Goal: Contribute content: Add original content to the website for others to see

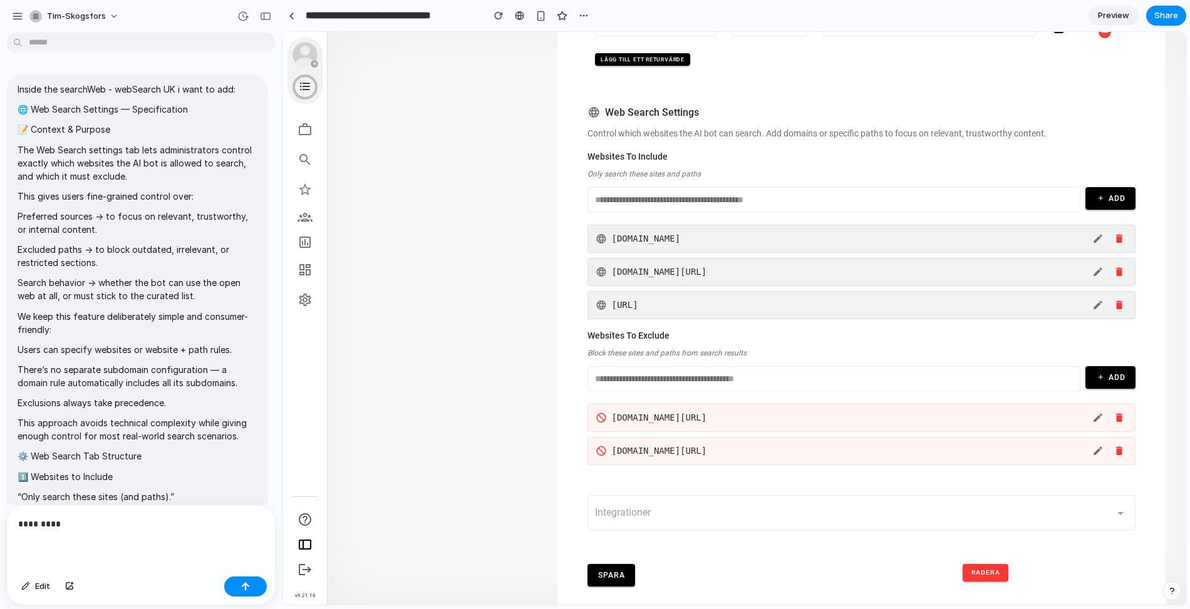
click at [18, 90] on p "Inside the searchWeb - webSearch UK i want to add:" at bounding box center [137, 89] width 239 height 13
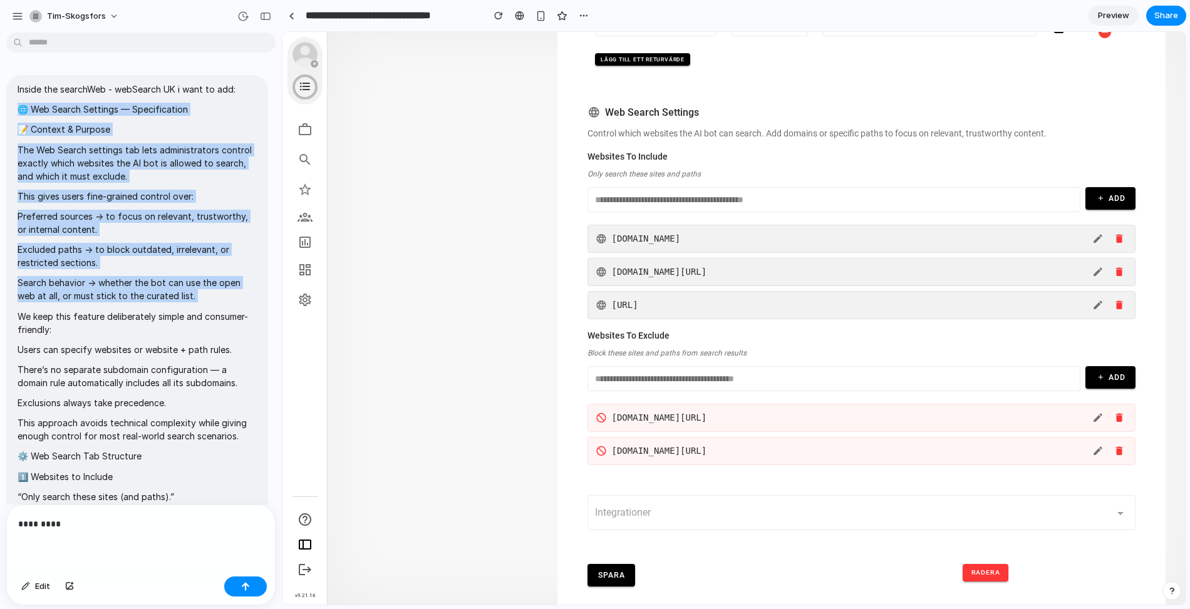
drag, startPoint x: 16, startPoint y: 107, endPoint x: 173, endPoint y: 311, distance: 258.0
click at [173, 311] on div "Inside the searchWeb - webSearch UK i want to add: 🌐 Web Search Settings — Spec…" at bounding box center [137, 393] width 262 height 637
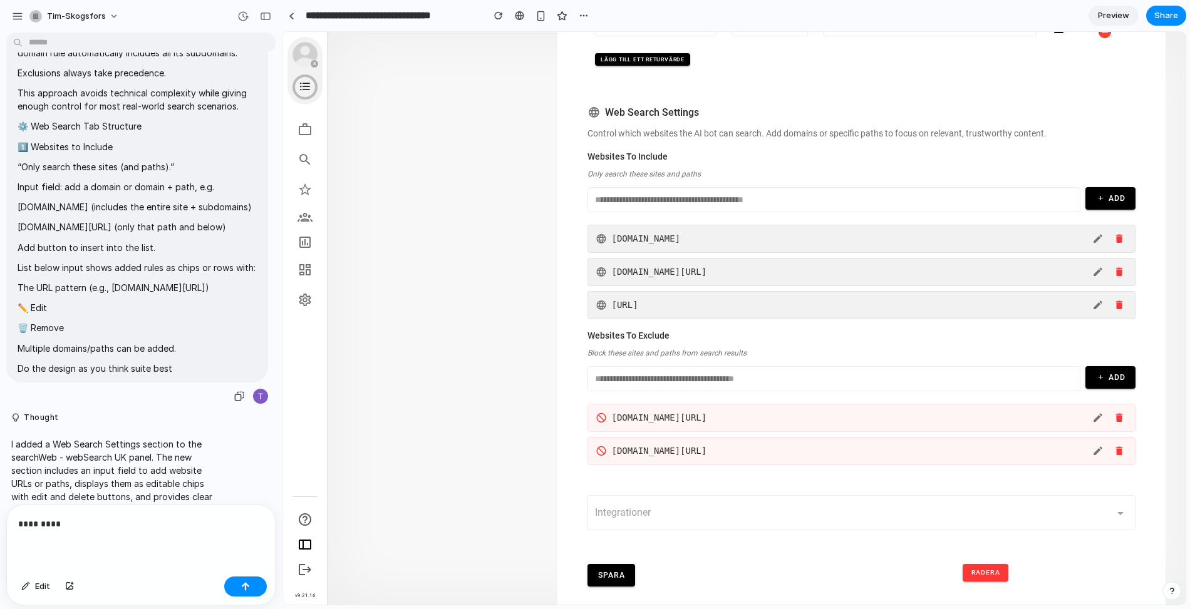
scroll to position [405, 0]
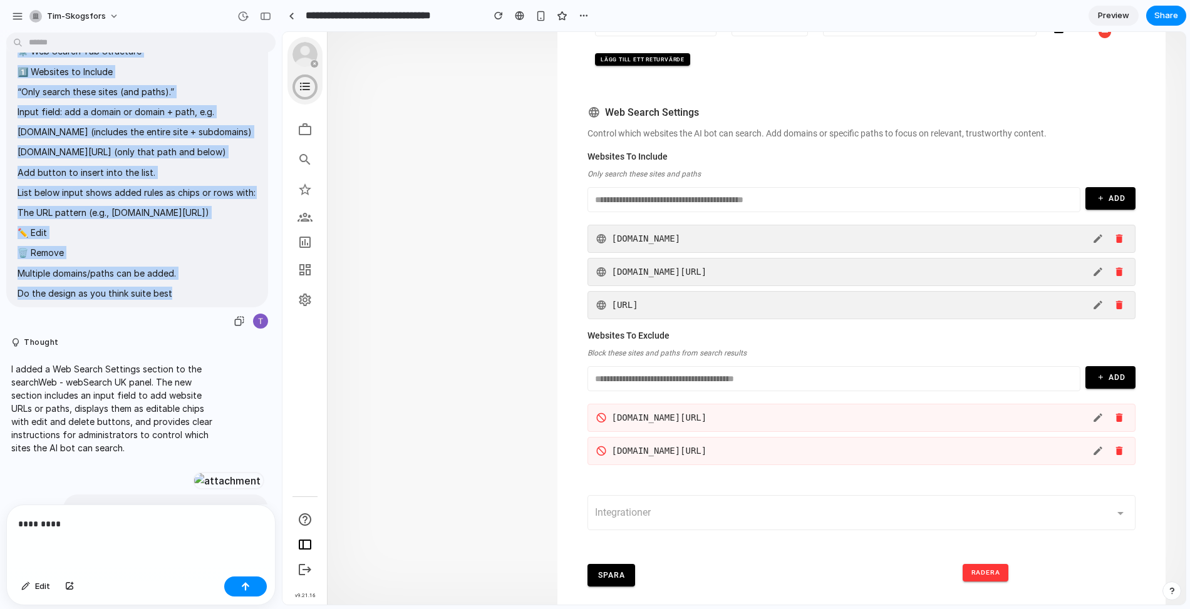
click at [190, 298] on p "Do the design as you think suite best" at bounding box center [137, 293] width 239 height 13
copy span "🌐 Web Search Settings — Specification 📝 Context & Purpose The Web Search settin…"
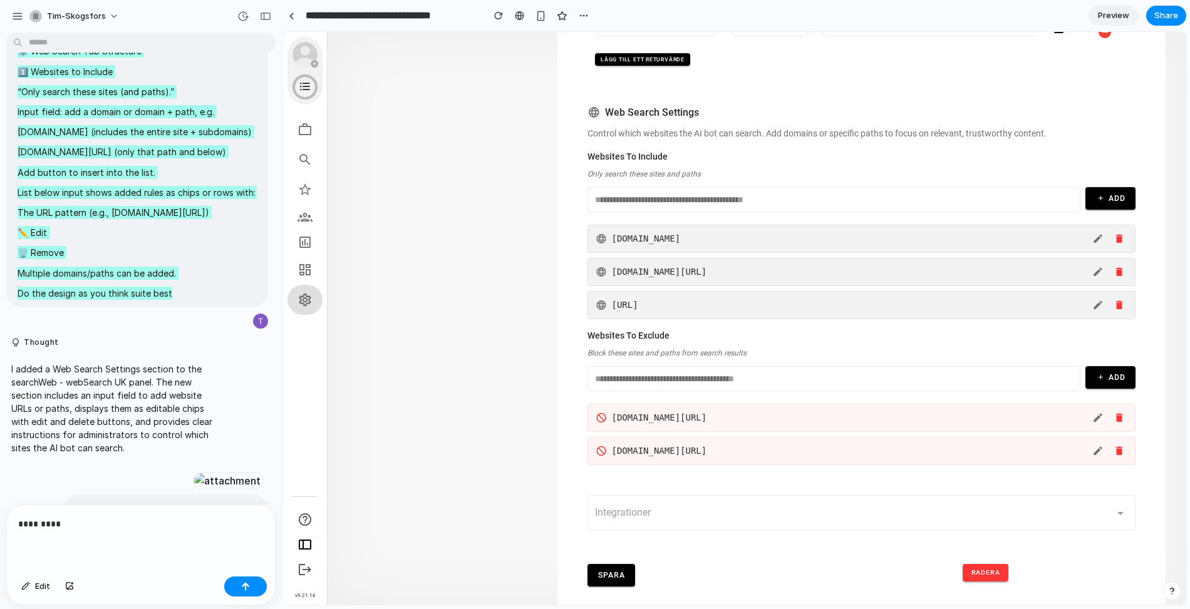
click at [303, 298] on icon at bounding box center [304, 299] width 15 height 15
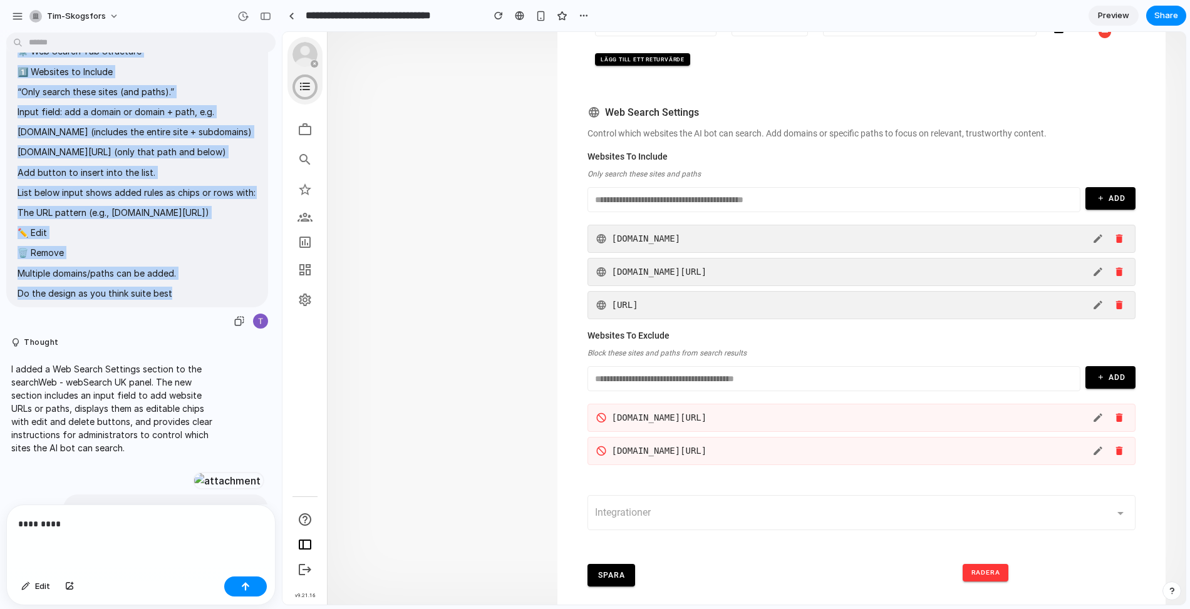
click at [190, 192] on p "List below input shows added rules as chips or rows with:" at bounding box center [137, 192] width 239 height 13
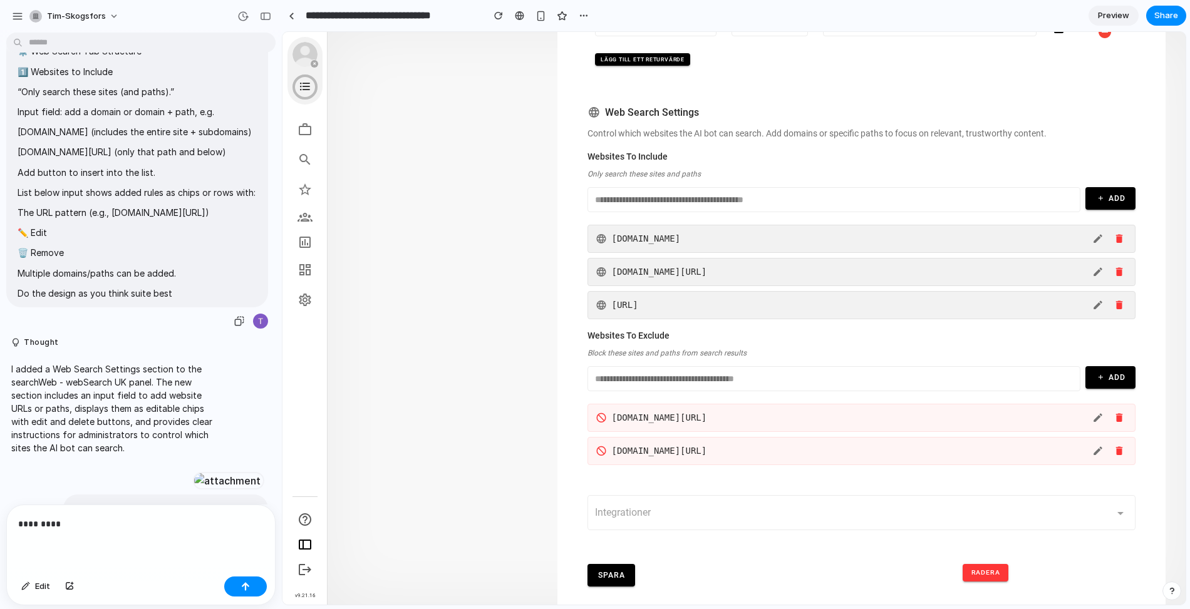
scroll to position [0, 0]
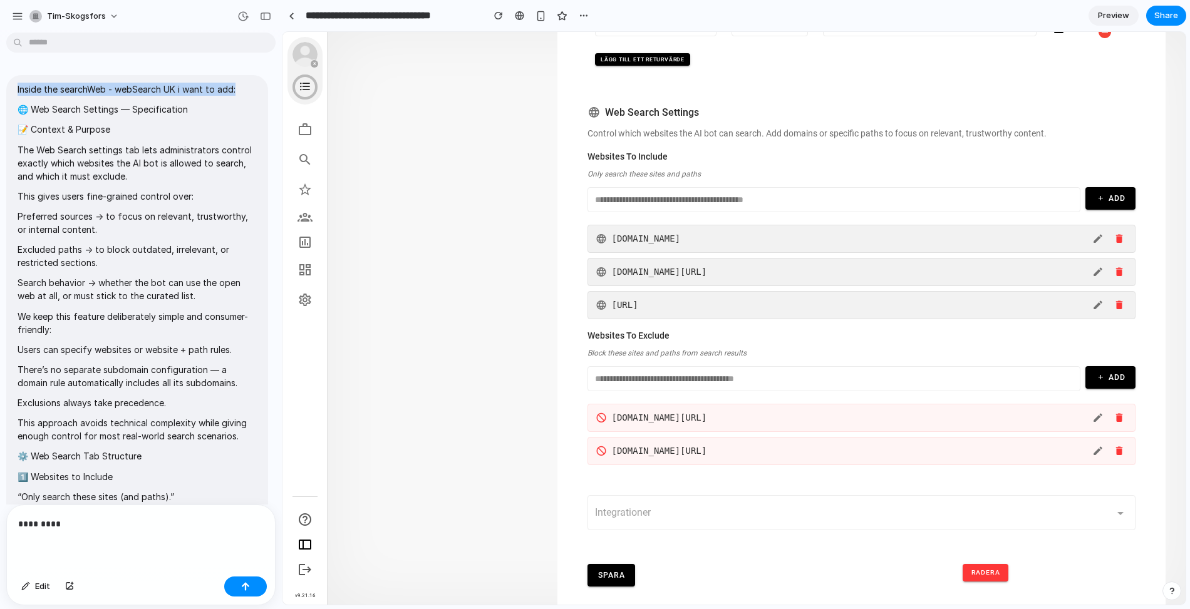
drag, startPoint x: 16, startPoint y: 88, endPoint x: 241, endPoint y: 94, distance: 225.5
click at [242, 94] on div "Inside the searchWeb - webSearch UK i want to add: 🌐 Web Search Settings — Spec…" at bounding box center [137, 393] width 262 height 637
copy p "Inside the searchWeb - webSearch UK i want to add:"
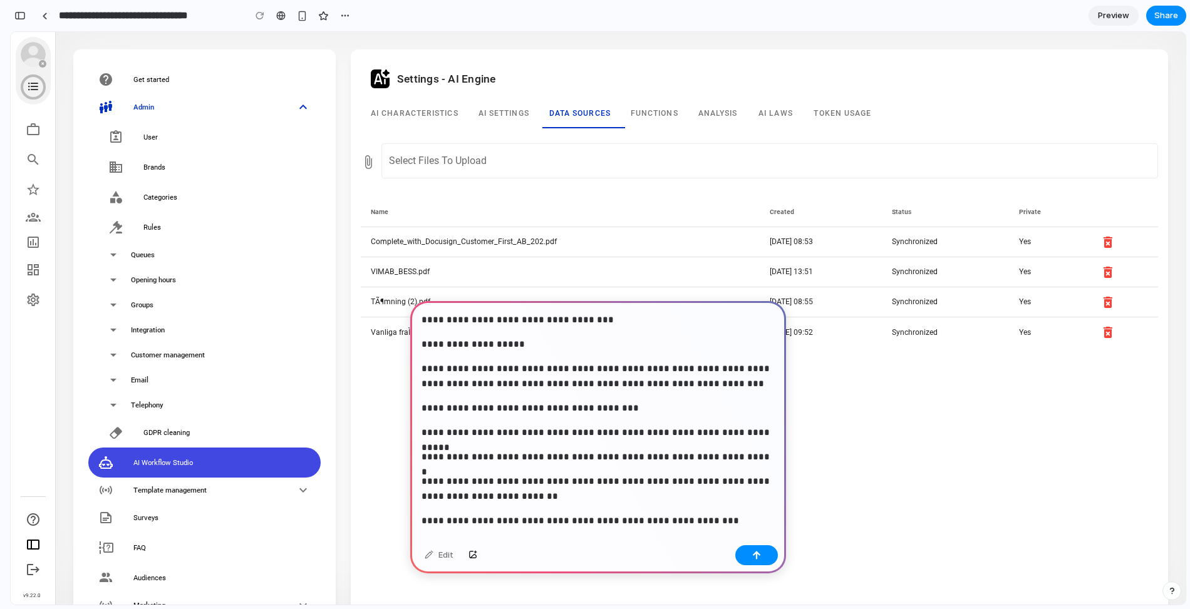
click at [426, 325] on p "**********" at bounding box center [597, 319] width 353 height 15
click at [424, 320] on p "**********" at bounding box center [597, 319] width 353 height 15
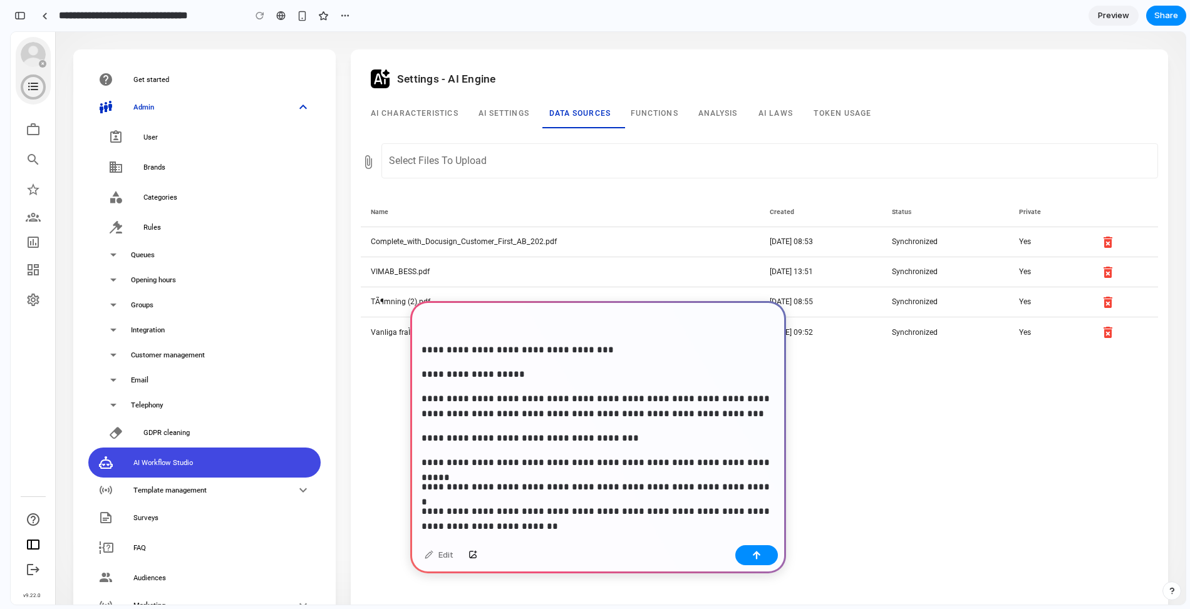
paste div
click at [492, 325] on p "**********" at bounding box center [597, 334] width 353 height 45
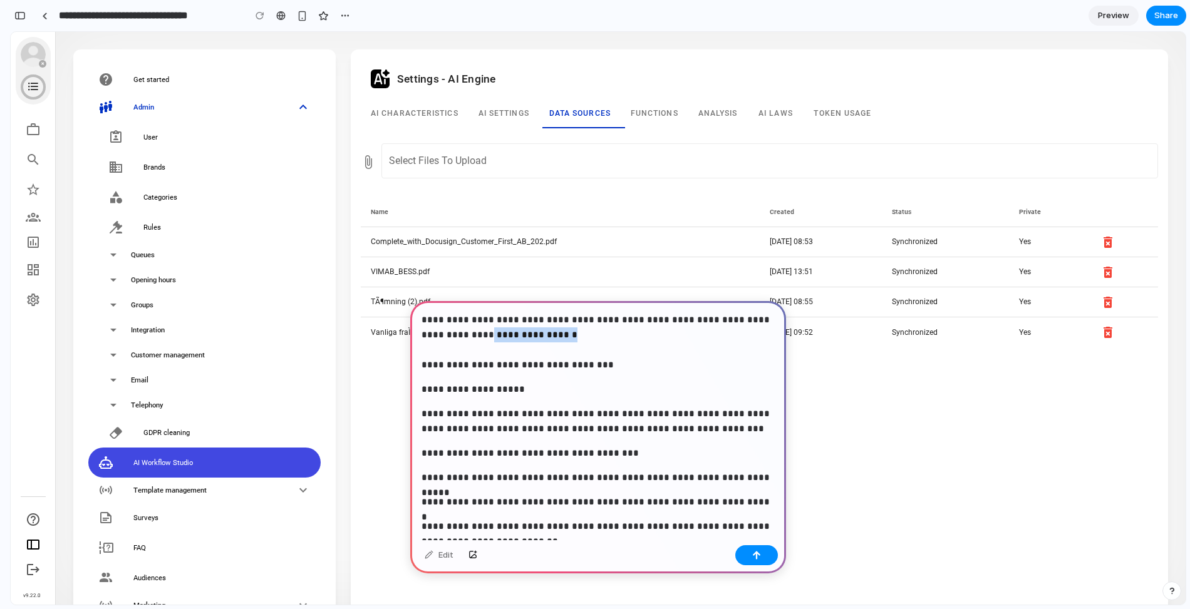
drag, startPoint x: 560, startPoint y: 338, endPoint x: 476, endPoint y: 339, distance: 83.3
click at [476, 339] on p "**********" at bounding box center [597, 342] width 353 height 60
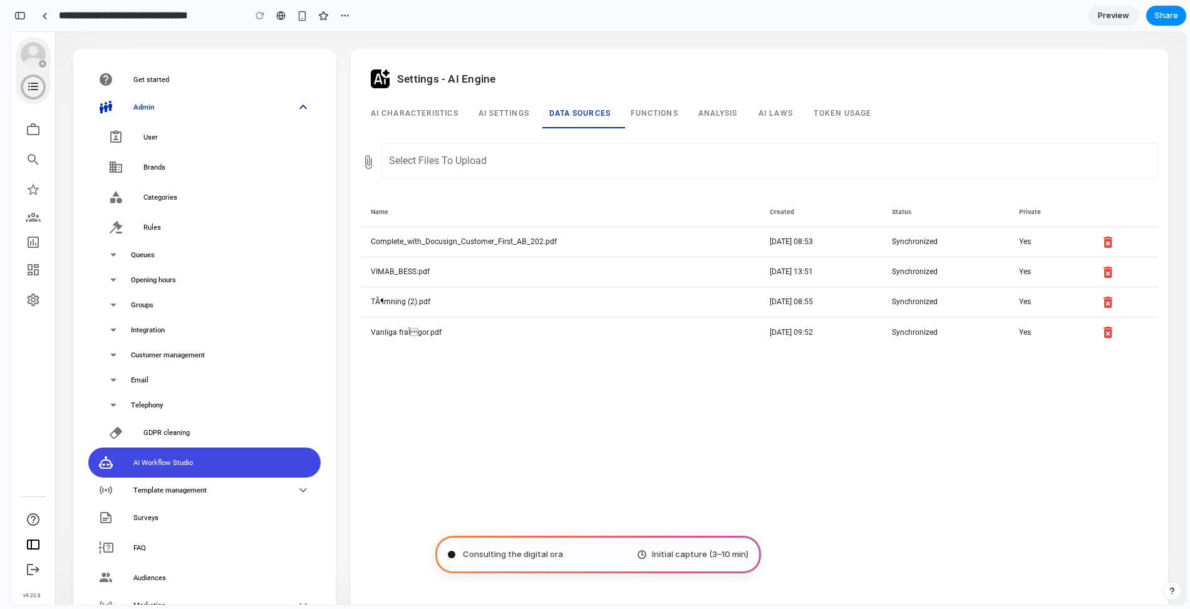
type input "**********"
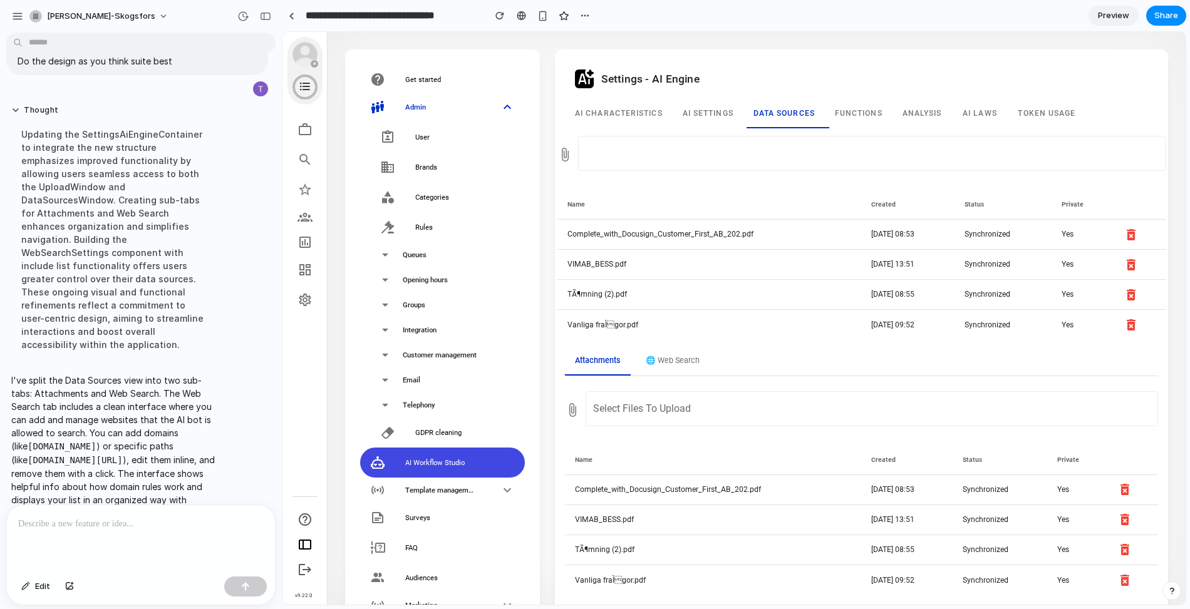
scroll to position [0, 0]
click at [674, 358] on button "🌐 Web Search" at bounding box center [673, 361] width 74 height 28
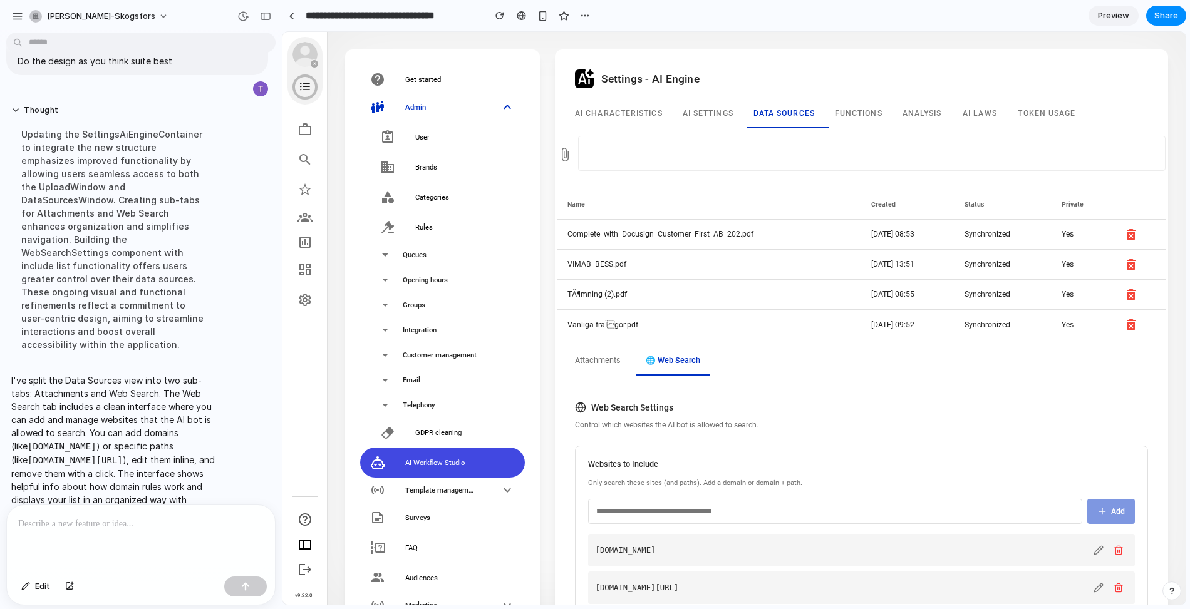
click at [608, 360] on button "Attachments" at bounding box center [598, 361] width 66 height 28
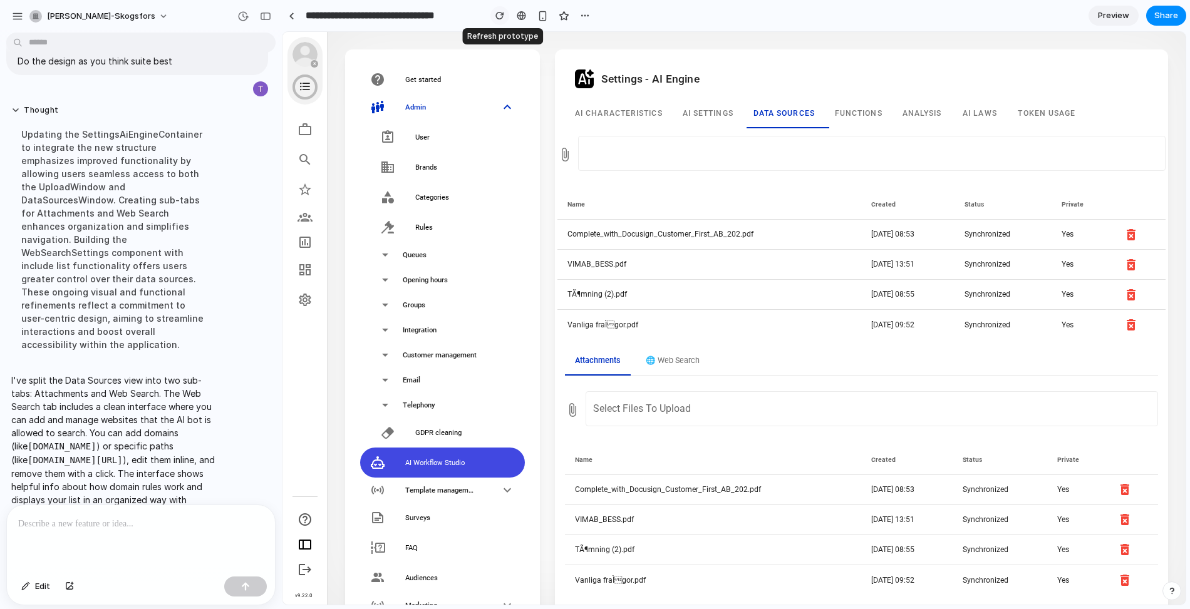
click at [496, 16] on div "button" at bounding box center [499, 15] width 9 height 9
click at [176, 534] on div at bounding box center [141, 538] width 268 height 66
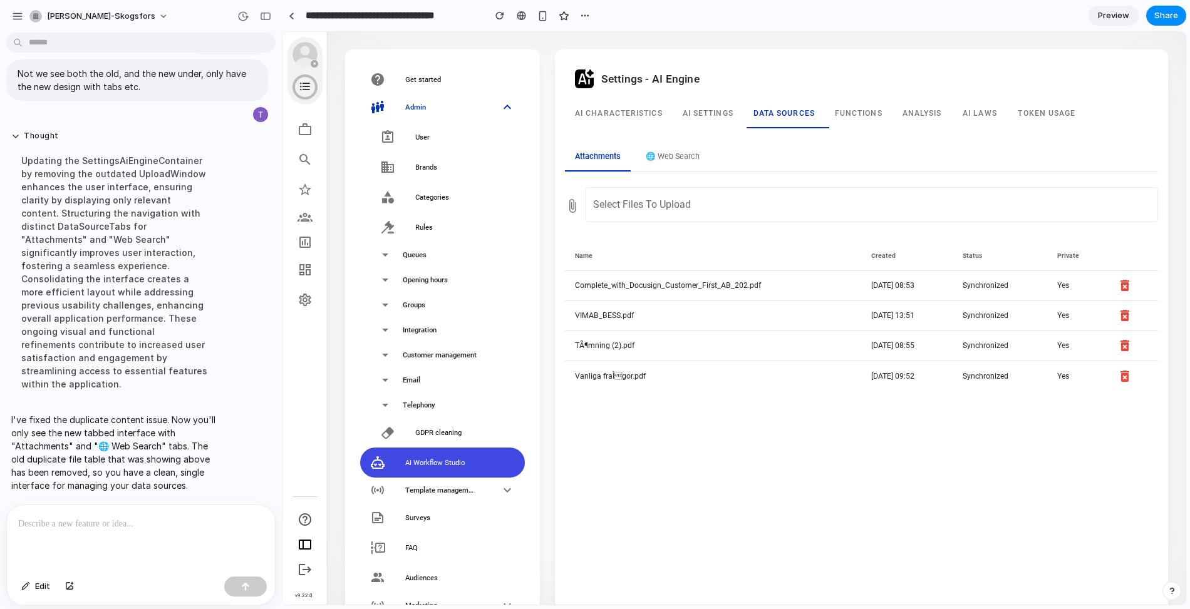
click at [677, 157] on button "🌐 Web Search" at bounding box center [673, 157] width 74 height 28
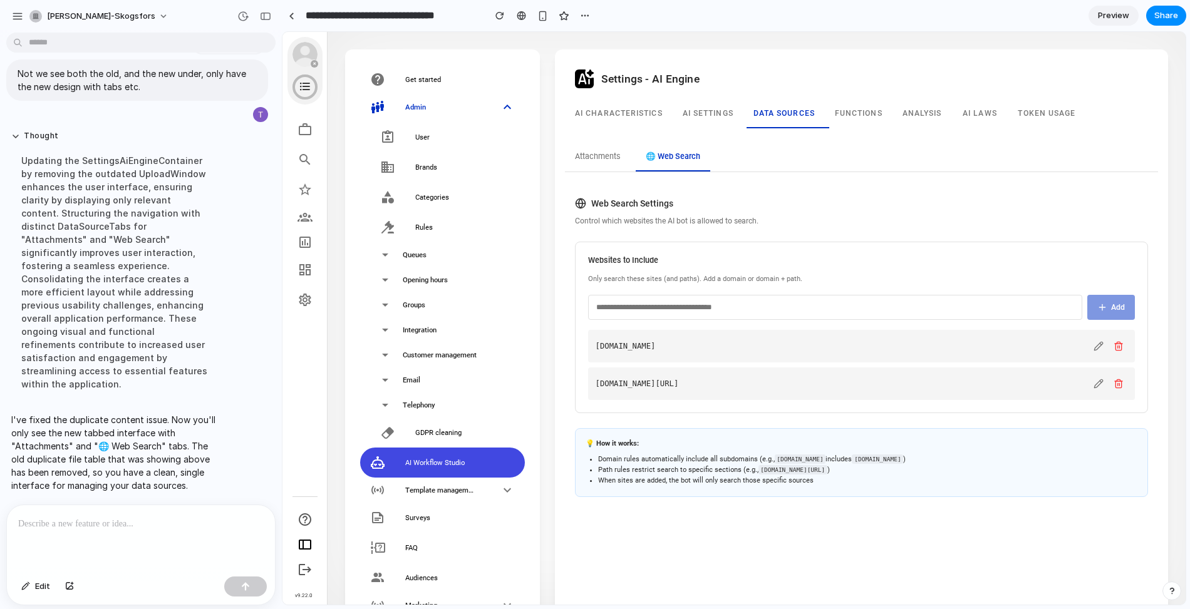
click at [610, 149] on button "Attachments" at bounding box center [598, 157] width 66 height 28
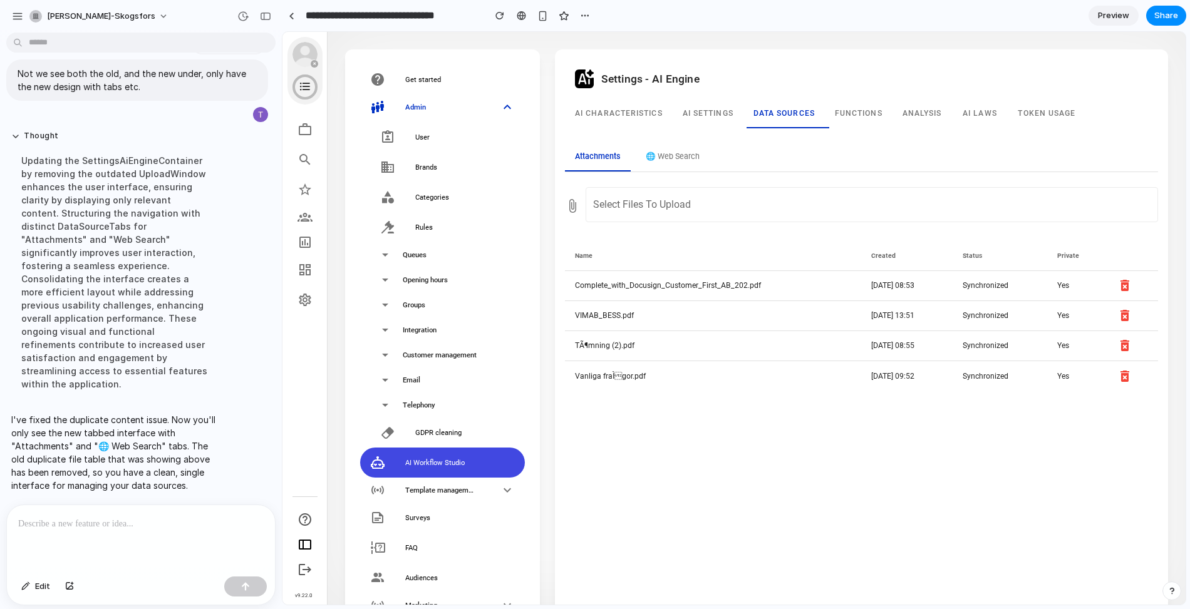
click at [687, 164] on button "🌐 Web Search" at bounding box center [673, 157] width 74 height 28
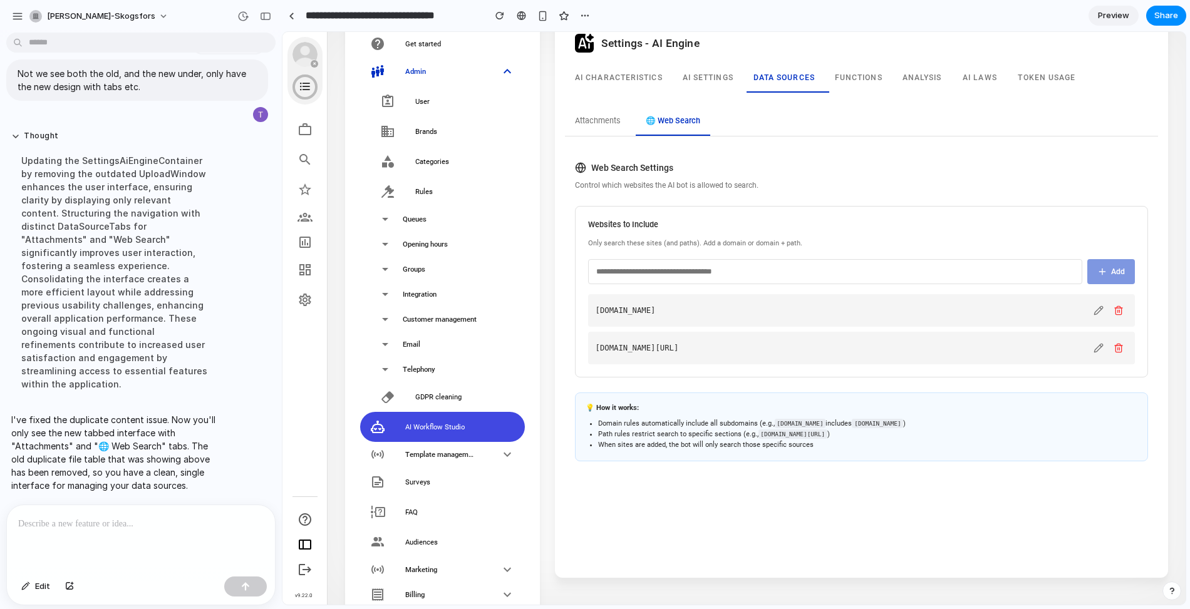
scroll to position [17, 0]
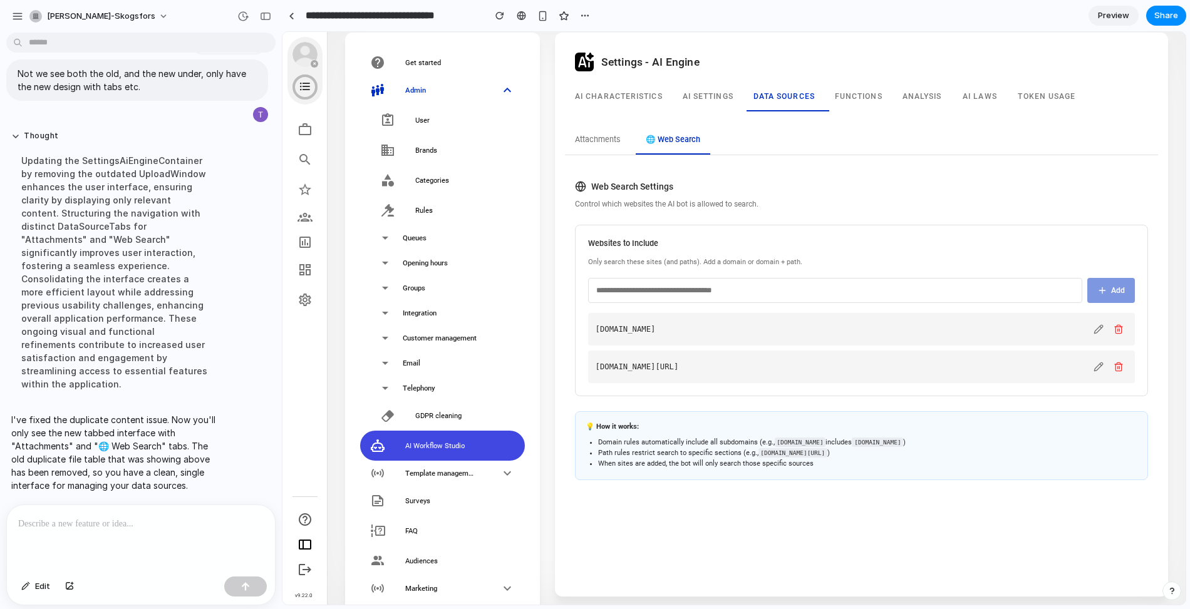
click at [202, 522] on p at bounding box center [140, 524] width 245 height 15
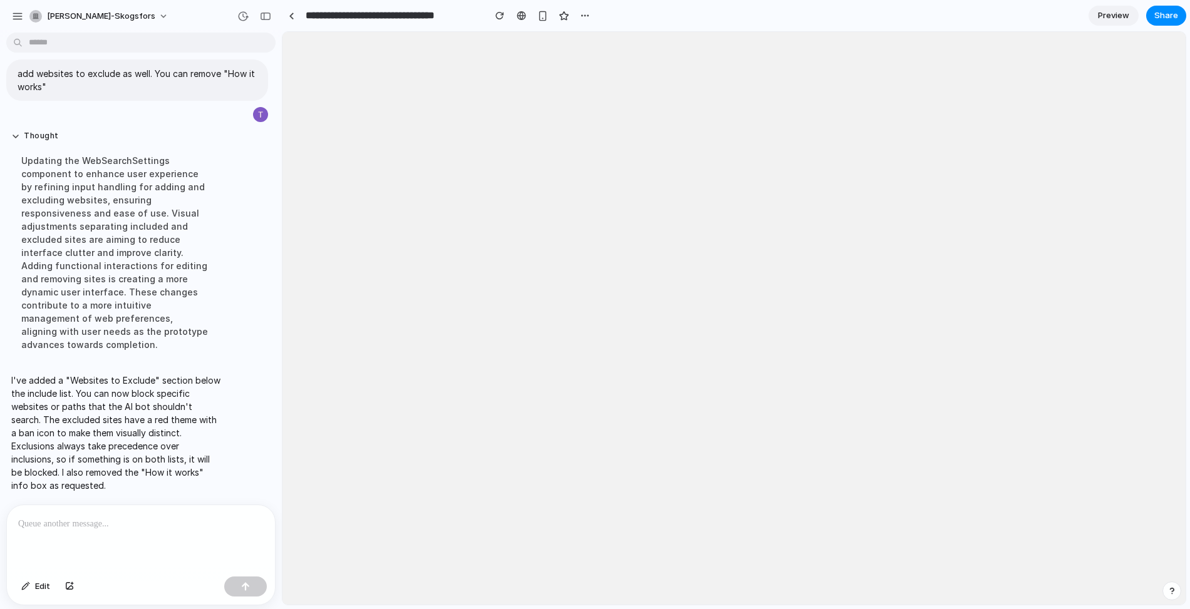
scroll to position [0, 0]
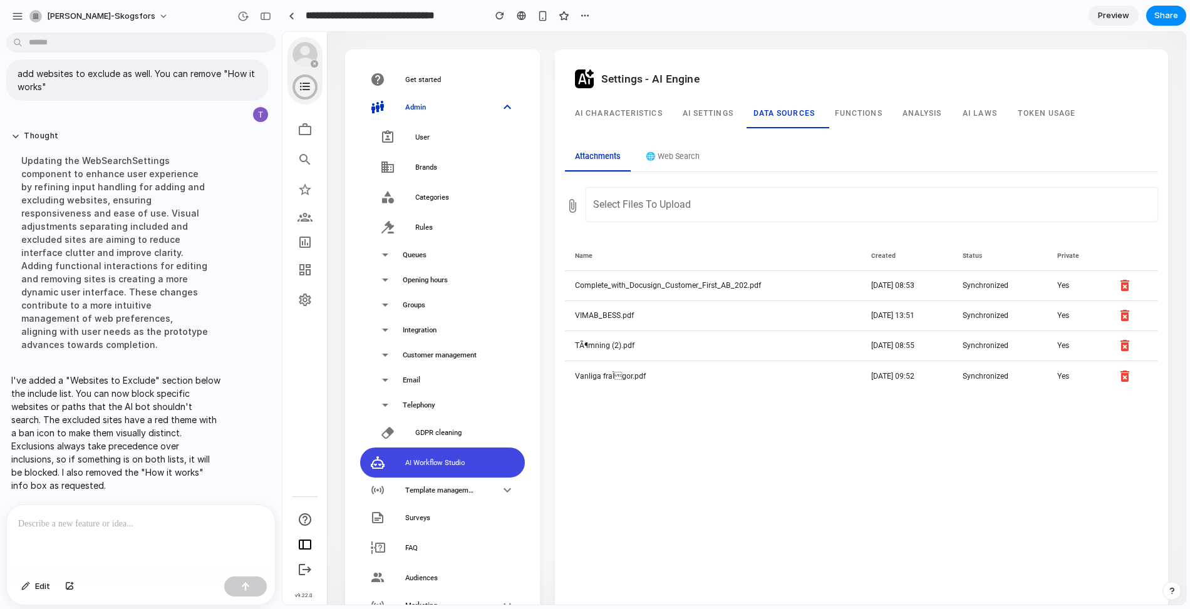
click at [679, 160] on button "🌐 Web Search" at bounding box center [673, 157] width 74 height 28
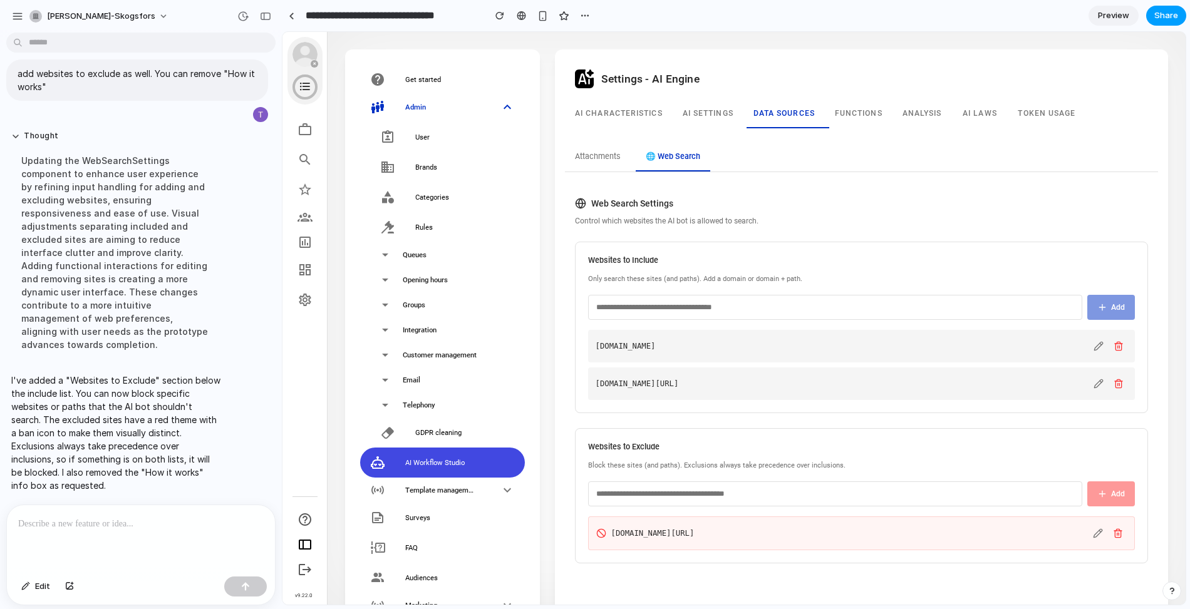
click at [1162, 20] on span "Share" at bounding box center [1166, 15] width 24 height 13
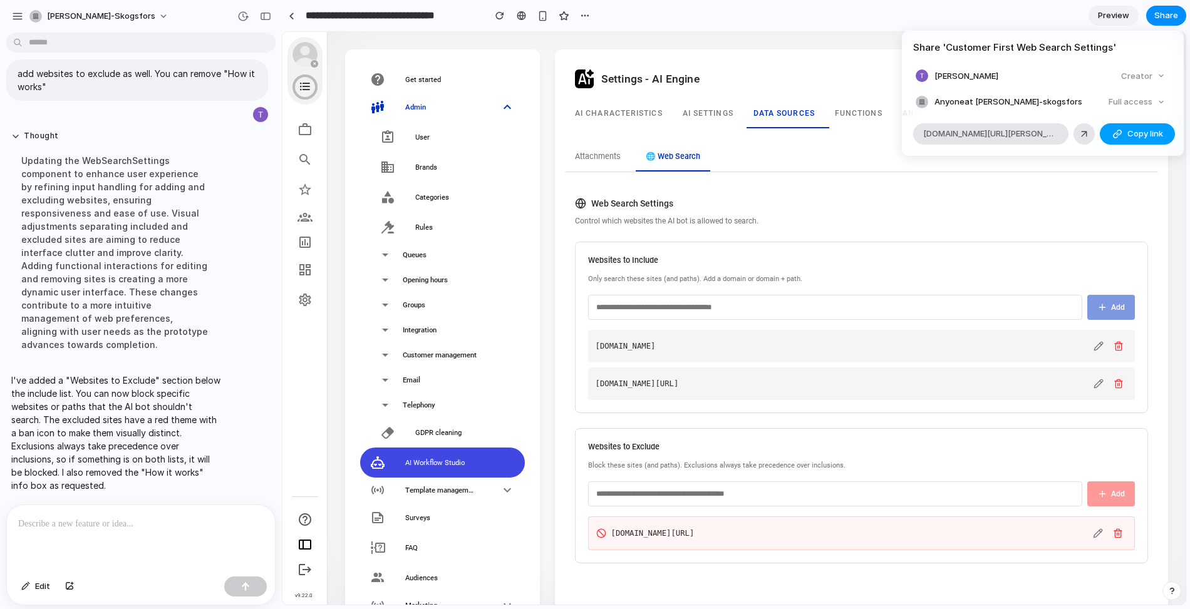
click at [1122, 135] on button "Copy link" at bounding box center [1136, 133] width 75 height 21
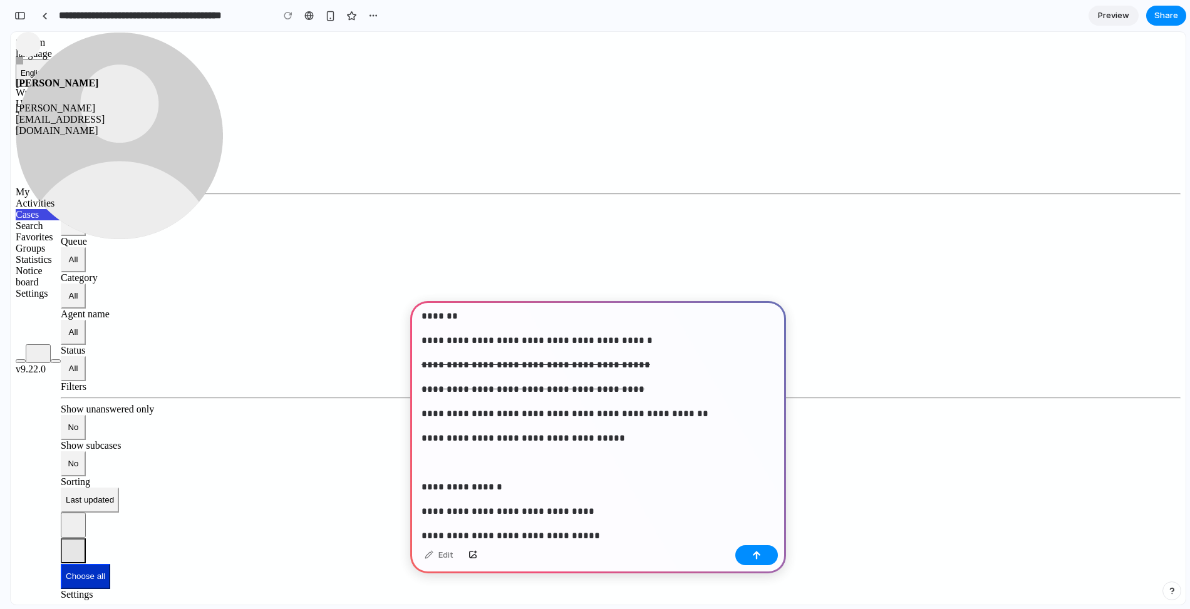
scroll to position [75, 0]
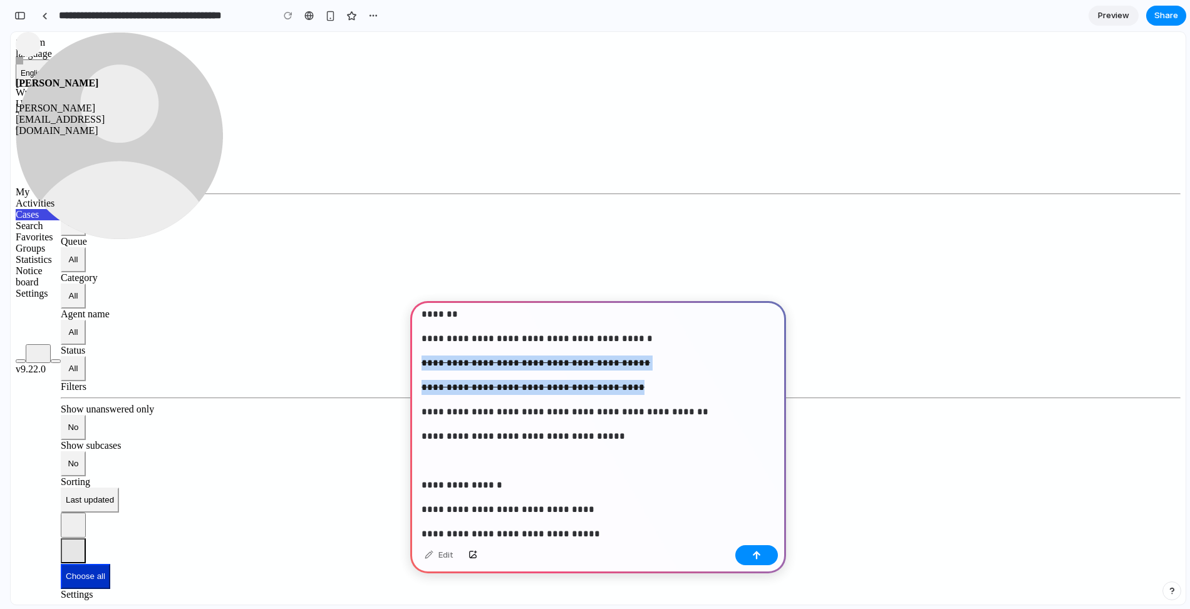
drag, startPoint x: 634, startPoint y: 421, endPoint x: 404, endPoint y: 363, distance: 237.0
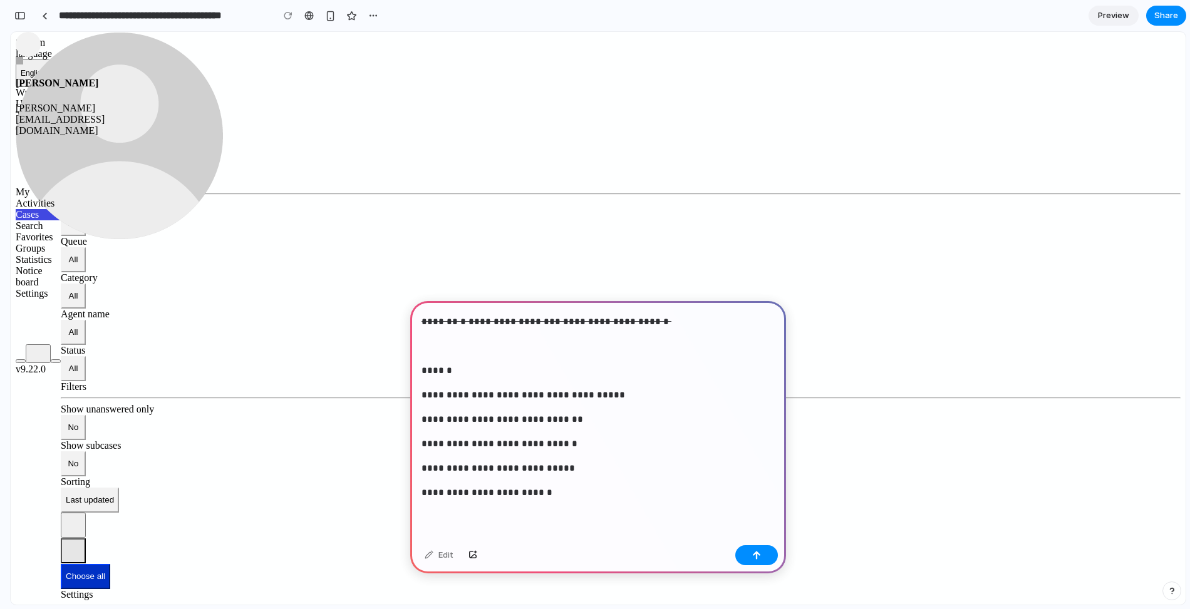
click at [582, 505] on div "**********" at bounding box center [598, 204] width 376 height 674
click at [528, 526] on div "**********" at bounding box center [598, 204] width 376 height 674
click at [421, 524] on div "**********" at bounding box center [598, 219] width 376 height 704
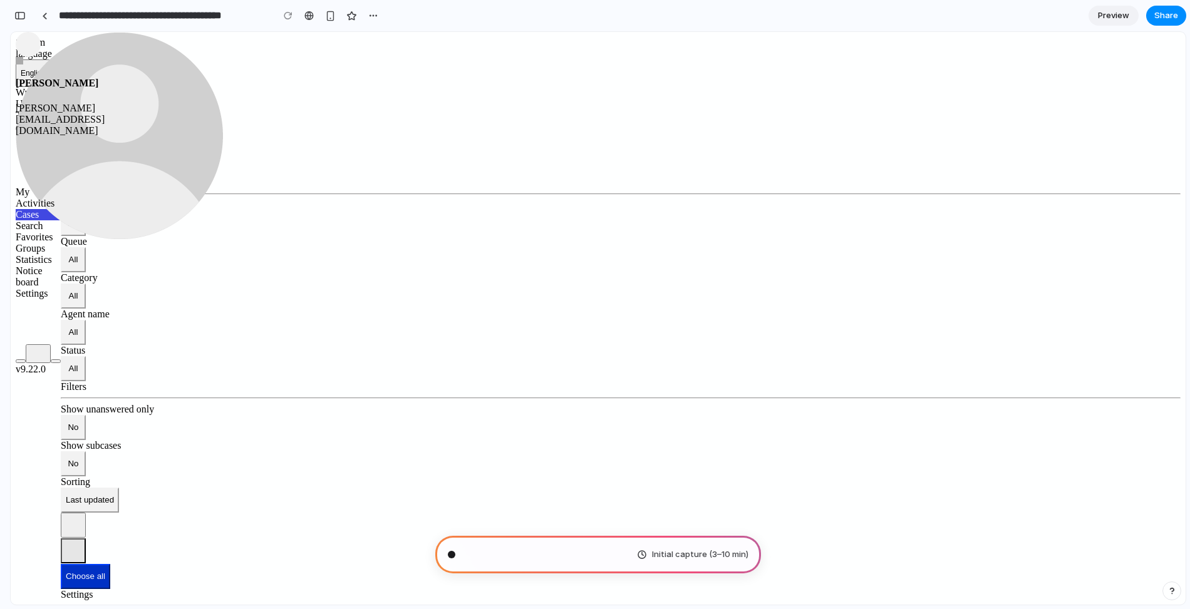
scroll to position [499, 0]
click at [20, 18] on div "button" at bounding box center [19, 15] width 11 height 9
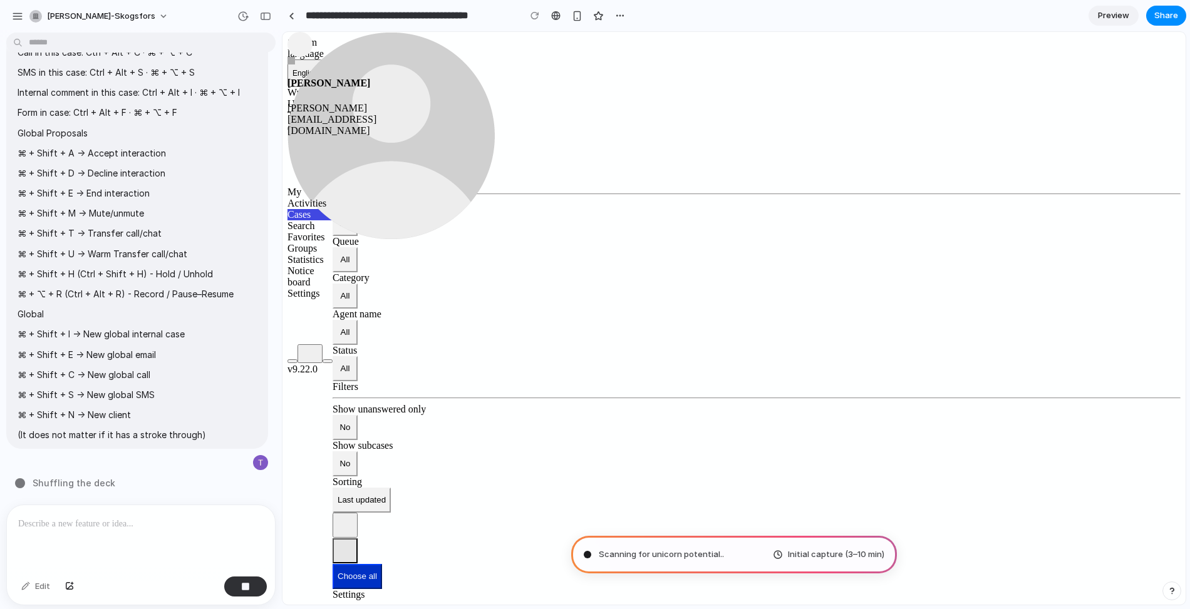
type input "**********"
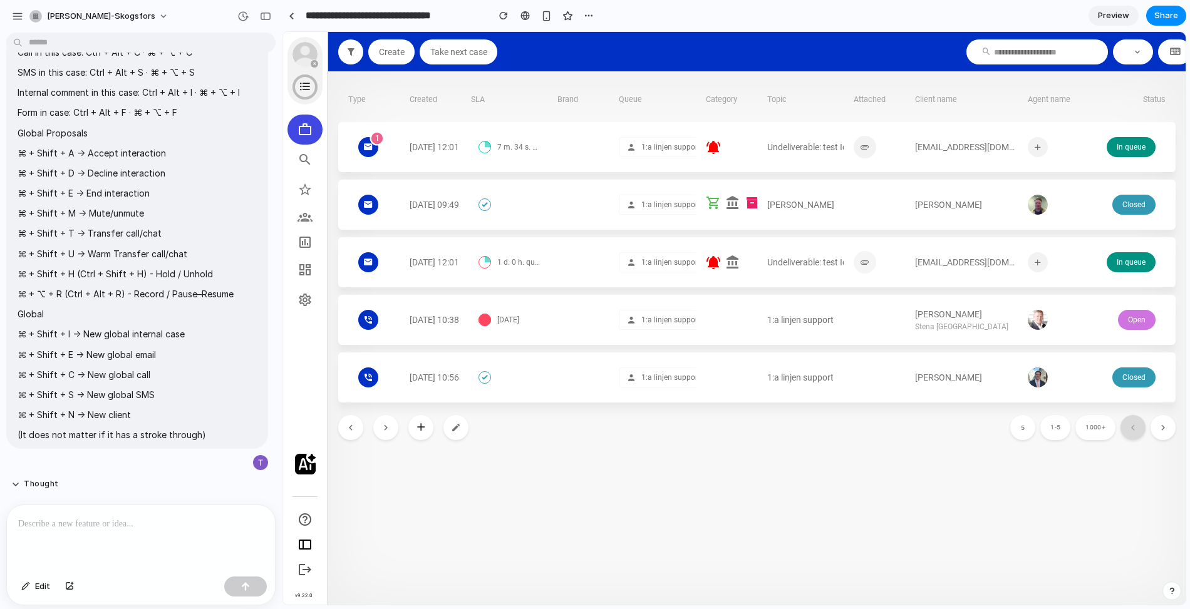
scroll to position [327, 0]
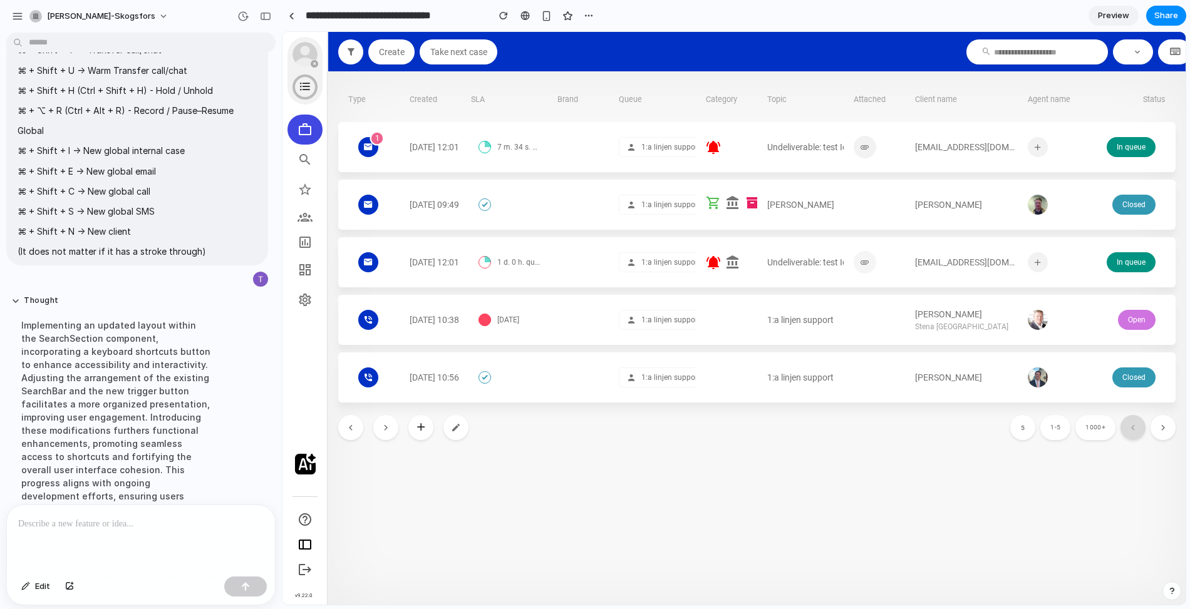
click at [1171, 58] on button "button" at bounding box center [1175, 51] width 34 height 25
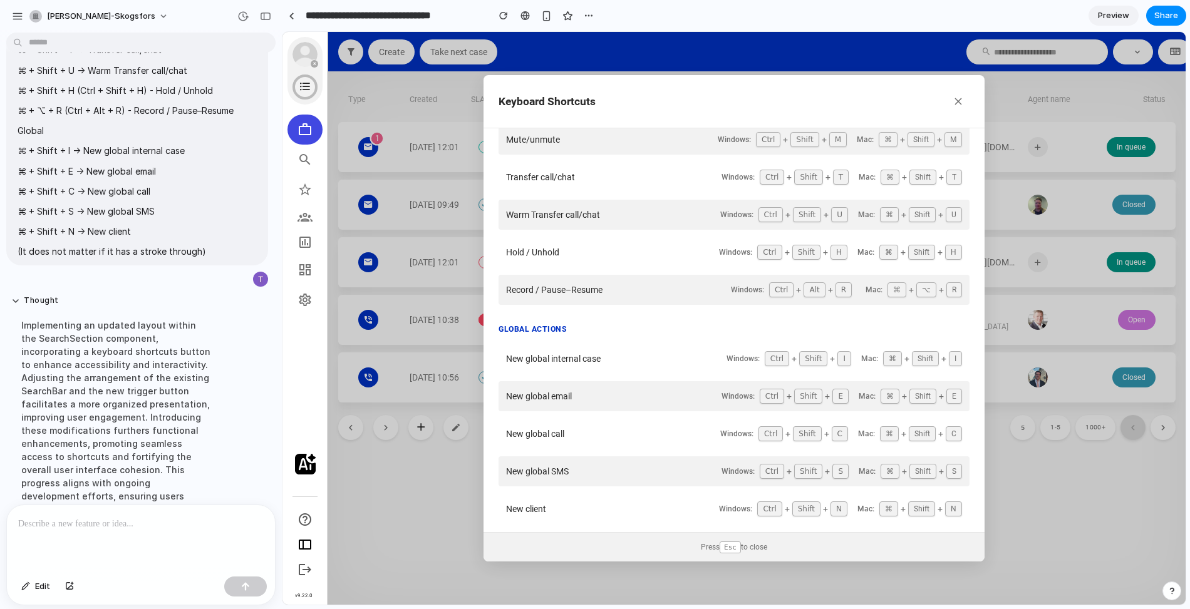
scroll to position [0, 0]
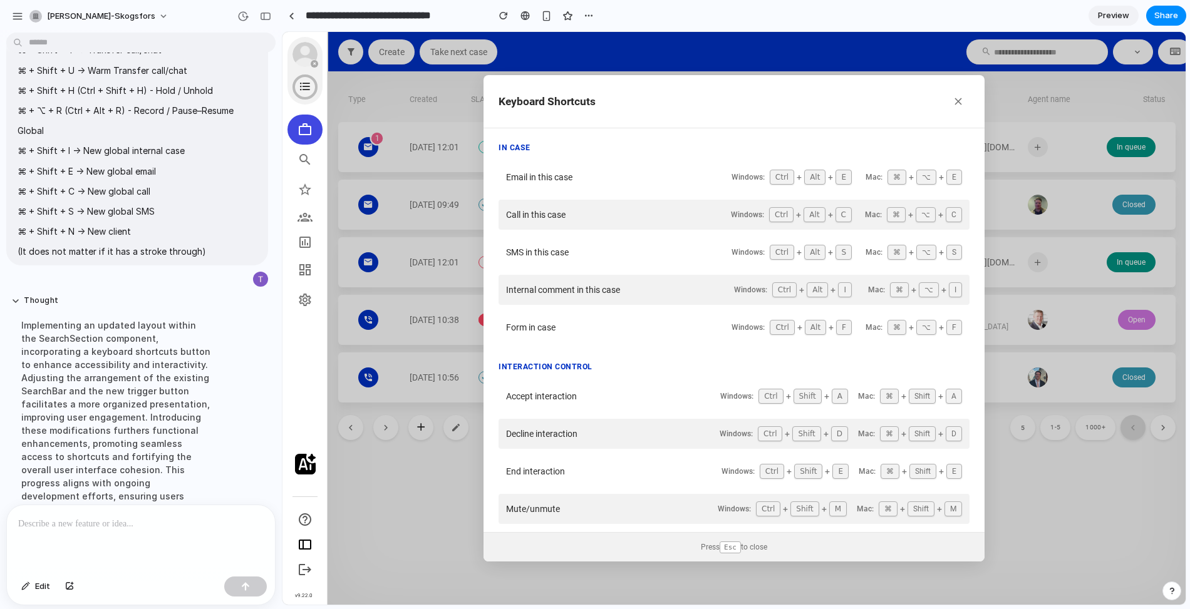
click at [156, 540] on div at bounding box center [141, 538] width 268 height 66
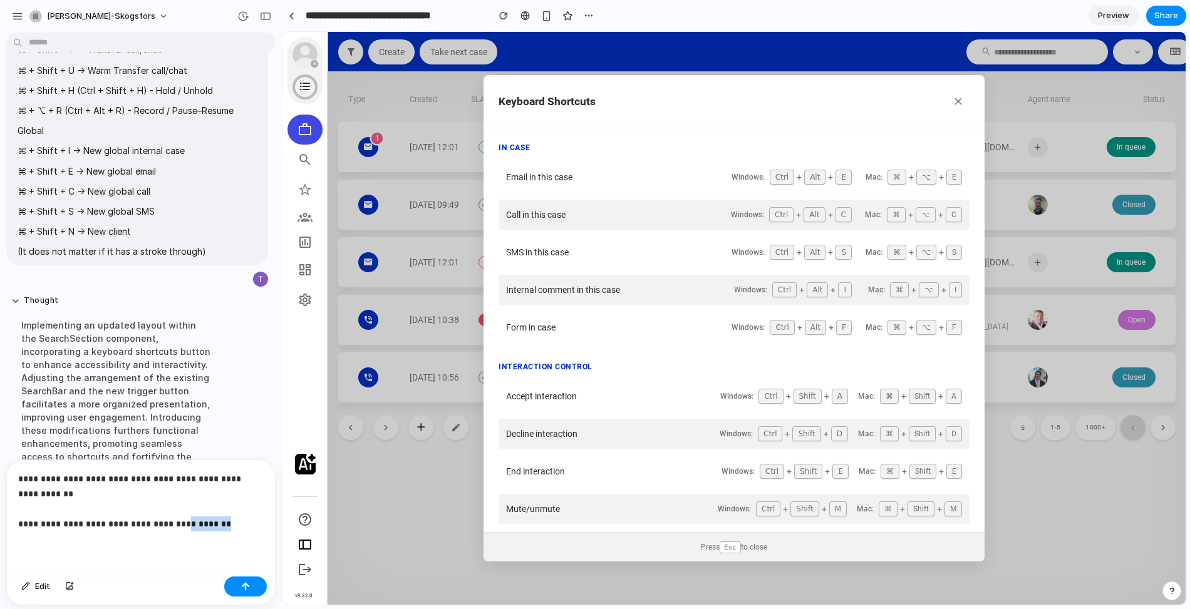
click at [167, 528] on p "**********" at bounding box center [140, 501] width 245 height 60
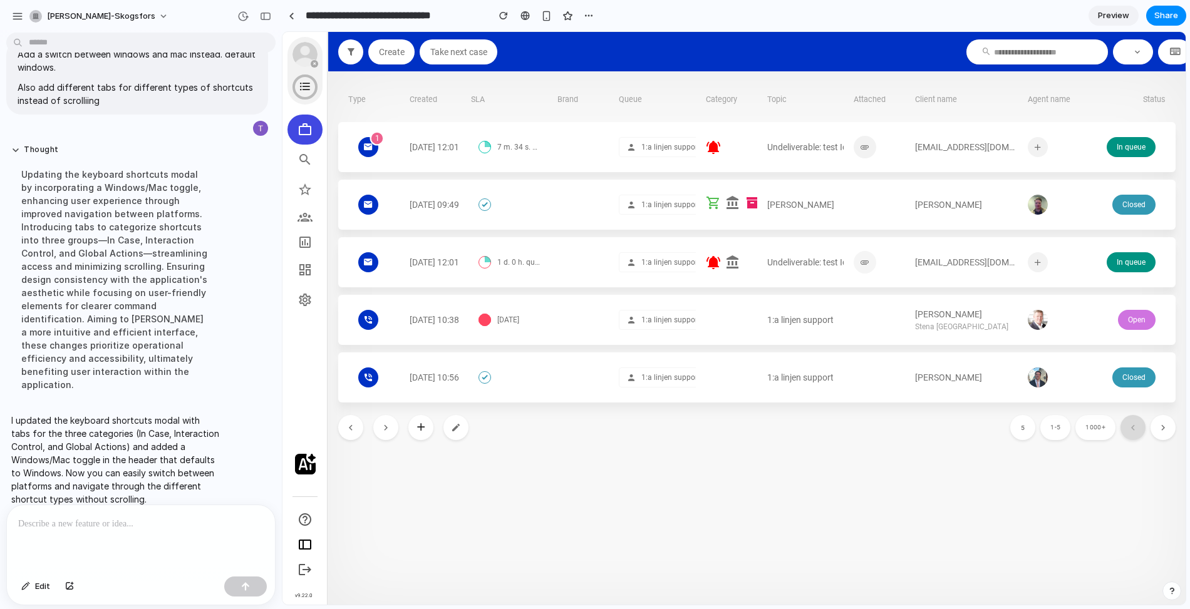
click at [1175, 58] on button "button" at bounding box center [1175, 51] width 34 height 25
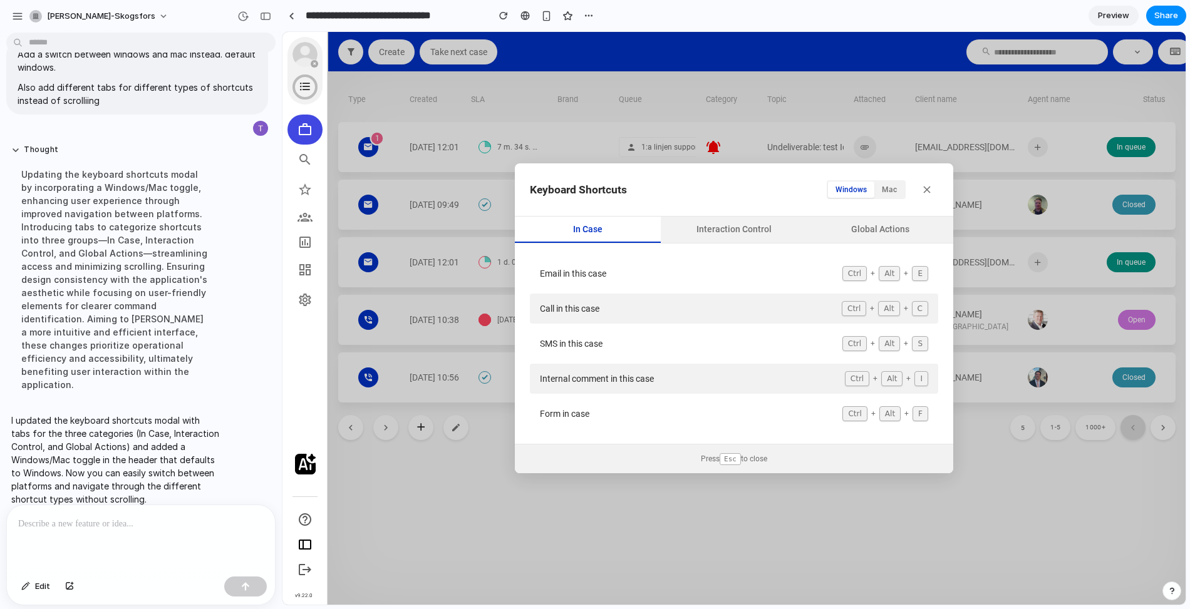
click at [767, 220] on button "Interaction Control" at bounding box center [734, 230] width 146 height 26
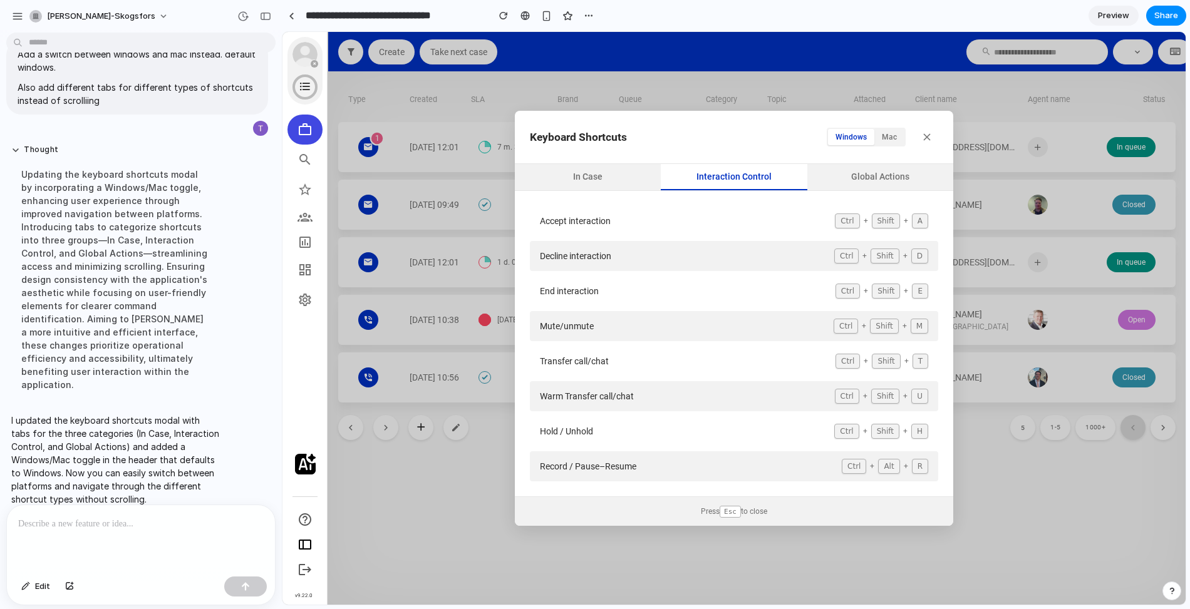
click at [895, 185] on button "Global Actions" at bounding box center [880, 177] width 146 height 26
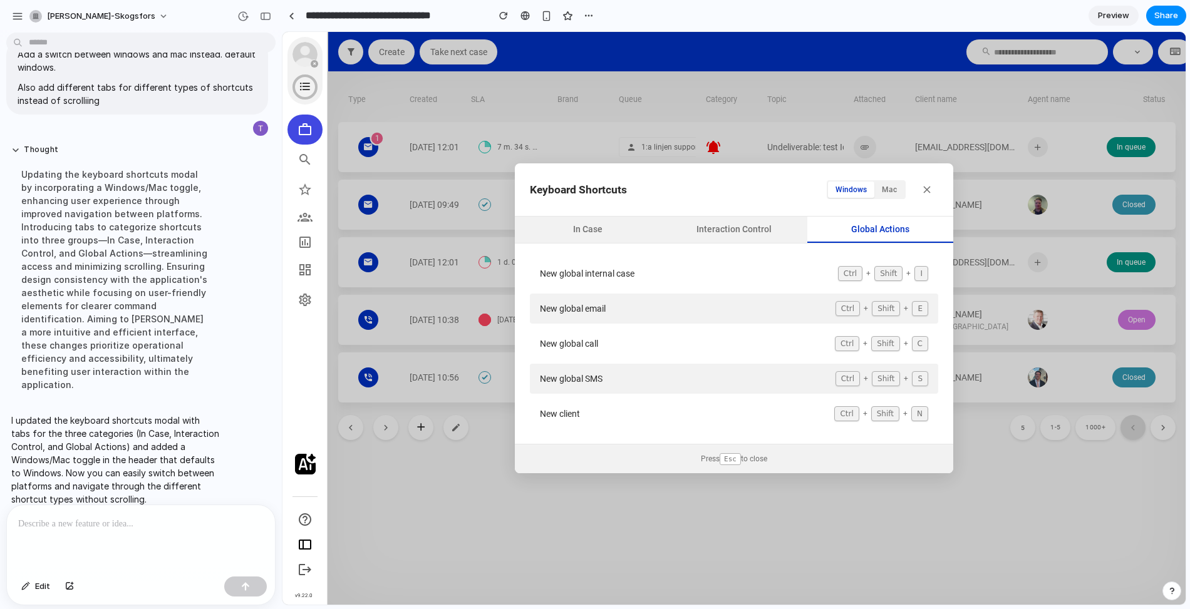
click at [896, 191] on button "Mac" at bounding box center [889, 190] width 30 height 16
click at [858, 192] on button "Windows" at bounding box center [851, 190] width 46 height 16
click at [892, 192] on button "Mac" at bounding box center [889, 190] width 30 height 16
drag, startPoint x: 850, startPoint y: 192, endPoint x: 865, endPoint y: 192, distance: 15.7
click at [850, 192] on button "Windows" at bounding box center [851, 190] width 46 height 16
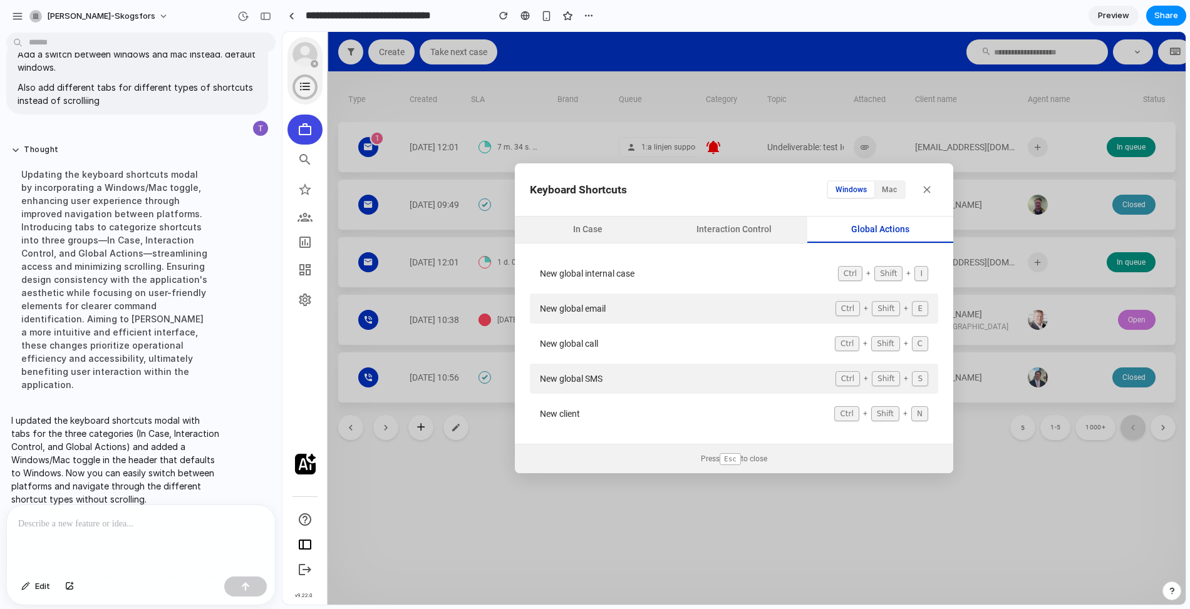
click at [893, 192] on button "Mac" at bounding box center [889, 190] width 30 height 16
click at [862, 192] on button "Windows" at bounding box center [851, 190] width 46 height 16
click at [773, 228] on button "Interaction Control" at bounding box center [734, 230] width 146 height 26
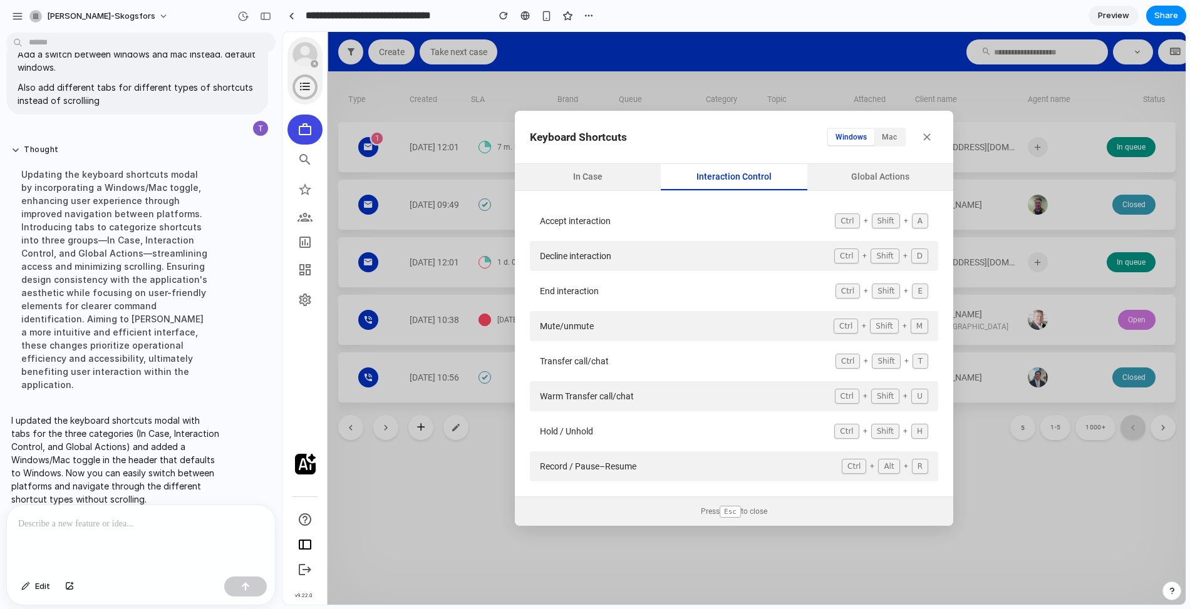
click at [604, 178] on button "In Case" at bounding box center [588, 177] width 146 height 26
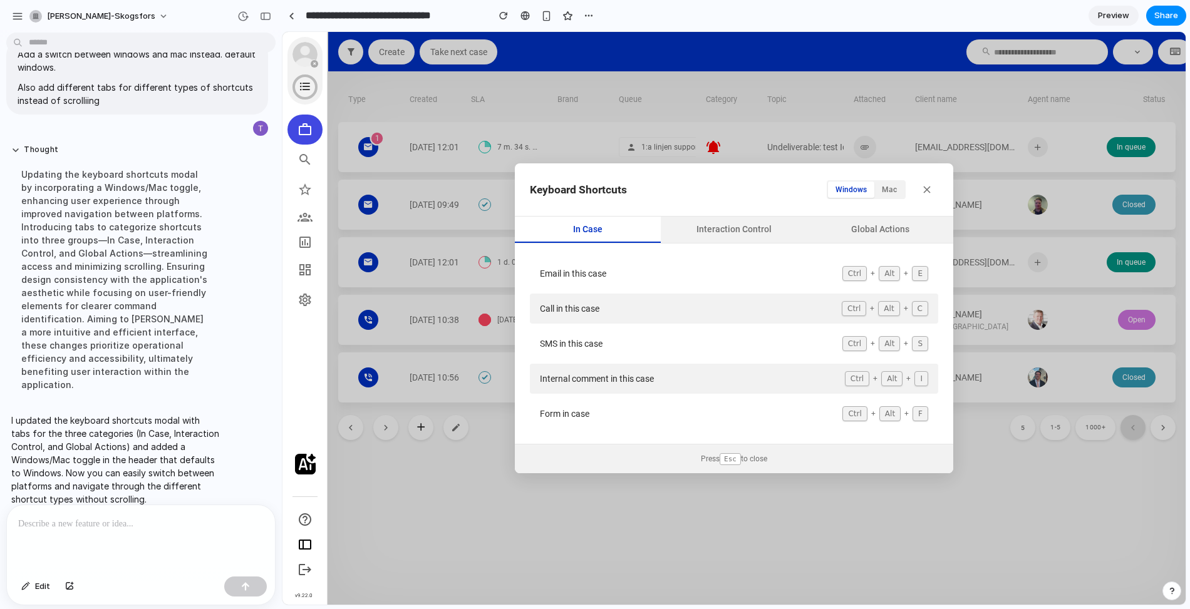
click at [154, 527] on p at bounding box center [140, 524] width 245 height 15
click at [769, 222] on button "Interaction Control" at bounding box center [734, 230] width 146 height 26
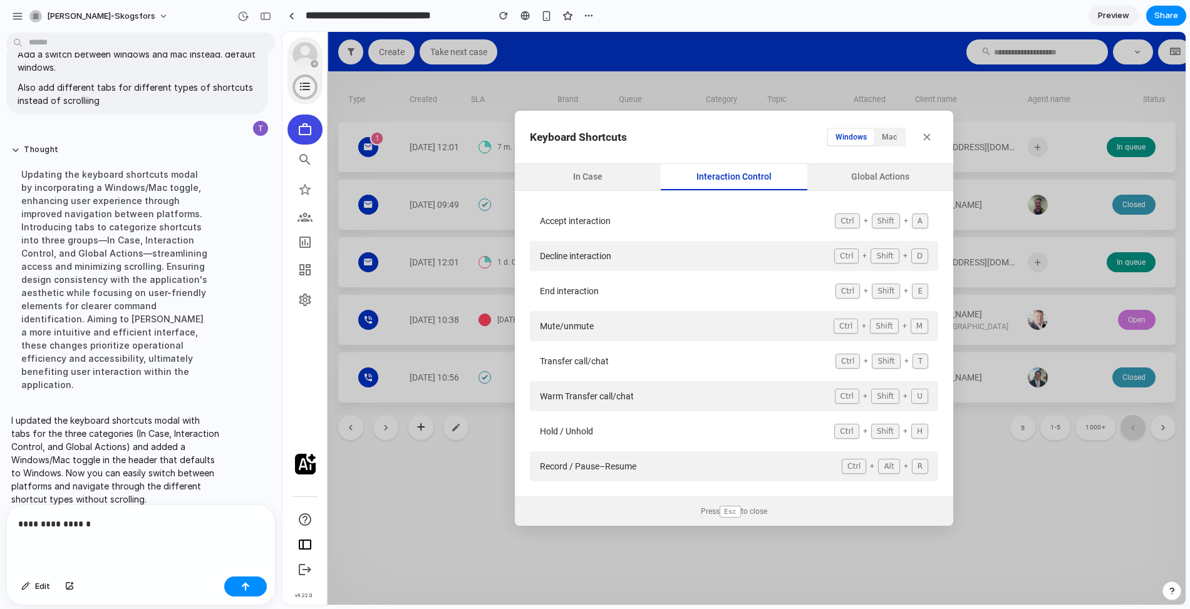
click at [878, 186] on button "Global Actions" at bounding box center [880, 177] width 146 height 26
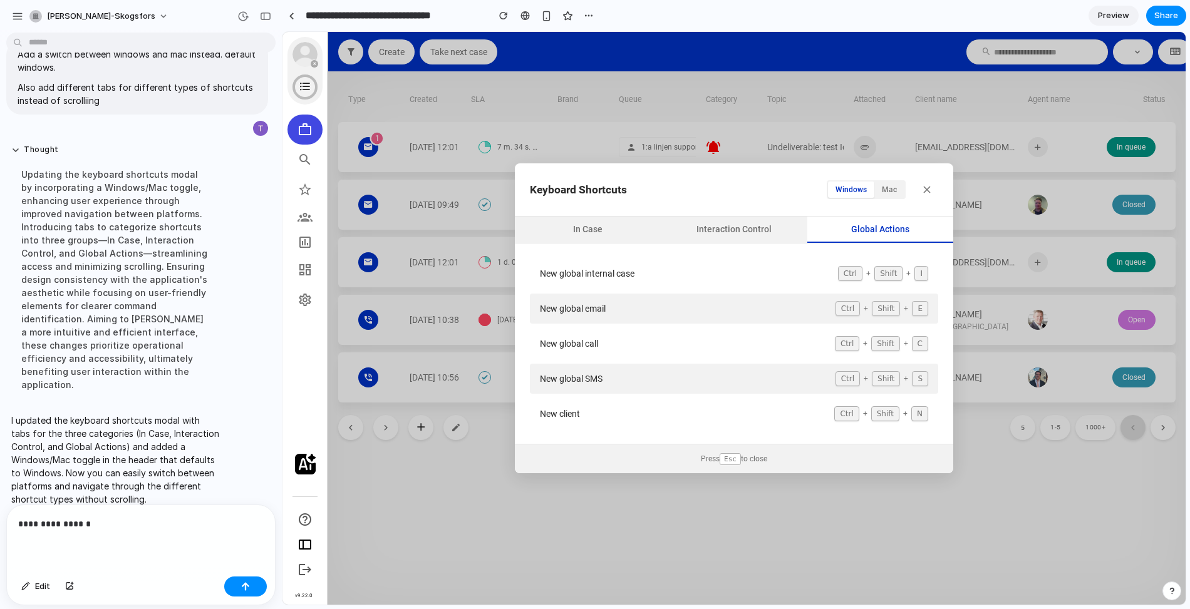
click at [688, 237] on button "Interaction Control" at bounding box center [734, 230] width 146 height 26
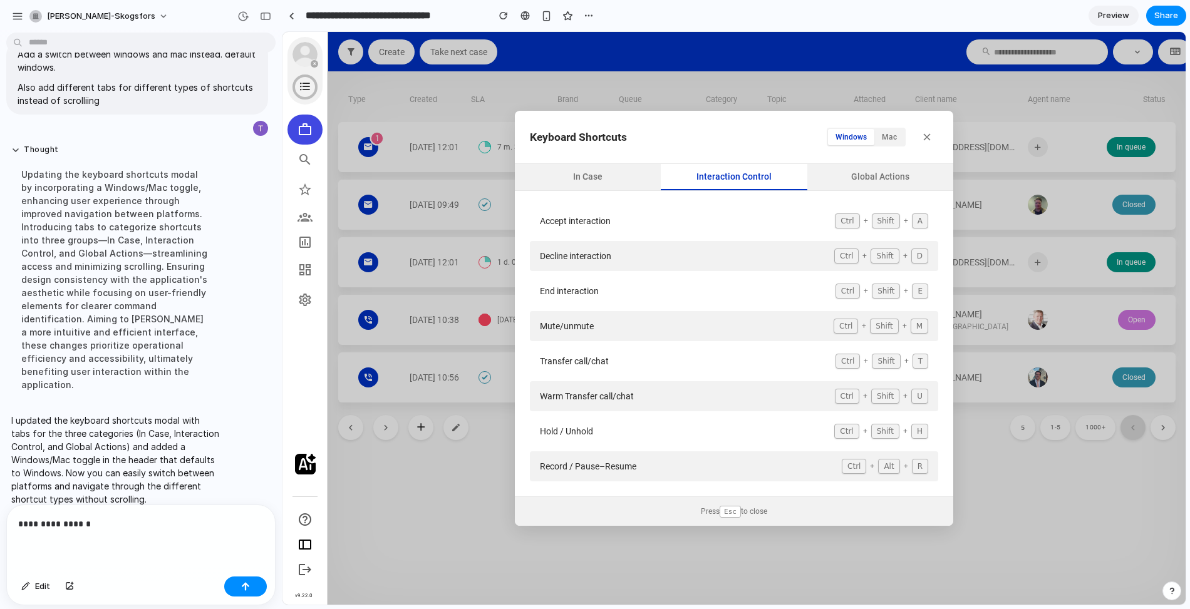
click at [184, 521] on p "**********" at bounding box center [140, 524] width 245 height 15
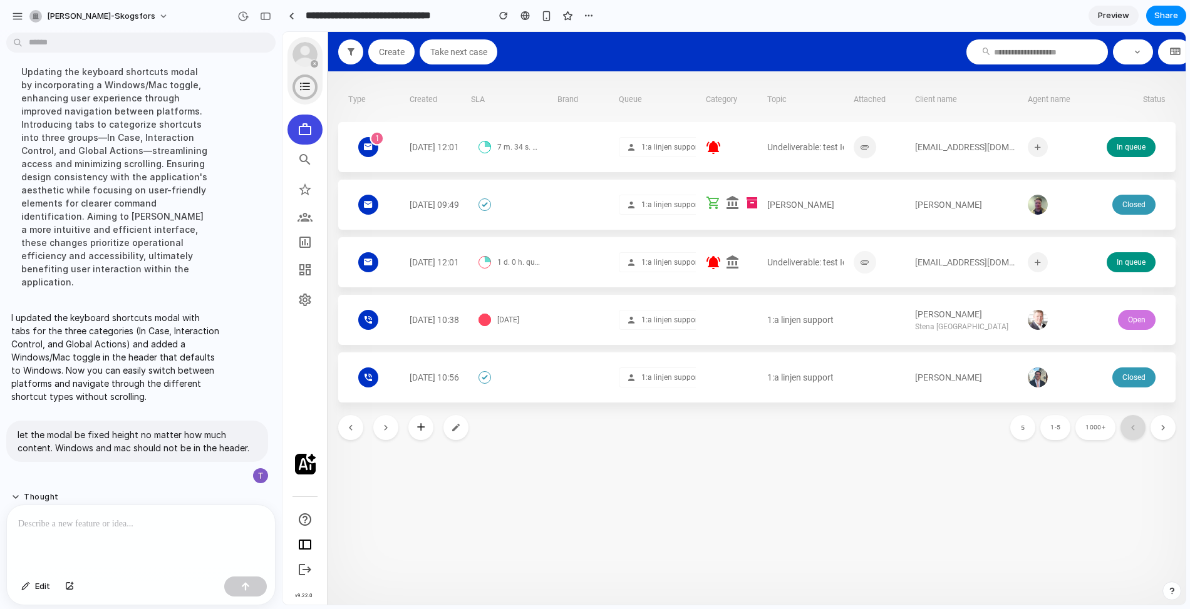
scroll to position [872, 0]
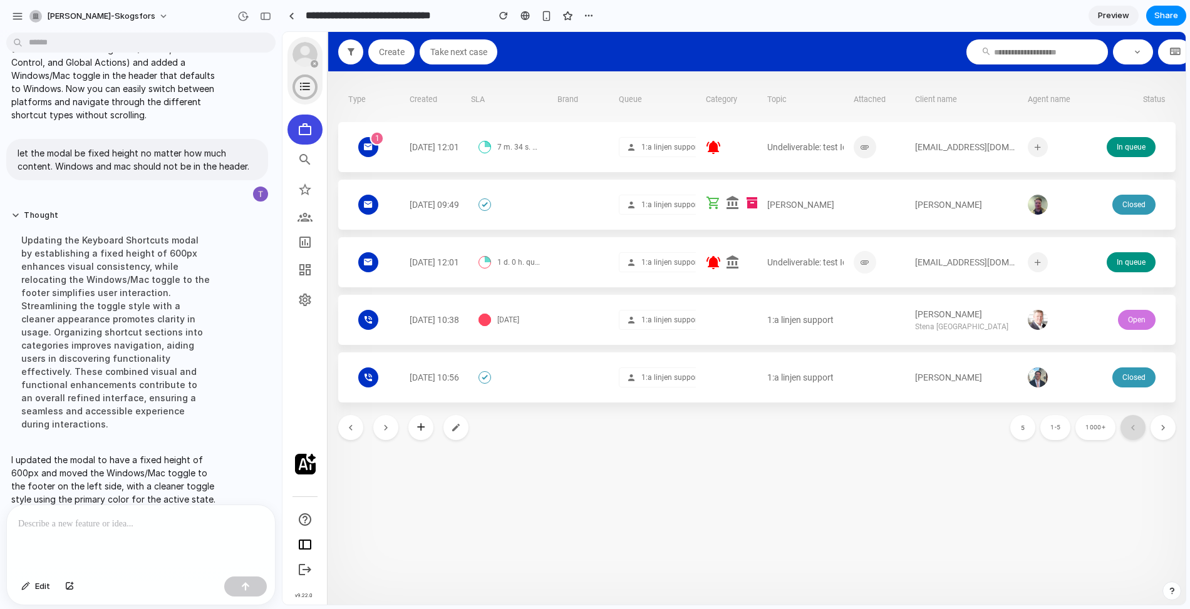
click at [1176, 43] on button "button" at bounding box center [1175, 51] width 34 height 25
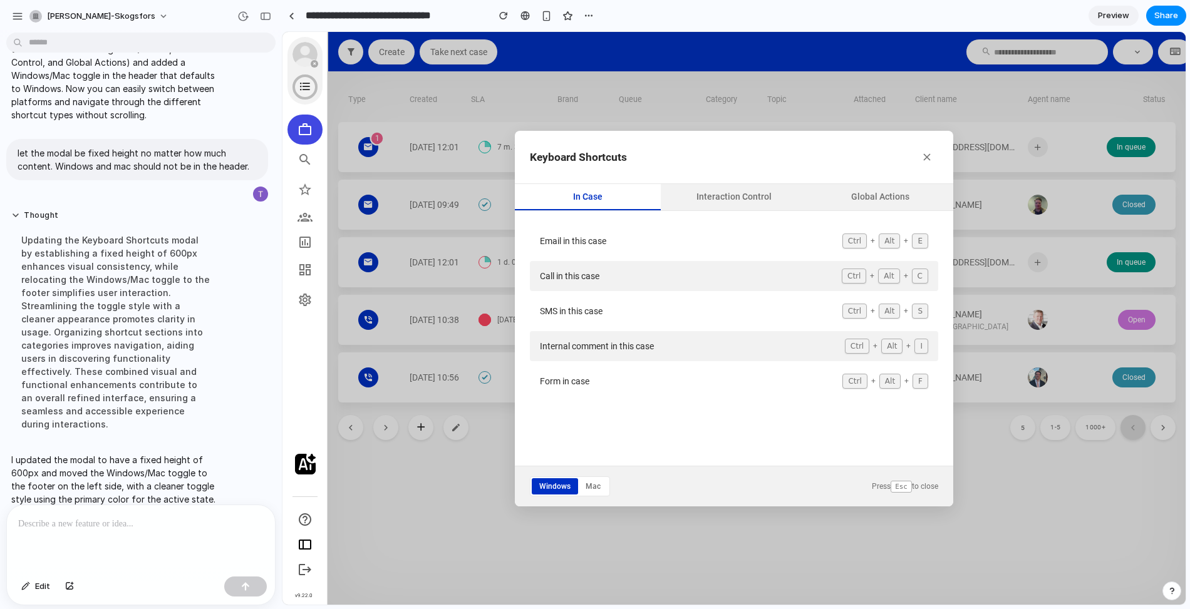
click at [728, 185] on button "Interaction Control" at bounding box center [734, 197] width 146 height 26
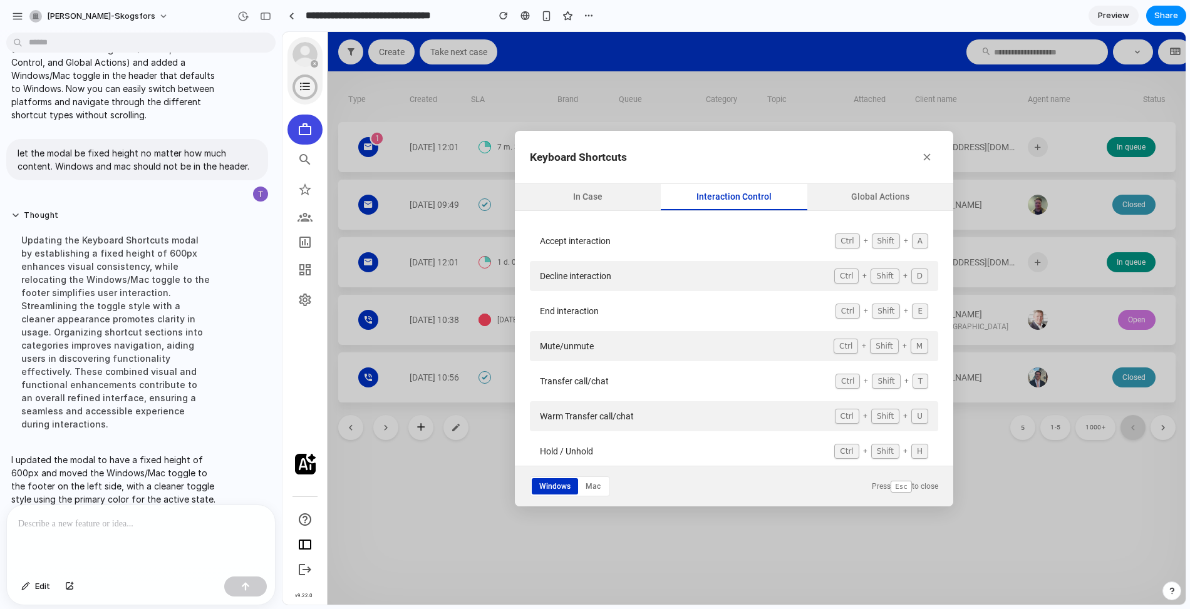
click at [853, 199] on button "Global Actions" at bounding box center [880, 197] width 146 height 26
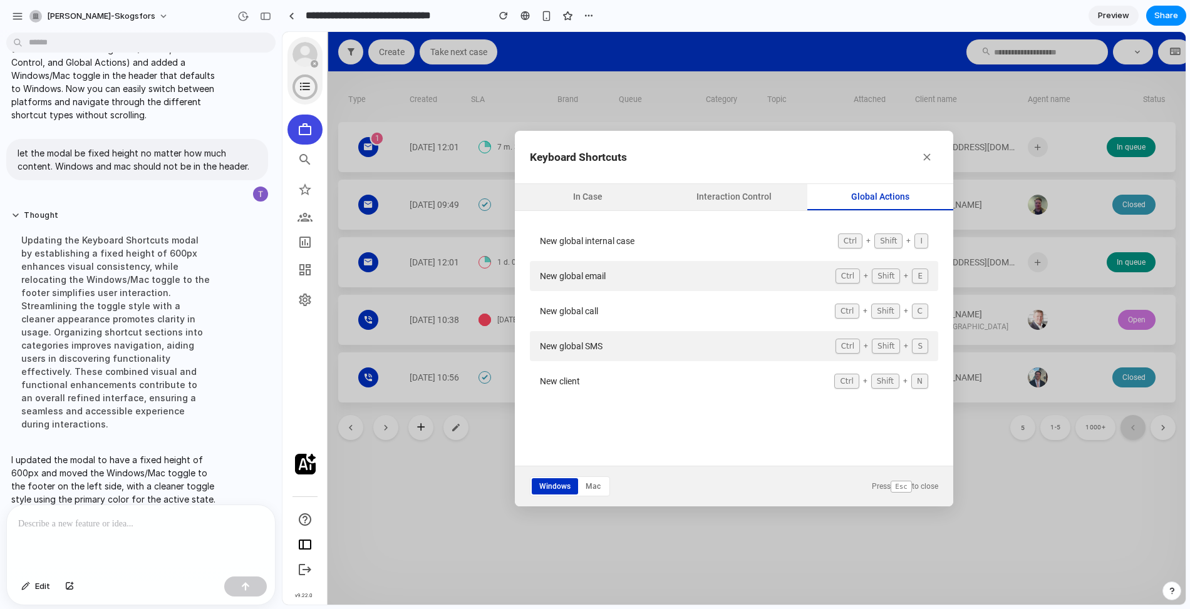
click at [679, 200] on button "Interaction Control" at bounding box center [734, 197] width 146 height 26
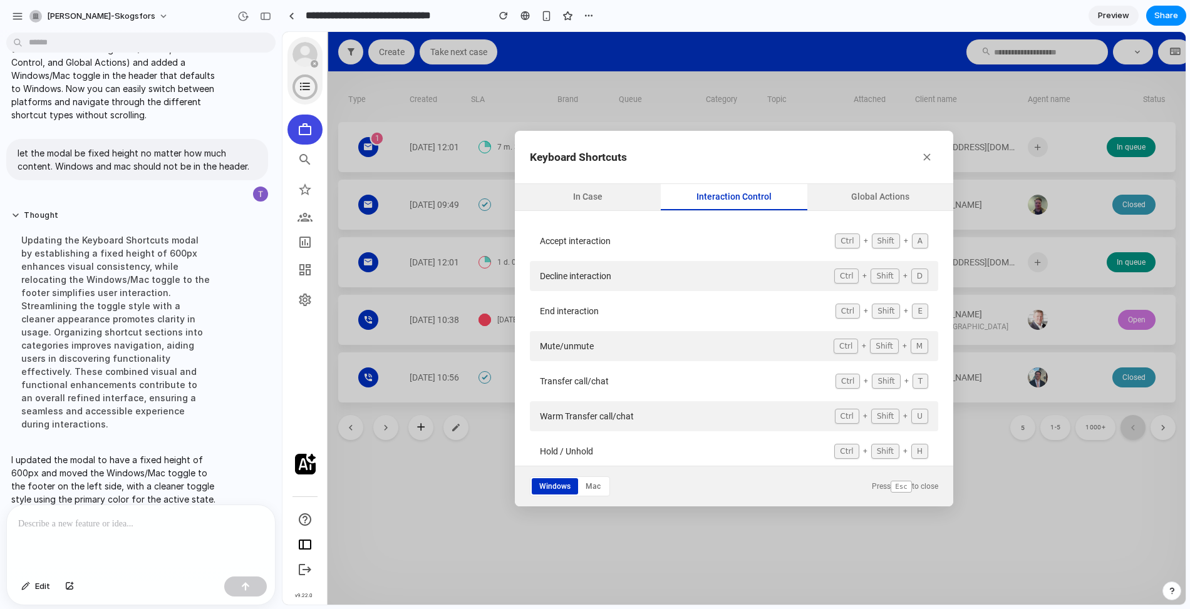
click at [590, 188] on button "In Case" at bounding box center [588, 197] width 146 height 26
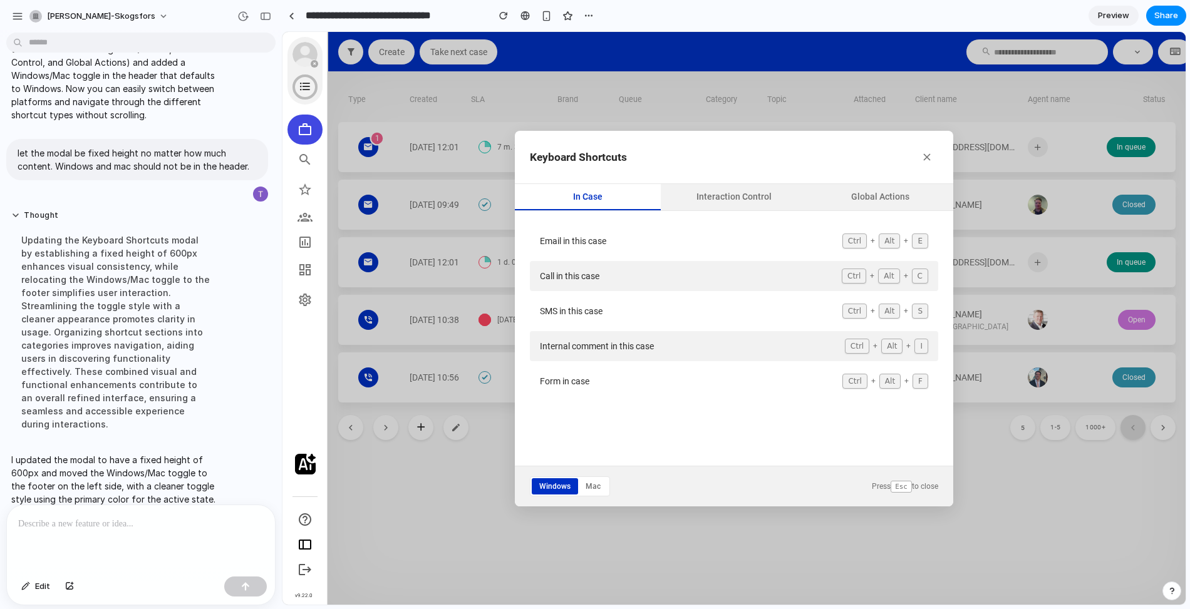
click at [726, 190] on button "Interaction Control" at bounding box center [734, 197] width 146 height 26
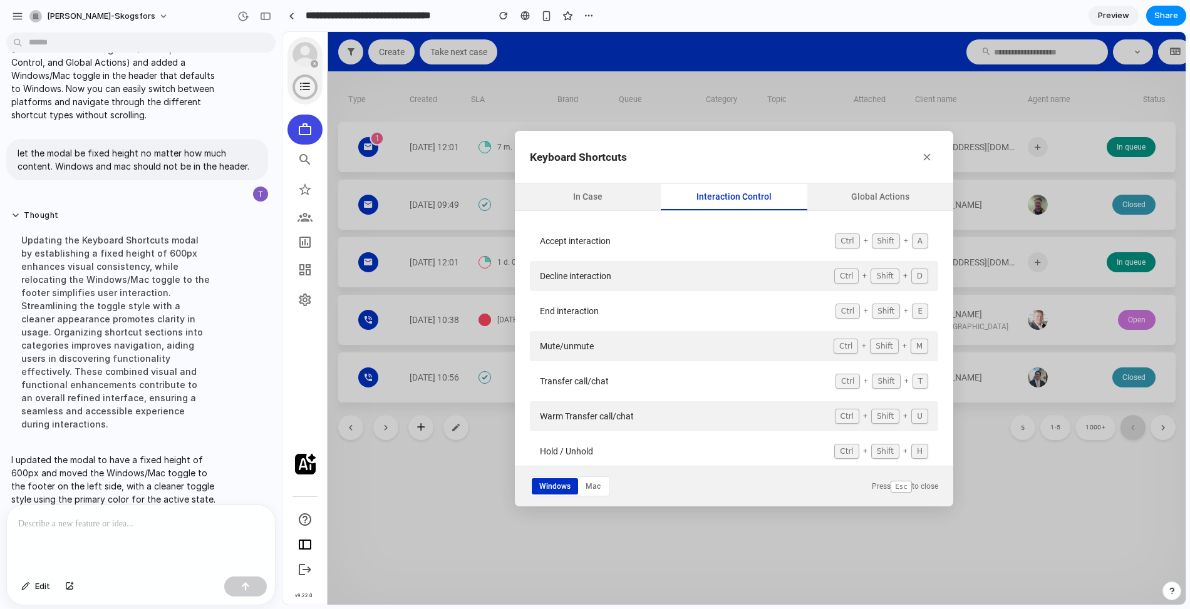
click at [911, 202] on button "Global Actions" at bounding box center [880, 197] width 146 height 26
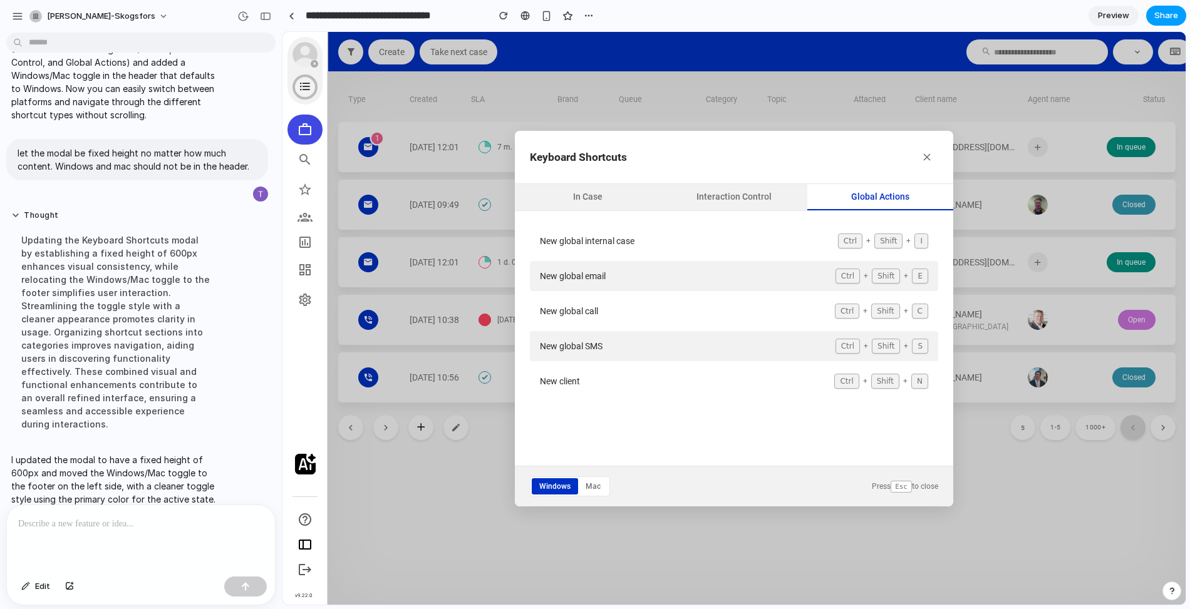
click at [1167, 13] on span "Share" at bounding box center [1166, 15] width 24 height 13
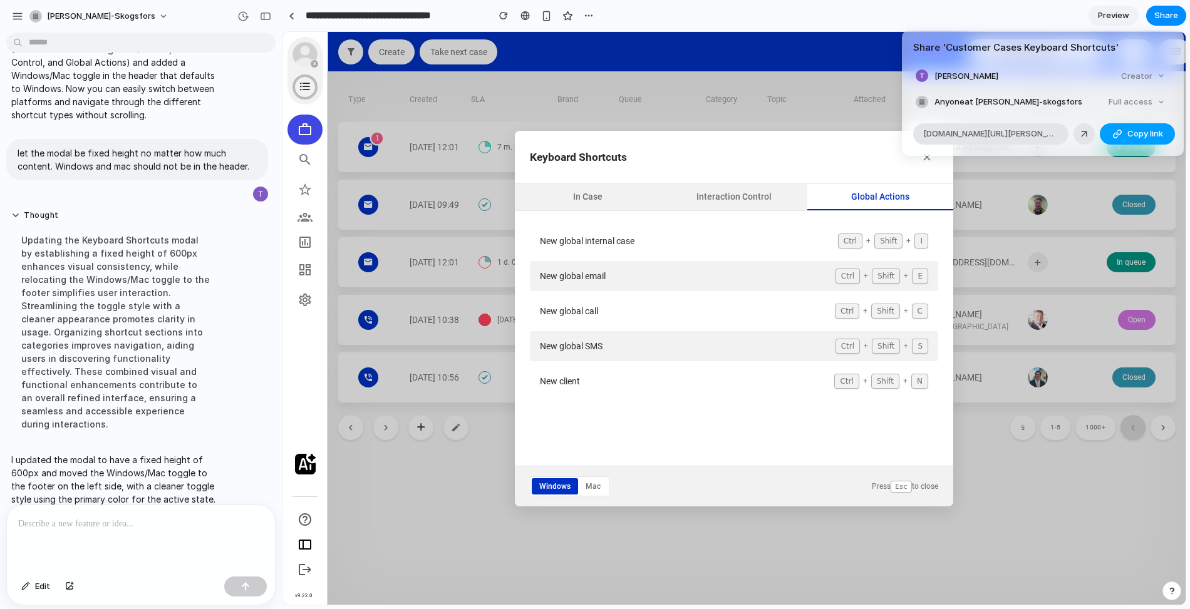
click at [1131, 130] on span "Copy link" at bounding box center [1145, 134] width 36 height 13
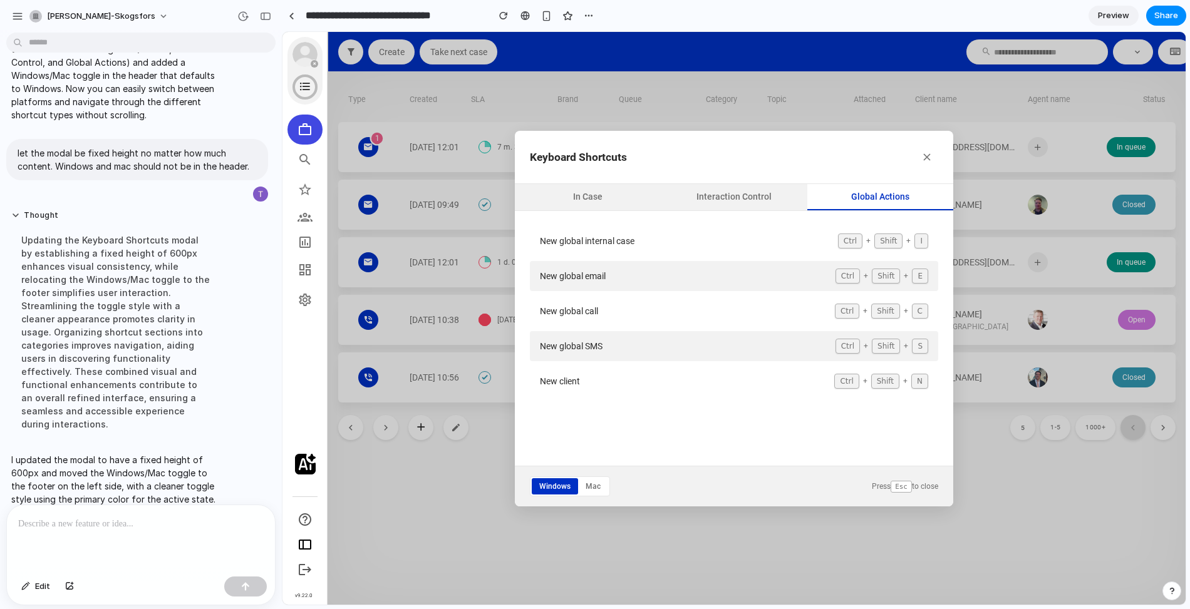
click at [884, 57] on div "Share ' Customer Cases Keyboard Shortcuts ' Tim Skogsfors Creator Anyone at Tim…" at bounding box center [595, 304] width 1190 height 609
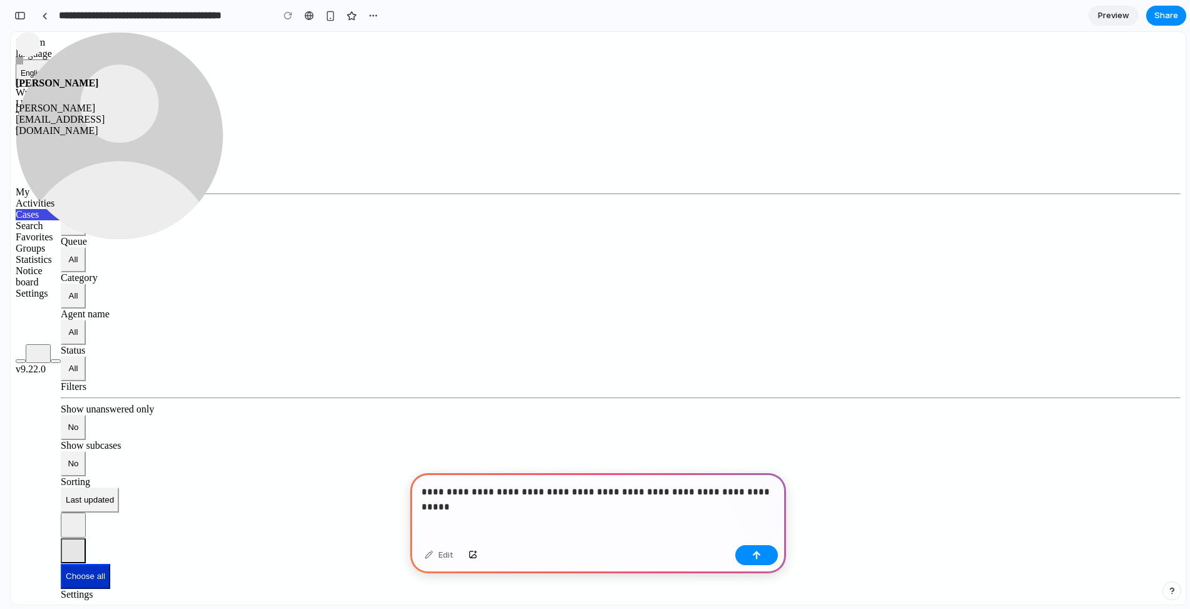
click at [687, 489] on p "**********" at bounding box center [597, 492] width 353 height 15
click at [742, 500] on div "**********" at bounding box center [598, 506] width 376 height 67
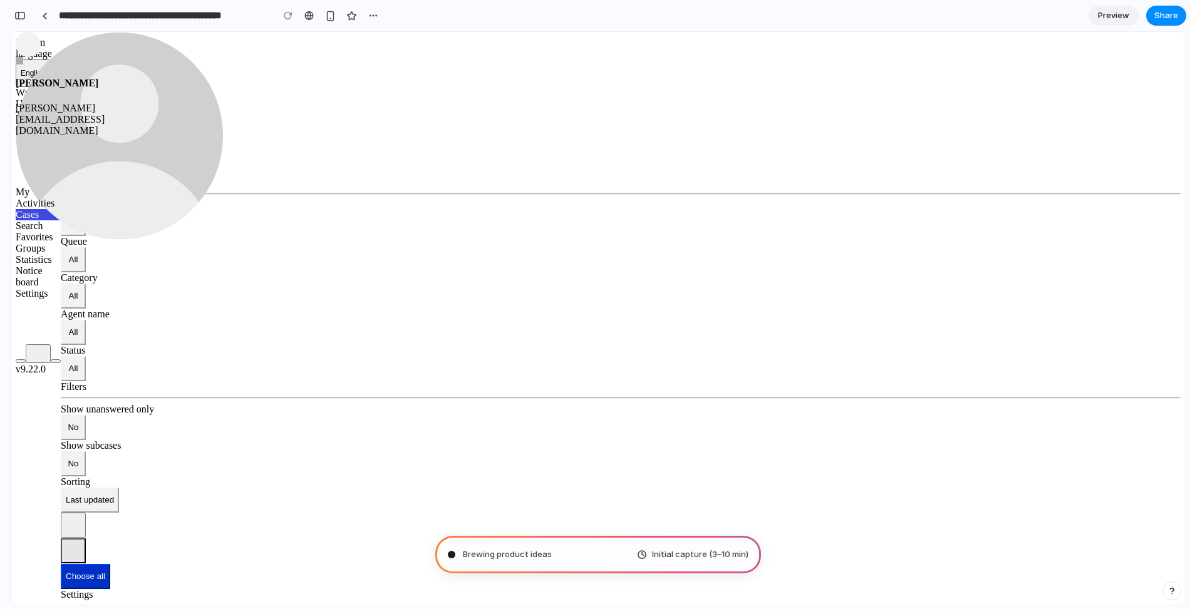
type input "**********"
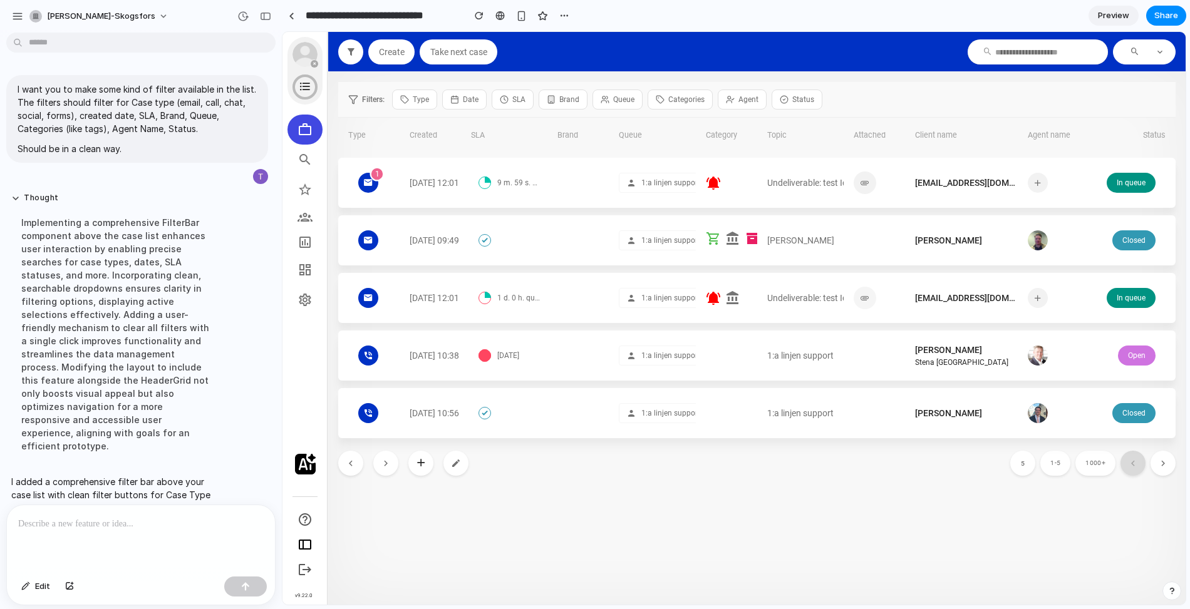
scroll to position [61, 0]
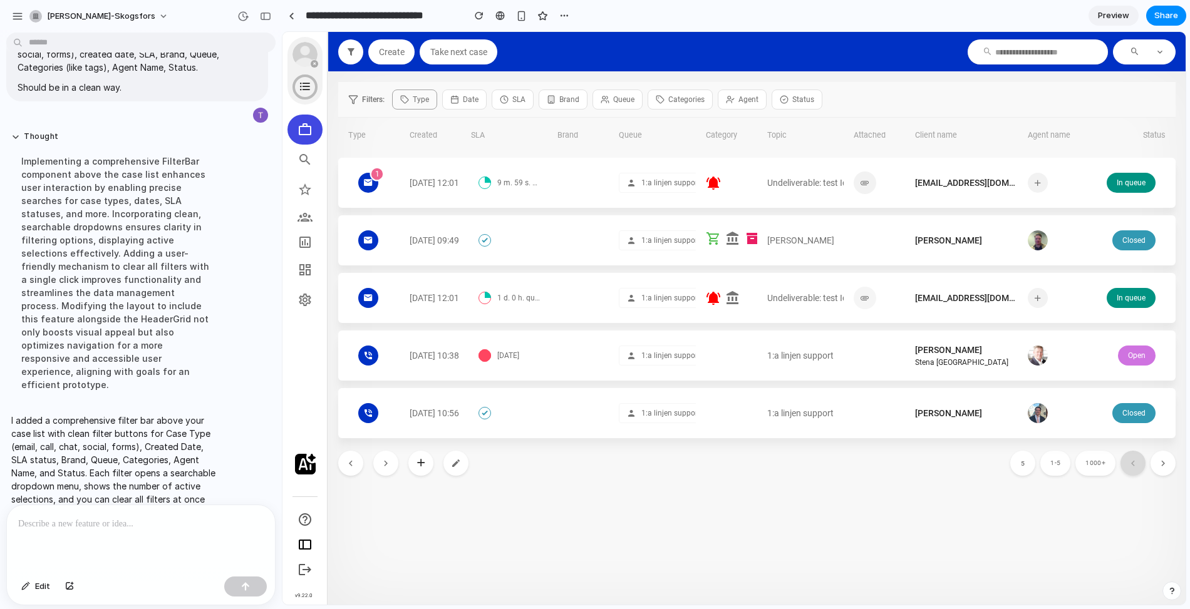
click at [414, 101] on span "Type" at bounding box center [421, 99] width 16 height 11
click at [479, 98] on div "Email Call Chat Social Forms" at bounding box center [733, 318] width 903 height 573
click at [479, 98] on button "Date" at bounding box center [464, 100] width 44 height 20
click at [522, 98] on div "Today Yesterday Last 7 days Last 30 days Custom range" at bounding box center [733, 318] width 903 height 573
click at [522, 98] on span "SLA" at bounding box center [518, 99] width 13 height 11
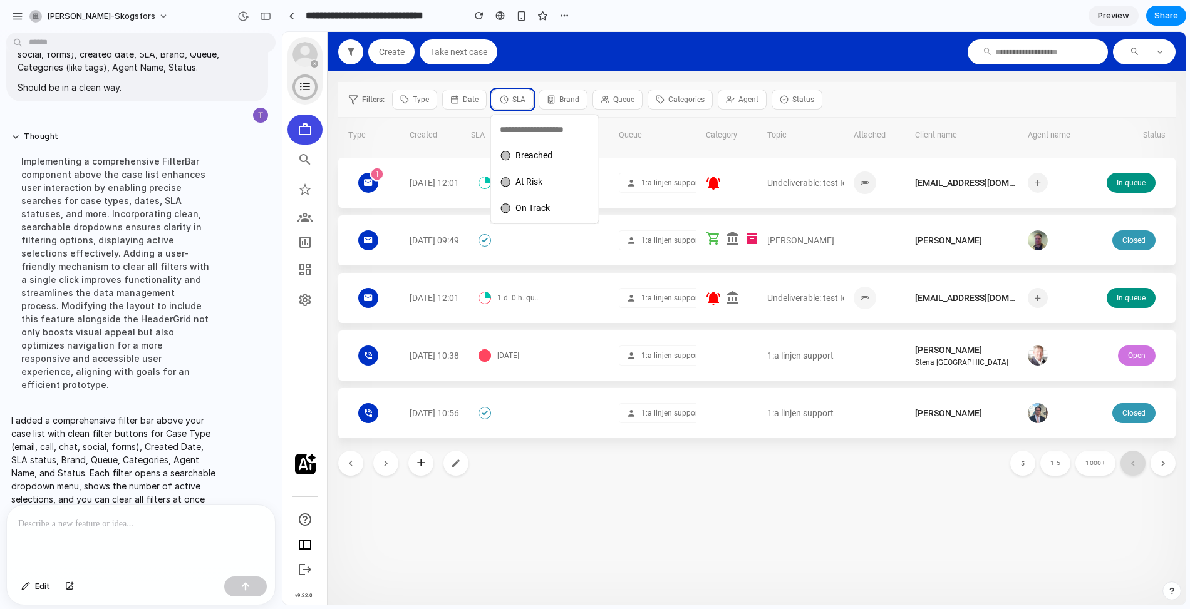
click at [545, 162] on li "Breached" at bounding box center [545, 155] width 98 height 20
click at [573, 101] on div "Breached At Risk On Track" at bounding box center [733, 318] width 903 height 573
click at [580, 103] on span "Brand" at bounding box center [590, 99] width 20 height 11
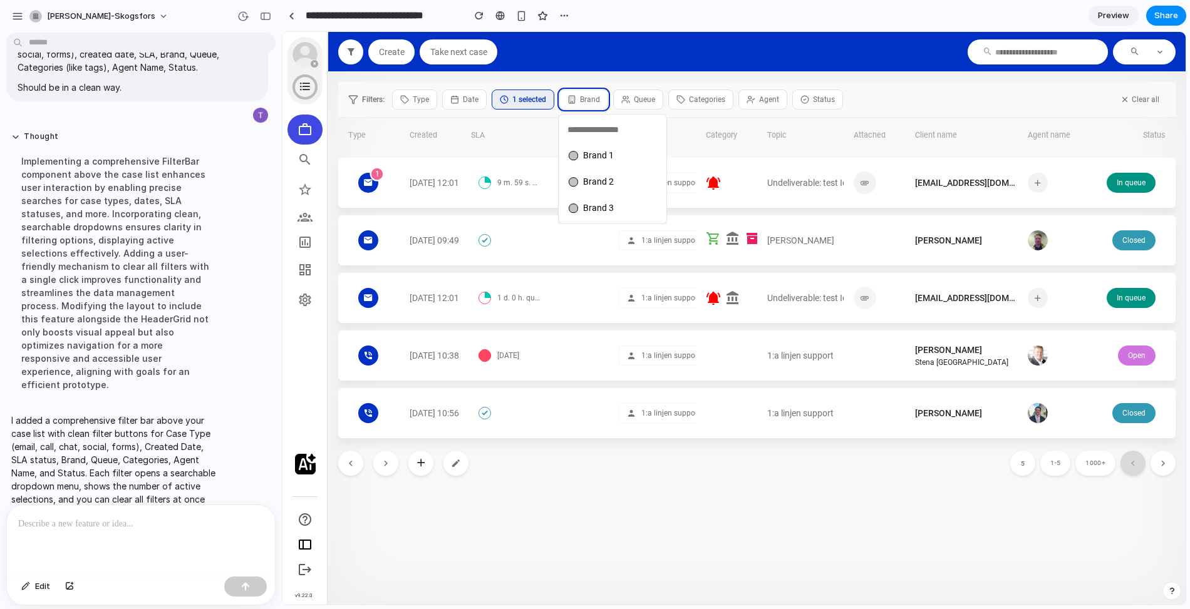
drag, startPoint x: 591, startPoint y: 160, endPoint x: 591, endPoint y: 171, distance: 11.3
click at [591, 160] on li "Brand 1" at bounding box center [613, 155] width 98 height 20
click at [591, 183] on span "Brand 2" at bounding box center [598, 182] width 31 height 10
click at [647, 94] on div "Brand 1 Brand 2 Brand 3" at bounding box center [733, 318] width 903 height 573
click at [652, 101] on span "Queue" at bounding box center [657, 99] width 21 height 11
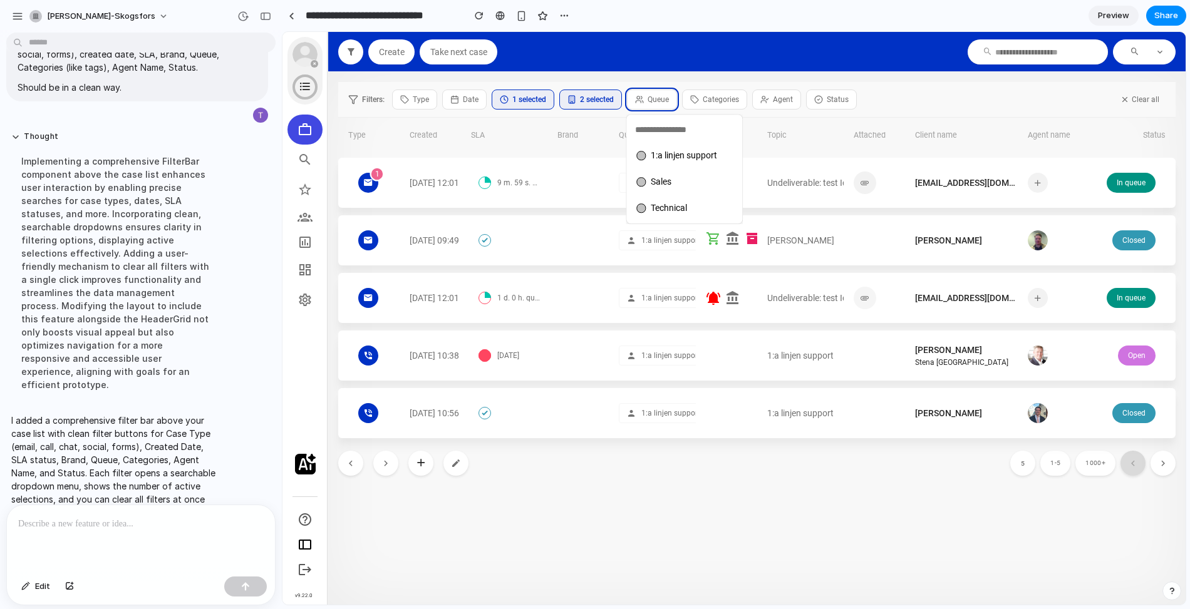
click at [671, 173] on li "Sales" at bounding box center [684, 182] width 106 height 20
click at [689, 150] on span "1:a linjen support" at bounding box center [684, 155] width 66 height 10
click at [718, 103] on div "1:a linjen support Sales Technical" at bounding box center [733, 318] width 903 height 573
click at [736, 95] on span "Categories" at bounding box center [733, 99] width 36 height 11
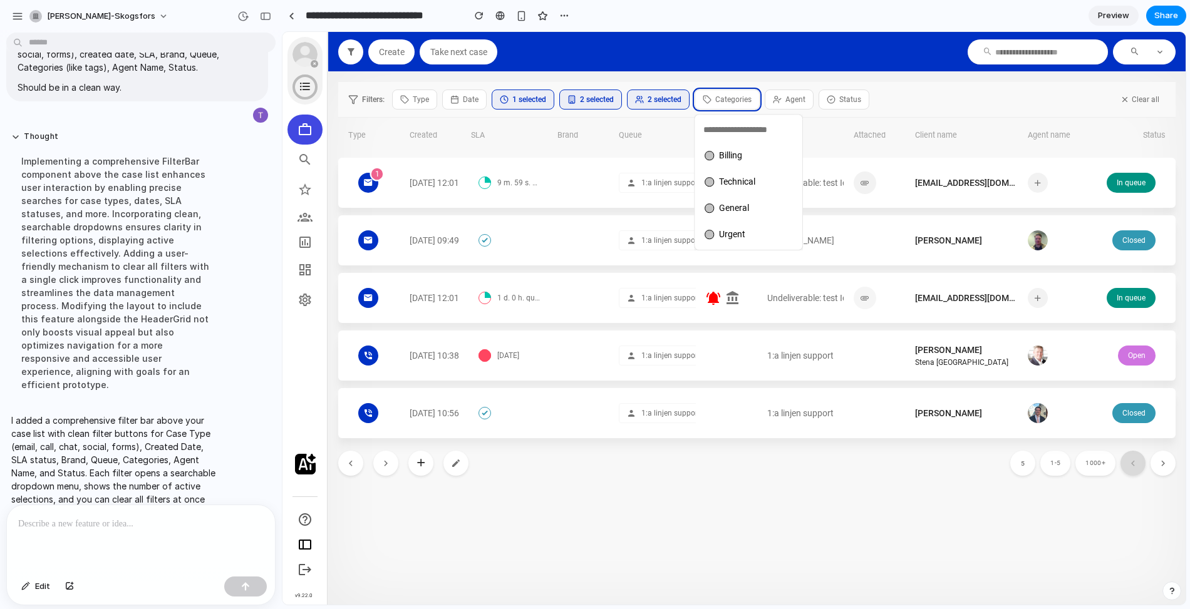
drag, startPoint x: 751, startPoint y: 180, endPoint x: 753, endPoint y: 167, distance: 13.3
click at [751, 180] on span "Technical" at bounding box center [737, 182] width 36 height 10
click at [756, 157] on li "Billing" at bounding box center [748, 155] width 98 height 20
click at [796, 103] on div "Billing Technical General Urgent" at bounding box center [733, 318] width 903 height 573
click at [795, 102] on span "Agent" at bounding box center [793, 99] width 20 height 11
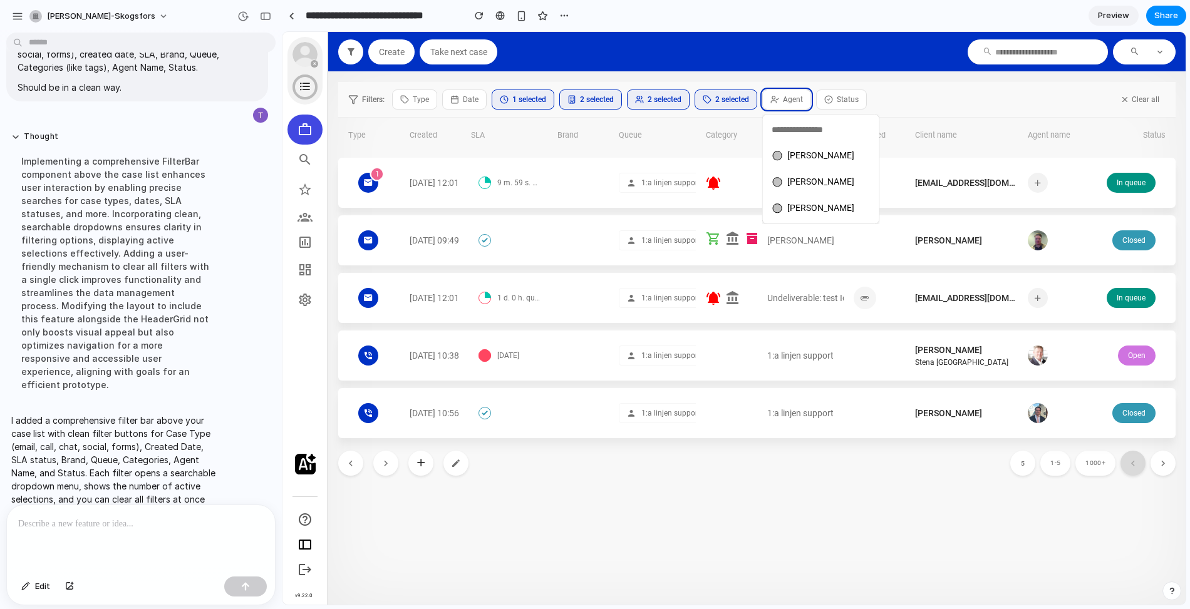
drag, startPoint x: 801, startPoint y: 180, endPoint x: 803, endPoint y: 164, distance: 16.3
click at [801, 181] on span "Jane Smith" at bounding box center [820, 182] width 67 height 10
click at [807, 152] on span "John Doe" at bounding box center [820, 155] width 67 height 10
click at [862, 95] on div "John Doe Jane Smith Bob Johnson" at bounding box center [733, 318] width 903 height 573
click at [862, 98] on span "Status" at bounding box center [861, 99] width 22 height 11
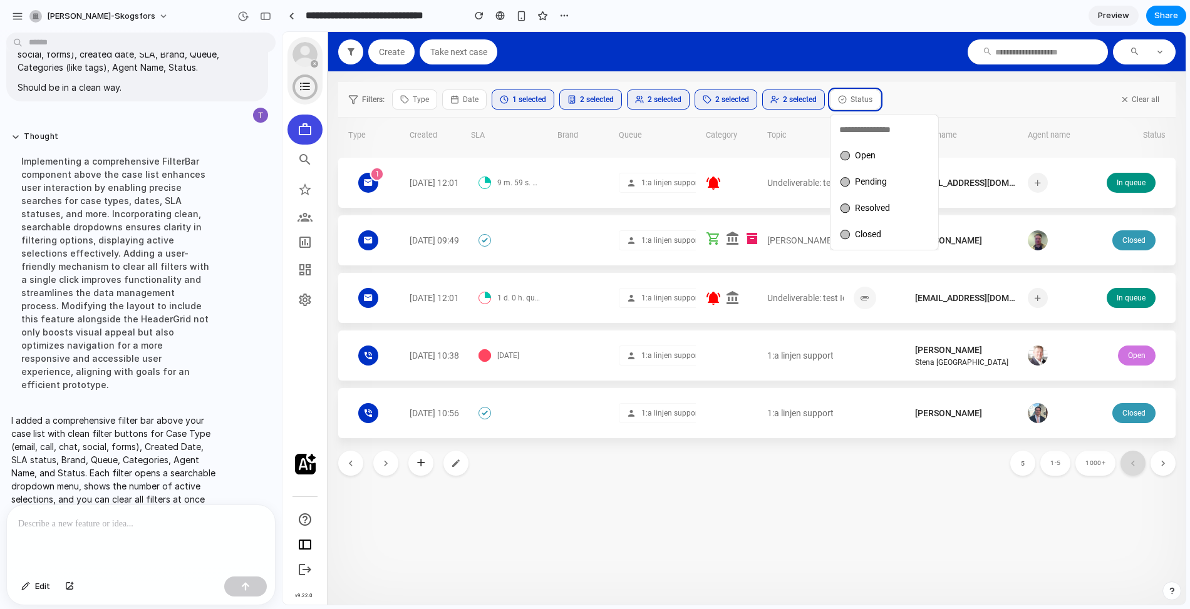
click at [853, 221] on ul "Open Pending Resolved Closed" at bounding box center [884, 194] width 103 height 105
click at [868, 207] on span "Resolved" at bounding box center [872, 208] width 35 height 10
click at [868, 167] on ul "Open Pending Resolved Closed" at bounding box center [884, 194] width 103 height 105
click at [860, 192] on ul "Open Pending Resolved Closed" at bounding box center [884, 194] width 103 height 105
click at [869, 179] on span "Pending" at bounding box center [871, 182] width 32 height 10
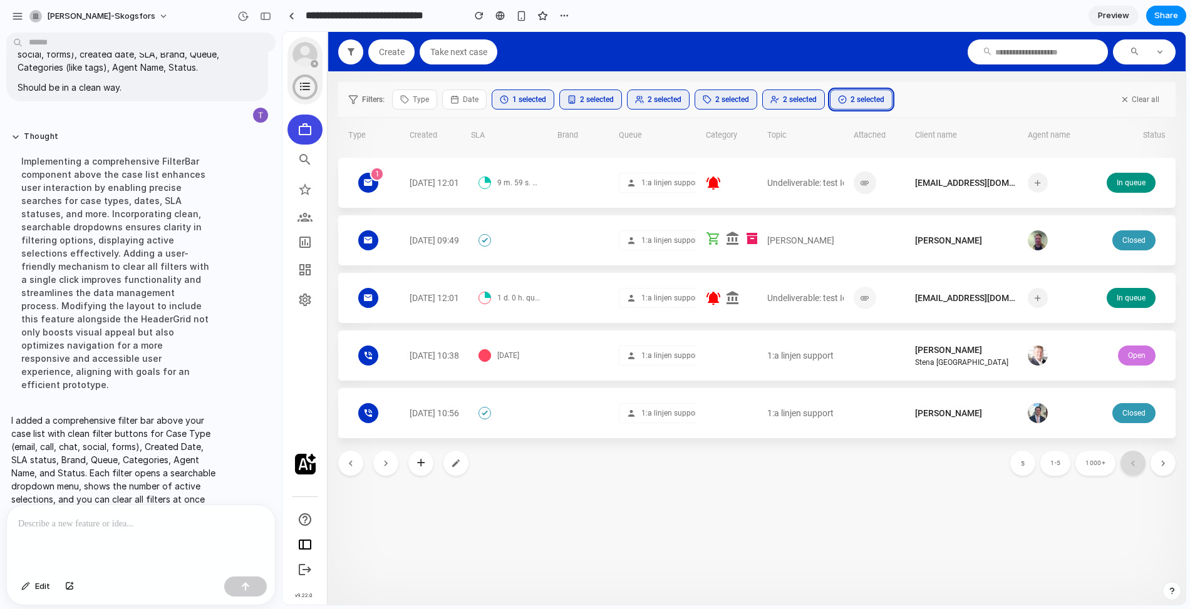
click at [902, 63] on div "Open Pending Resolved Closed" at bounding box center [733, 318] width 903 height 573
click at [1133, 96] on span "Clear all" at bounding box center [1145, 99] width 28 height 11
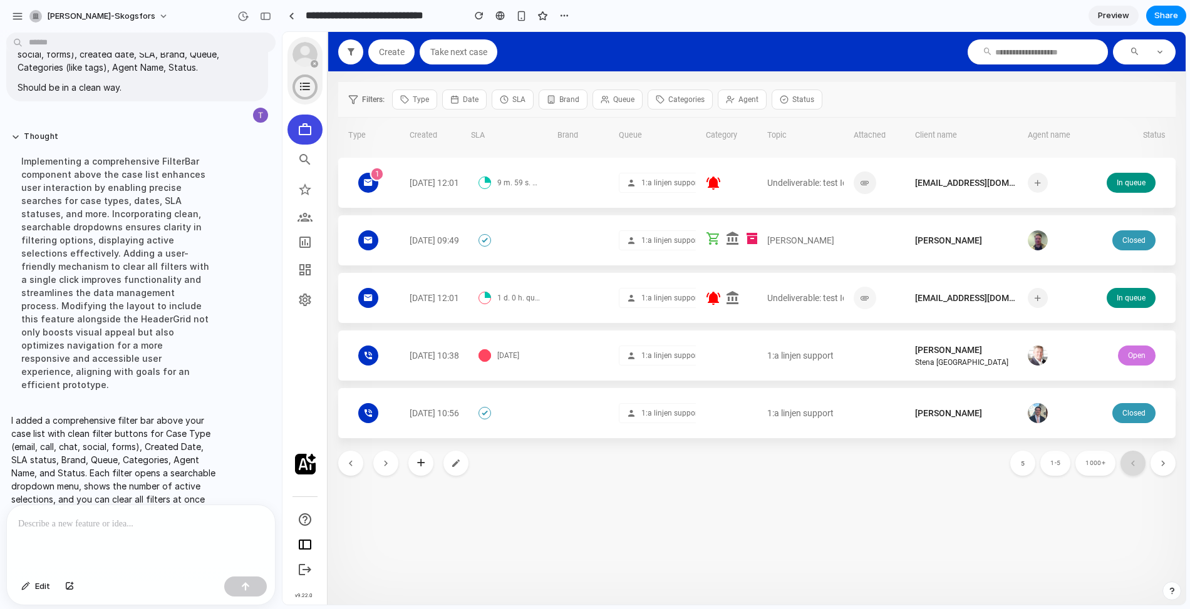
click at [371, 94] on span "Filters:" at bounding box center [373, 99] width 23 height 11
click at [342, 54] on div "button" at bounding box center [351, 51] width 24 height 15
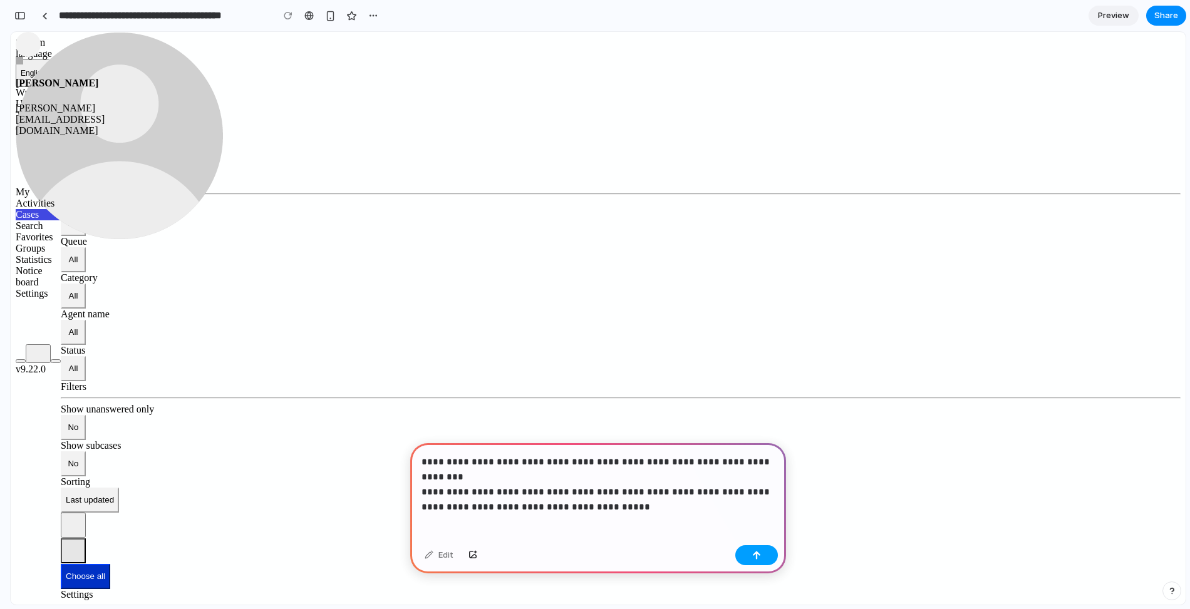
click at [761, 555] on button "button" at bounding box center [756, 555] width 43 height 20
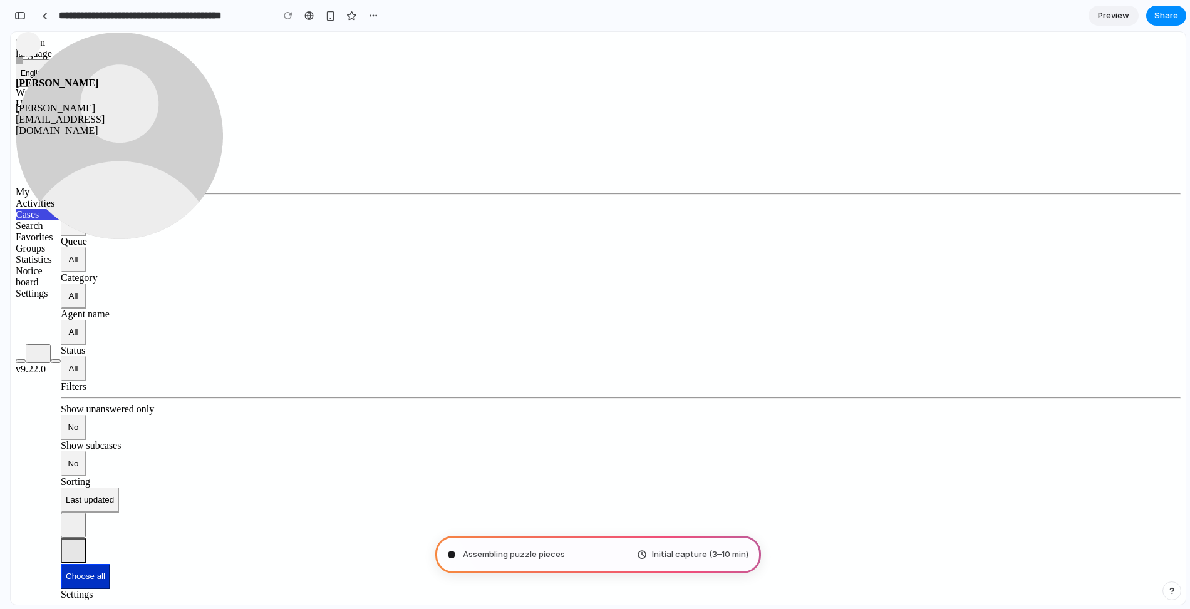
type input "**********"
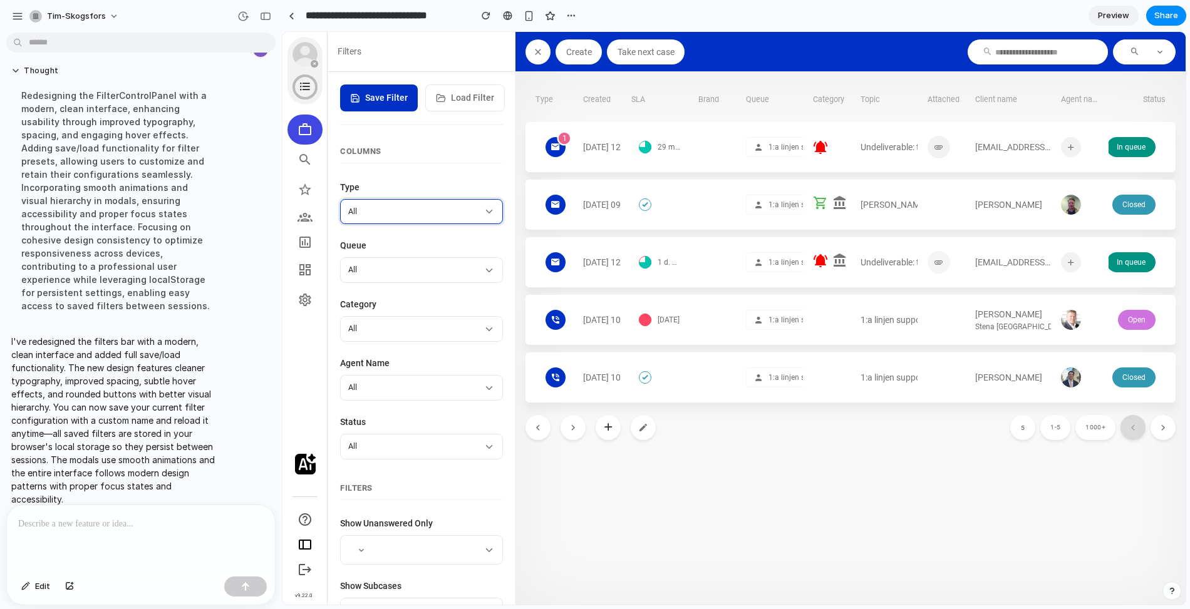
click at [456, 215] on article "All" at bounding box center [415, 212] width 135 height 12
click at [478, 104] on button "Load Filter" at bounding box center [465, 97] width 80 height 27
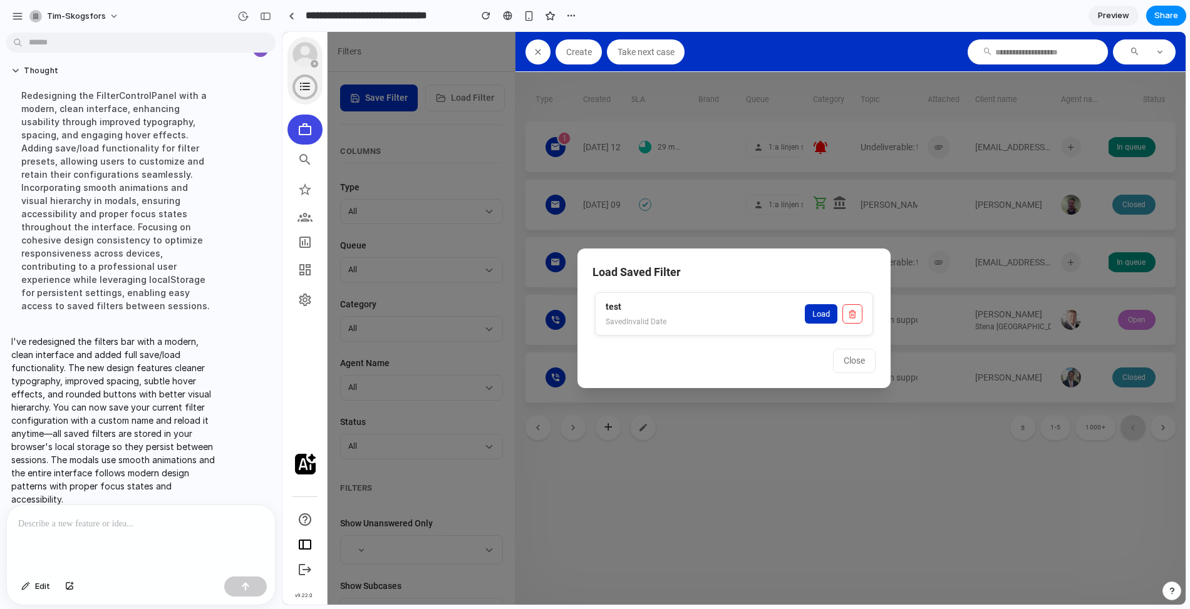
click at [824, 318] on span "Load" at bounding box center [821, 313] width 18 height 9
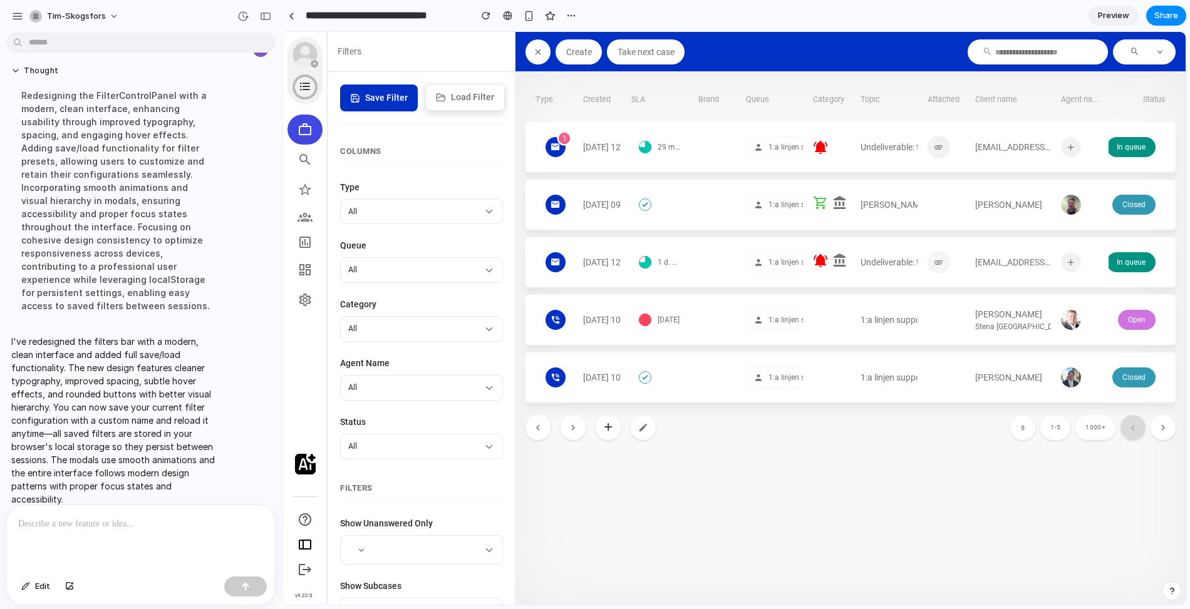
click at [456, 96] on span "Load Filter" at bounding box center [472, 97] width 43 height 13
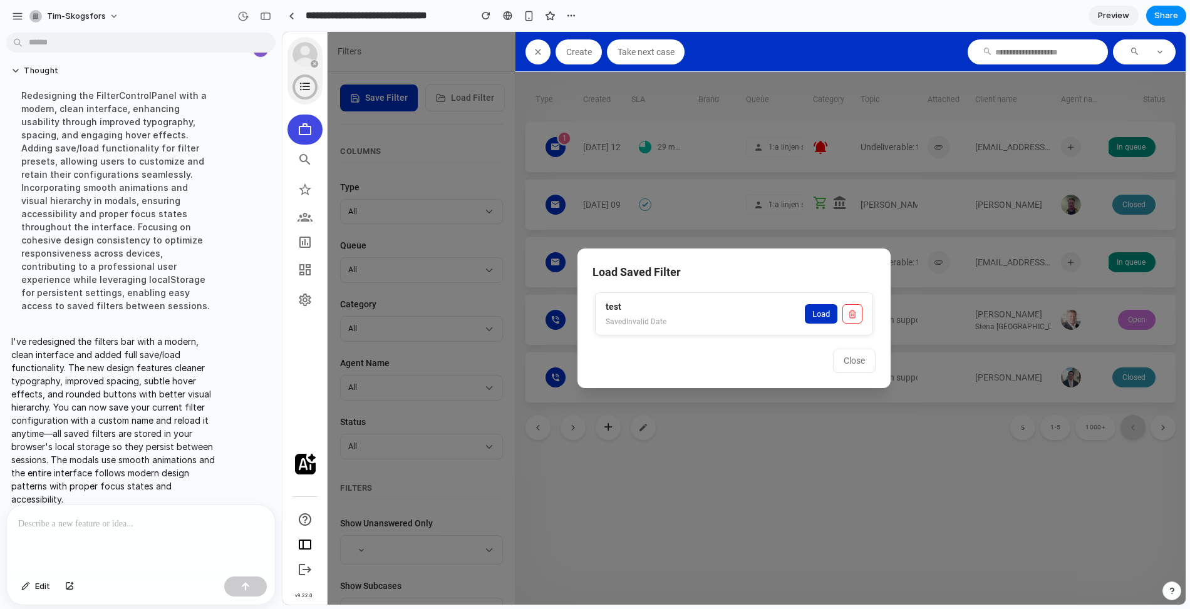
click at [824, 318] on span "Load" at bounding box center [821, 313] width 18 height 9
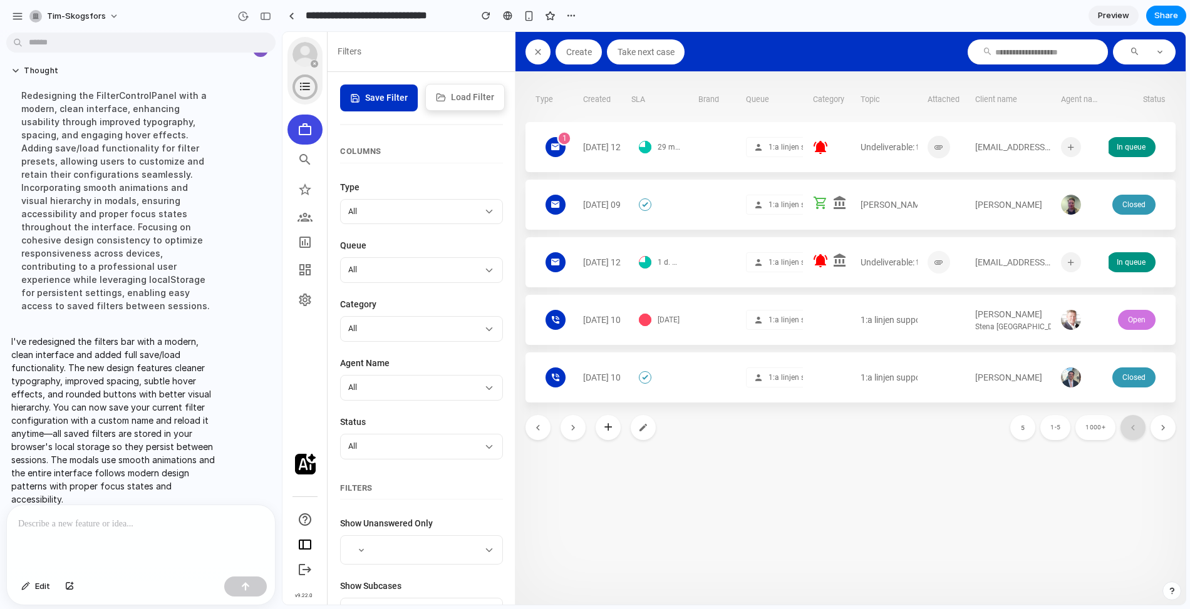
click at [463, 105] on button "Load Filter" at bounding box center [465, 97] width 80 height 27
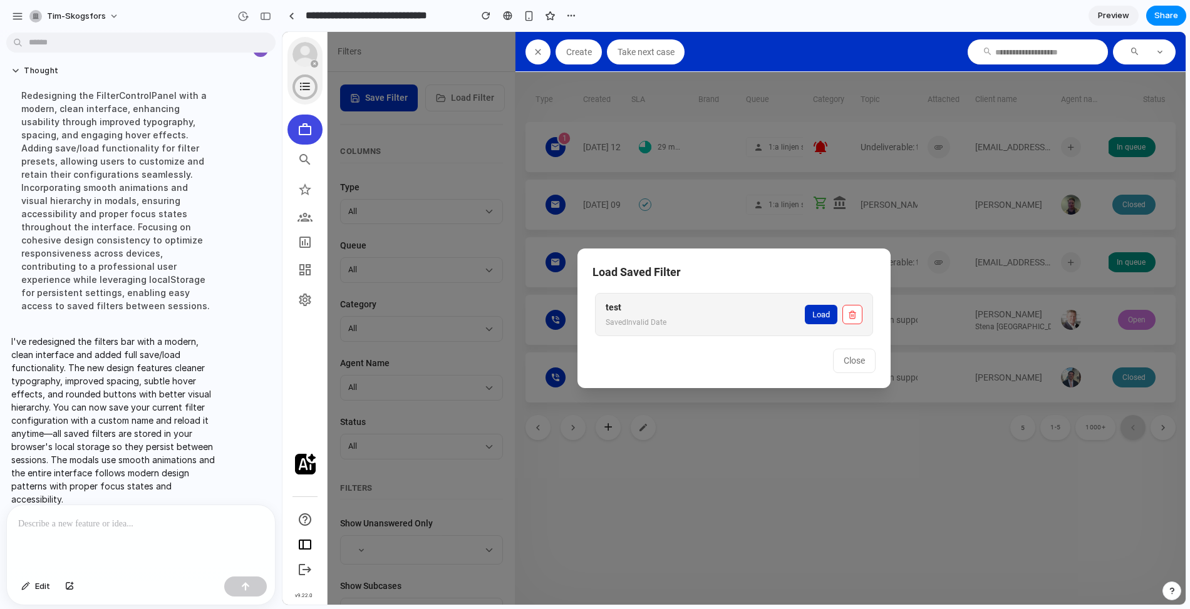
click at [865, 357] on button "Close" at bounding box center [854, 361] width 43 height 24
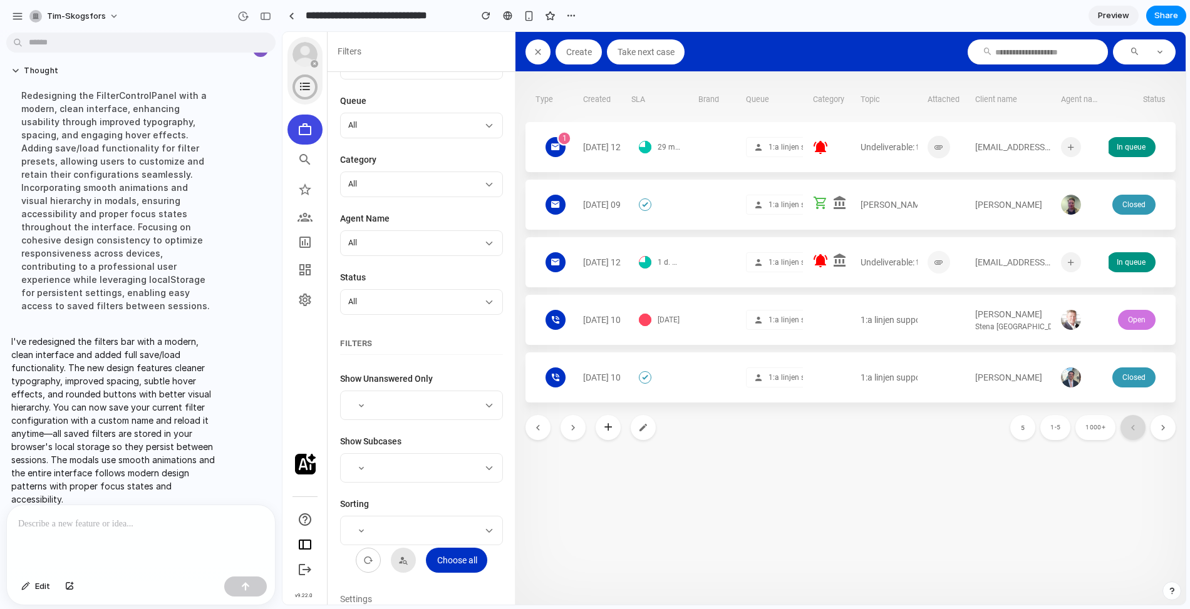
scroll to position [180, 0]
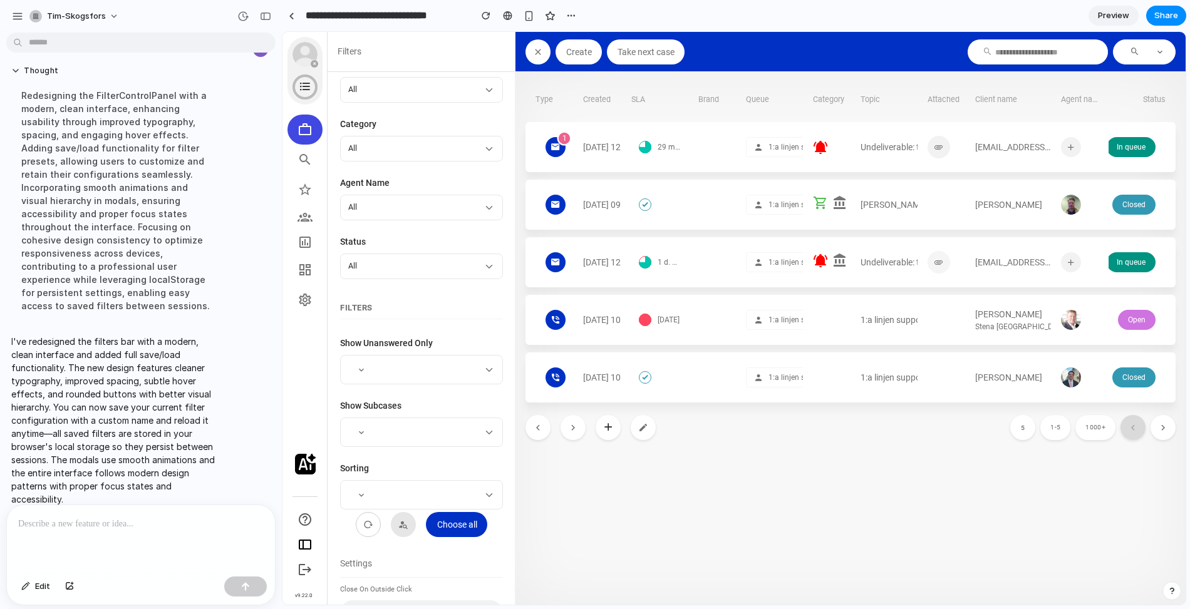
click at [370, 512] on button "button" at bounding box center [368, 524] width 25 height 25
click at [369, 523] on icon "button" at bounding box center [368, 524] width 15 height 15
click at [393, 523] on div "button" at bounding box center [403, 524] width 24 height 15
click at [368, 523] on icon "button" at bounding box center [368, 524] width 15 height 15
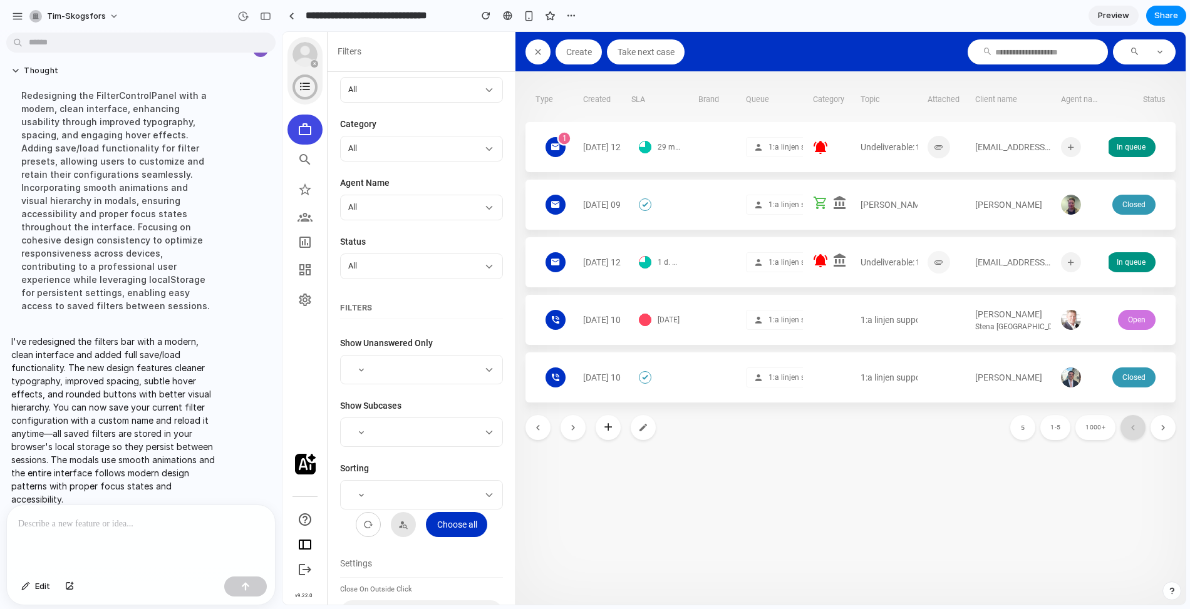
click at [416, 522] on footer "Choose all" at bounding box center [421, 529] width 163 height 35
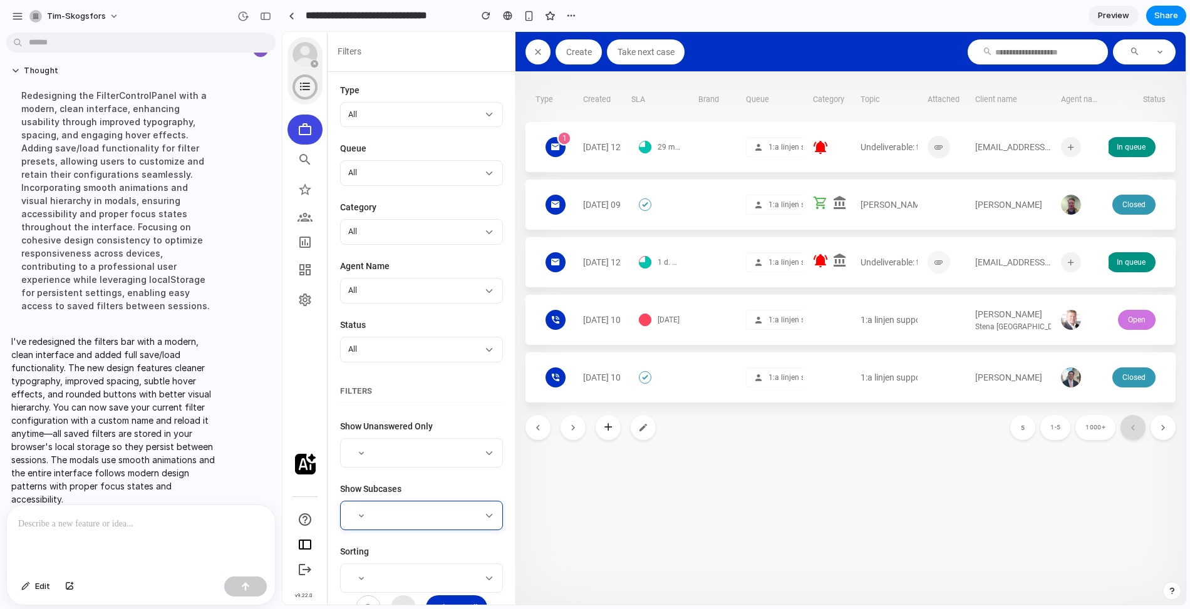
scroll to position [267, 0]
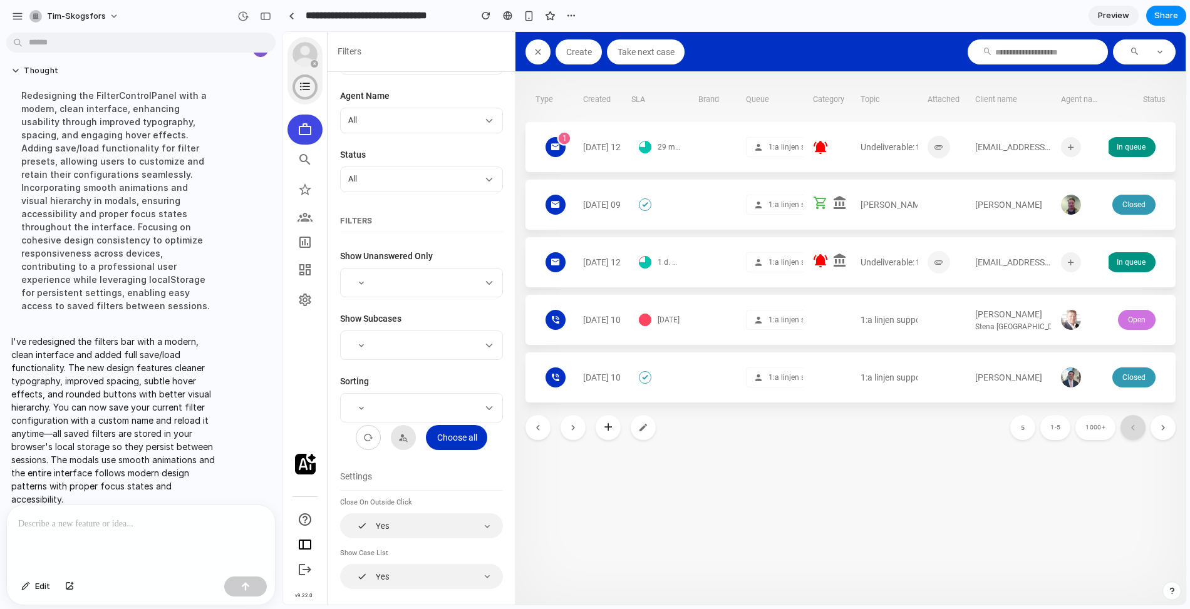
click at [162, 545] on div at bounding box center [141, 538] width 268 height 66
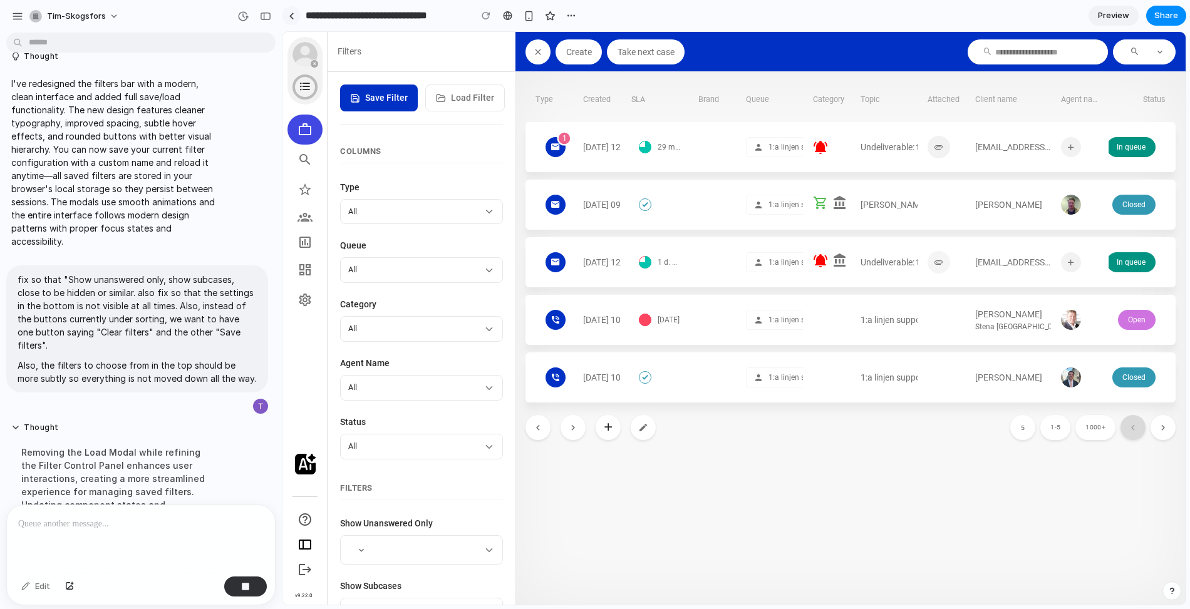
scroll to position [307, 0]
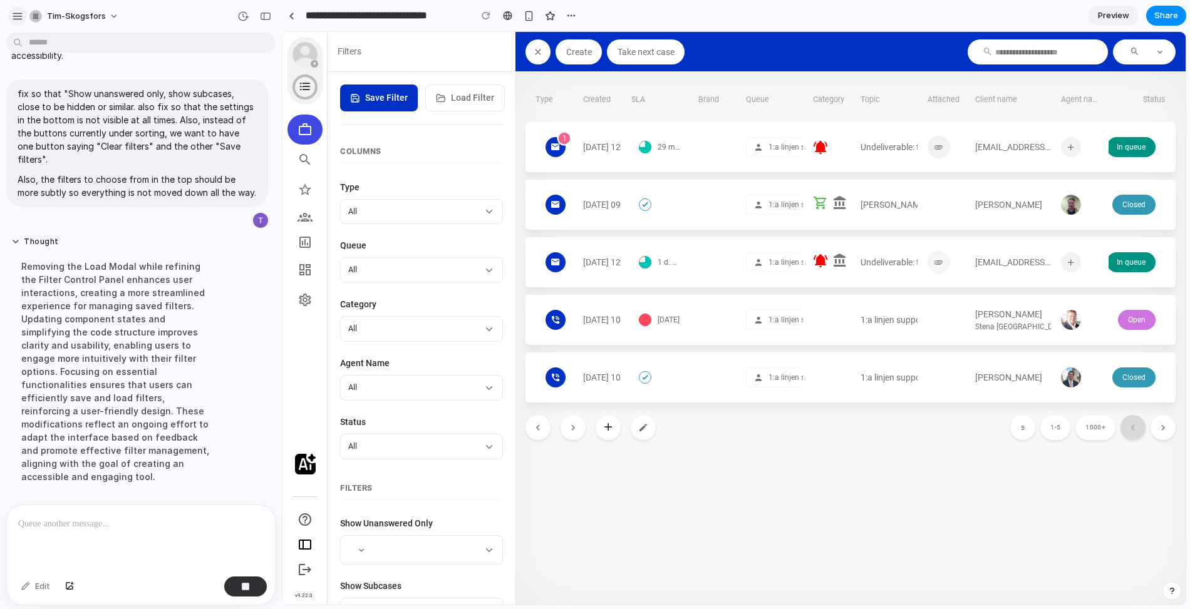
click at [10, 10] on button "button" at bounding box center [17, 16] width 19 height 19
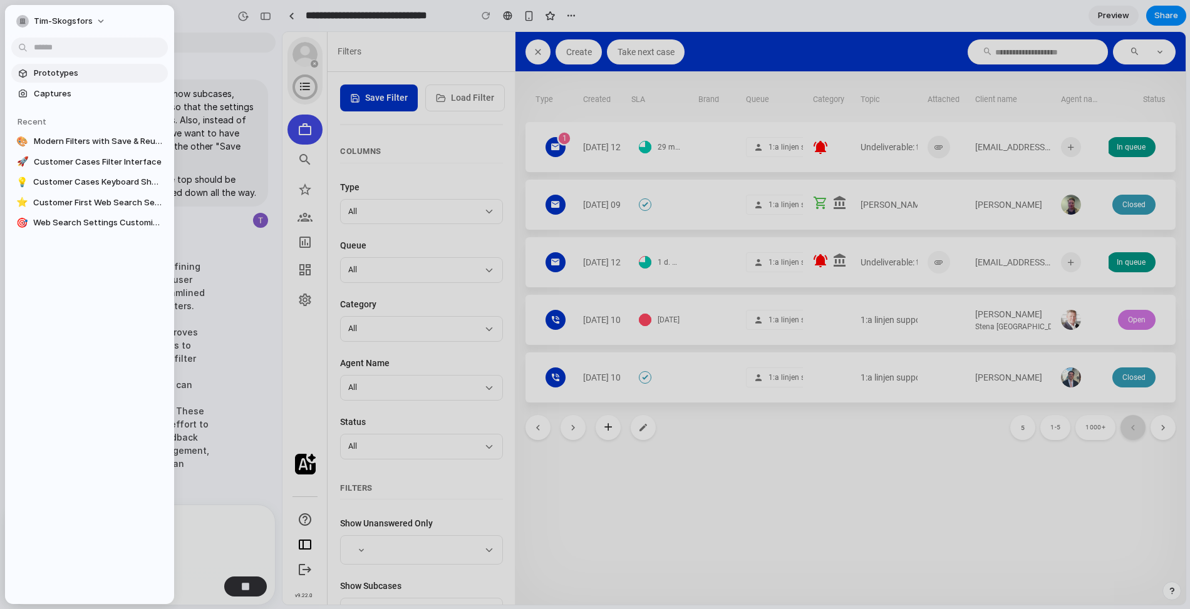
click at [52, 78] on span "Prototypes" at bounding box center [98, 73] width 129 height 13
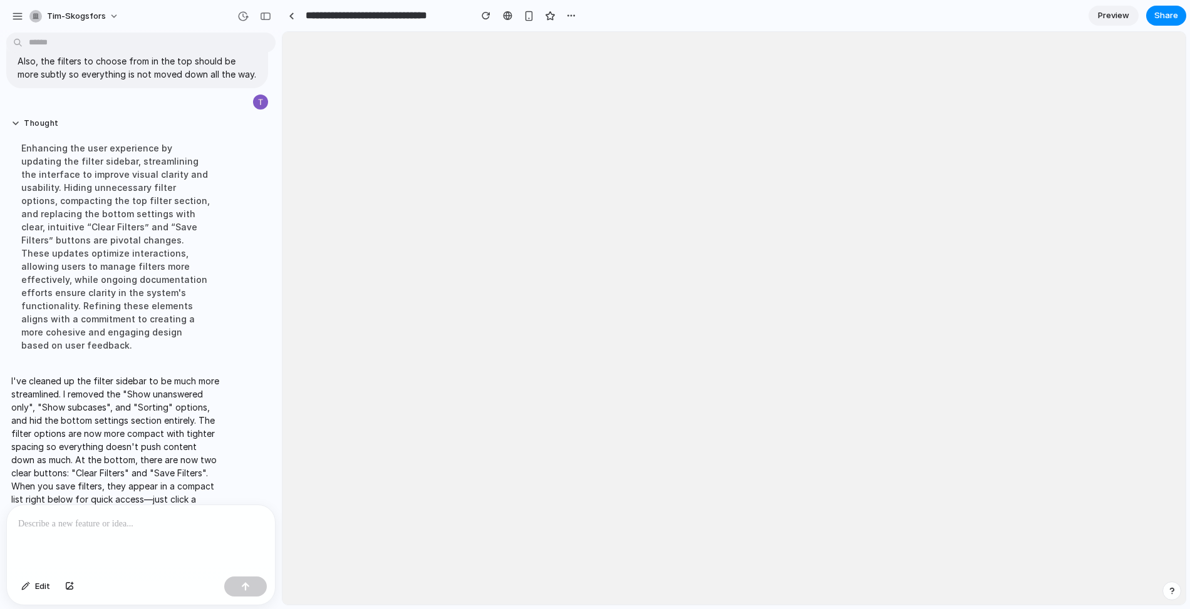
scroll to position [0, 0]
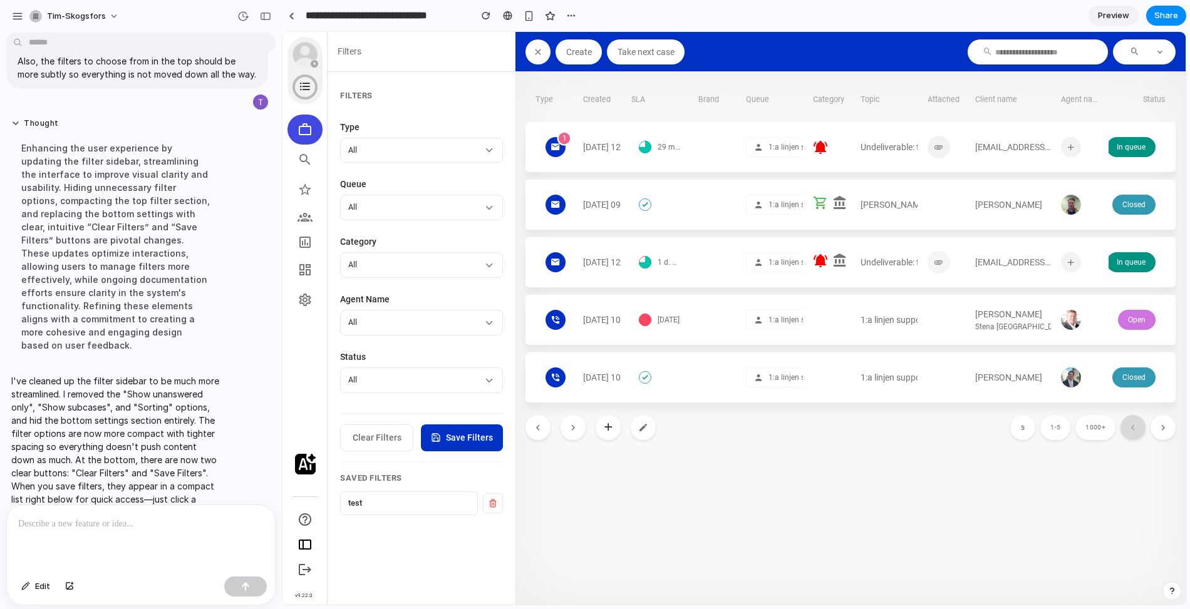
click at [466, 413] on div "Clear Filters Save Filters" at bounding box center [421, 432] width 163 height 38
click at [163, 535] on div at bounding box center [141, 538] width 268 height 66
click at [487, 17] on div "button" at bounding box center [485, 15] width 9 height 9
click at [423, 483] on div "Saved Filters test" at bounding box center [421, 487] width 163 height 53
click at [403, 443] on button "Clear Filters" at bounding box center [376, 437] width 73 height 27
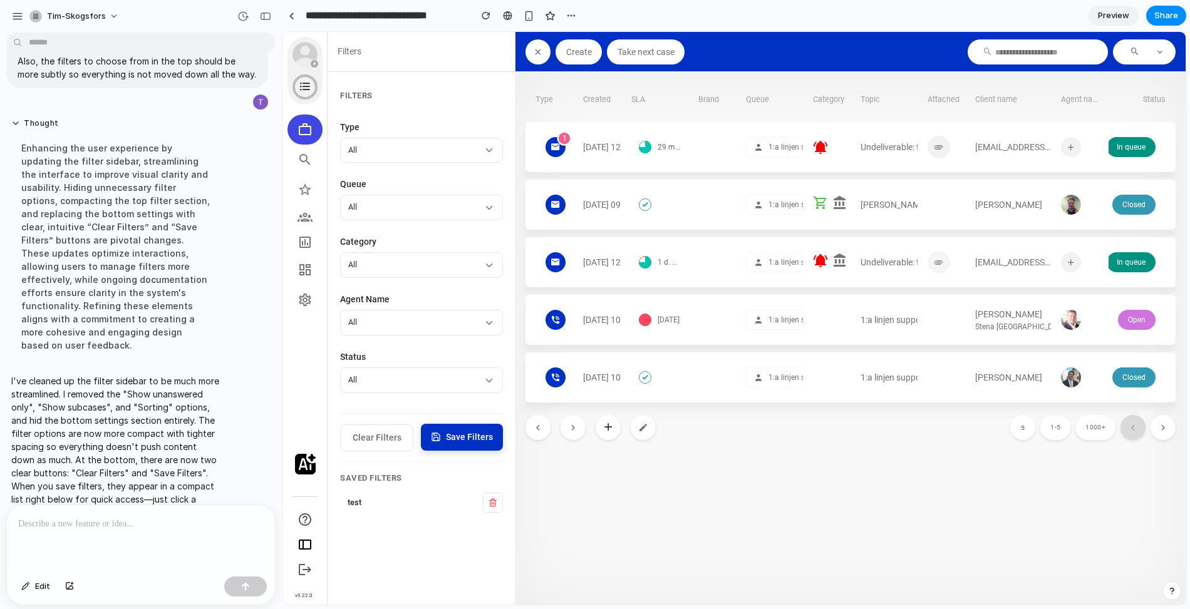
click at [468, 443] on button "Save Filters" at bounding box center [462, 437] width 82 height 27
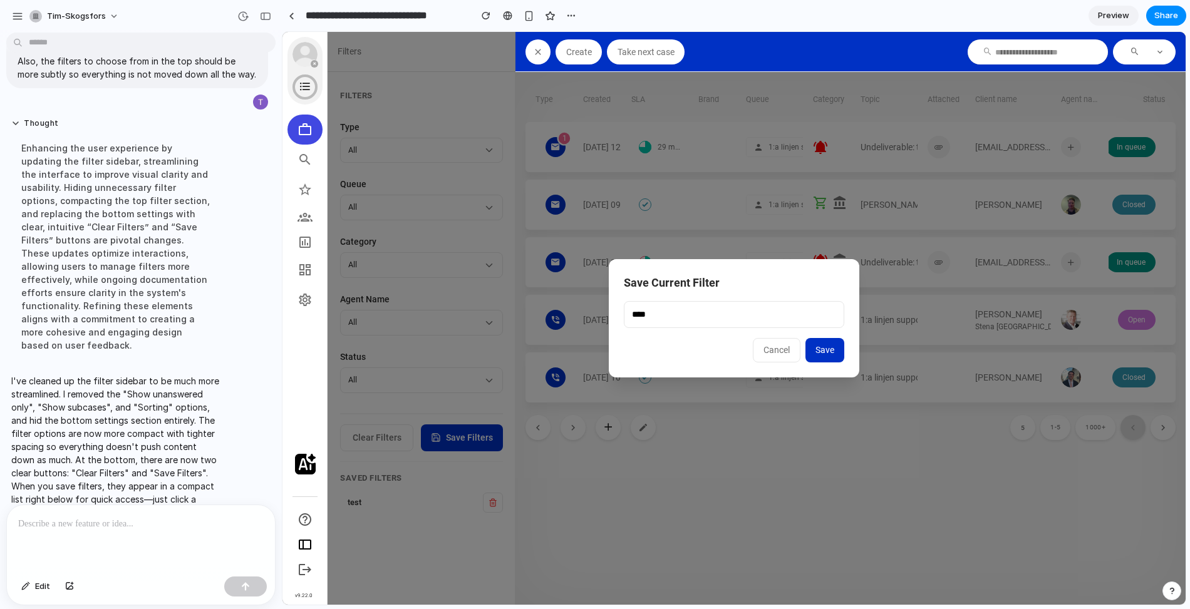
type input "****"
click at [817, 346] on span "Save" at bounding box center [824, 350] width 19 height 10
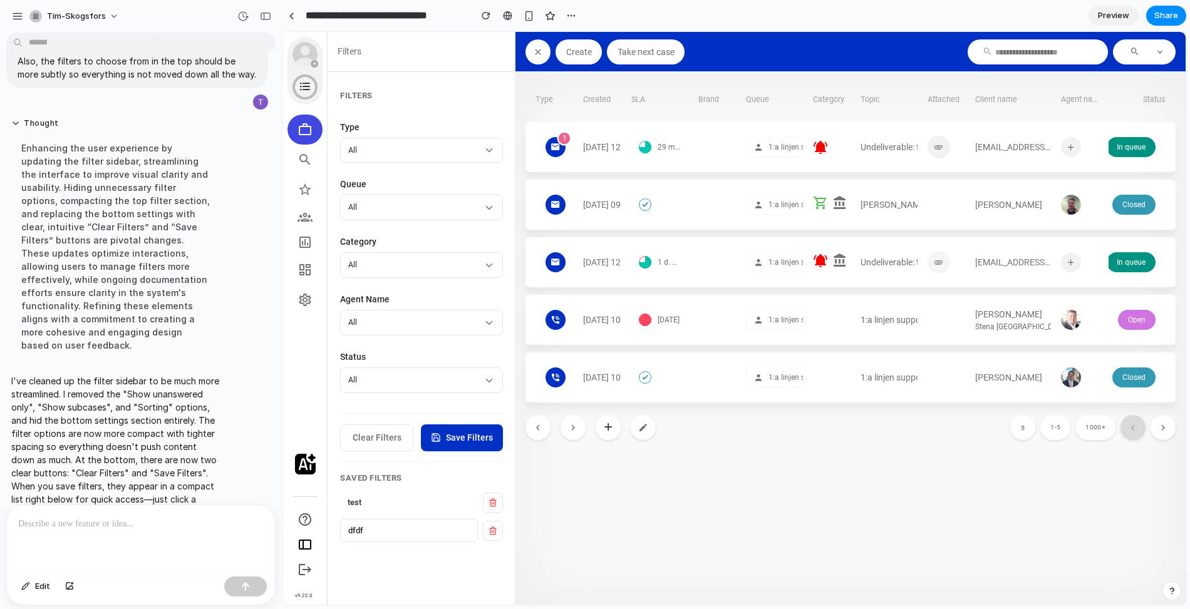
click at [115, 532] on div at bounding box center [141, 538] width 268 height 66
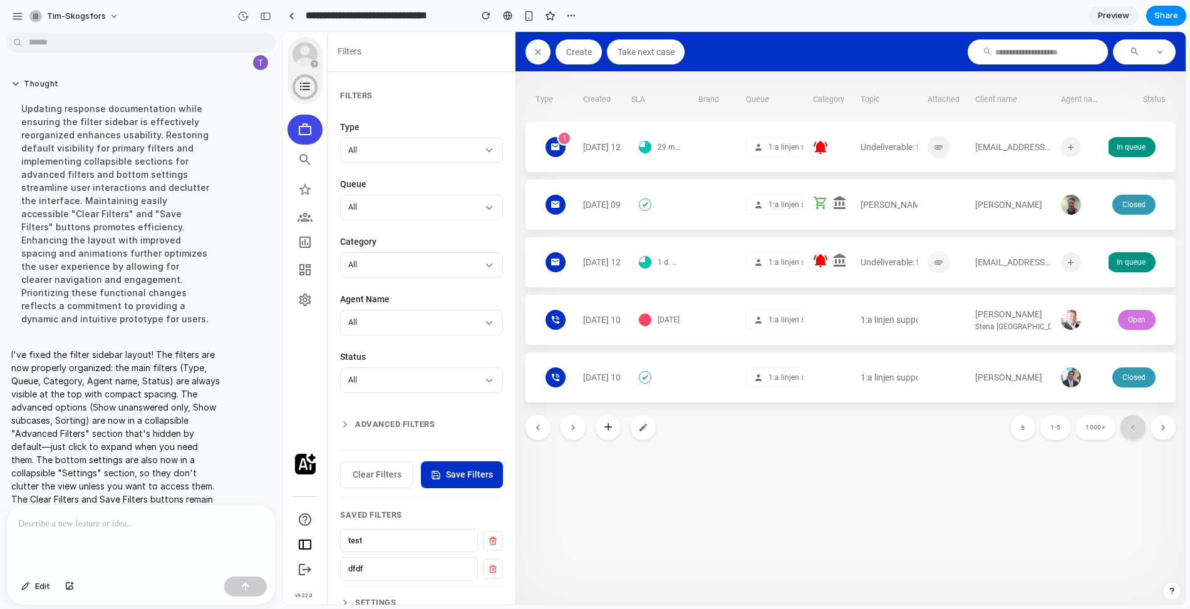
scroll to position [16, 0]
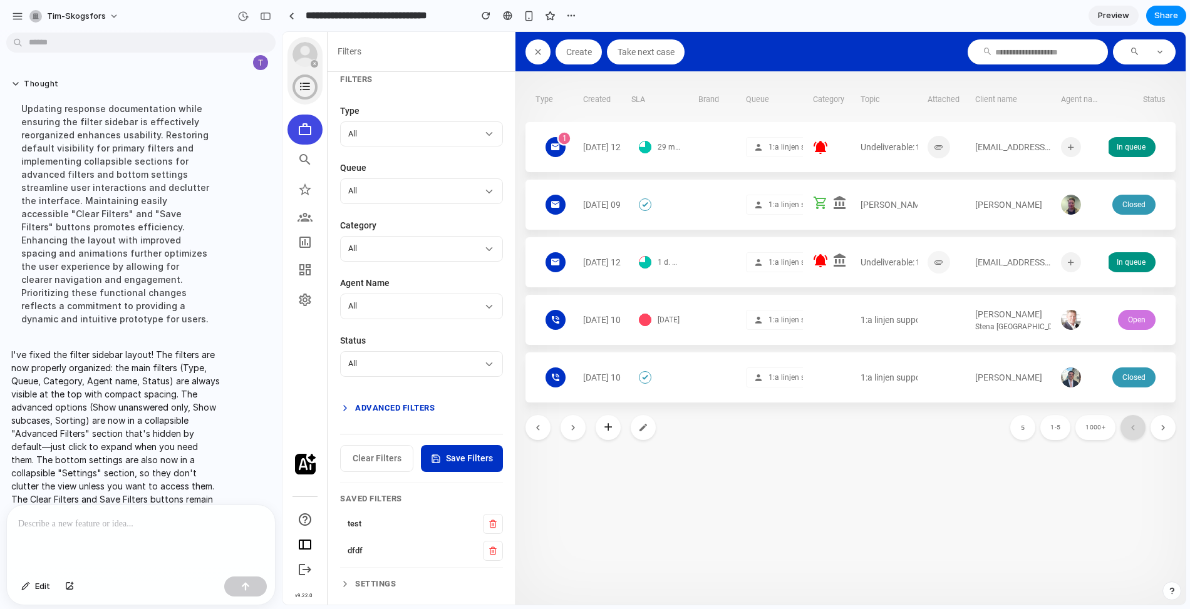
click at [341, 403] on icon at bounding box center [345, 408] width 10 height 10
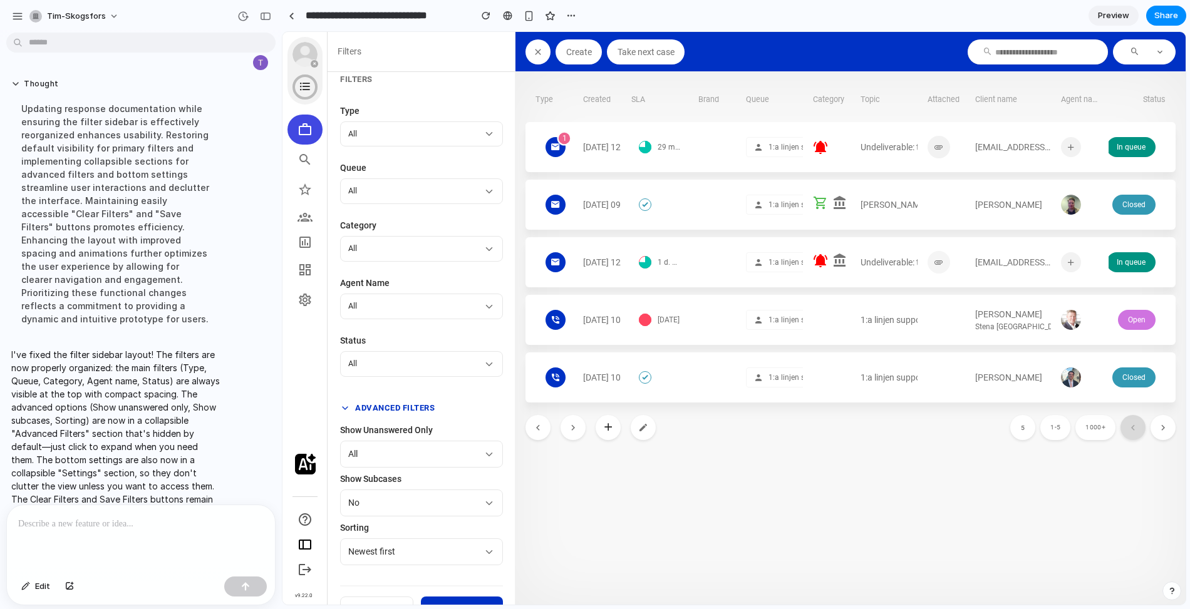
click at [341, 403] on icon at bounding box center [345, 408] width 10 height 10
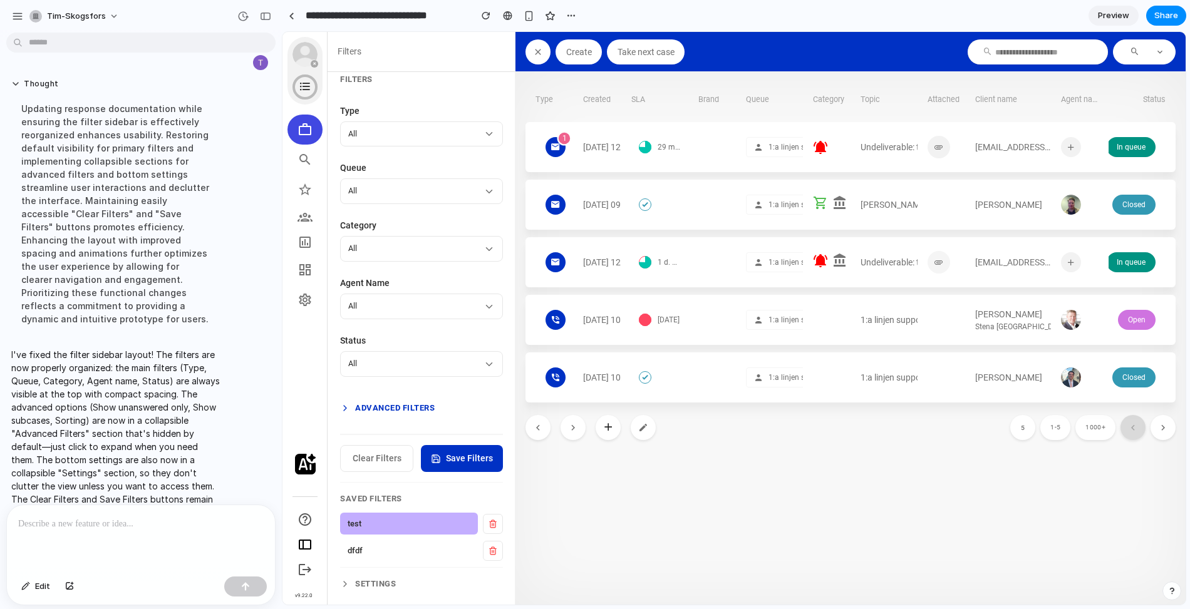
click at [411, 518] on button "test" at bounding box center [409, 524] width 138 height 23
click at [367, 553] on button "dfdf" at bounding box center [409, 551] width 138 height 23
click at [372, 406] on button "Advanced Filters" at bounding box center [421, 408] width 163 height 23
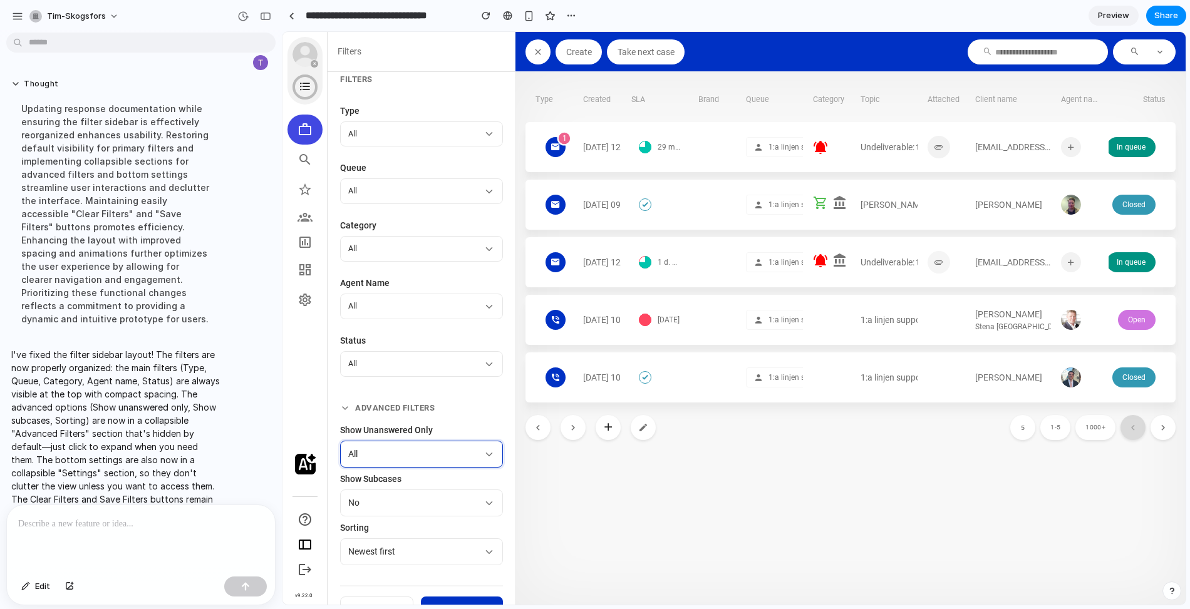
click at [396, 441] on button "All" at bounding box center [421, 454] width 163 height 27
click at [443, 364] on article "All" at bounding box center [415, 364] width 135 height 12
click at [489, 361] on icon "button" at bounding box center [488, 364] width 11 height 11
click at [472, 307] on article "All" at bounding box center [415, 307] width 135 height 12
click at [349, 406] on icon at bounding box center [345, 408] width 10 height 10
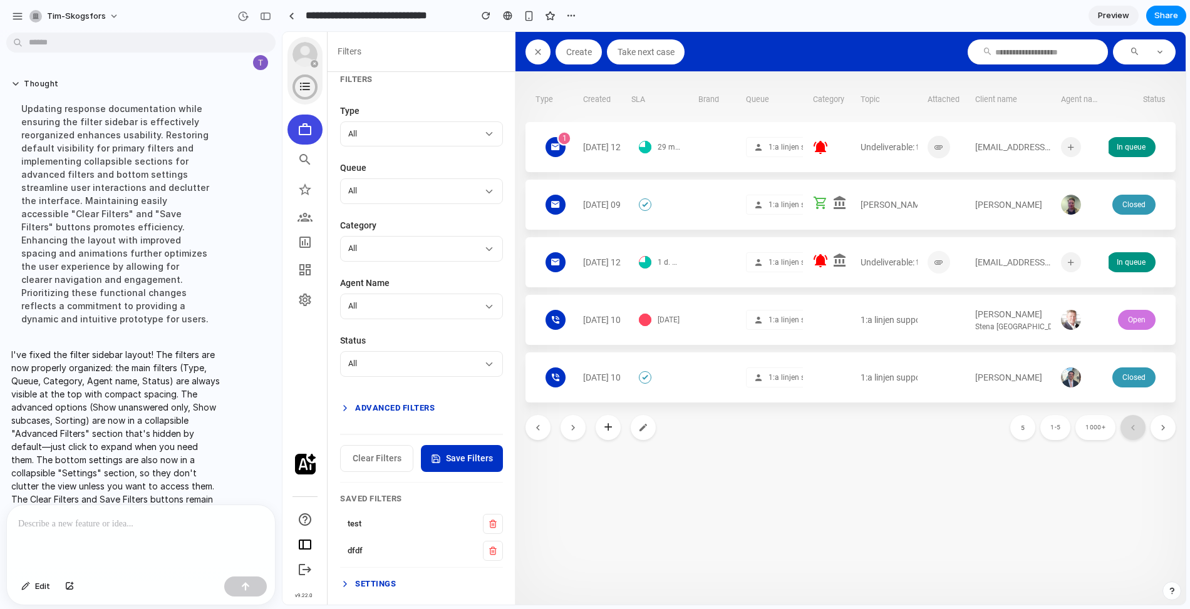
click at [346, 579] on icon at bounding box center [345, 584] width 10 height 10
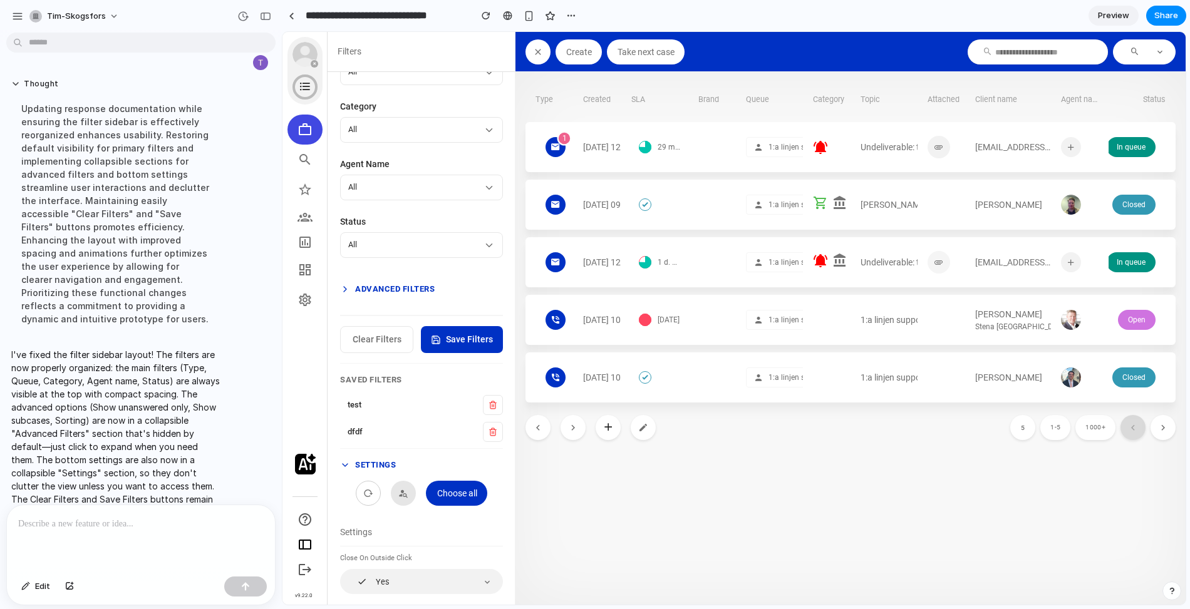
scroll to position [195, 0]
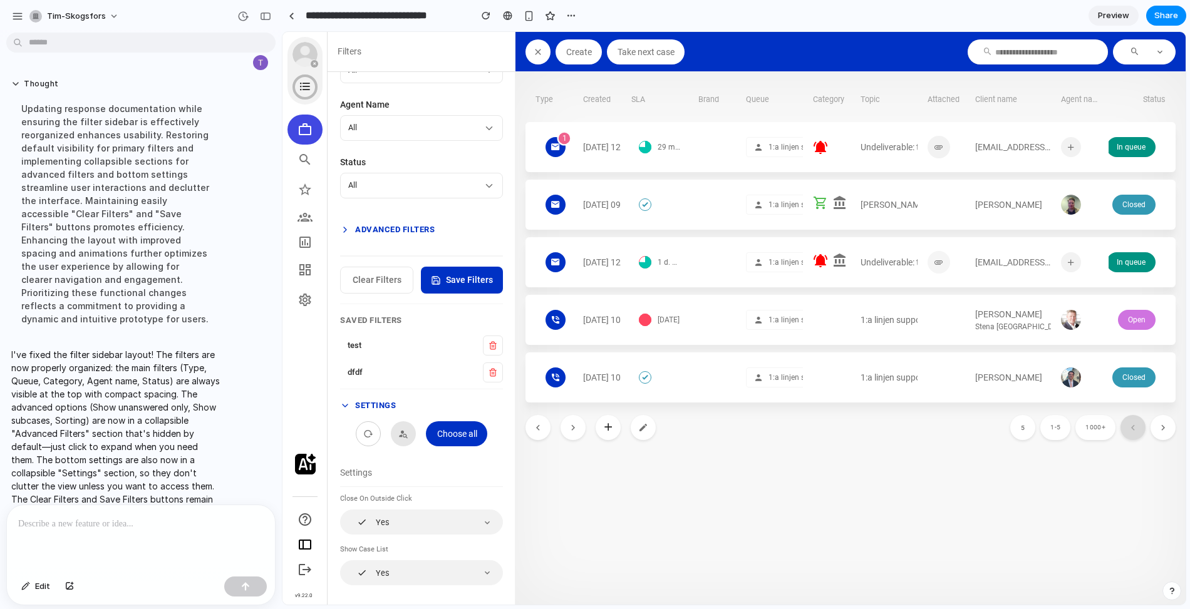
click at [228, 541] on div at bounding box center [141, 538] width 268 height 66
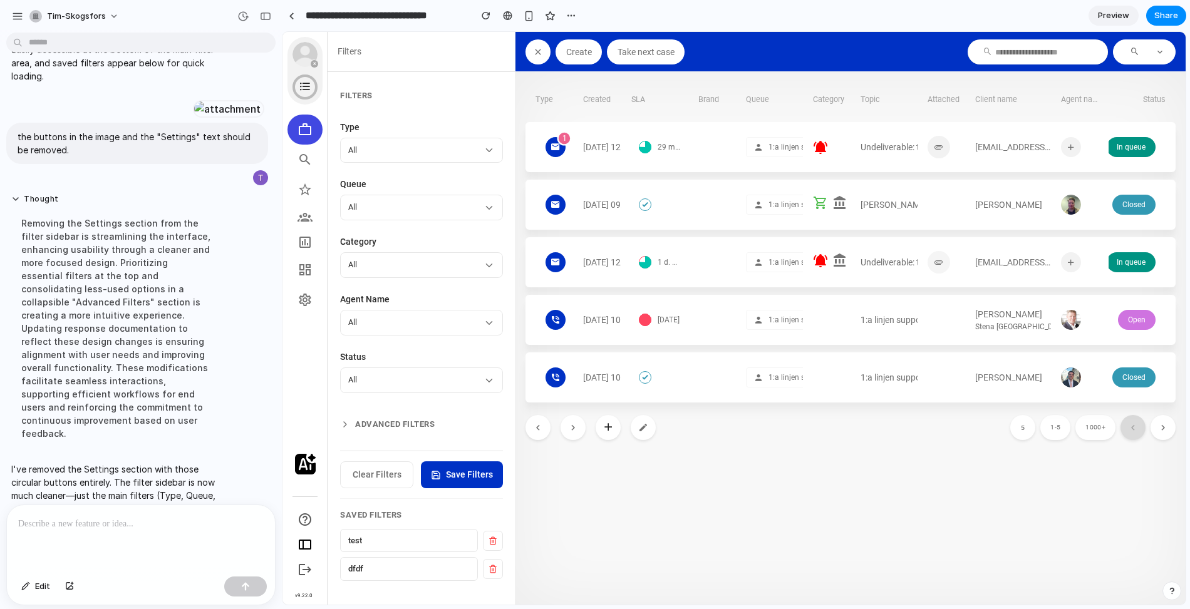
scroll to position [1087, 0]
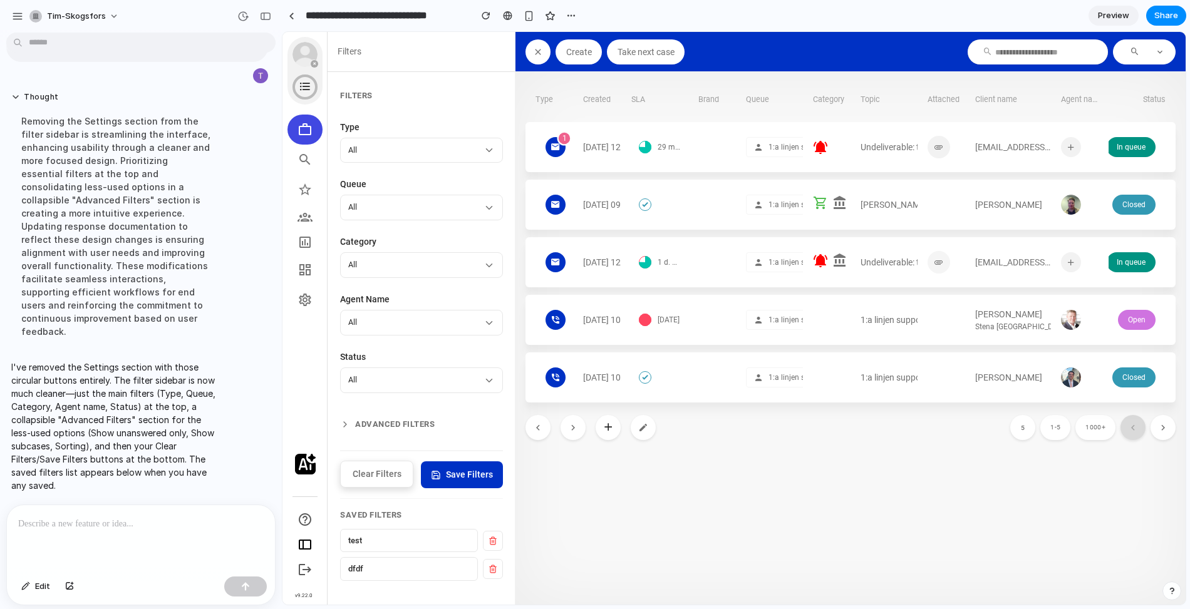
click at [392, 481] on button "Clear Filters" at bounding box center [376, 474] width 73 height 27
click at [385, 422] on button "Advanced Filters" at bounding box center [421, 424] width 163 height 23
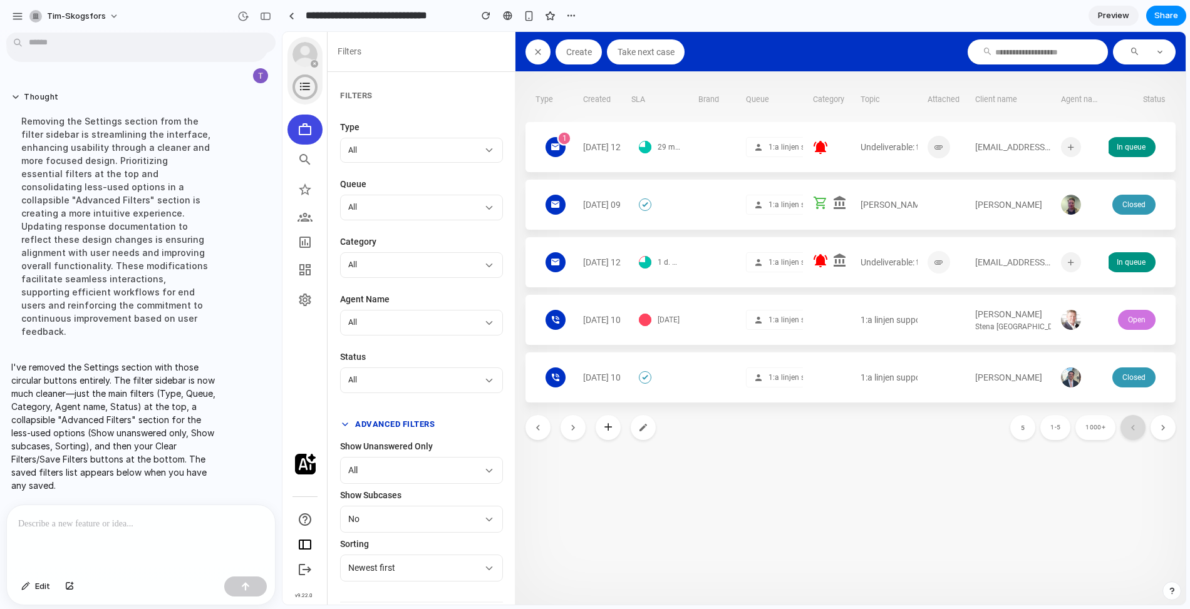
click at [385, 422] on button "Advanced Filters" at bounding box center [421, 424] width 163 height 23
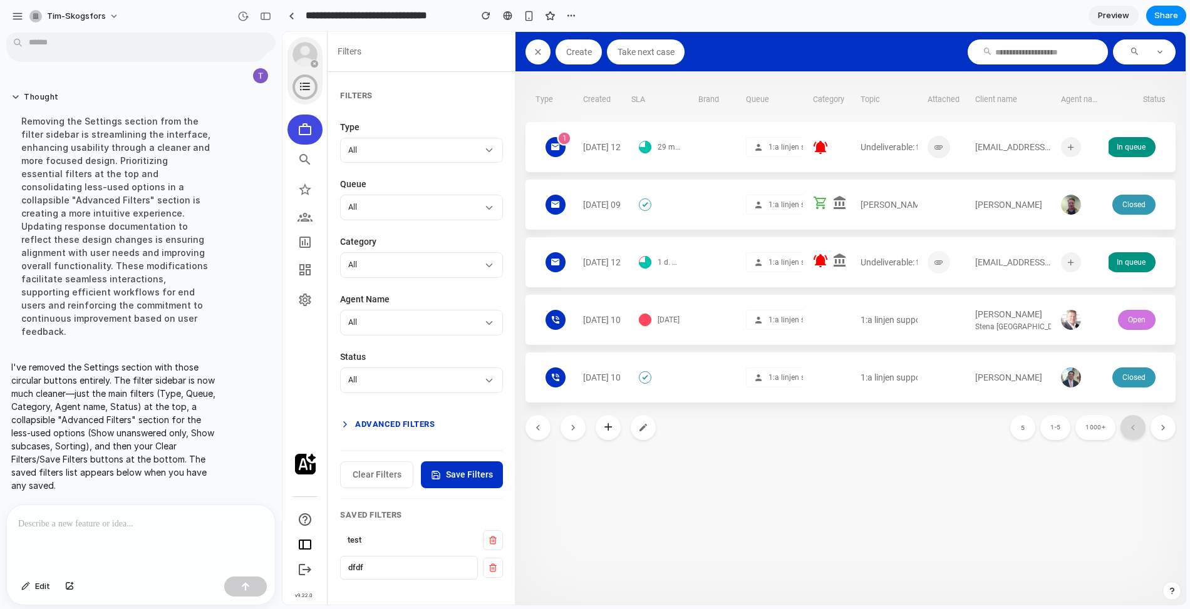
click at [380, 425] on button "Advanced Filters" at bounding box center [421, 424] width 163 height 23
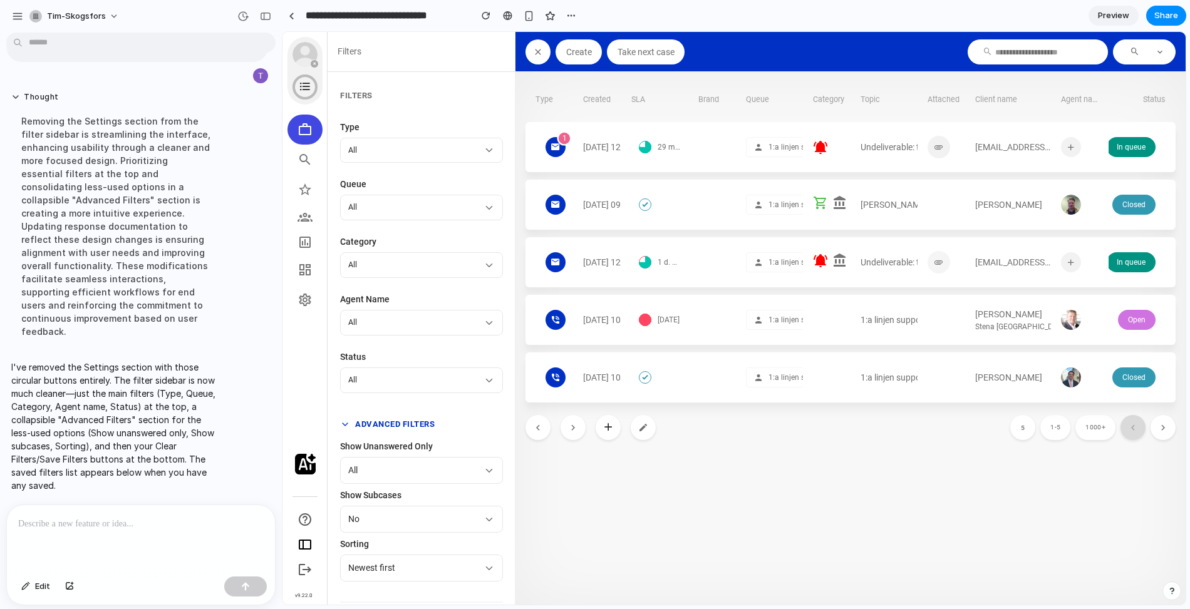
click at [380, 425] on button "Advanced Filters" at bounding box center [421, 424] width 163 height 23
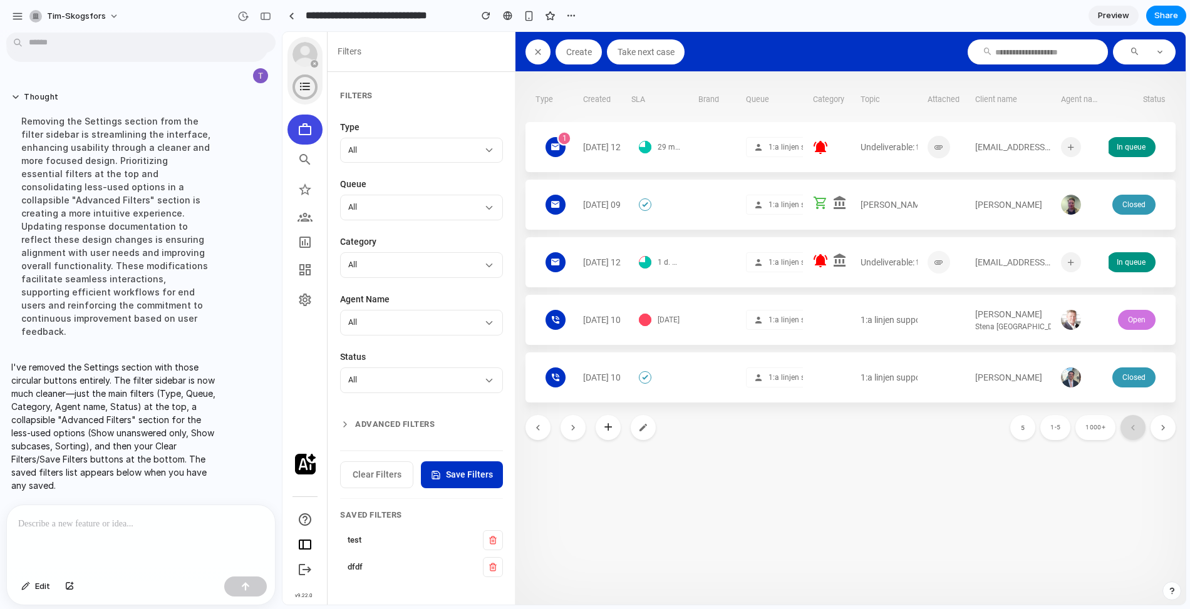
click at [185, 547] on div at bounding box center [141, 538] width 268 height 66
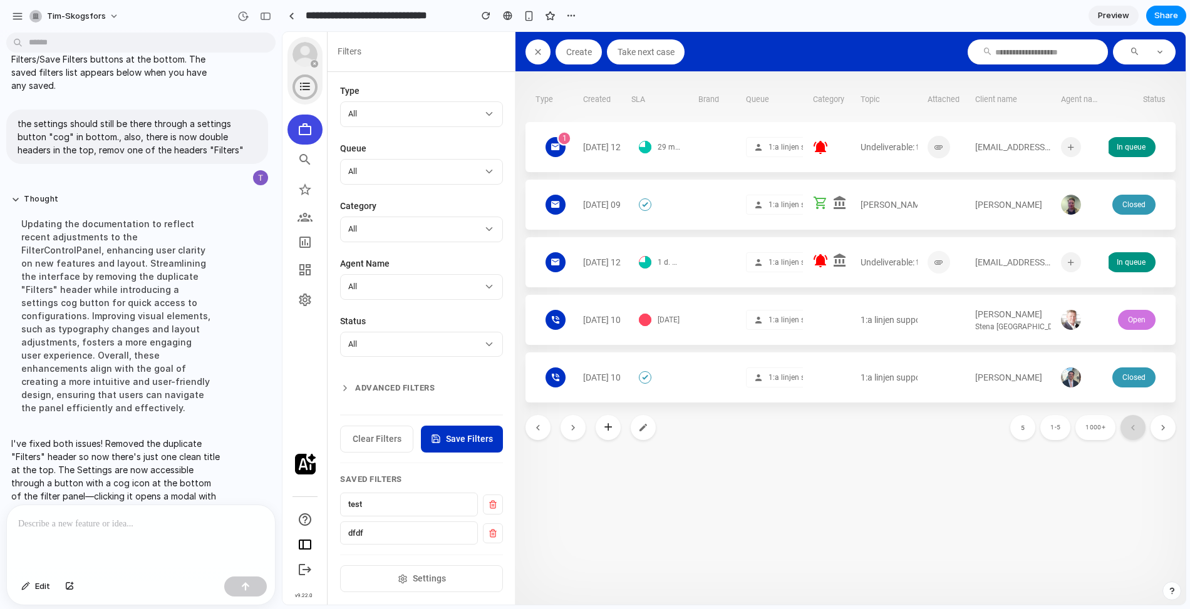
scroll to position [1294, 0]
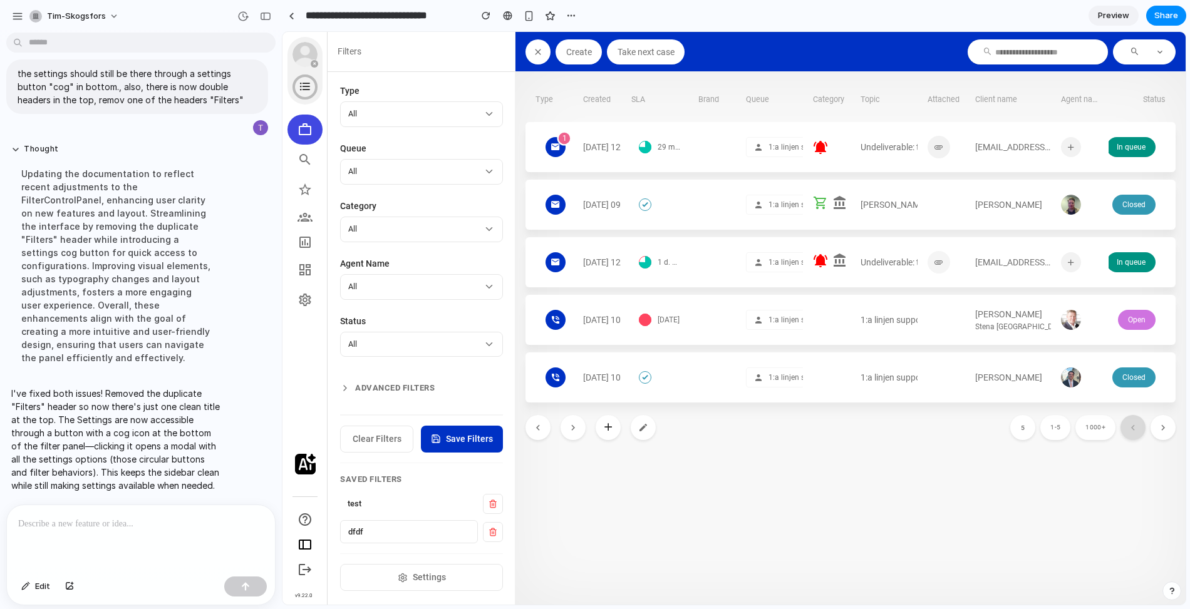
click at [455, 584] on button "Settings" at bounding box center [421, 577] width 163 height 27
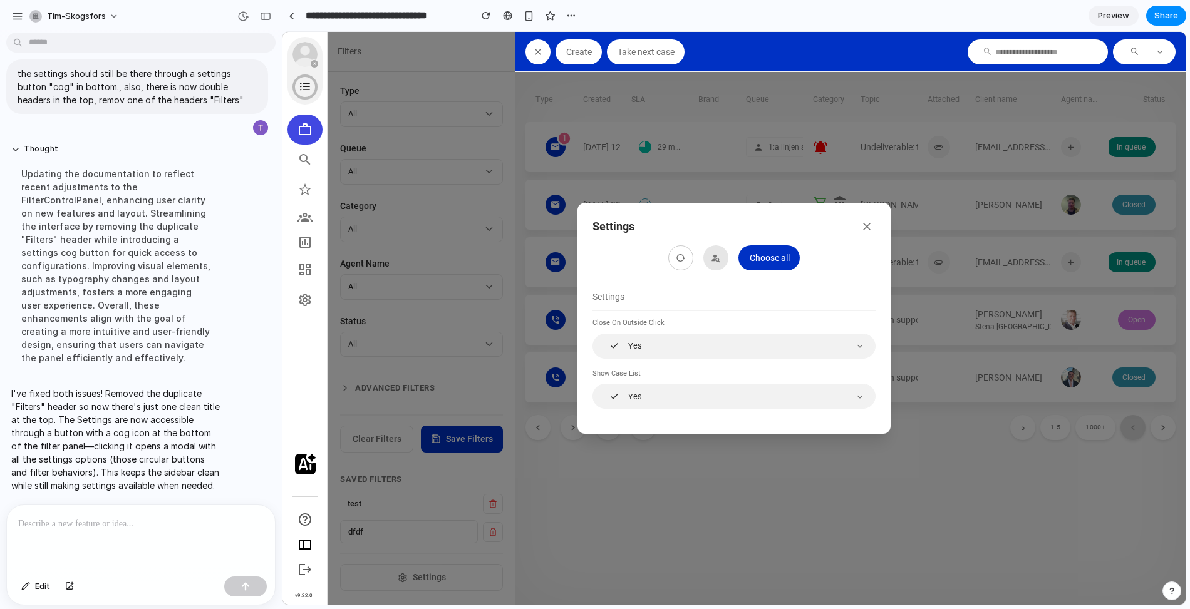
click at [156, 517] on p at bounding box center [140, 524] width 245 height 15
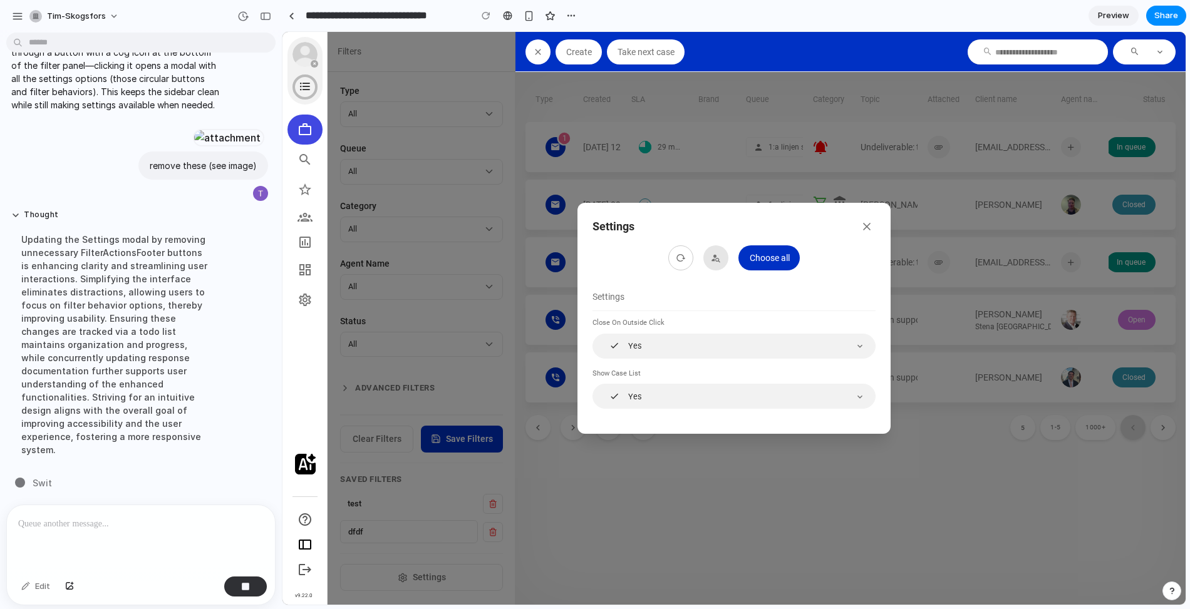
scroll to position [1463, 0]
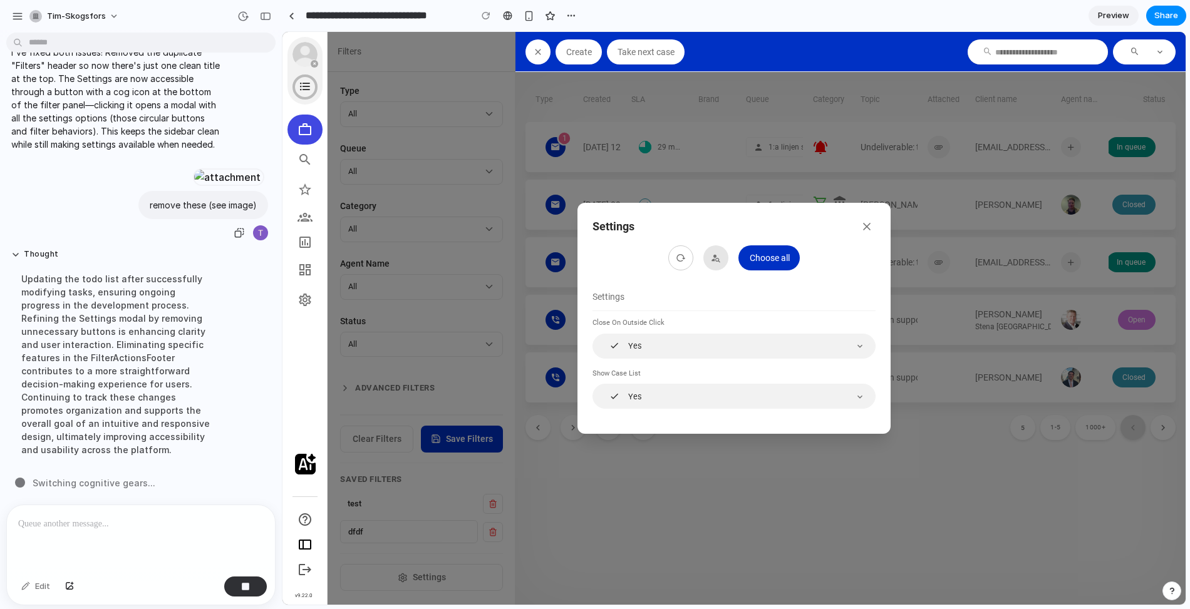
click at [97, 238] on div "remove these (see image)" at bounding box center [137, 216] width 262 height 51
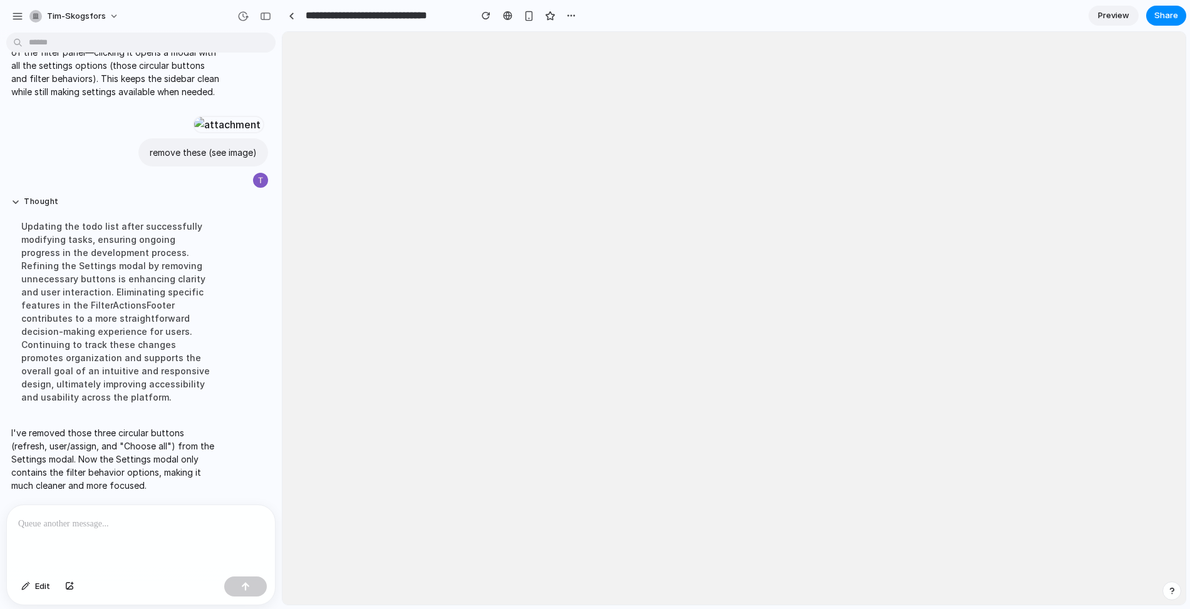
scroll to position [0, 0]
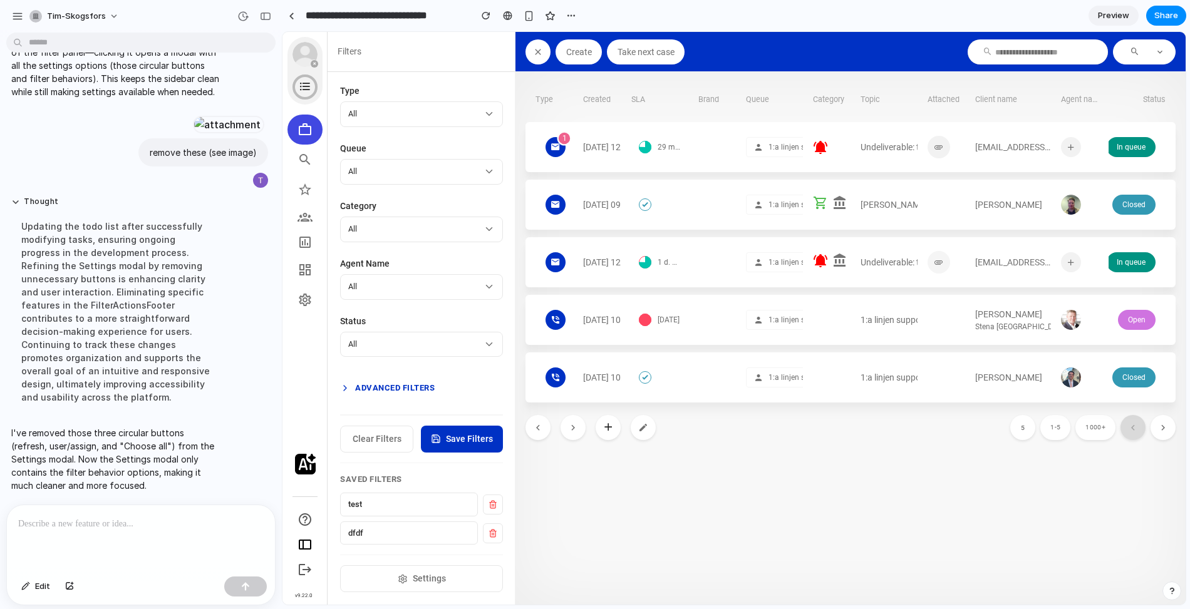
click at [403, 393] on button "Advanced Filters" at bounding box center [421, 388] width 163 height 23
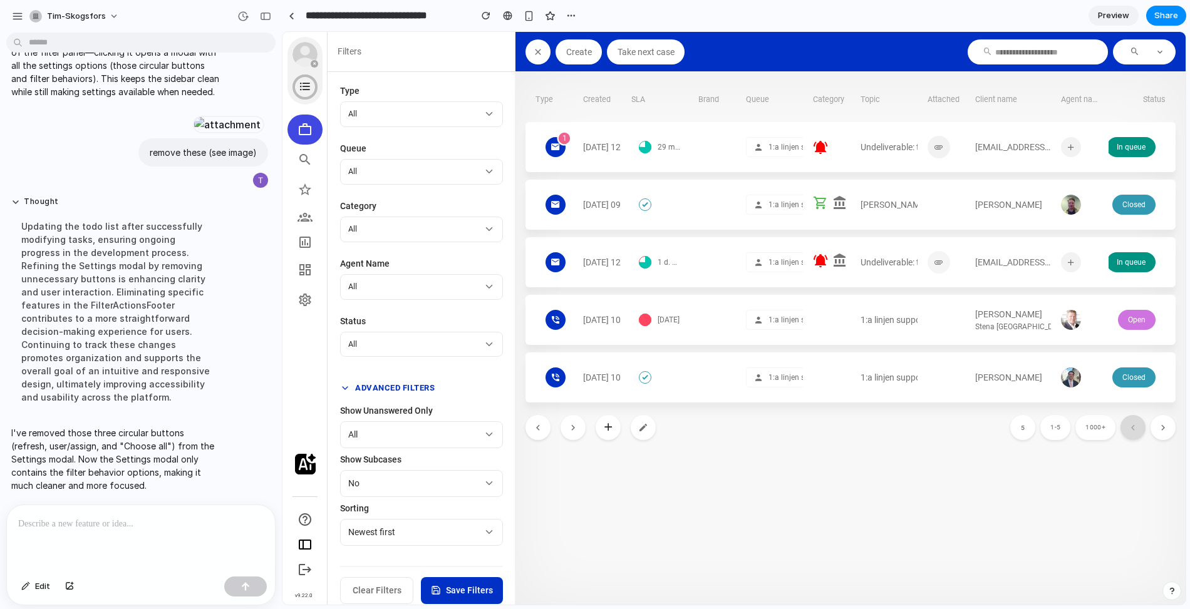
click at [401, 388] on button "Advanced Filters" at bounding box center [421, 388] width 163 height 23
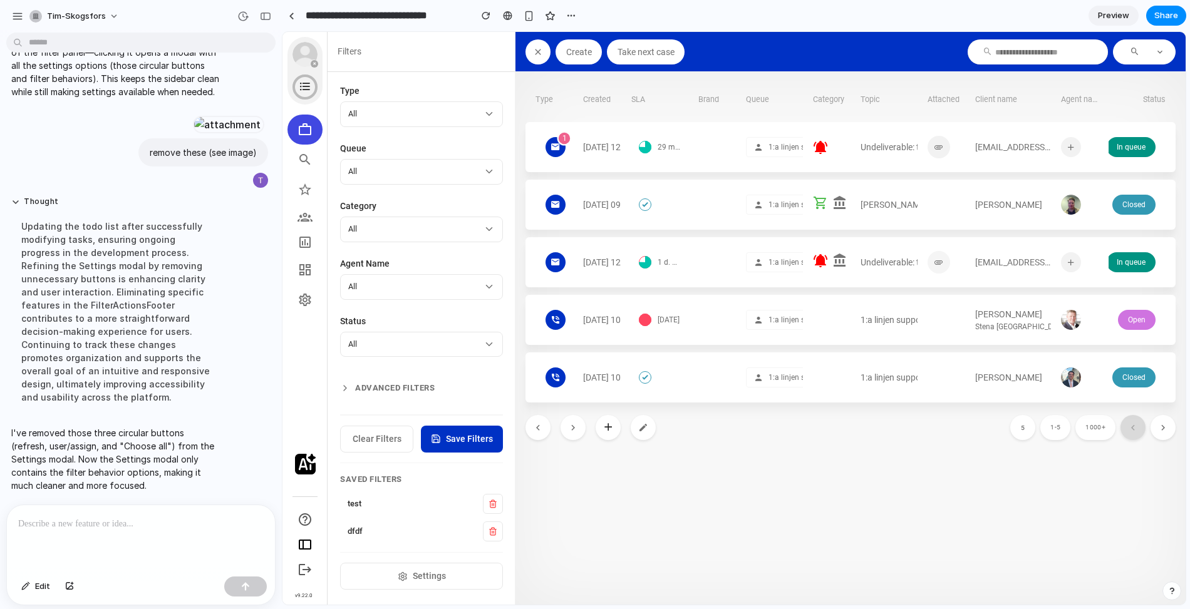
click at [398, 565] on button "Settings" at bounding box center [421, 576] width 163 height 27
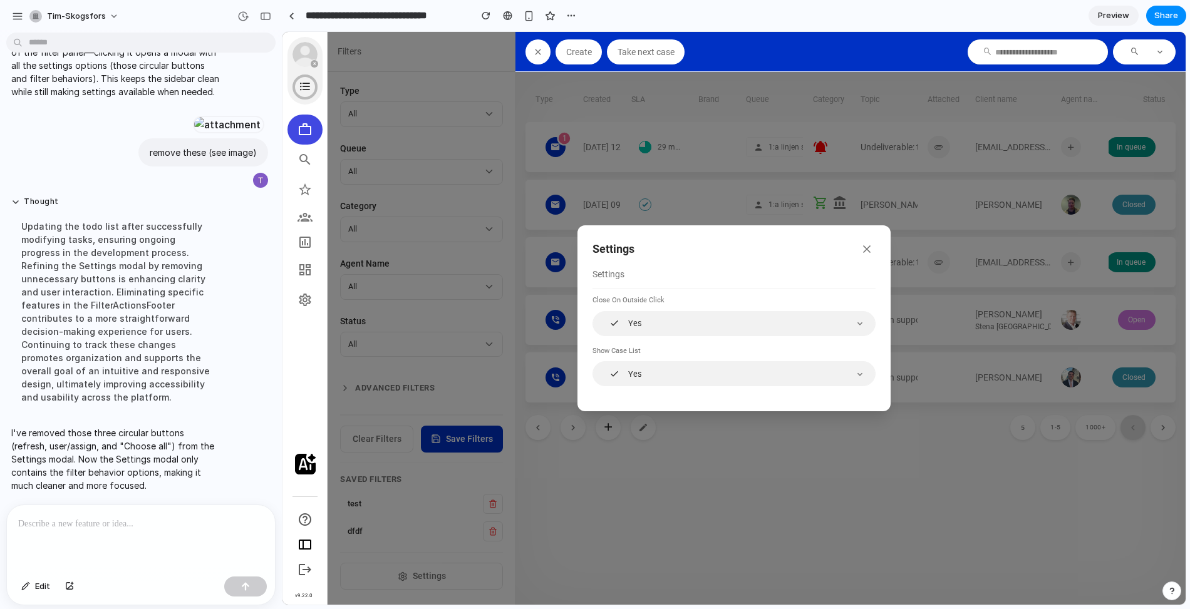
click at [429, 389] on div "Settings Settings Close on outside click Yes Show case list Yes" at bounding box center [733, 318] width 903 height 573
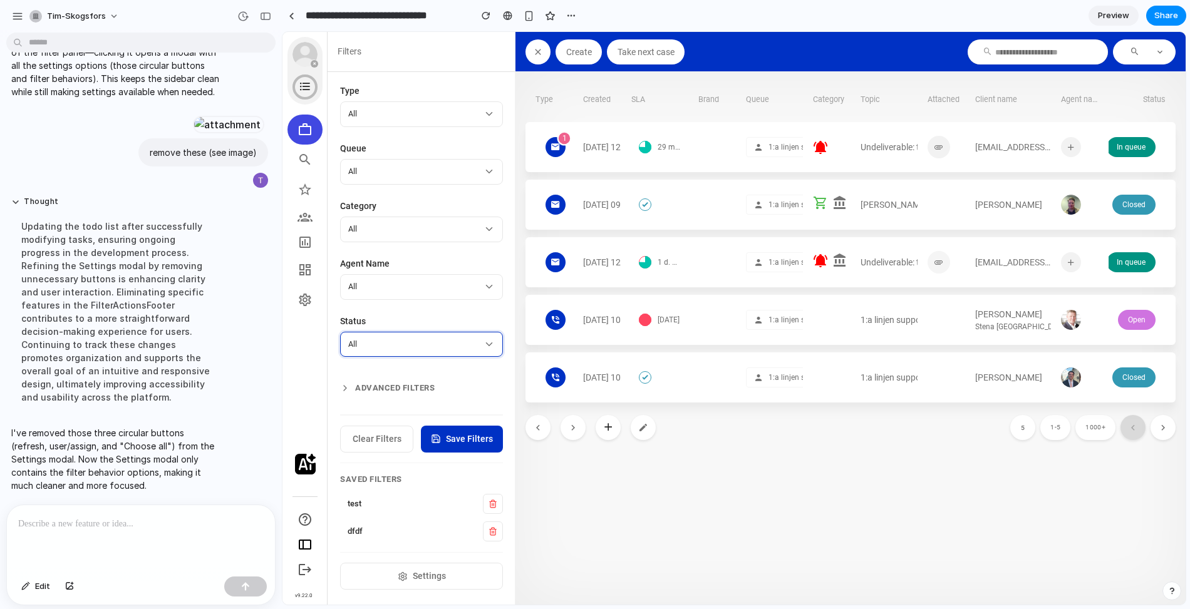
click at [443, 334] on button "All" at bounding box center [421, 345] width 163 height 26
click at [434, 285] on article "All" at bounding box center [415, 287] width 135 height 12
click at [421, 214] on div "Category All" at bounding box center [421, 221] width 163 height 43
click at [426, 171] on article "All" at bounding box center [415, 172] width 135 height 12
click at [412, 96] on label "Type" at bounding box center [421, 91] width 163 height 13
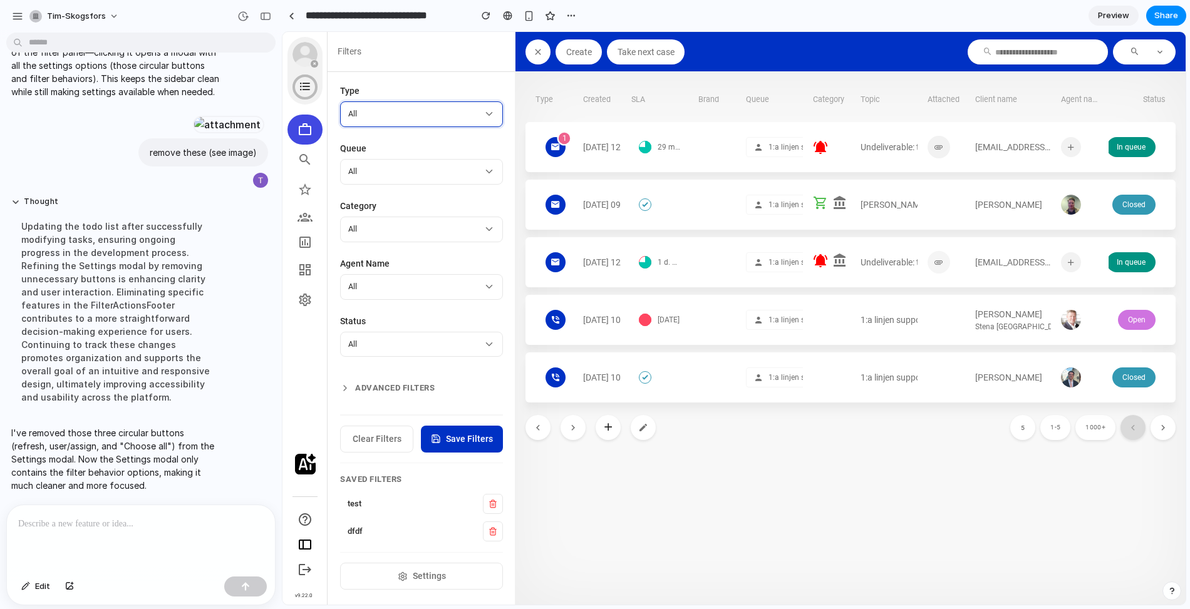
click at [412, 103] on button "All" at bounding box center [421, 114] width 163 height 26
click at [482, 15] on div "button" at bounding box center [485, 15] width 9 height 9
click at [424, 572] on span "Settings" at bounding box center [429, 576] width 33 height 13
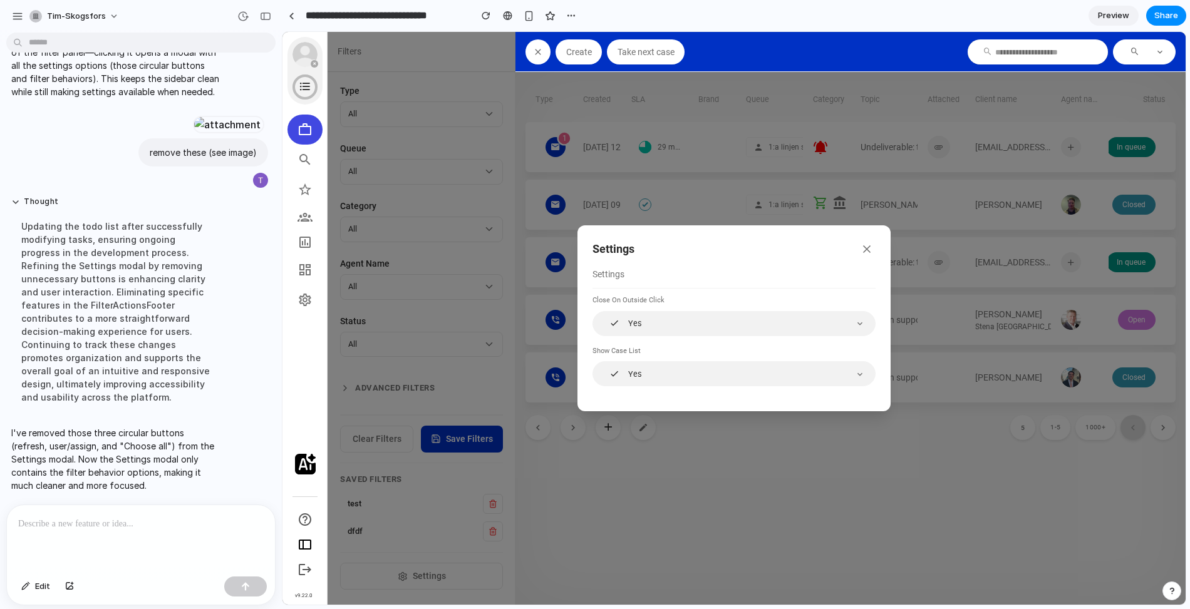
click at [677, 324] on div "Yes" at bounding box center [725, 323] width 244 height 12
click at [869, 254] on icon "button" at bounding box center [866, 249] width 13 height 13
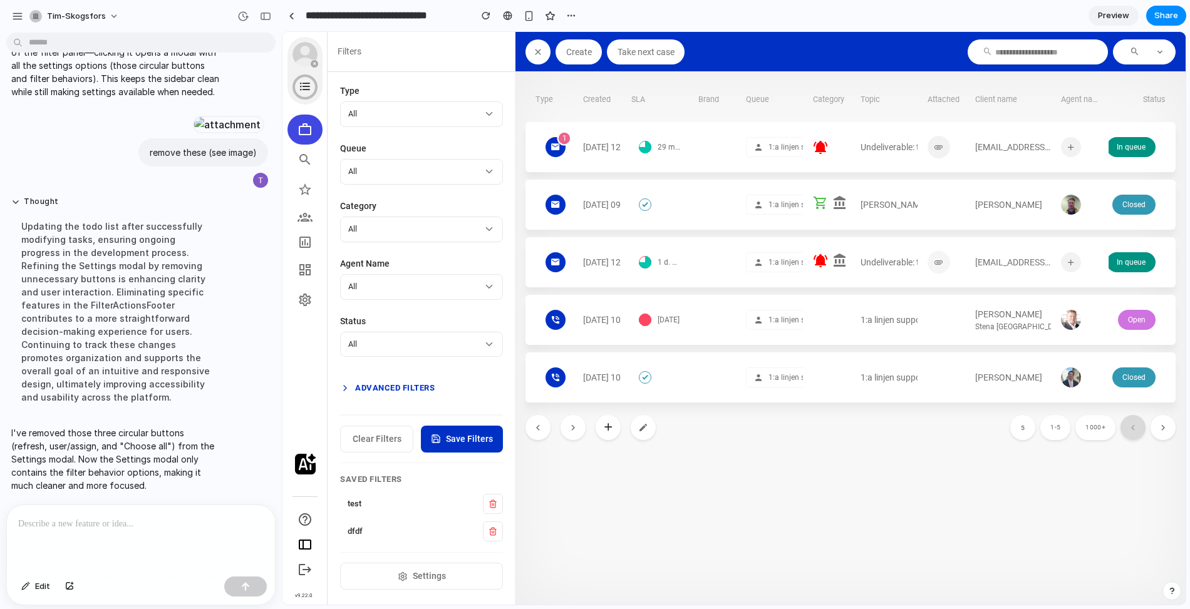
click at [366, 383] on button "Advanced Filters" at bounding box center [421, 388] width 163 height 23
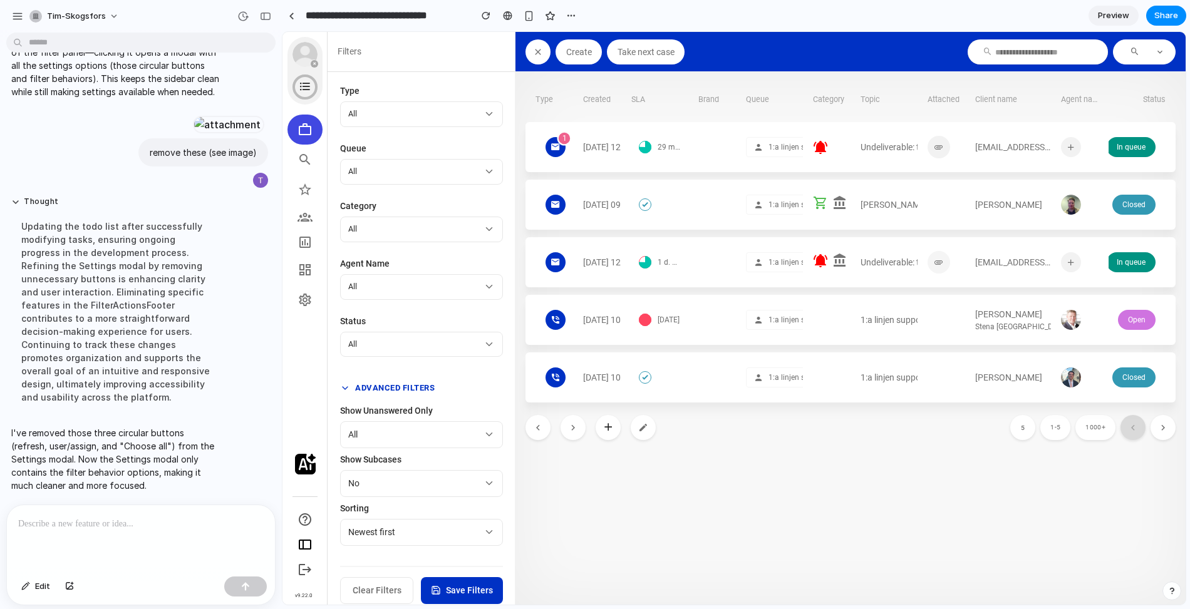
click at [366, 383] on button "Advanced Filters" at bounding box center [421, 388] width 163 height 23
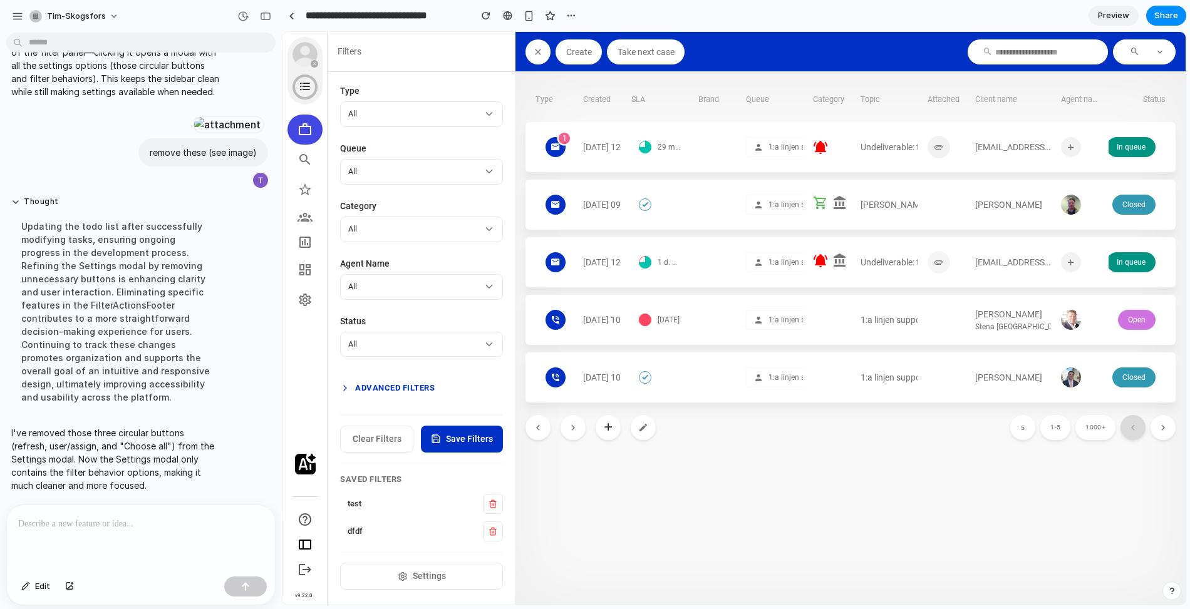
click at [366, 383] on button "Advanced Filters" at bounding box center [421, 388] width 163 height 23
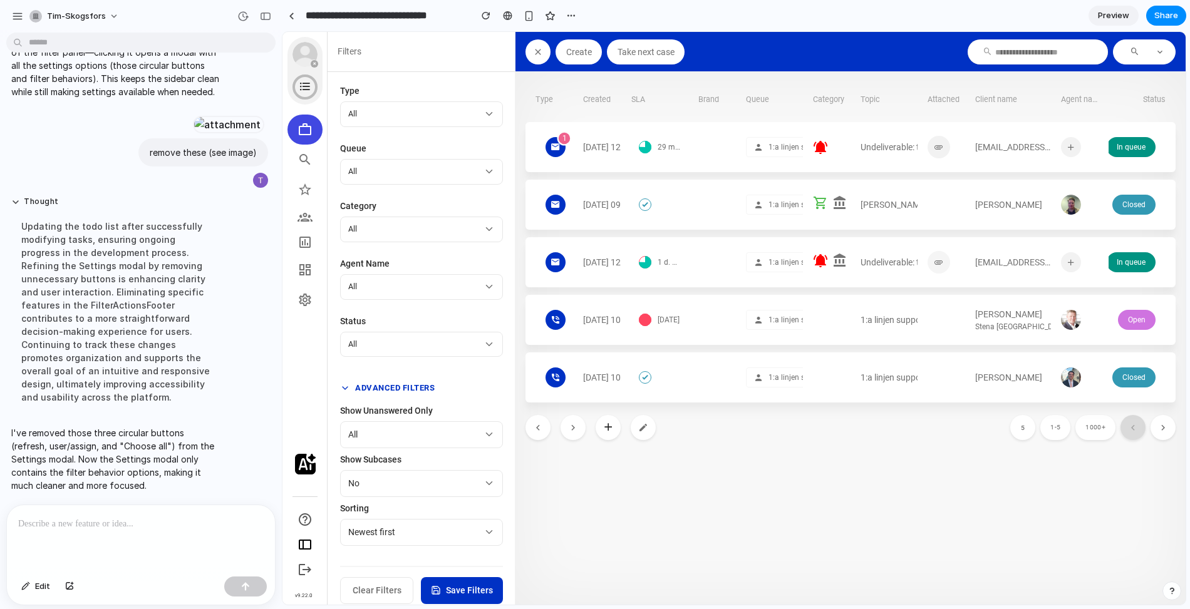
click at [376, 381] on button "Advanced Filters" at bounding box center [421, 388] width 163 height 23
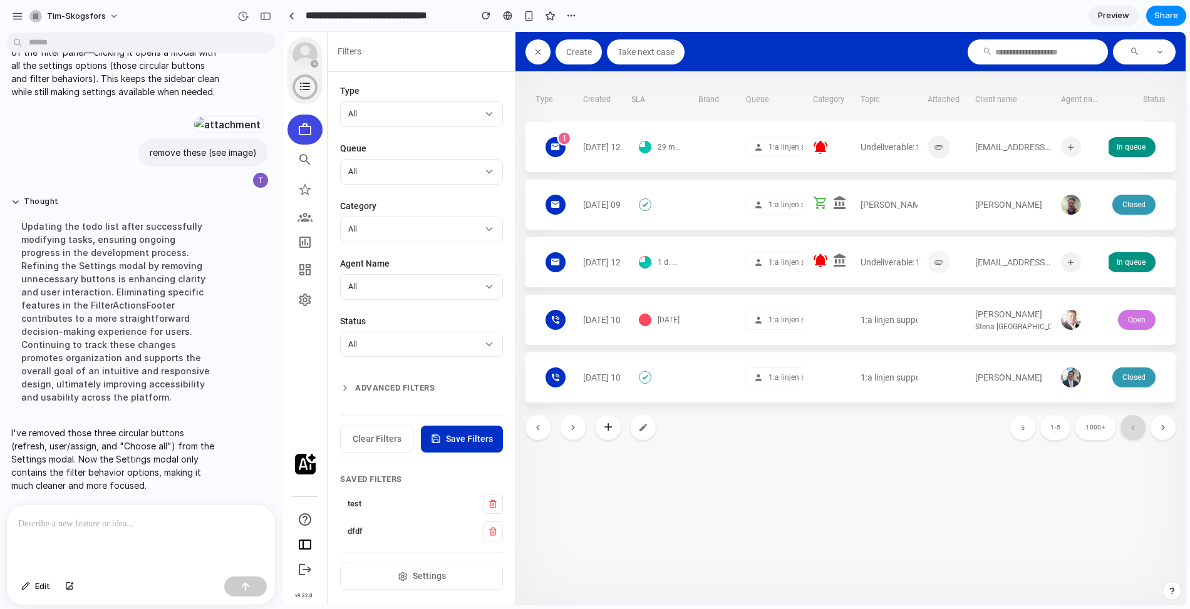
click at [417, 565] on button "Settings" at bounding box center [421, 576] width 163 height 27
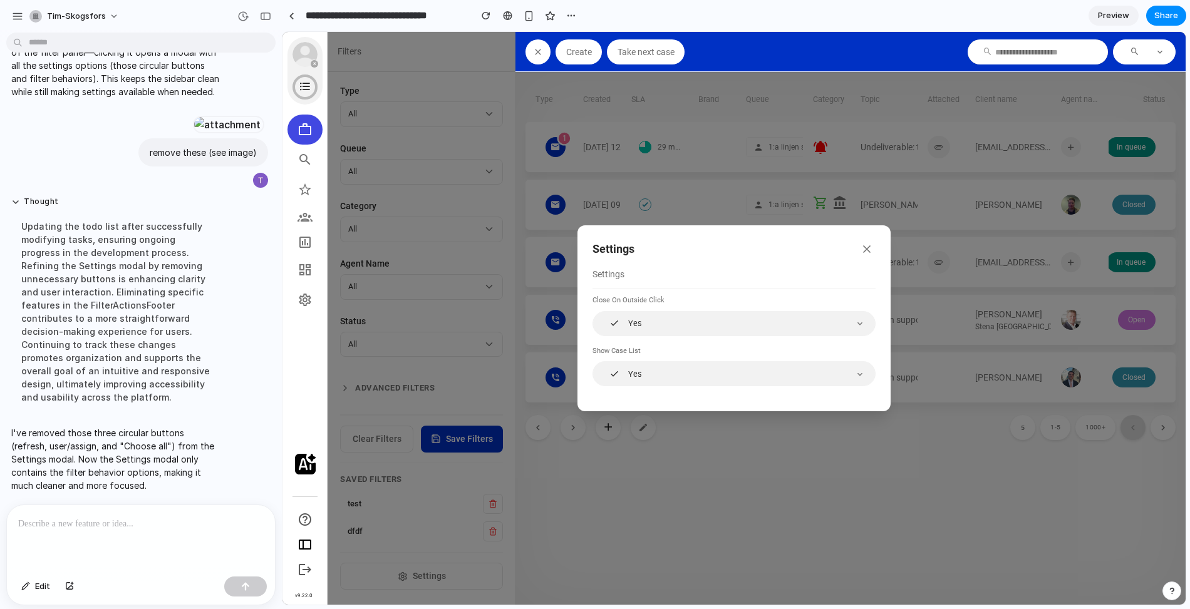
click at [867, 251] on icon "button" at bounding box center [866, 249] width 13 height 13
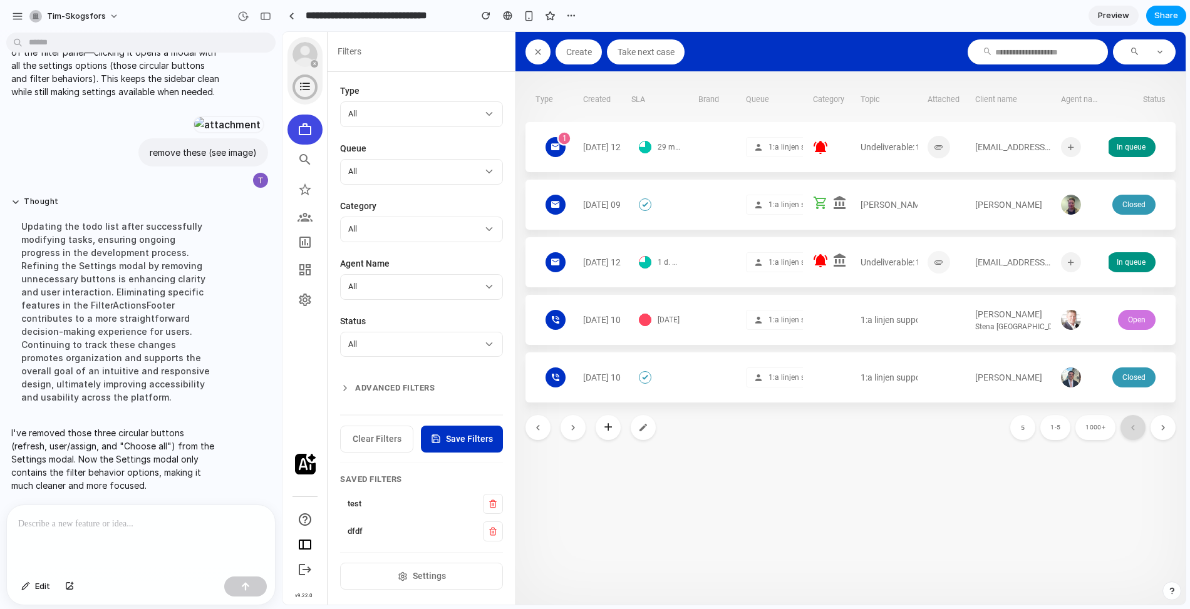
click at [1171, 16] on span "Share" at bounding box center [1166, 15] width 24 height 13
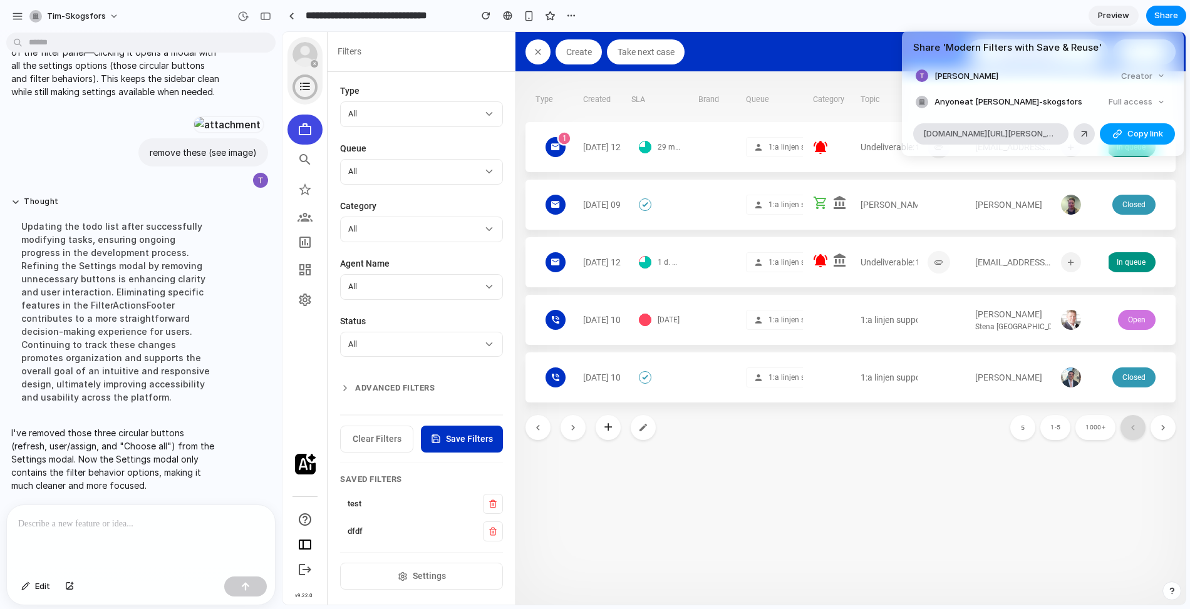
click at [1136, 140] on button "Copy link" at bounding box center [1136, 133] width 75 height 21
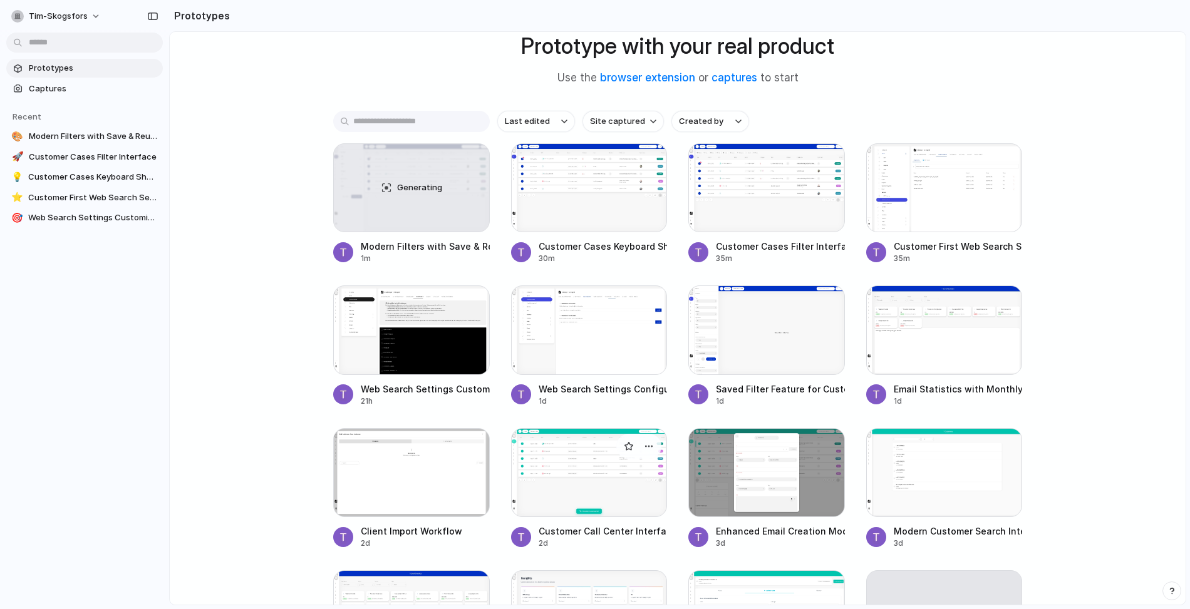
scroll to position [136, 0]
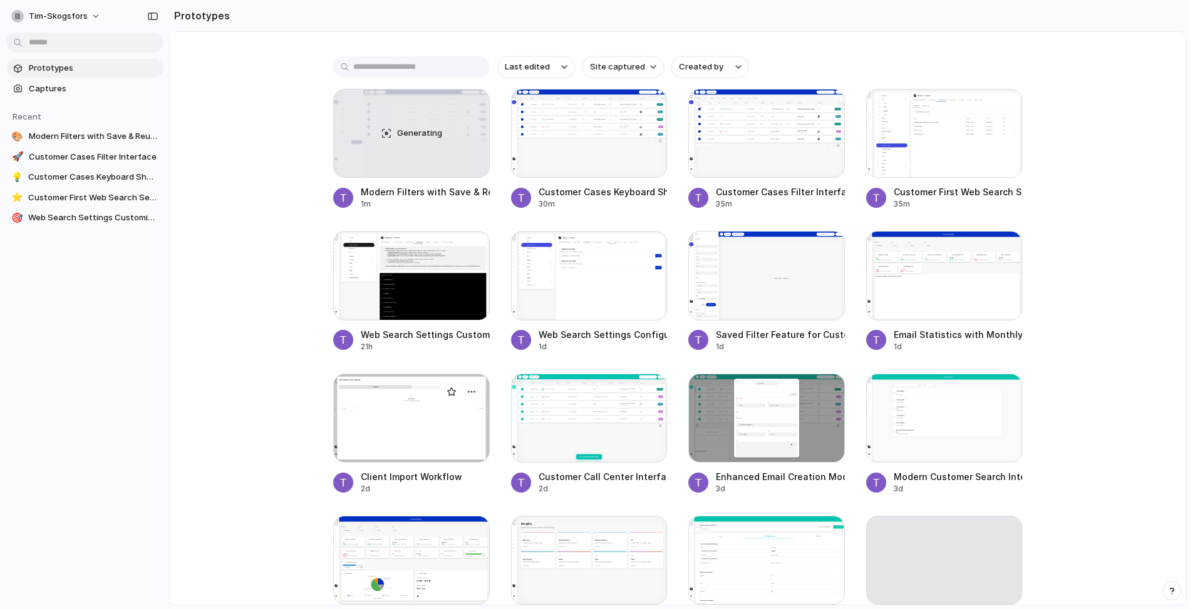
click at [428, 418] on div at bounding box center [411, 418] width 157 height 89
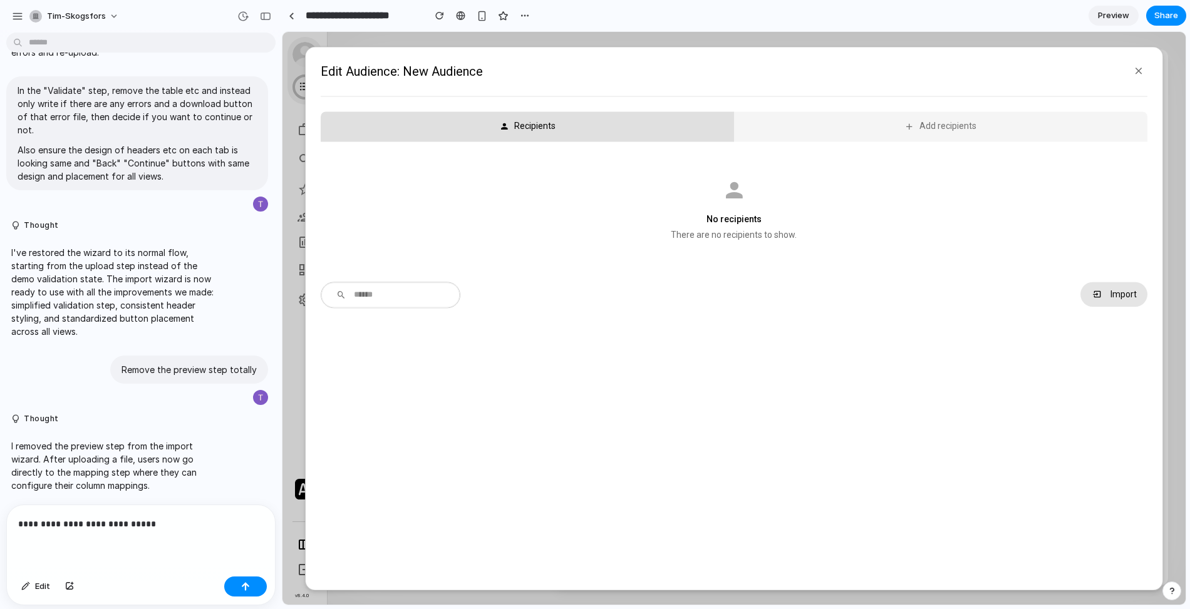
click at [1118, 299] on button "Import" at bounding box center [1113, 294] width 66 height 25
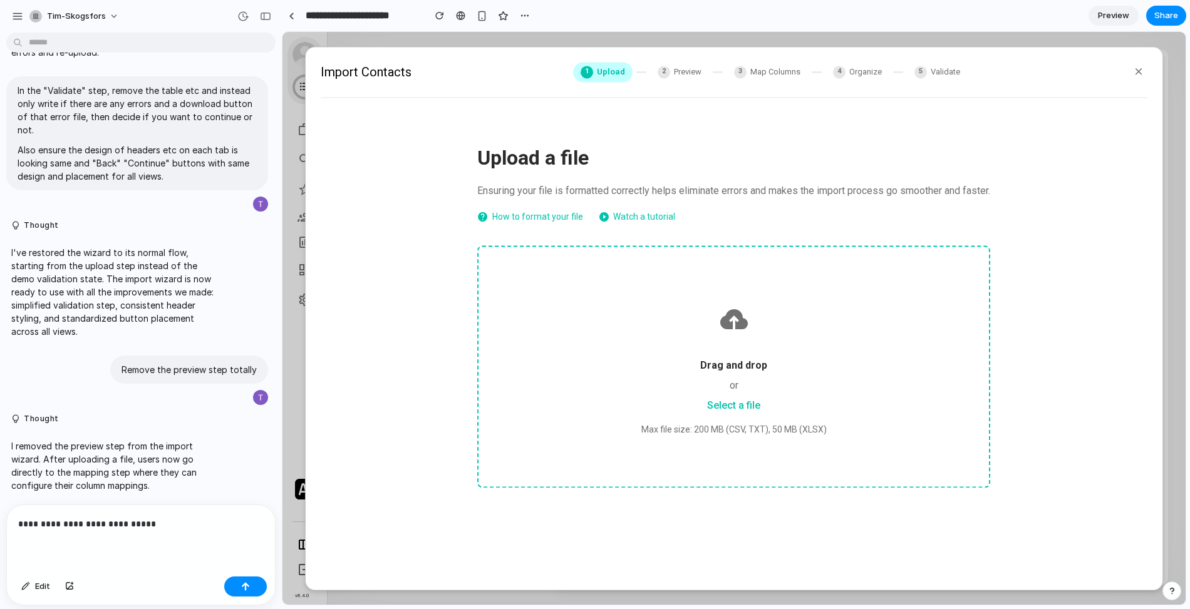
click at [788, 389] on div "or" at bounding box center [733, 385] width 450 height 15
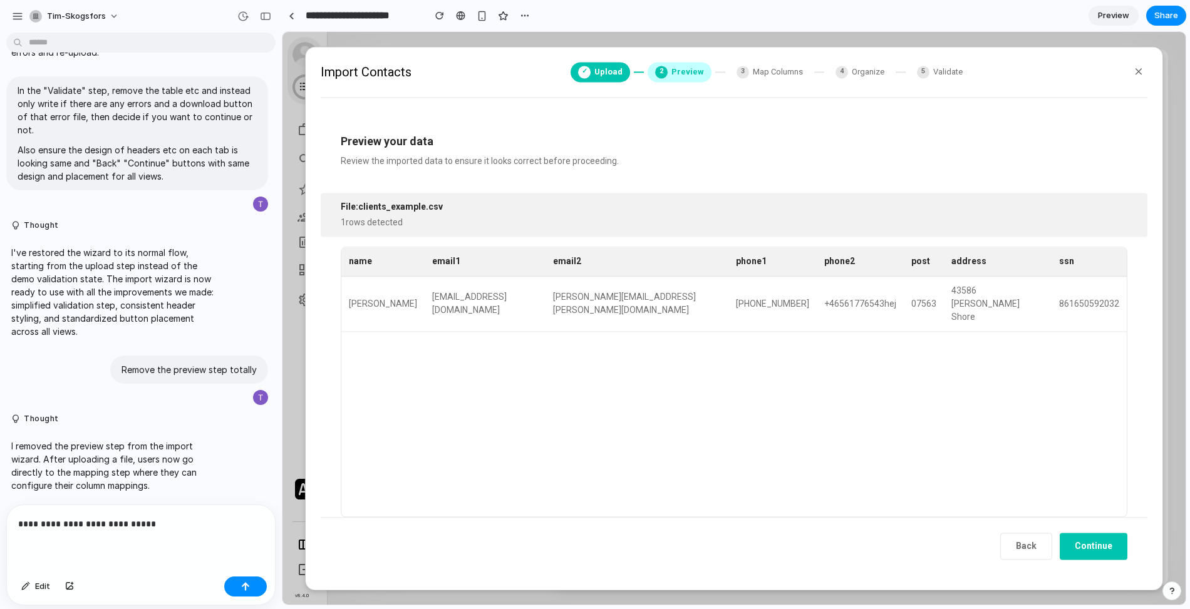
click at [210, 533] on div "**********" at bounding box center [141, 538] width 268 height 66
click at [95, 528] on p "**********" at bounding box center [140, 524] width 245 height 15
click at [167, 529] on p "**********" at bounding box center [140, 524] width 245 height 15
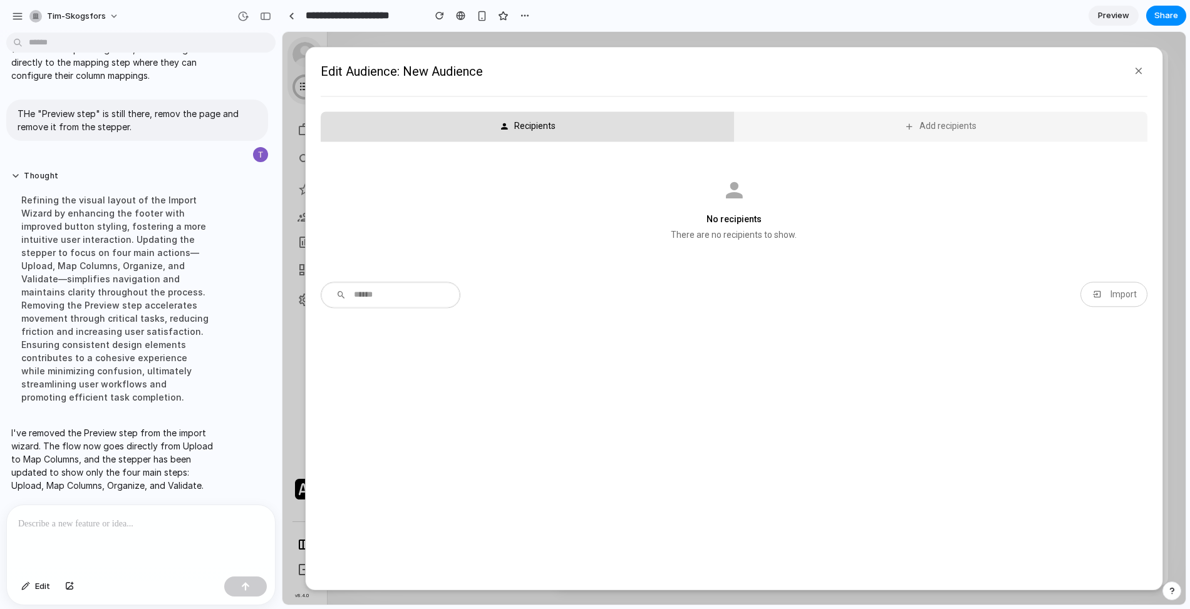
scroll to position [4229, 0]
click at [1132, 289] on div "Import" at bounding box center [1122, 294] width 27 height 10
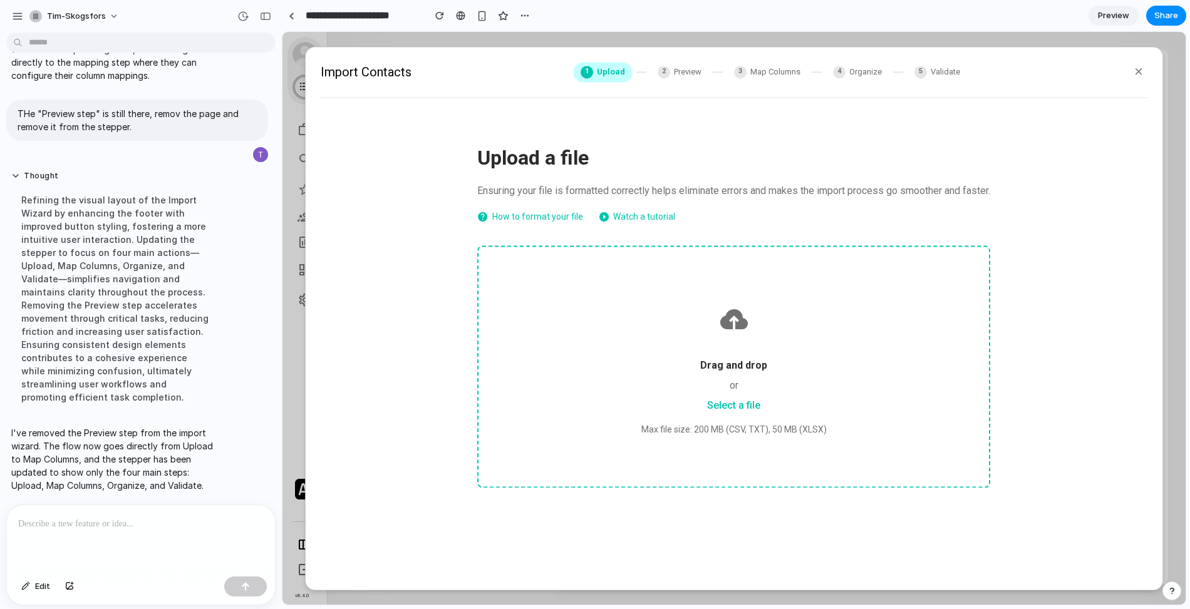
click at [743, 344] on div "Drag and drop or Select a file Max file size: 200 MB (CSV, TXT), 50 MB (XLSX)" at bounding box center [733, 366] width 513 height 242
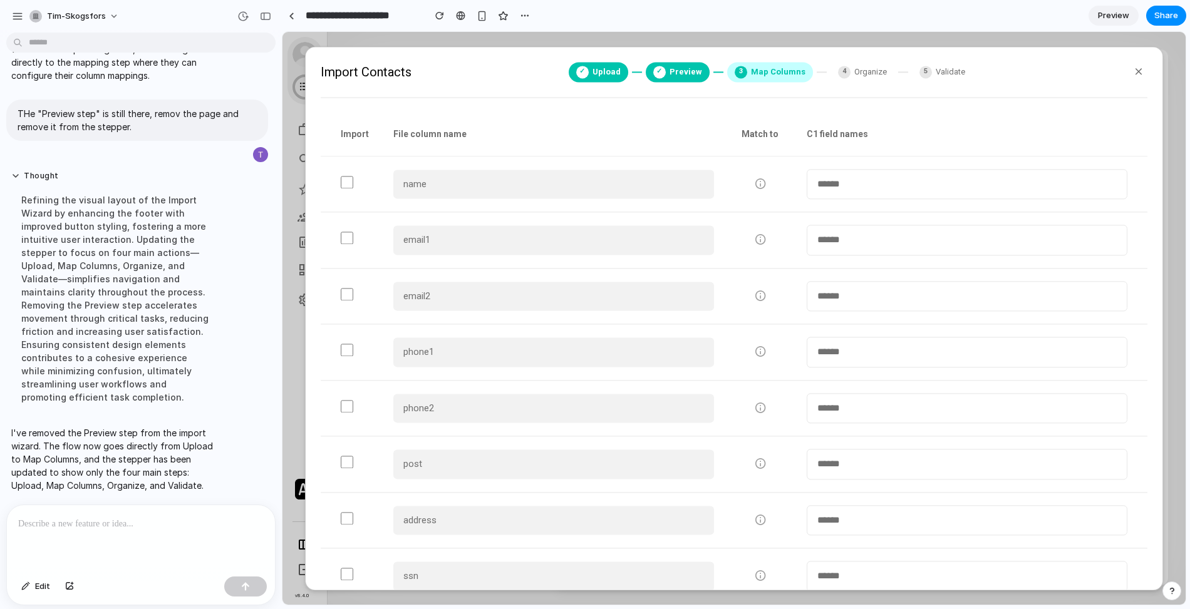
click at [163, 558] on div at bounding box center [141, 538] width 268 height 66
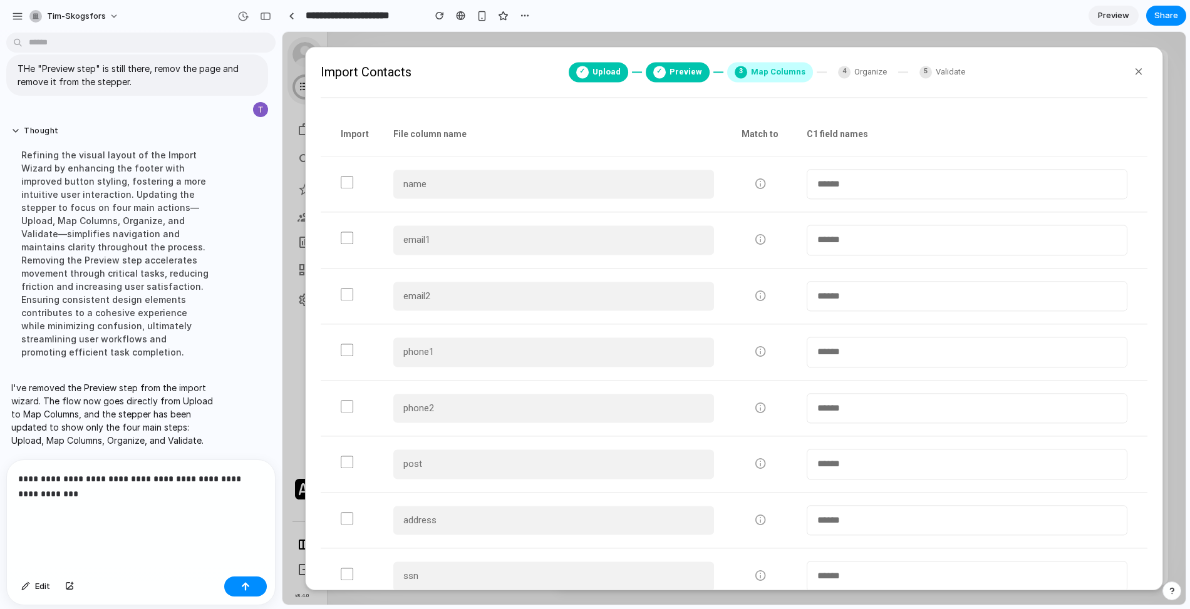
click at [558, 186] on div "name" at bounding box center [553, 184] width 321 height 29
click at [91, 518] on p "**********" at bounding box center [140, 501] width 245 height 60
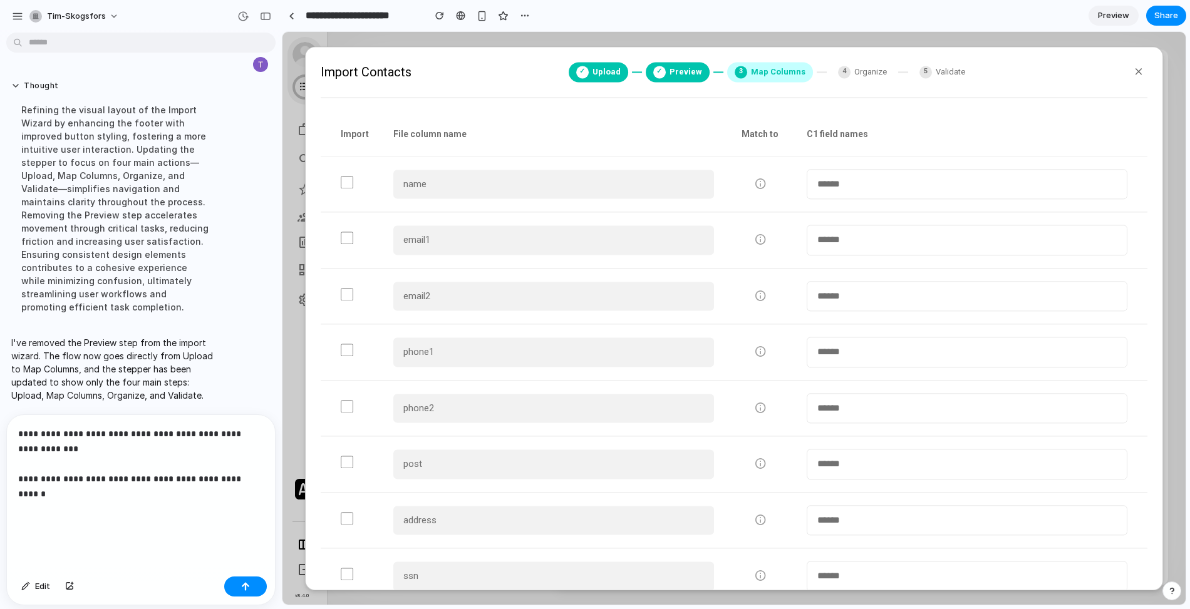
click at [480, 175] on div "name" at bounding box center [553, 184] width 321 height 29
click at [877, 190] on select "**********" at bounding box center [966, 184] width 321 height 31
select select "**********"
click at [806, 169] on select "**********" at bounding box center [966, 184] width 321 height 31
click at [648, 126] on div "Import File column name Match to C1 field names" at bounding box center [734, 135] width 826 height 44
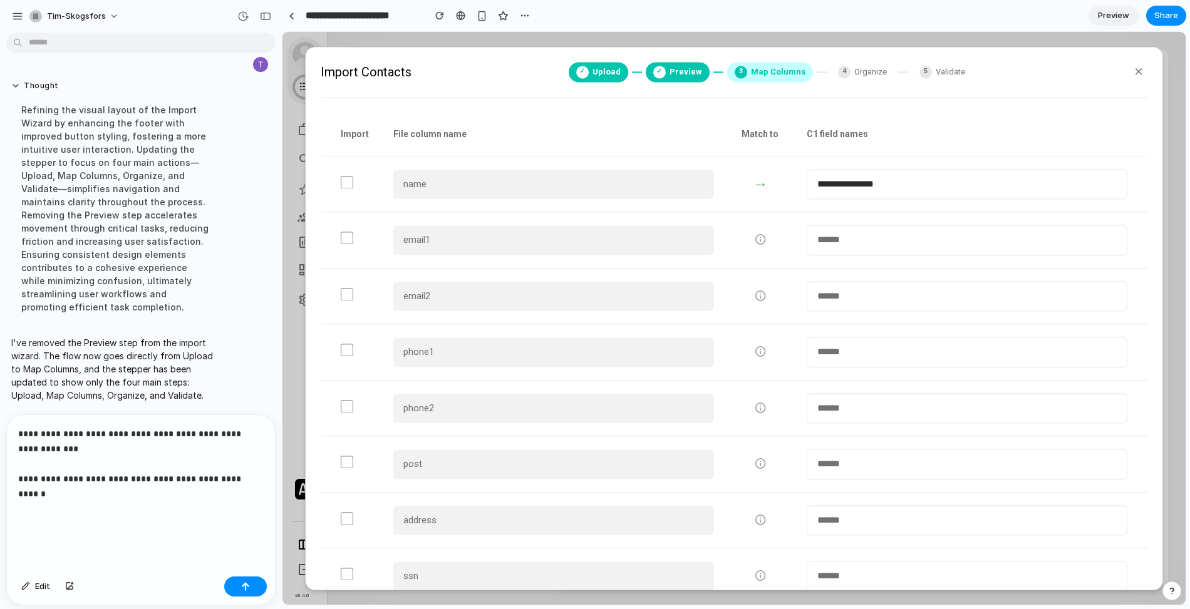
click at [205, 513] on p "**********" at bounding box center [140, 478] width 245 height 105
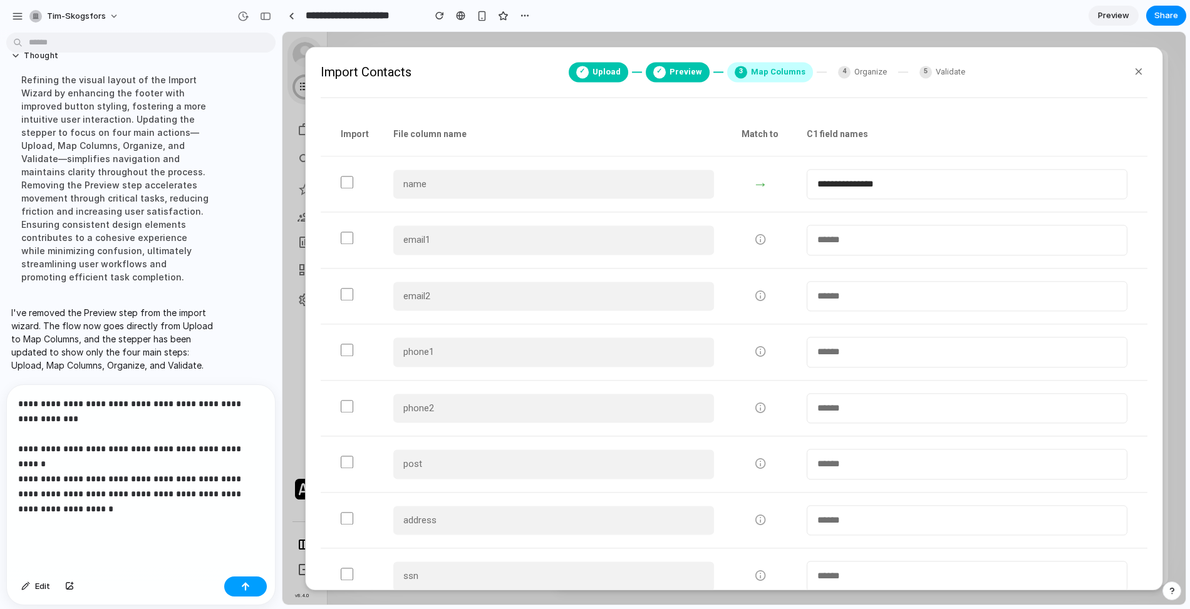
click at [252, 584] on button "button" at bounding box center [245, 587] width 43 height 20
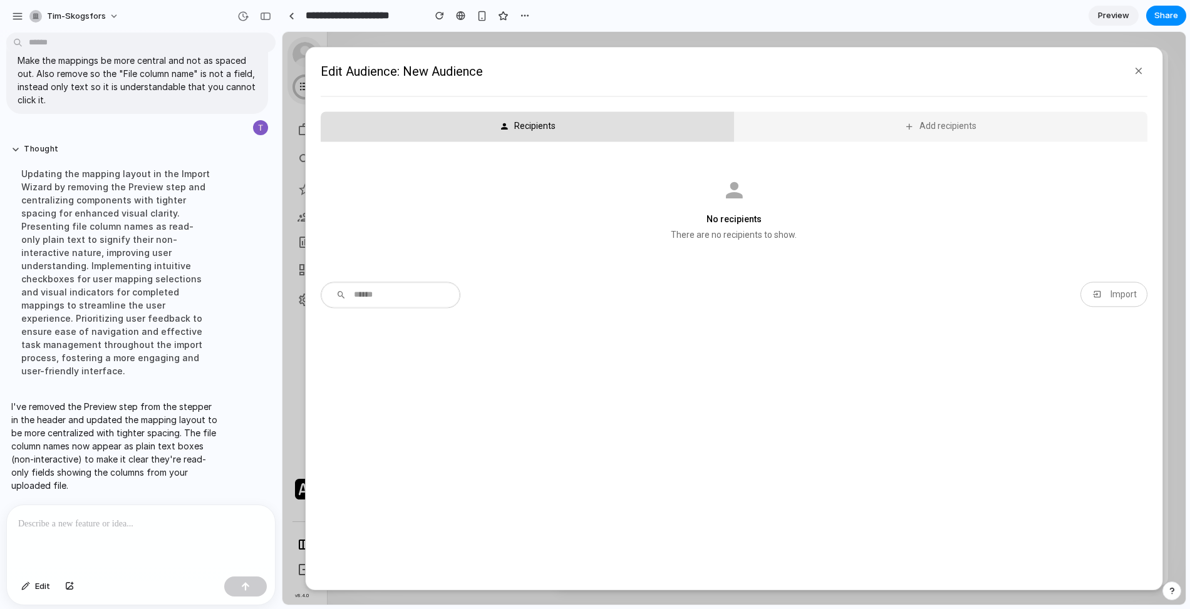
scroll to position [4482, 0]
click at [1093, 296] on icon "button" at bounding box center [1096, 294] width 11 height 10
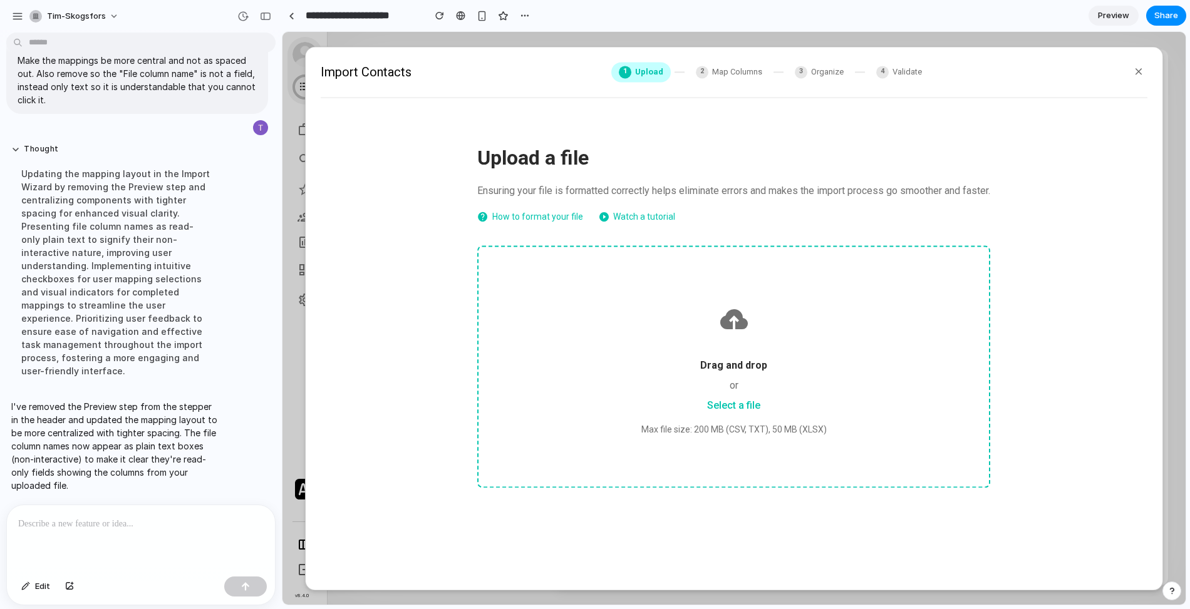
click at [694, 279] on div "Drag and drop or Select a file Max file size: 200 MB (CSV, TXT), 50 MB (XLSX)" at bounding box center [733, 366] width 513 height 242
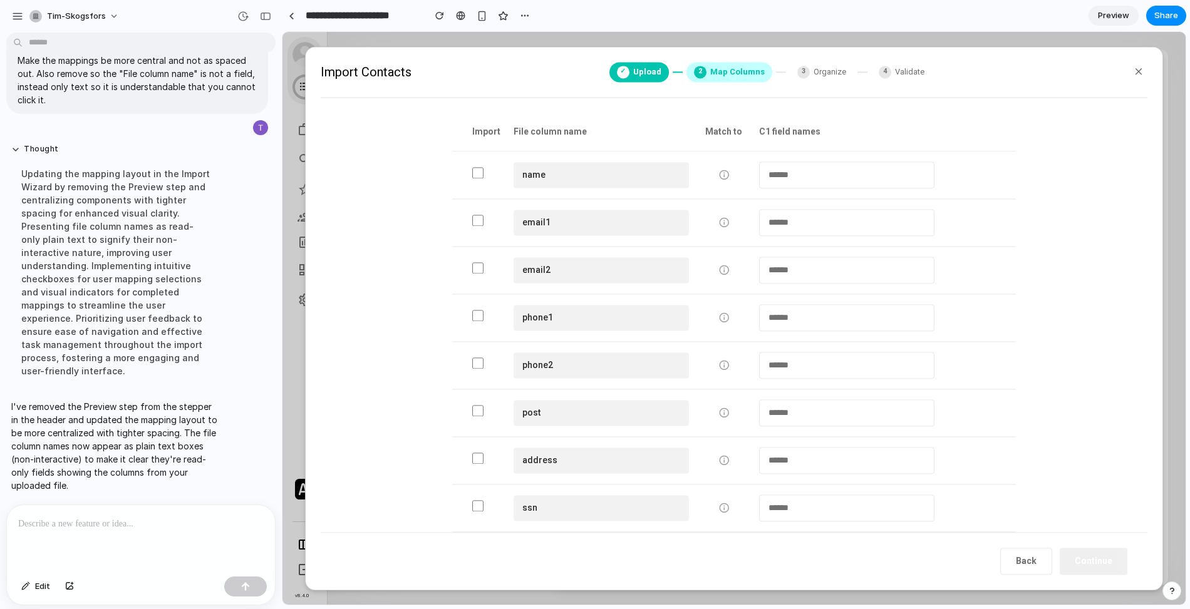
click at [647, 69] on span "Upload" at bounding box center [647, 72] width 28 height 13
click at [1033, 560] on button "Back" at bounding box center [1026, 561] width 52 height 27
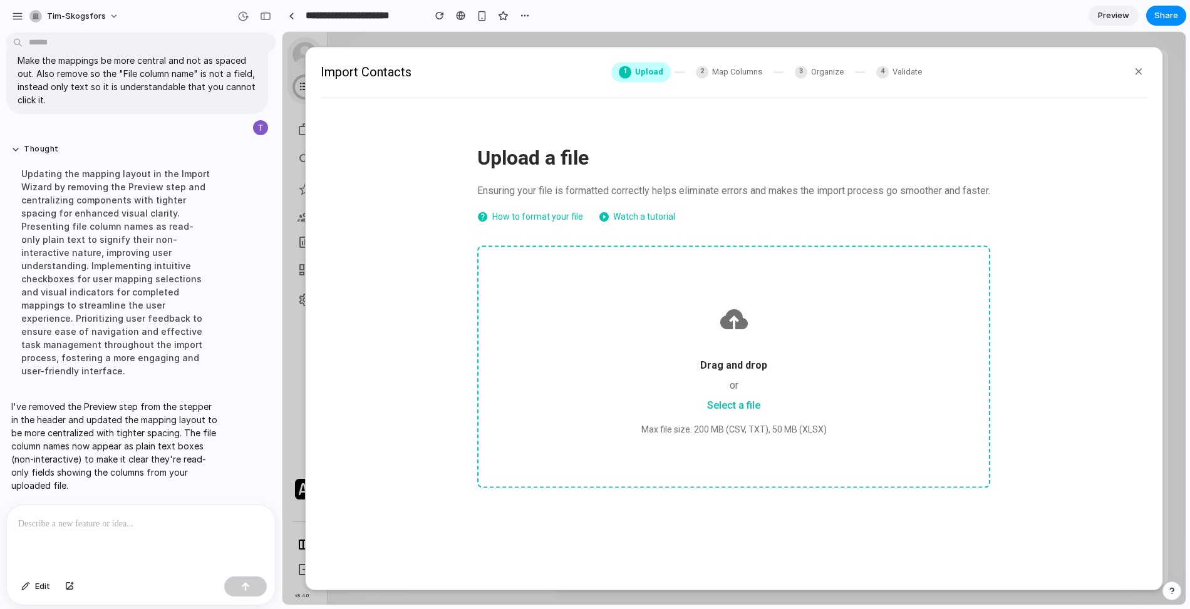
click at [214, 517] on p at bounding box center [140, 524] width 245 height 15
click at [188, 522] on p at bounding box center [140, 524] width 245 height 15
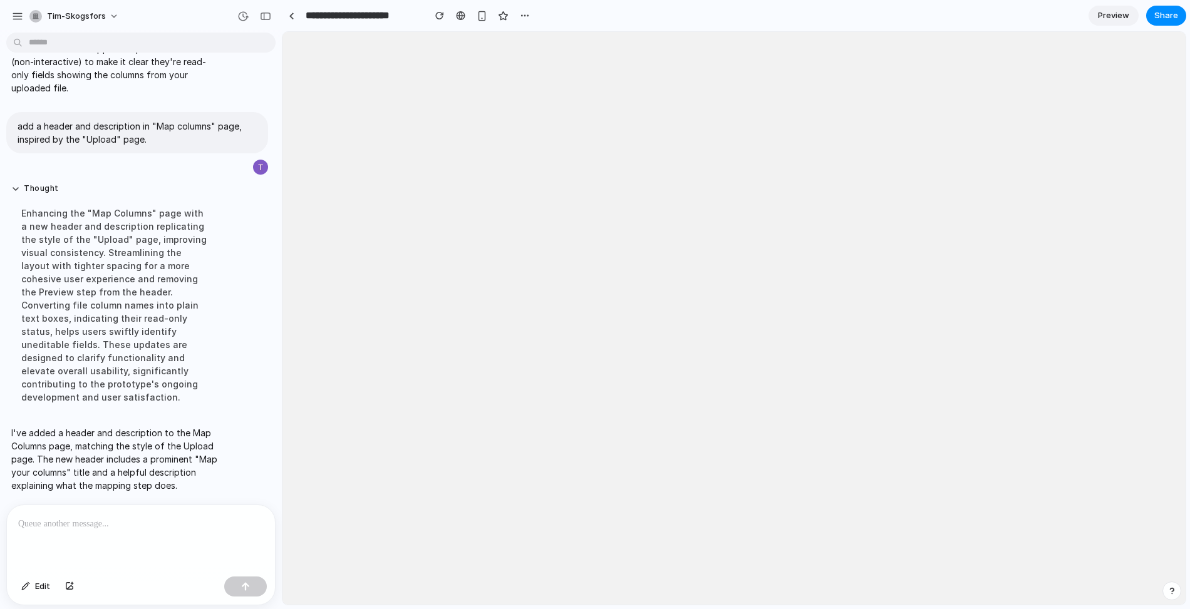
scroll to position [0, 0]
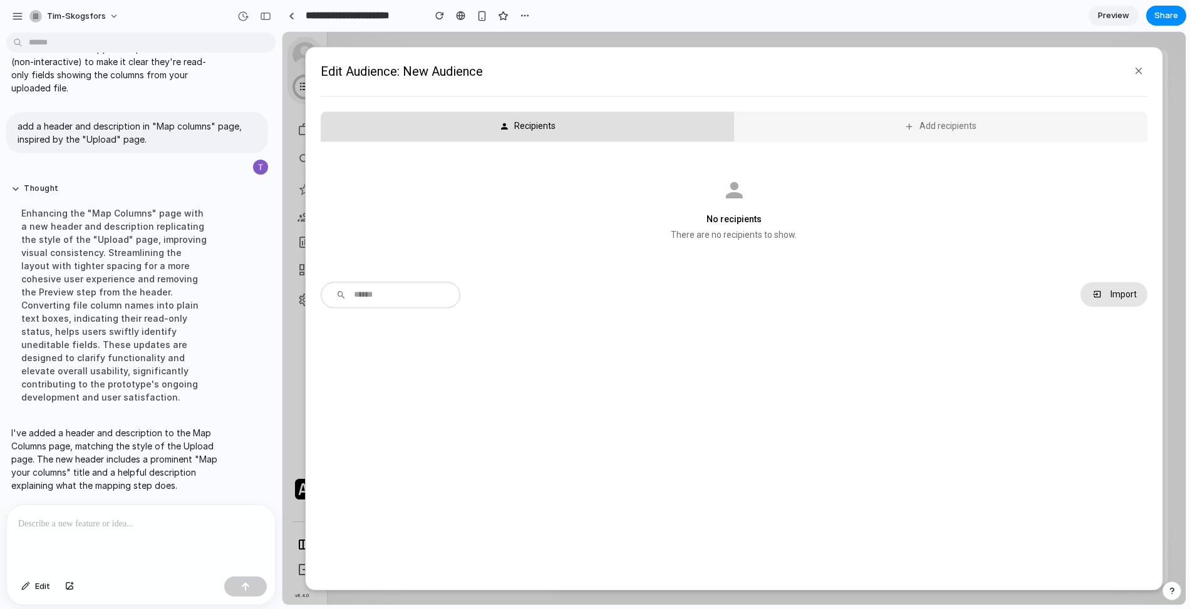
click at [1126, 301] on button "Import" at bounding box center [1113, 294] width 66 height 25
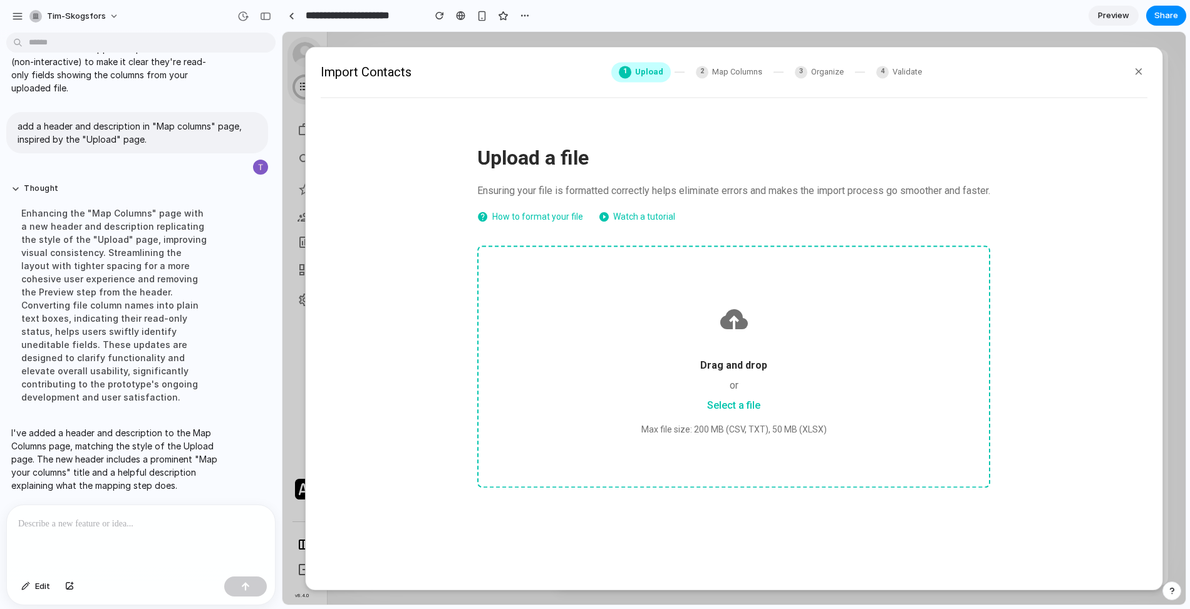
click at [755, 326] on div at bounding box center [733, 320] width 450 height 46
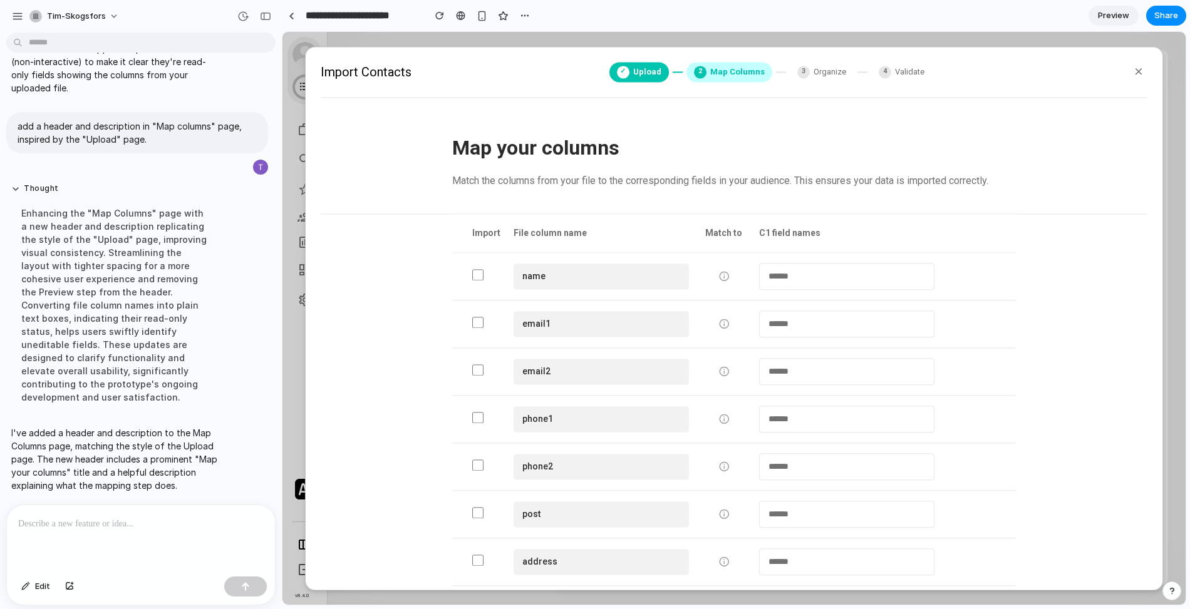
click at [657, 75] on span "Upload" at bounding box center [647, 72] width 28 height 13
click at [738, 73] on span "Map Columns" at bounding box center [737, 72] width 54 height 13
click at [906, 448] on div "**********" at bounding box center [734, 467] width 564 height 48
drag, startPoint x: 127, startPoint y: 549, endPoint x: 110, endPoint y: 572, distance: 28.7
click at [127, 548] on div at bounding box center [141, 538] width 268 height 66
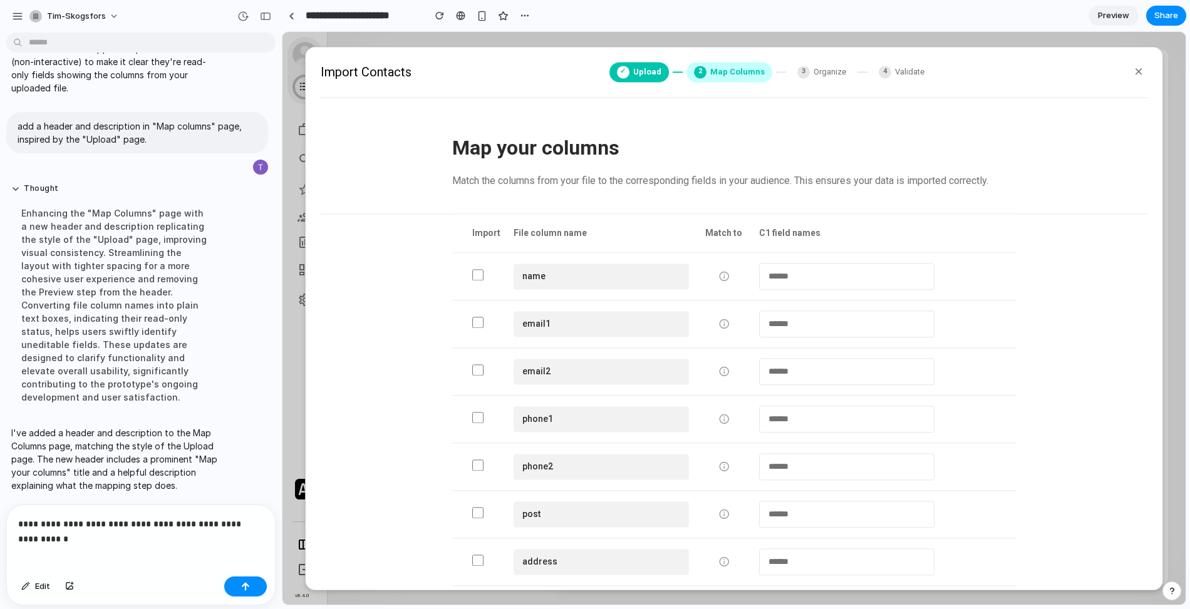
scroll to position [4663, 0]
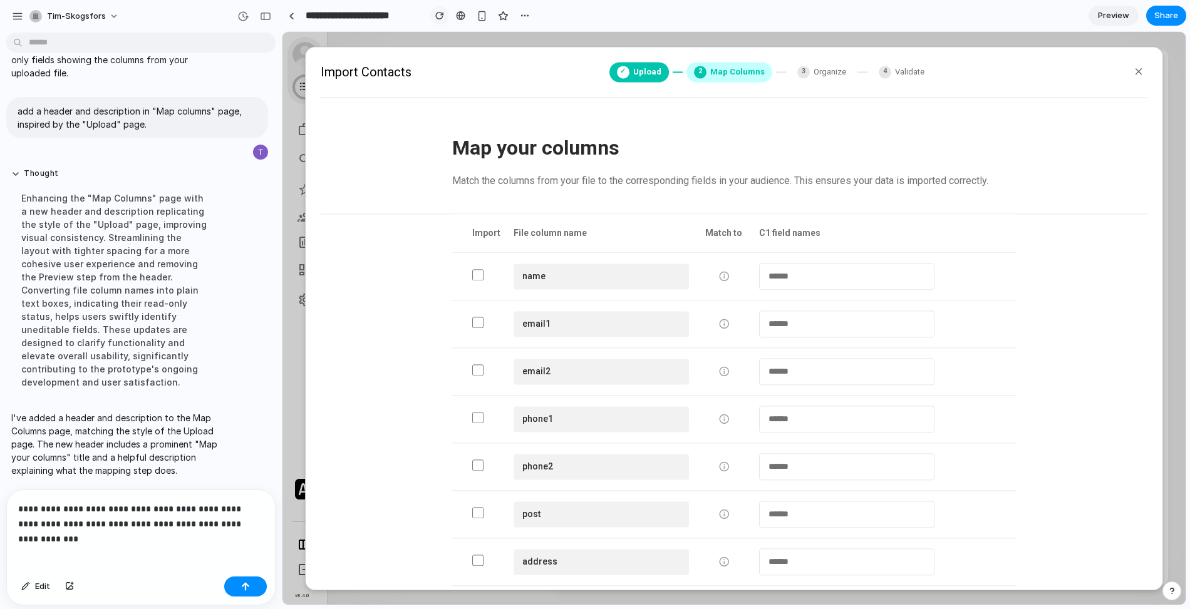
click at [440, 17] on div "button" at bounding box center [439, 15] width 9 height 9
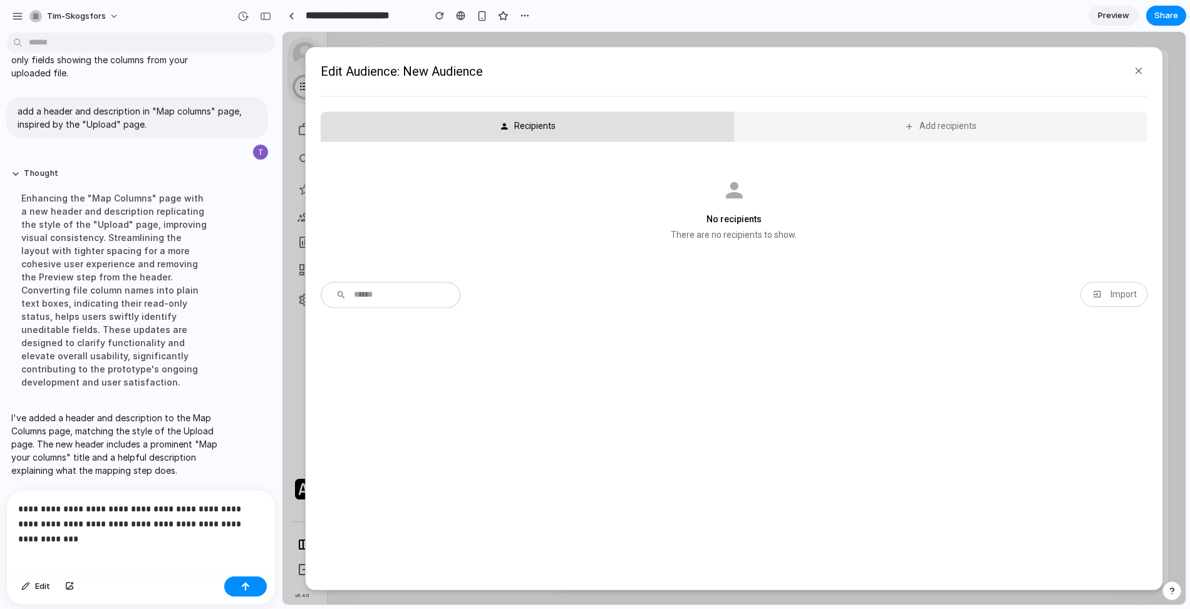
scroll to position [0, 0]
click at [1114, 291] on div "Import" at bounding box center [1122, 294] width 27 height 10
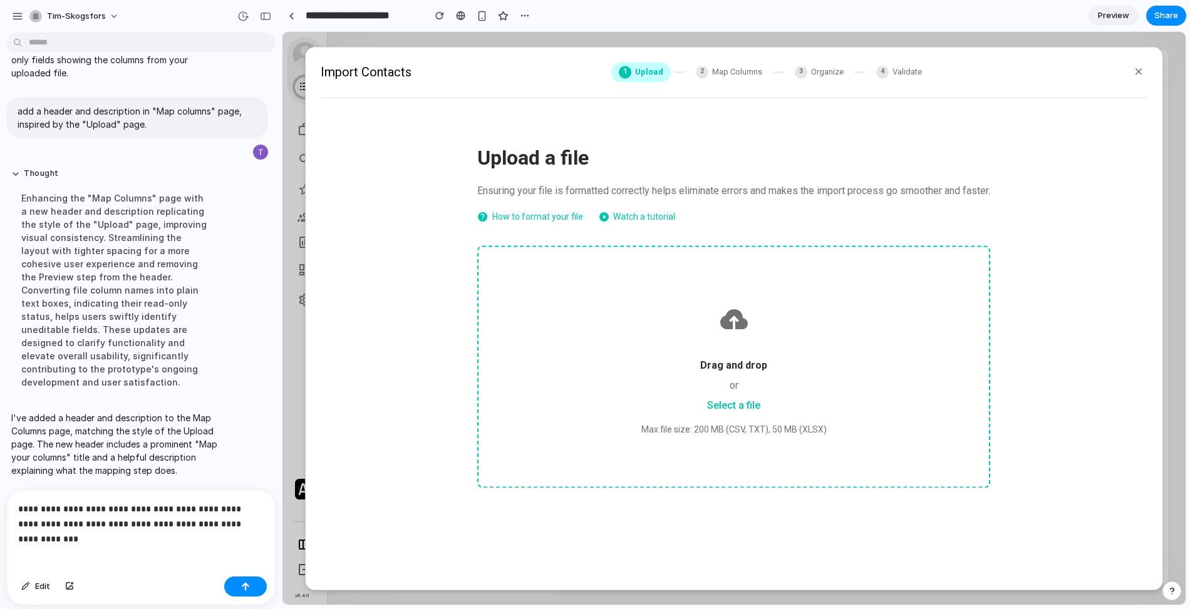
click at [260, 541] on div "**********" at bounding box center [141, 530] width 268 height 81
click at [259, 583] on button "button" at bounding box center [245, 587] width 43 height 20
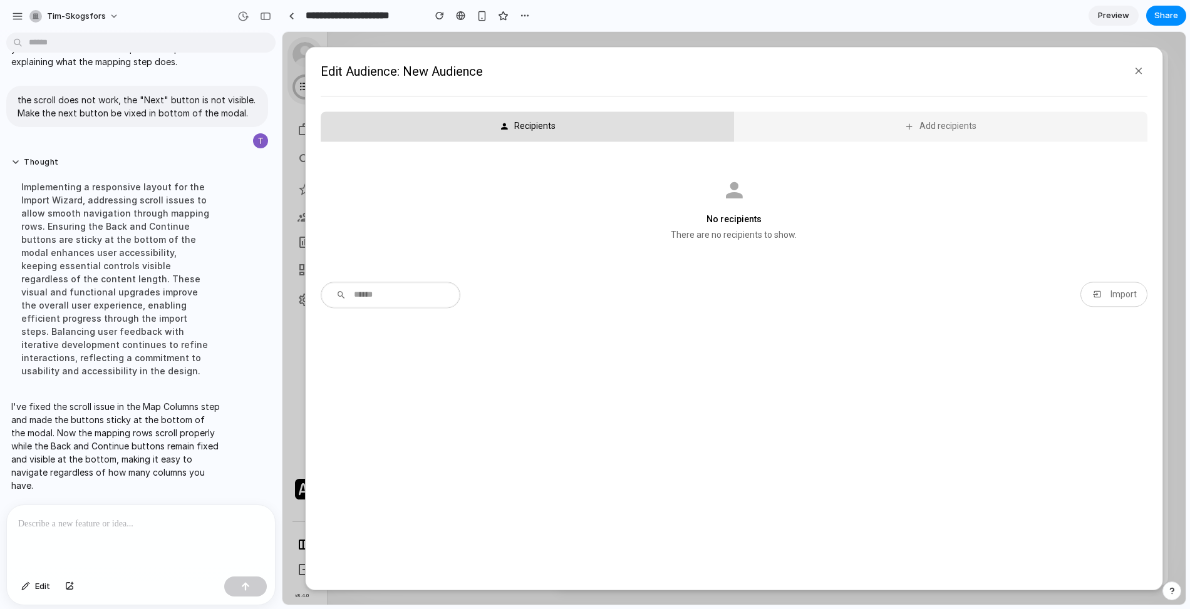
click at [1121, 277] on section "Recipients Add recipients No recipients There are no recipients to show. ​ Impo…" at bounding box center [734, 209] width 826 height 197
click at [1117, 289] on div "Import" at bounding box center [1122, 294] width 27 height 10
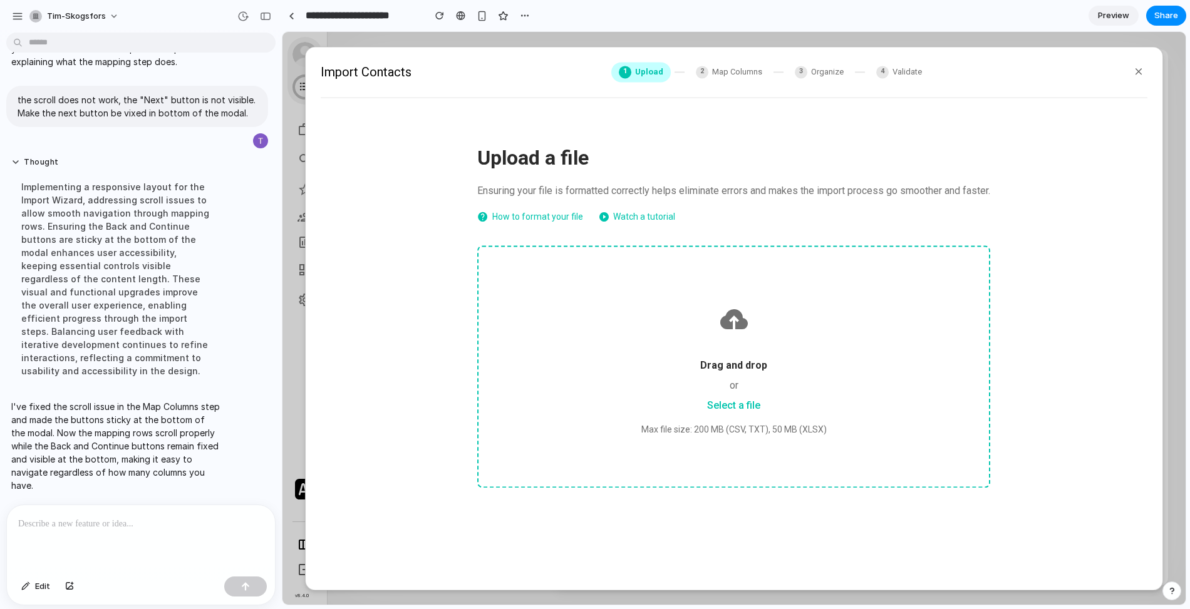
click at [764, 344] on div "Drag and drop or Select a file Max file size: 200 MB (CSV, TXT), 50 MB (XLSX)" at bounding box center [733, 366] width 513 height 242
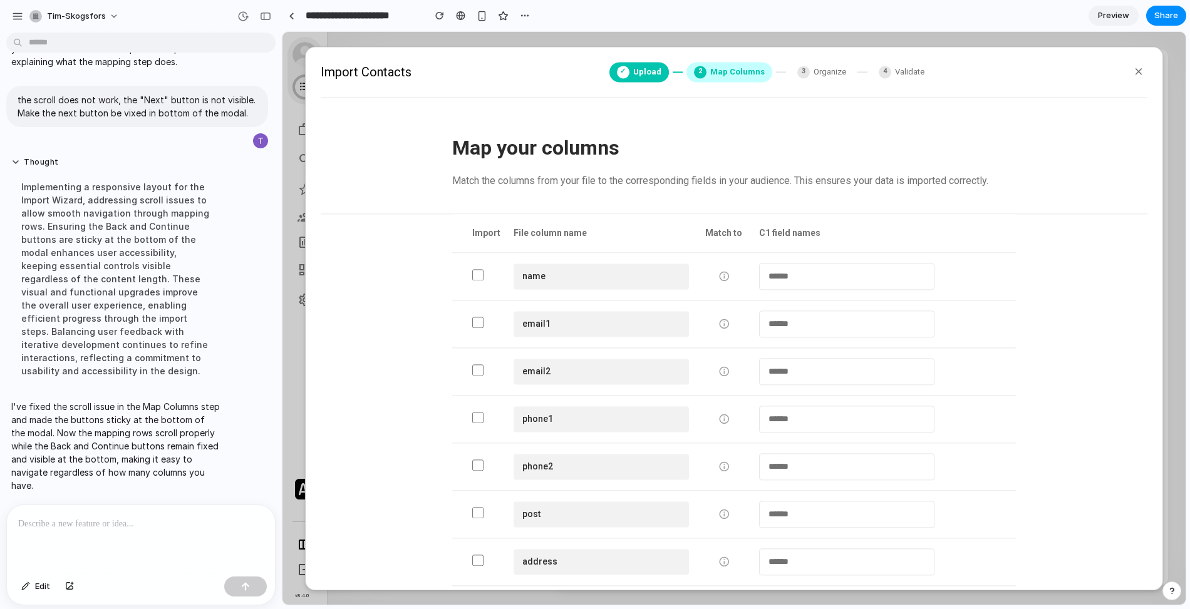
click at [664, 406] on div "phone1" at bounding box center [600, 419] width 175 height 26
click at [437, 18] on div "button" at bounding box center [439, 15] width 9 height 9
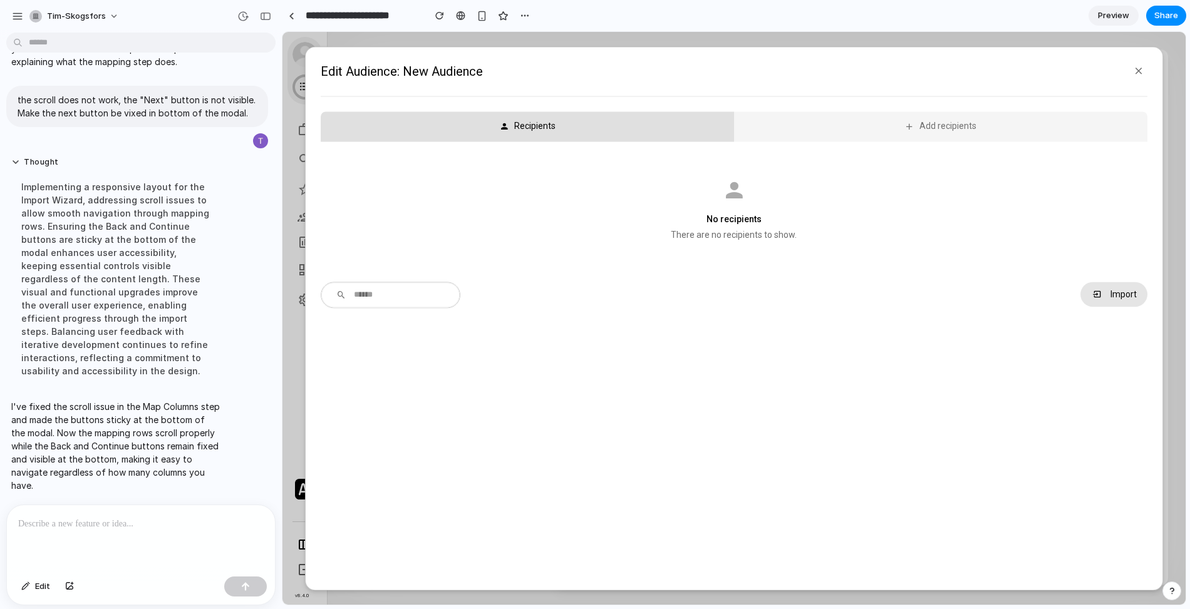
click at [1122, 294] on div "Import" at bounding box center [1122, 294] width 27 height 10
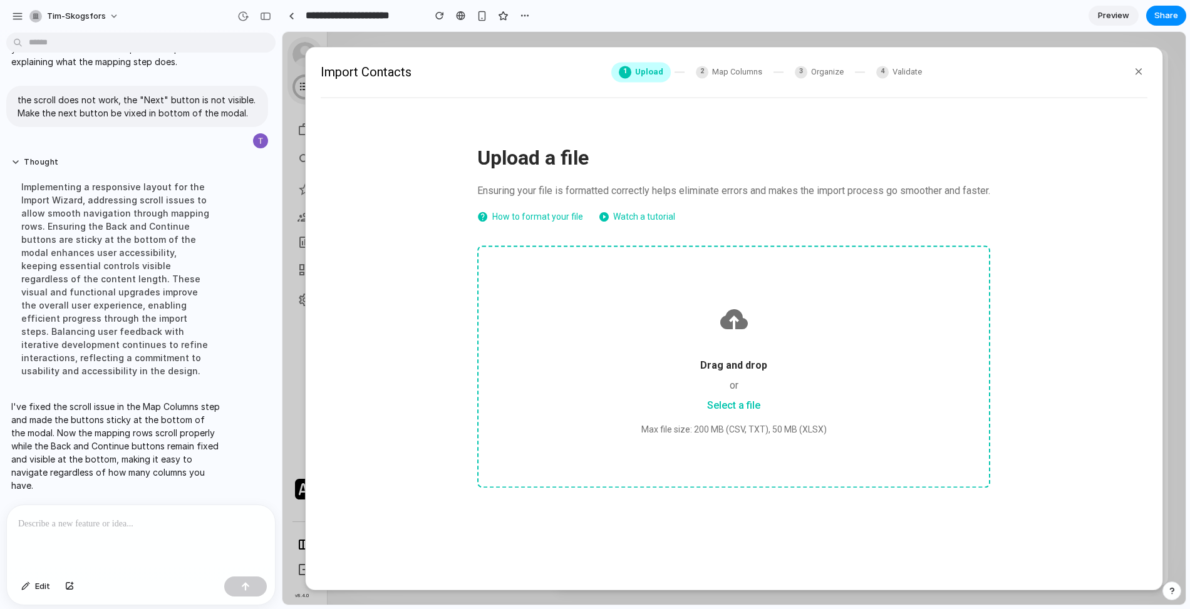
click at [761, 372] on div "Drag and drop" at bounding box center [733, 365] width 450 height 15
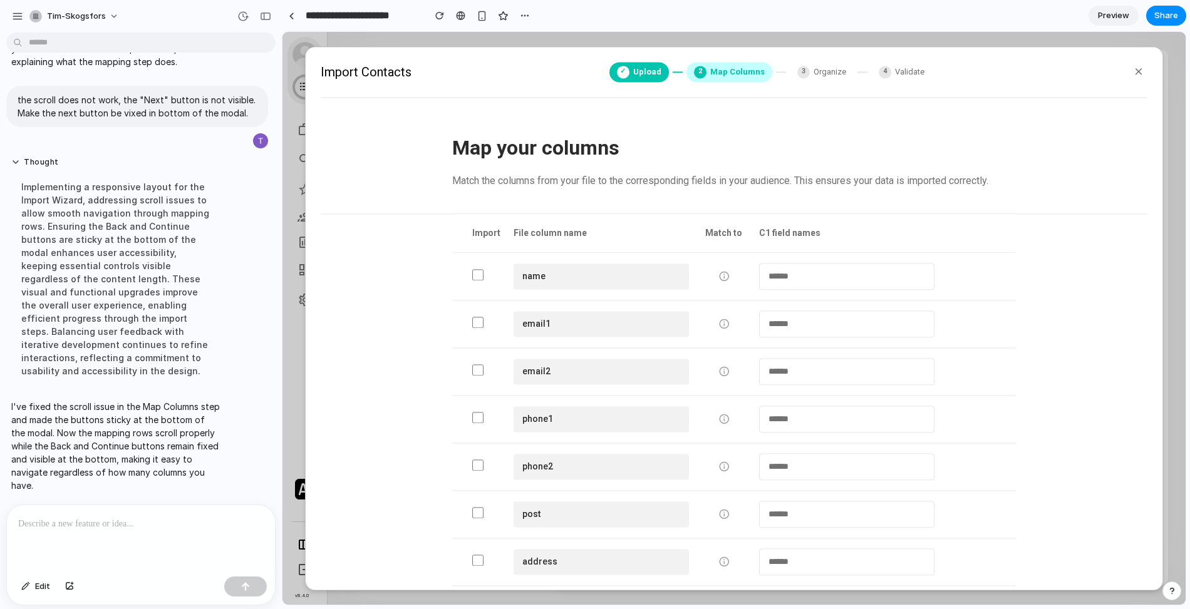
click at [1062, 396] on div "**********" at bounding box center [734, 443] width 826 height 381
click at [692, 396] on div "**********" at bounding box center [734, 420] width 564 height 48
click at [617, 411] on div "phone1" at bounding box center [600, 419] width 175 height 26
click at [137, 514] on div at bounding box center [141, 538] width 268 height 66
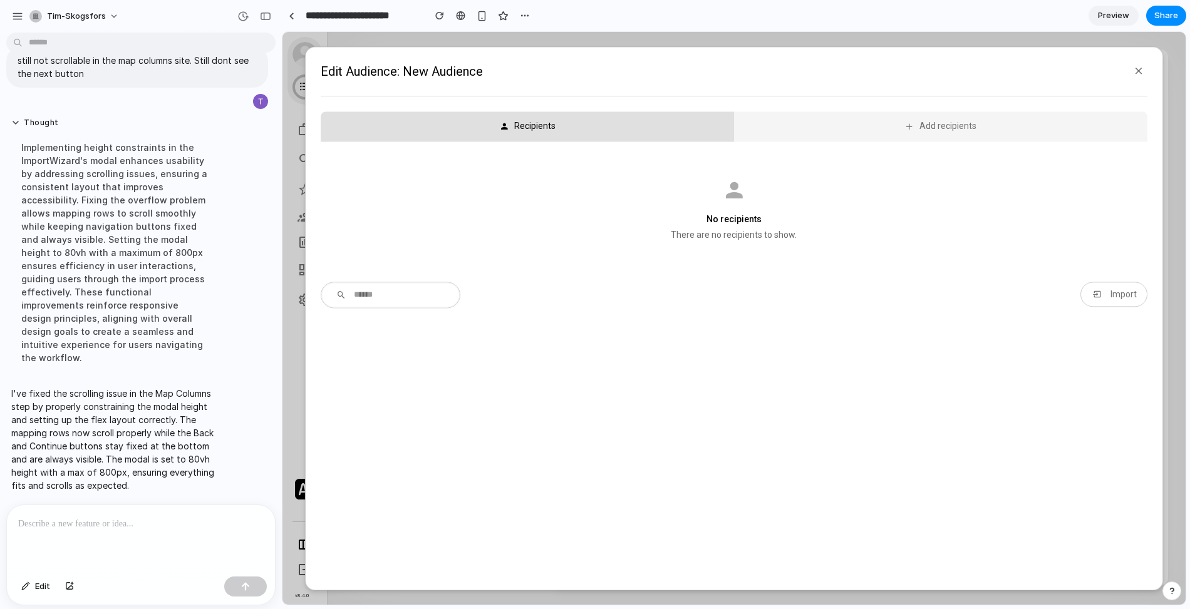
scroll to position [5088, 0]
click at [1106, 287] on button "Import" at bounding box center [1113, 294] width 66 height 25
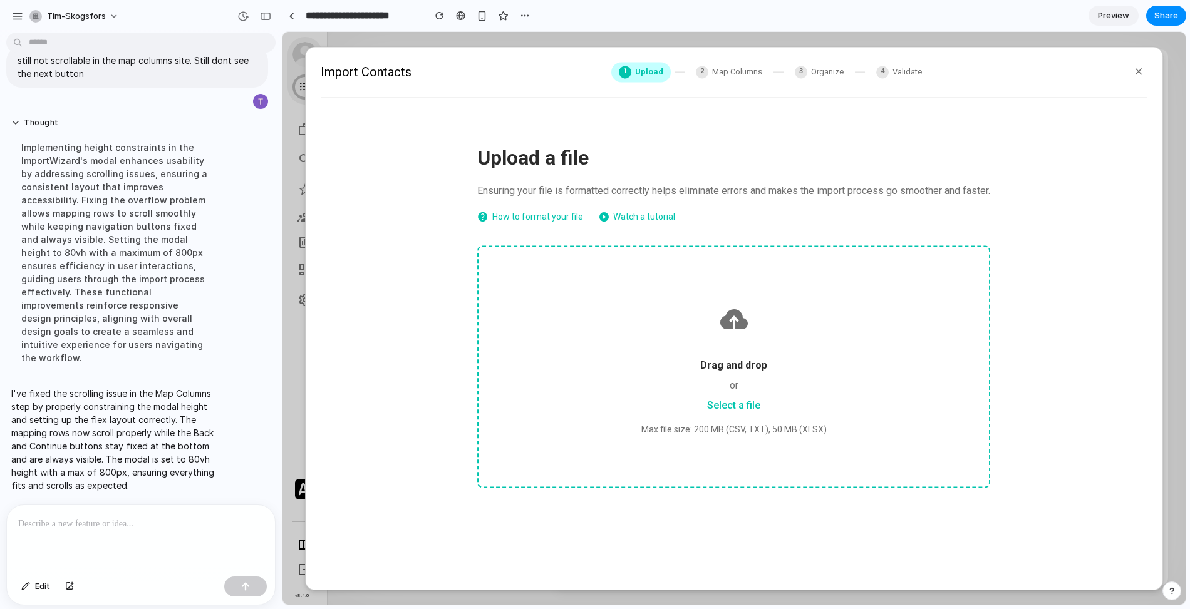
click at [755, 351] on div "Drag and drop or Select a file Max file size: 200 MB (CSV, TXT), 50 MB (XLSX)" at bounding box center [733, 366] width 513 height 242
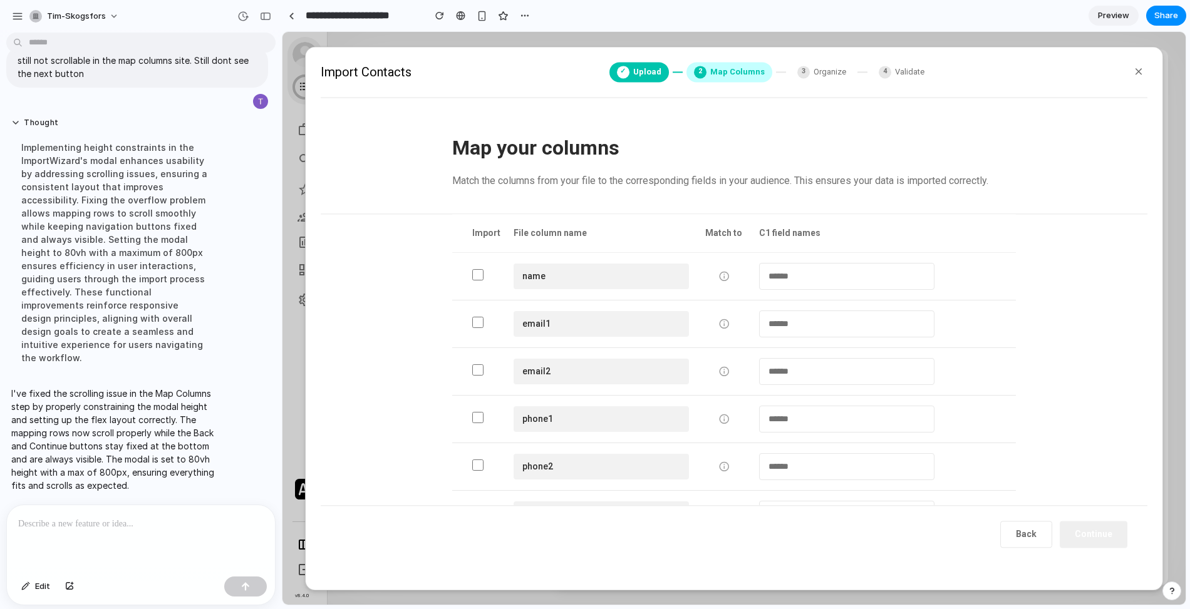
click at [475, 314] on div "**********" at bounding box center [734, 325] width 564 height 48
click at [796, 371] on select "**********" at bounding box center [846, 371] width 175 height 27
select select "*********"
click at [759, 358] on select "**********" at bounding box center [846, 371] width 175 height 27
click at [813, 331] on select "**********" at bounding box center [846, 324] width 175 height 27
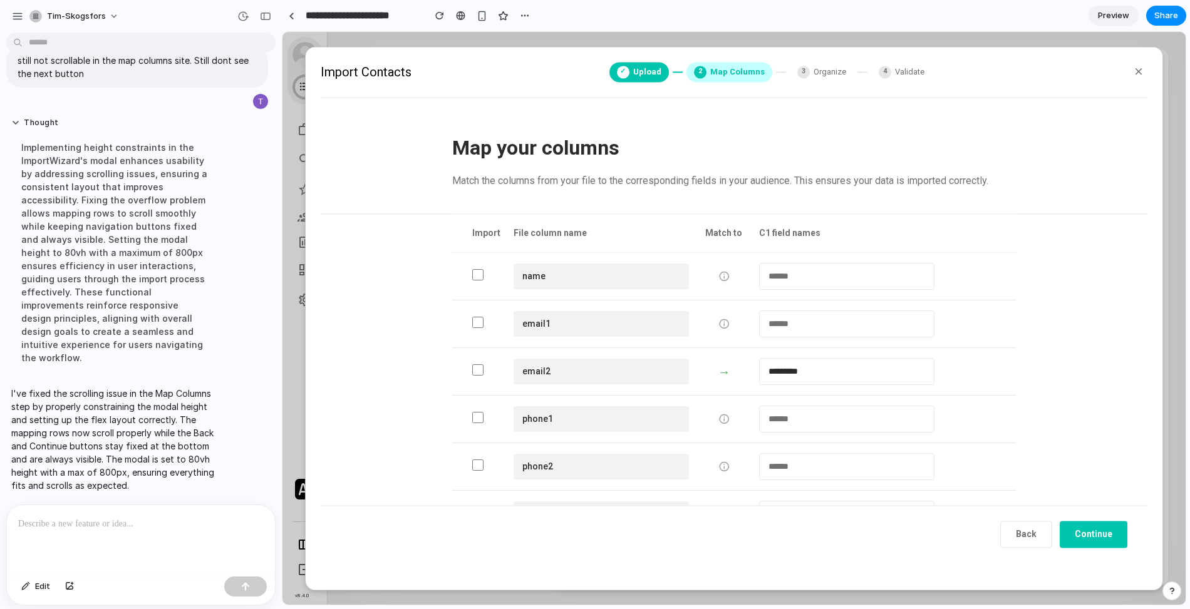
select select "*****"
click at [759, 311] on select "**********" at bounding box center [846, 324] width 175 height 27
click at [1047, 371] on div "**********" at bounding box center [734, 379] width 826 height 252
click at [1084, 527] on button "Continue" at bounding box center [1093, 534] width 68 height 27
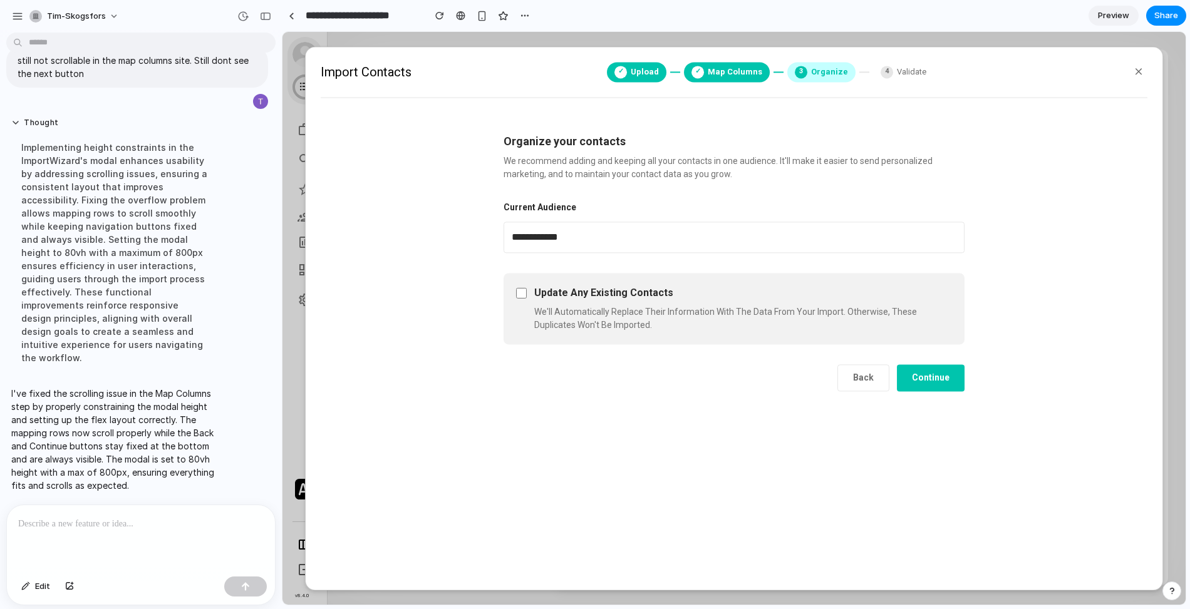
click at [872, 375] on button "Back" at bounding box center [863, 377] width 52 height 27
select select "*****"
select select "*********"
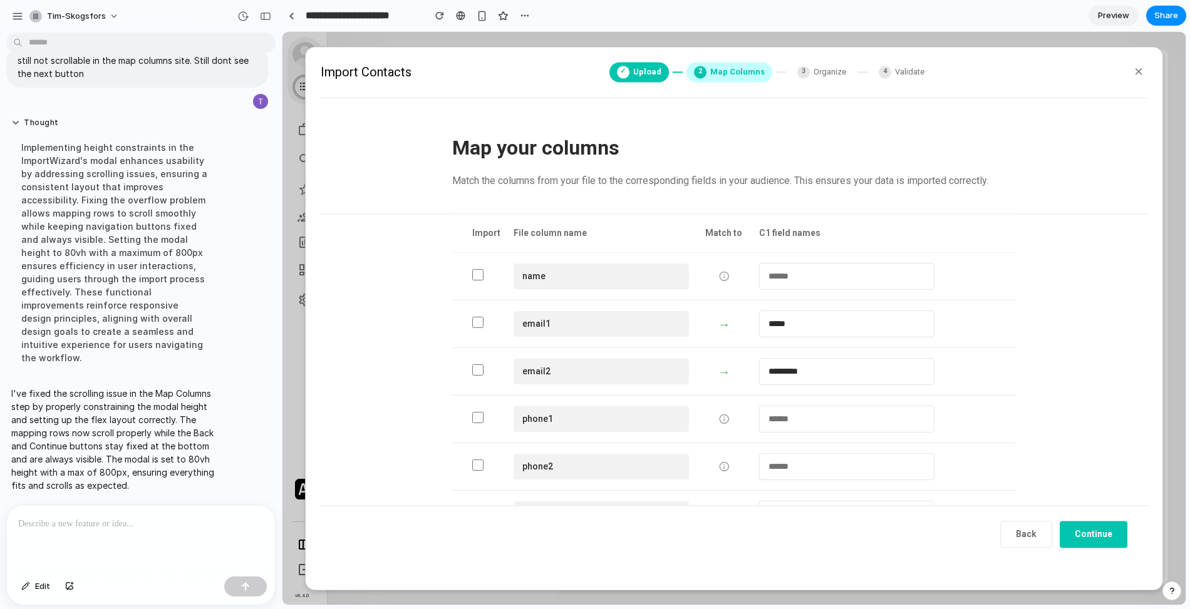
click at [1089, 536] on button "Continue" at bounding box center [1093, 534] width 68 height 27
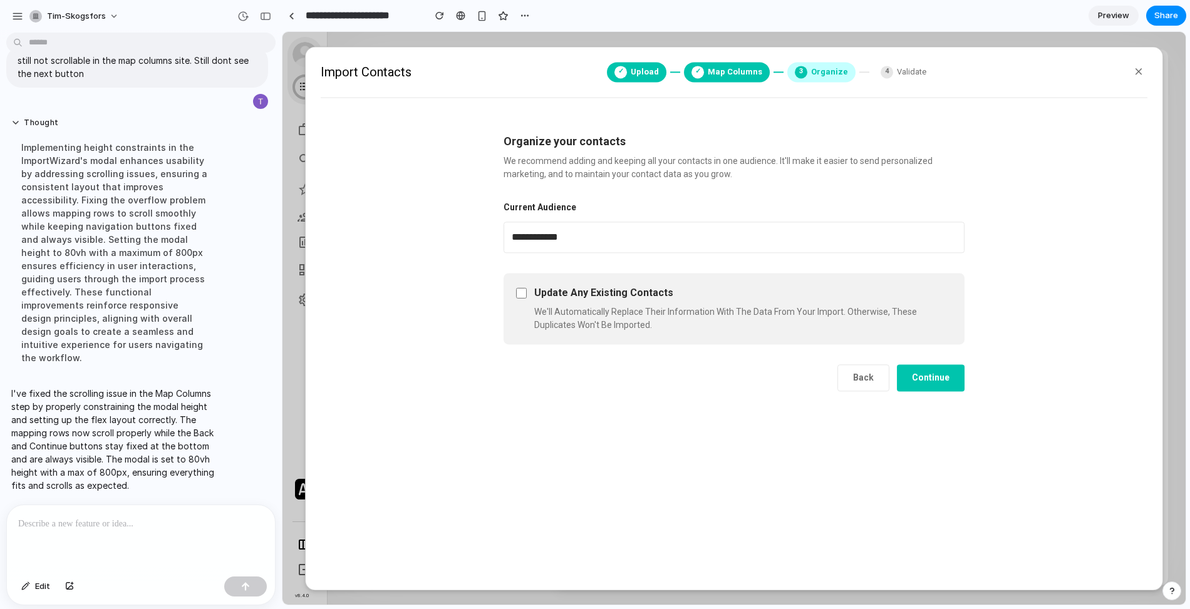
click at [947, 384] on button "Continue" at bounding box center [931, 377] width 68 height 27
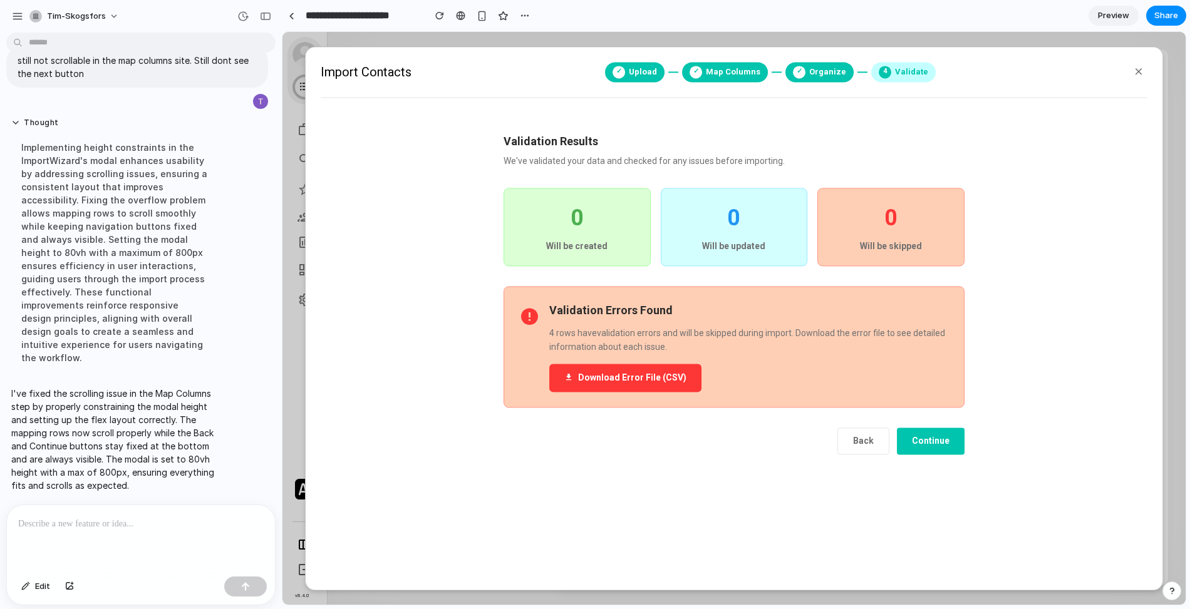
click at [163, 540] on div at bounding box center [141, 538] width 268 height 66
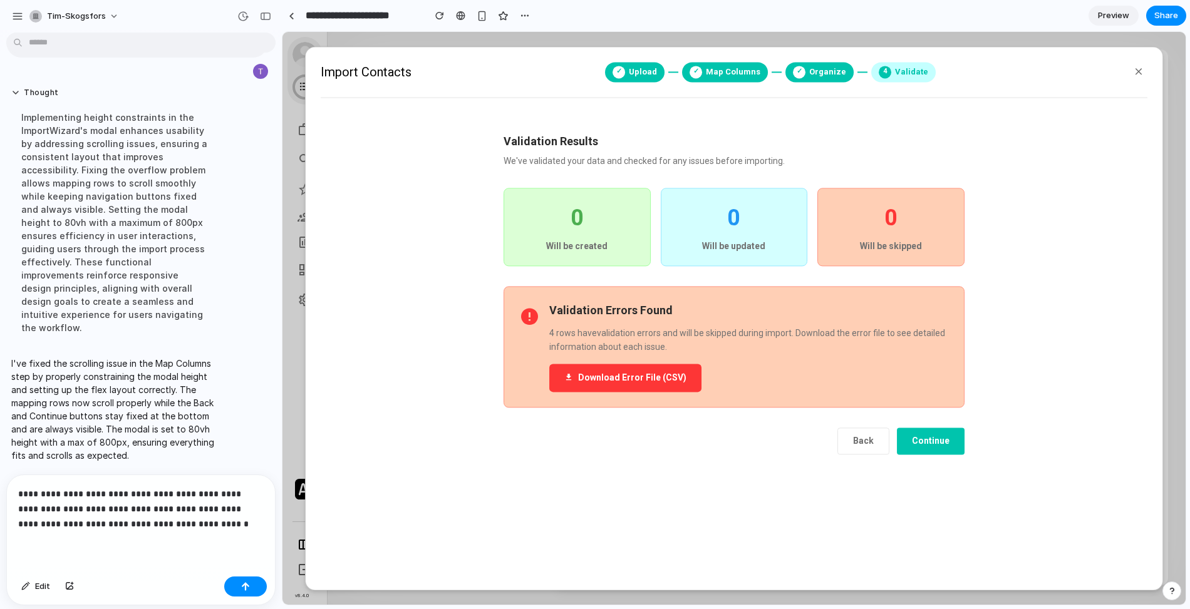
click at [118, 523] on p "**********" at bounding box center [140, 508] width 245 height 45
click at [240, 524] on p "**********" at bounding box center [140, 508] width 245 height 45
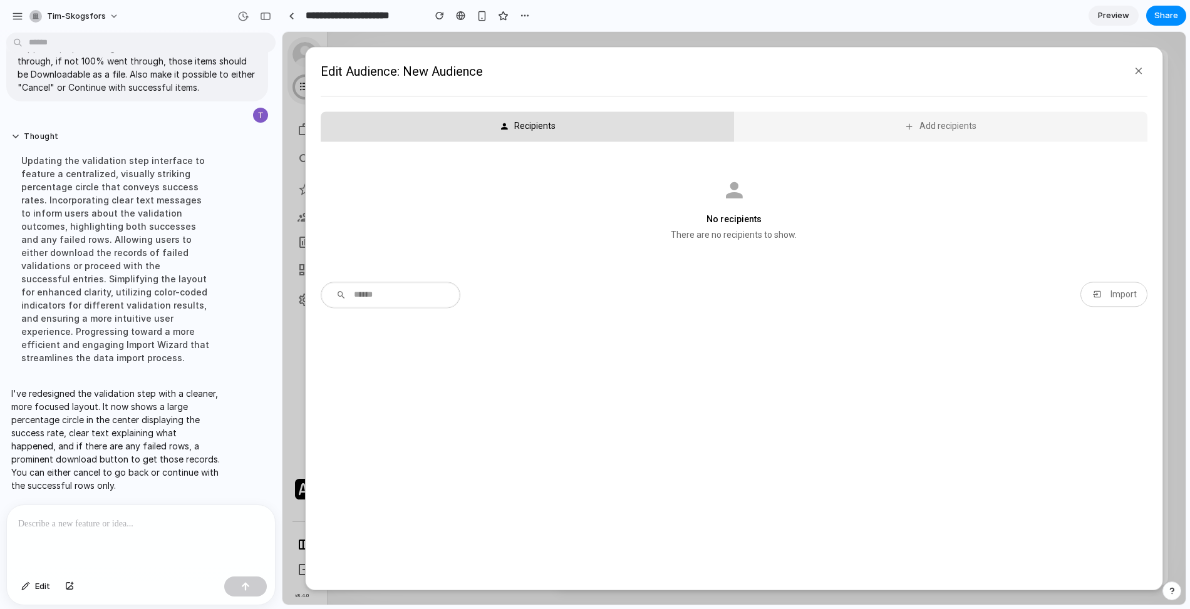
scroll to position [5347, 0]
click at [1132, 297] on div "Import" at bounding box center [1122, 294] width 27 height 10
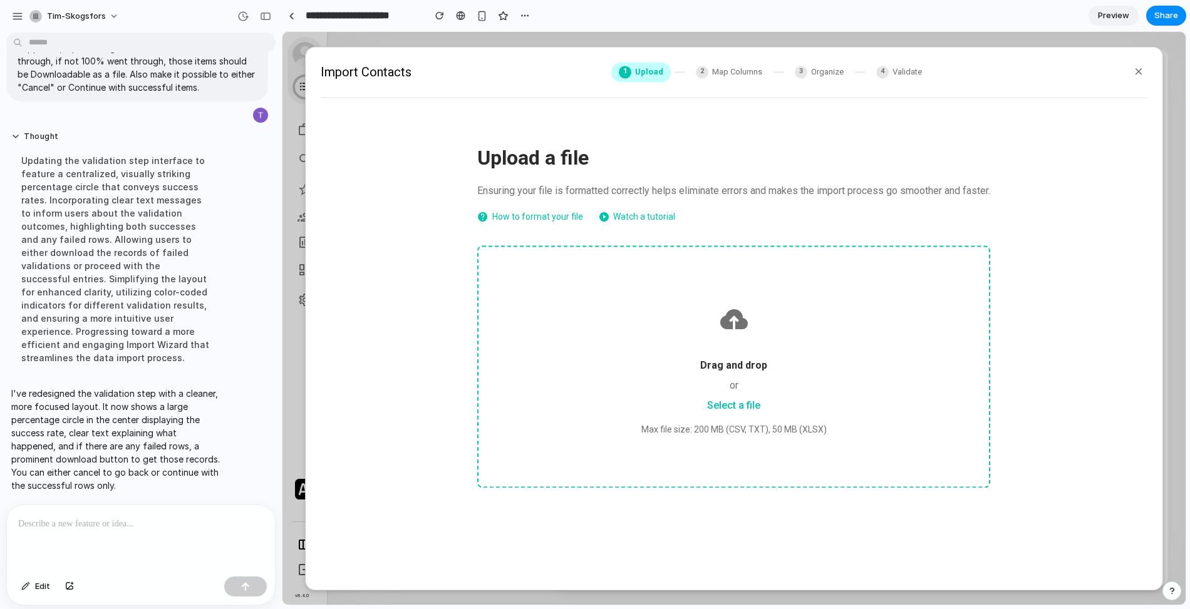
click at [808, 336] on div at bounding box center [733, 320] width 450 height 46
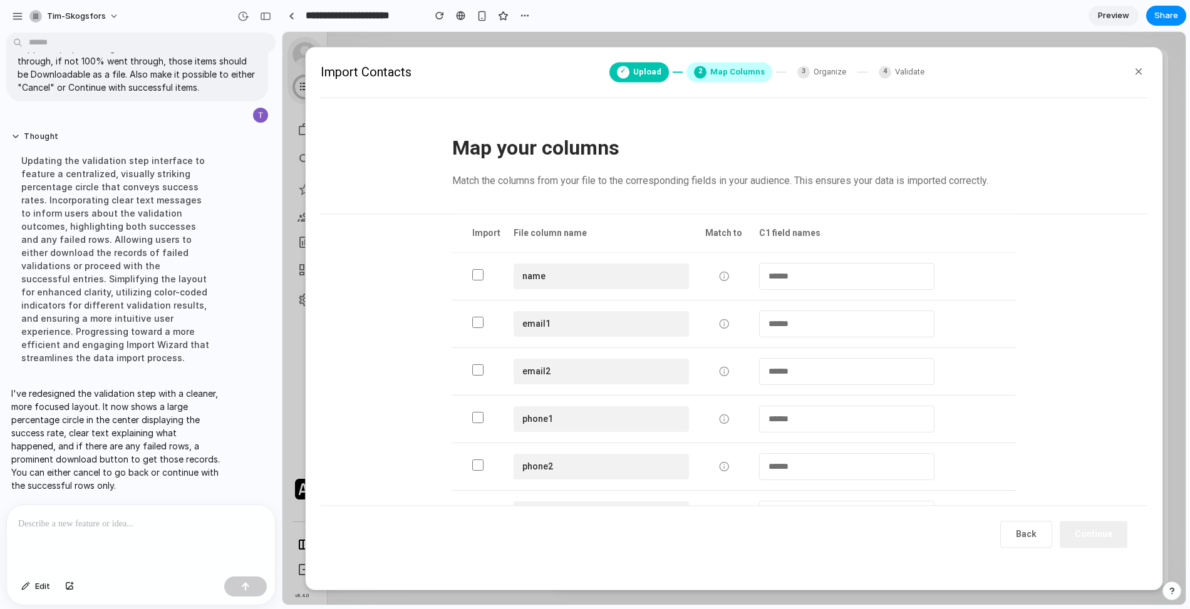
click at [484, 370] on div at bounding box center [487, 371] width 31 height 15
click at [770, 372] on select "**********" at bounding box center [846, 371] width 175 height 27
select select "*********"
click at [759, 358] on select "**********" at bounding box center [846, 371] width 175 height 27
click at [1102, 530] on button "Continue" at bounding box center [1093, 534] width 68 height 27
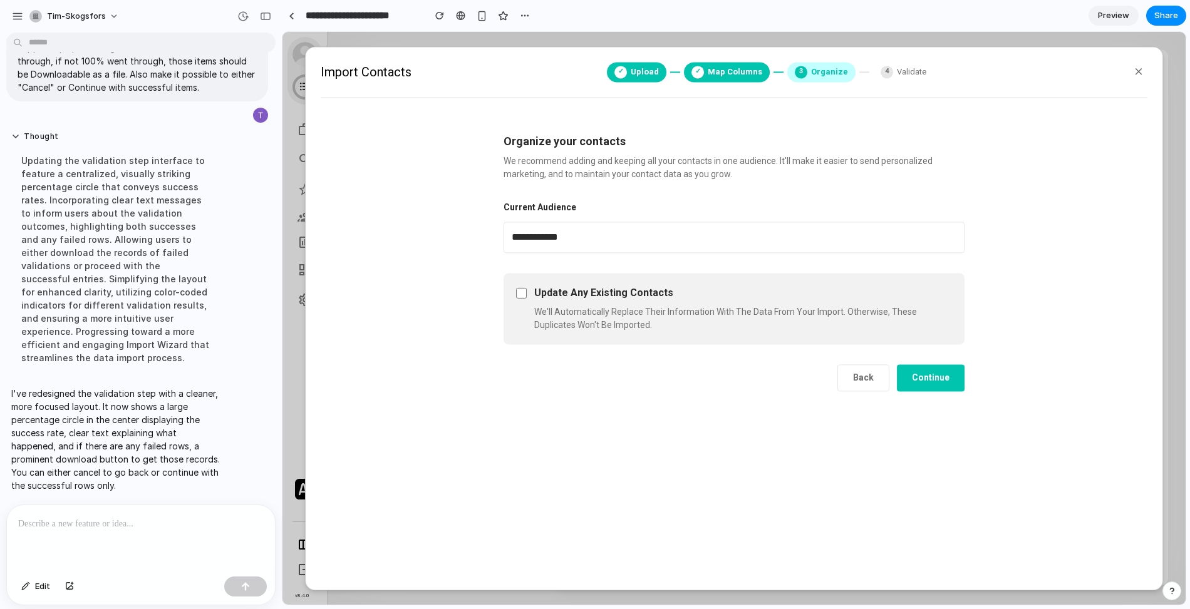
click at [919, 381] on button "Continue" at bounding box center [931, 377] width 68 height 27
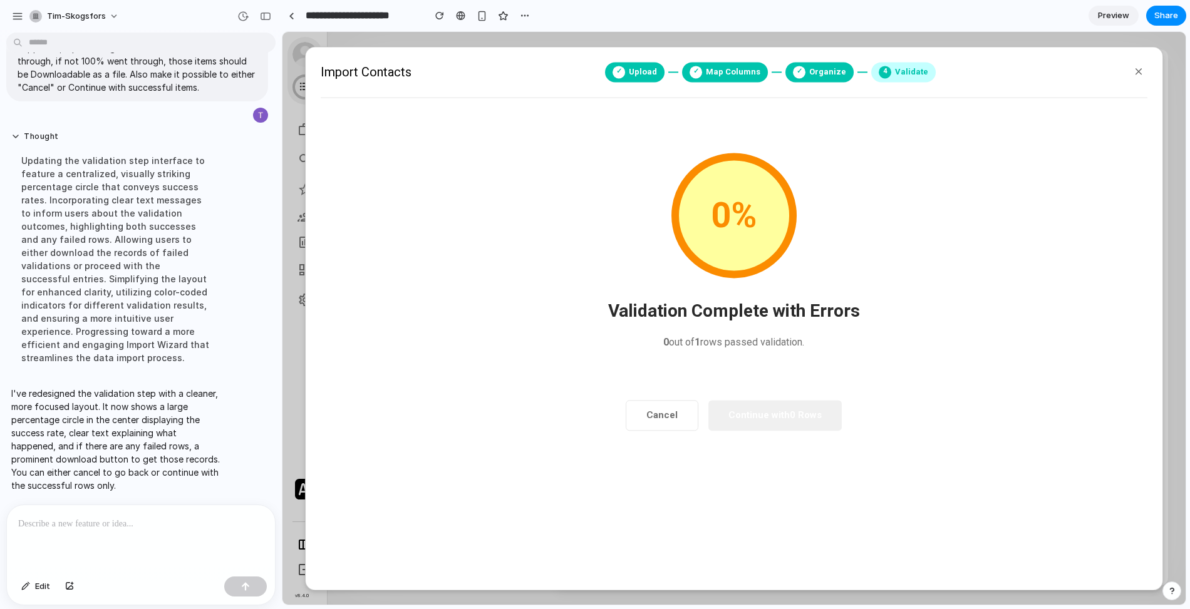
click at [663, 409] on button "Cancel" at bounding box center [661, 415] width 73 height 31
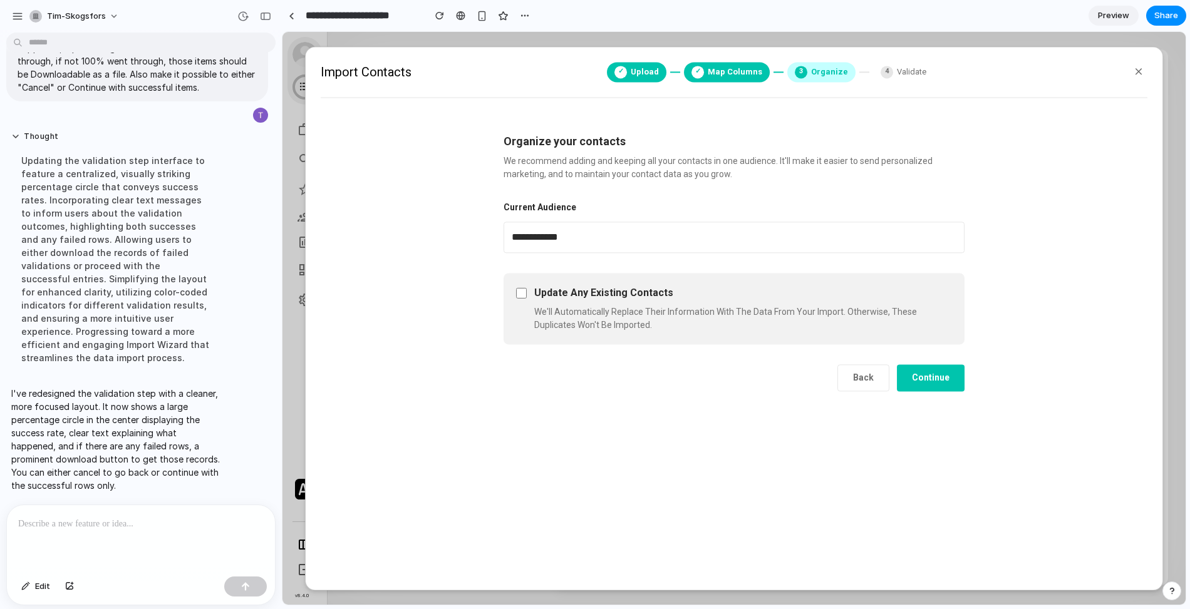
click at [919, 383] on button "Continue" at bounding box center [931, 377] width 68 height 27
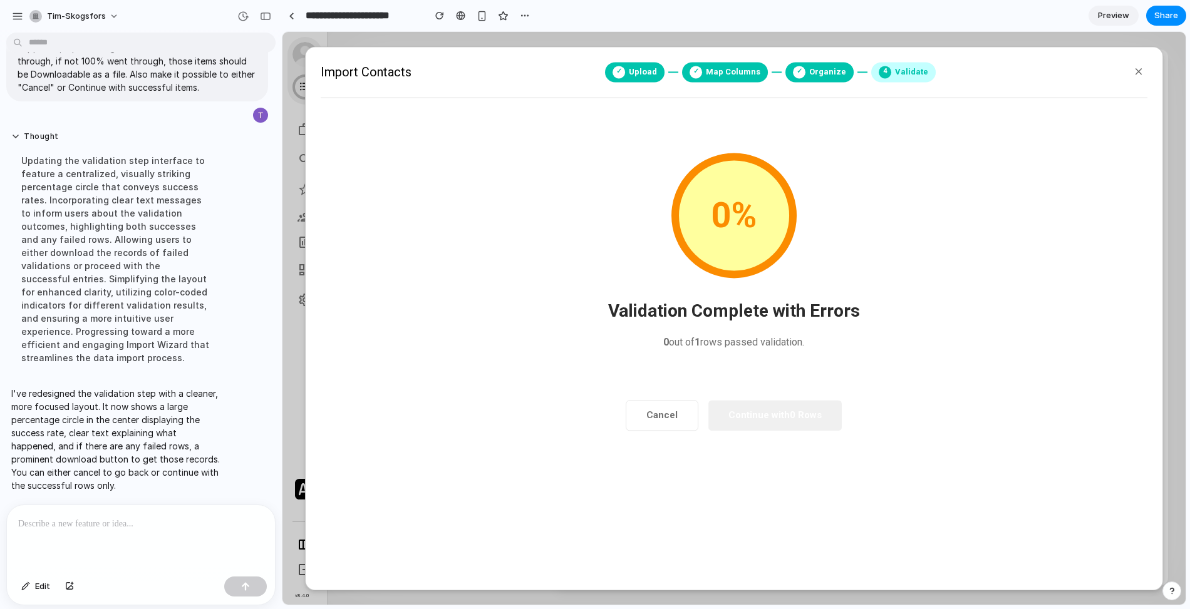
click at [219, 518] on p at bounding box center [140, 524] width 245 height 15
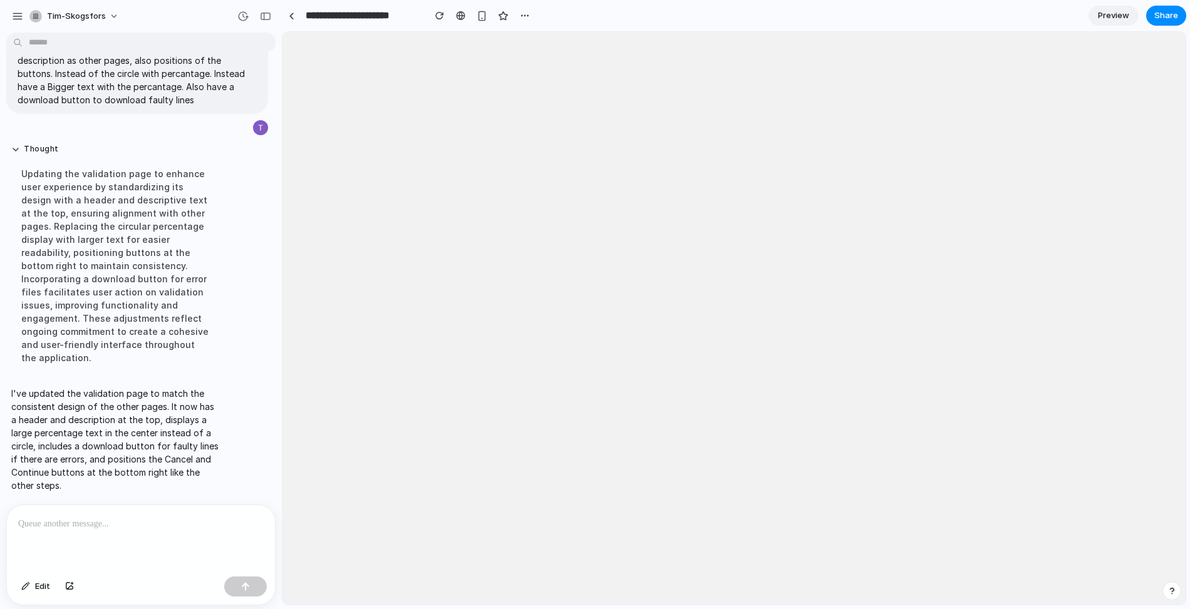
scroll to position [0, 0]
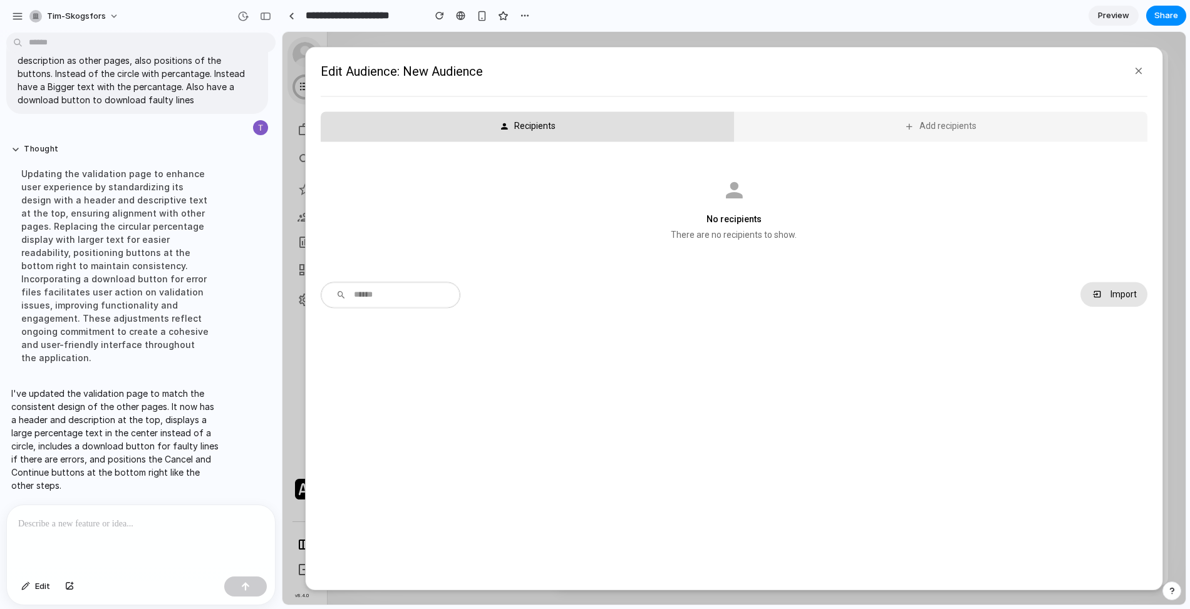
click at [1096, 291] on icon "button" at bounding box center [1096, 294] width 11 height 10
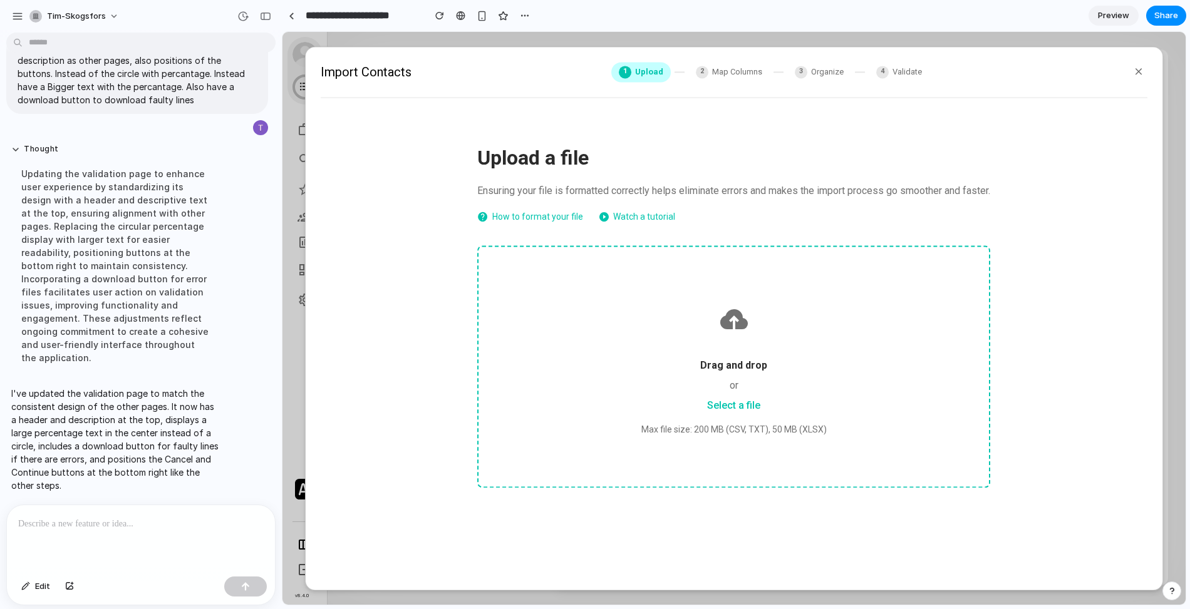
click at [779, 315] on div at bounding box center [733, 320] width 450 height 46
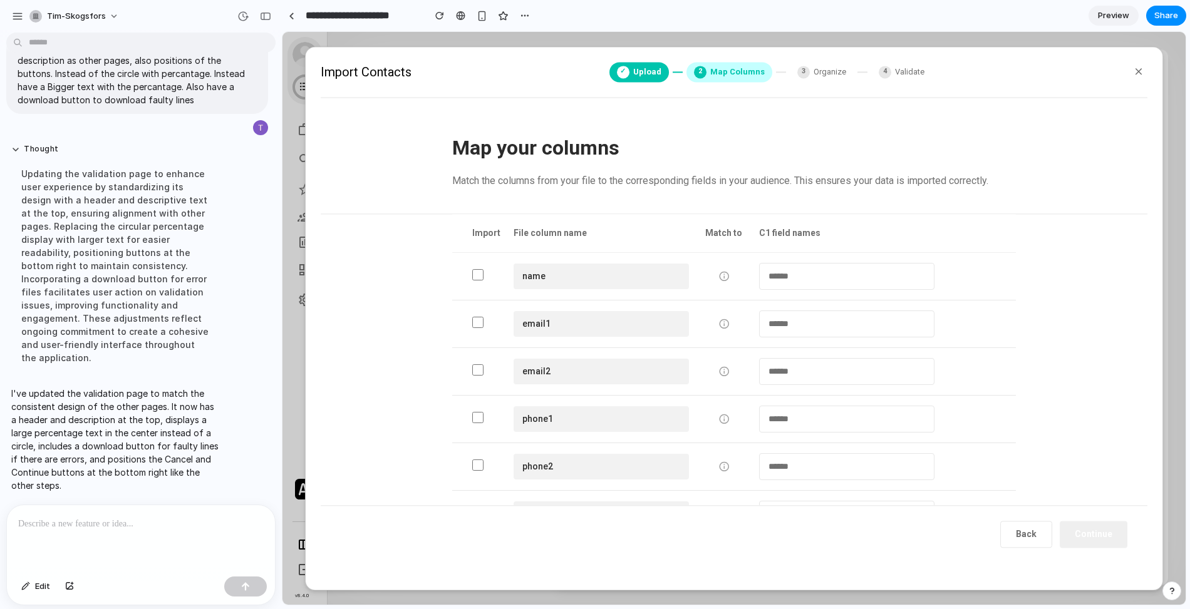
click at [862, 275] on select "**********" at bounding box center [846, 276] width 175 height 27
select select "*********"
click at [759, 263] on select "**********" at bounding box center [846, 276] width 175 height 27
click at [1099, 542] on button "Continue" at bounding box center [1093, 534] width 68 height 27
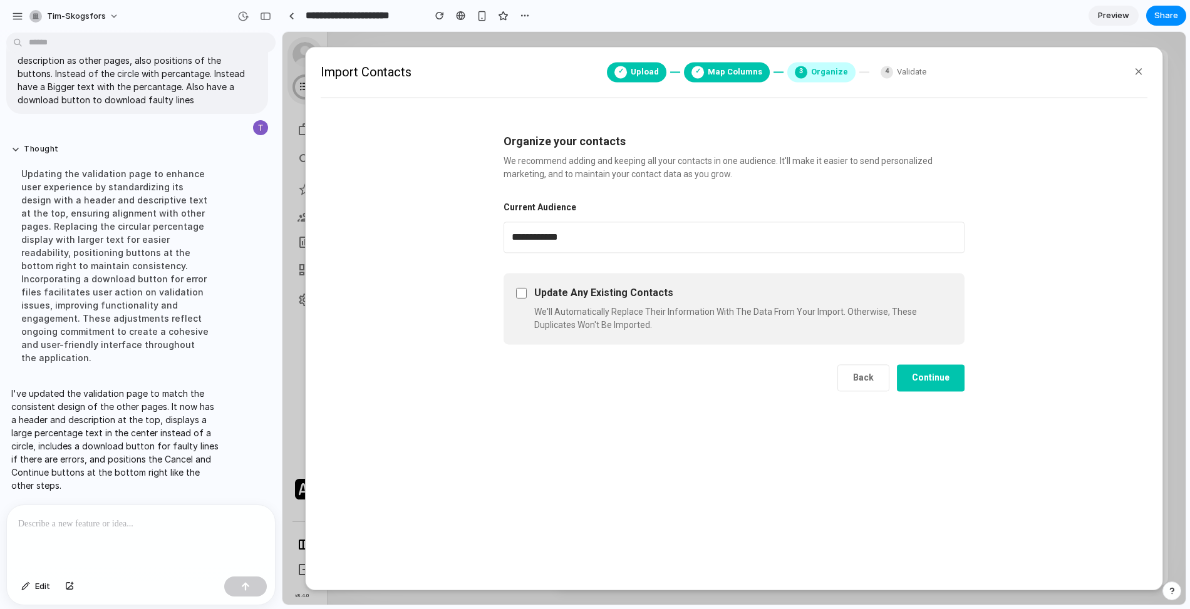
click at [933, 383] on button "Continue" at bounding box center [931, 377] width 68 height 27
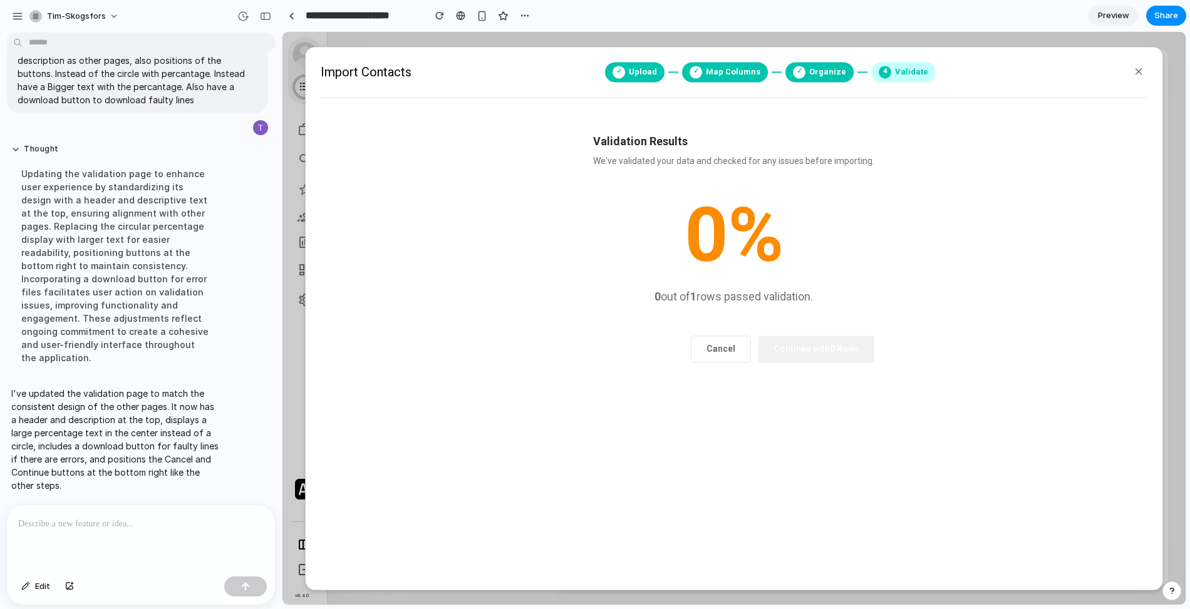
click at [728, 353] on button "Cancel" at bounding box center [721, 349] width 60 height 27
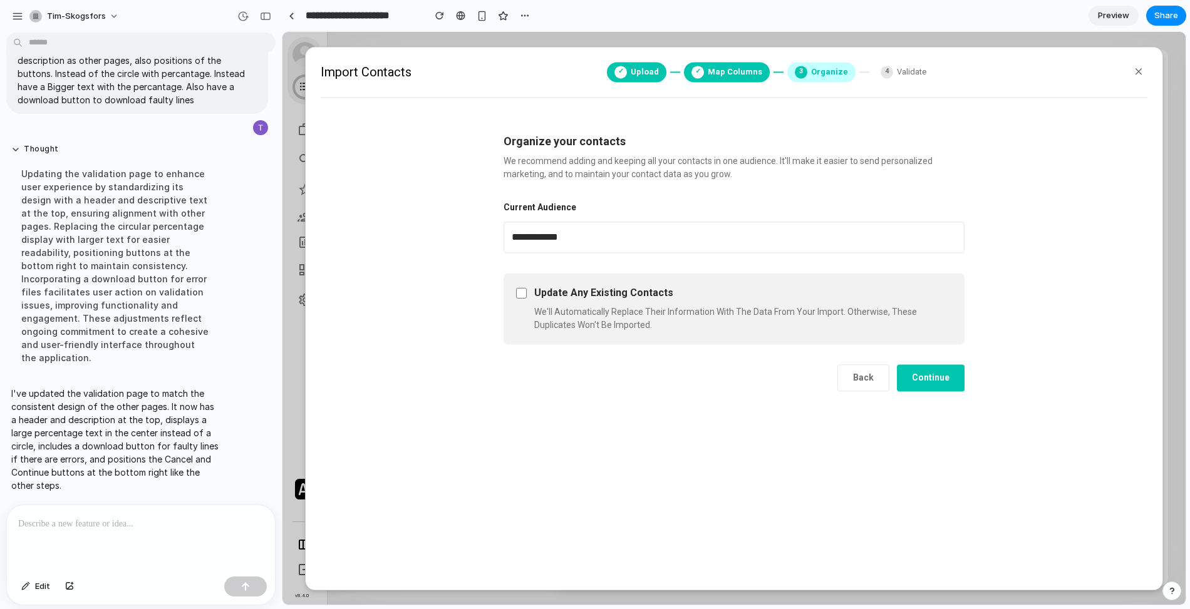
click at [867, 376] on button "Back" at bounding box center [863, 377] width 52 height 27
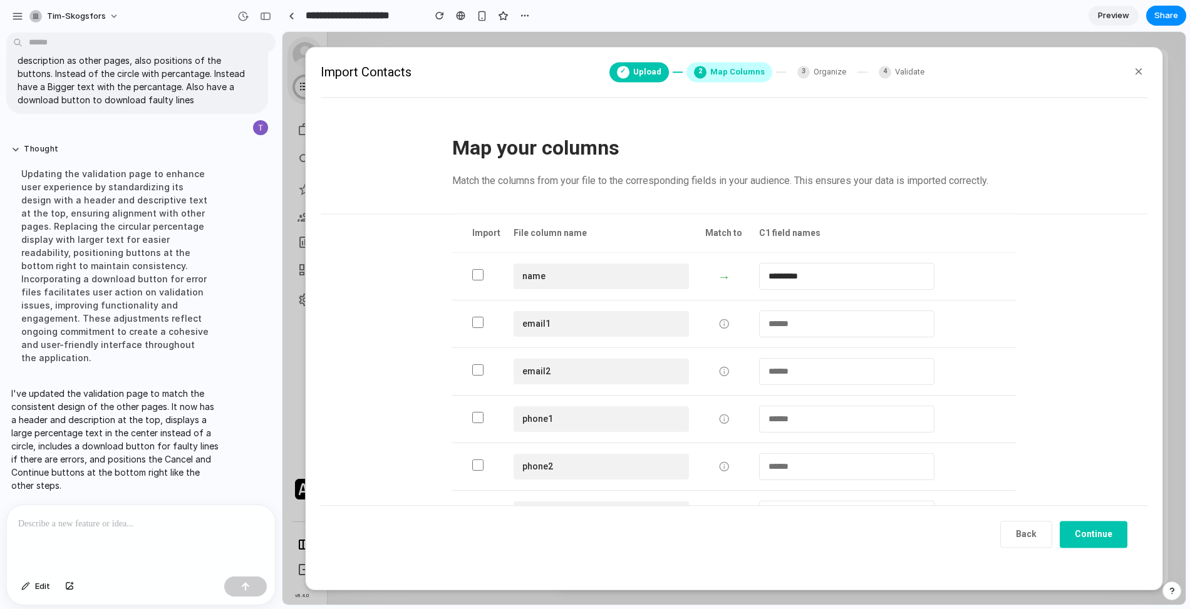
click at [814, 276] on select "**********" at bounding box center [846, 276] width 175 height 27
select select "*****"
click at [759, 263] on select "**********" at bounding box center [846, 276] width 175 height 27
click at [1093, 539] on button "Continue" at bounding box center [1093, 534] width 68 height 27
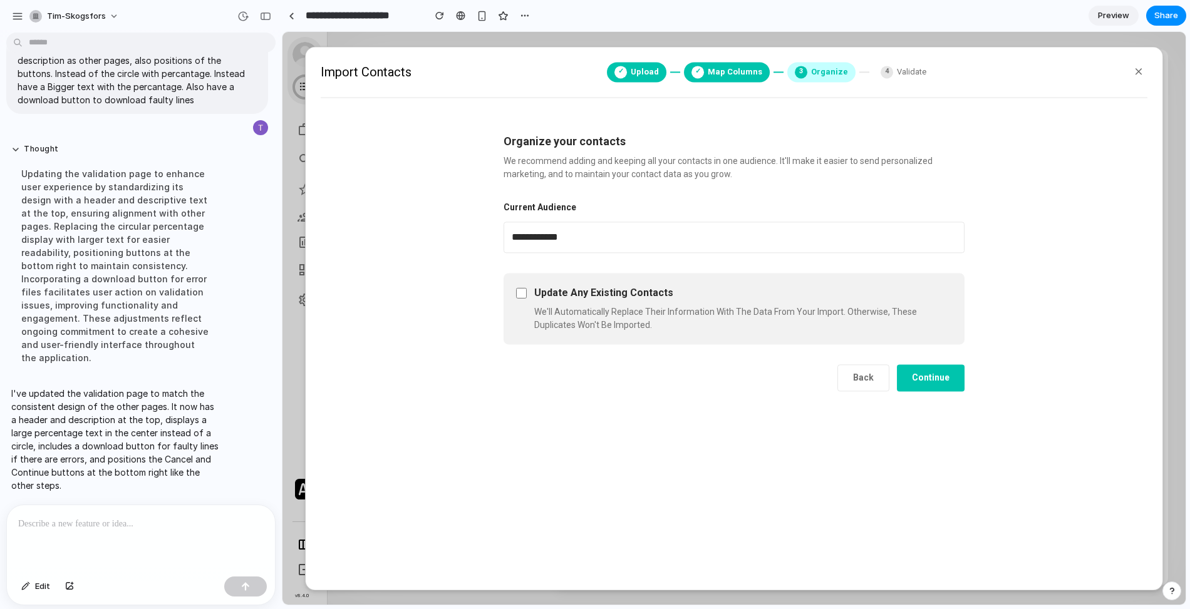
click at [939, 383] on button "Continue" at bounding box center [931, 377] width 68 height 27
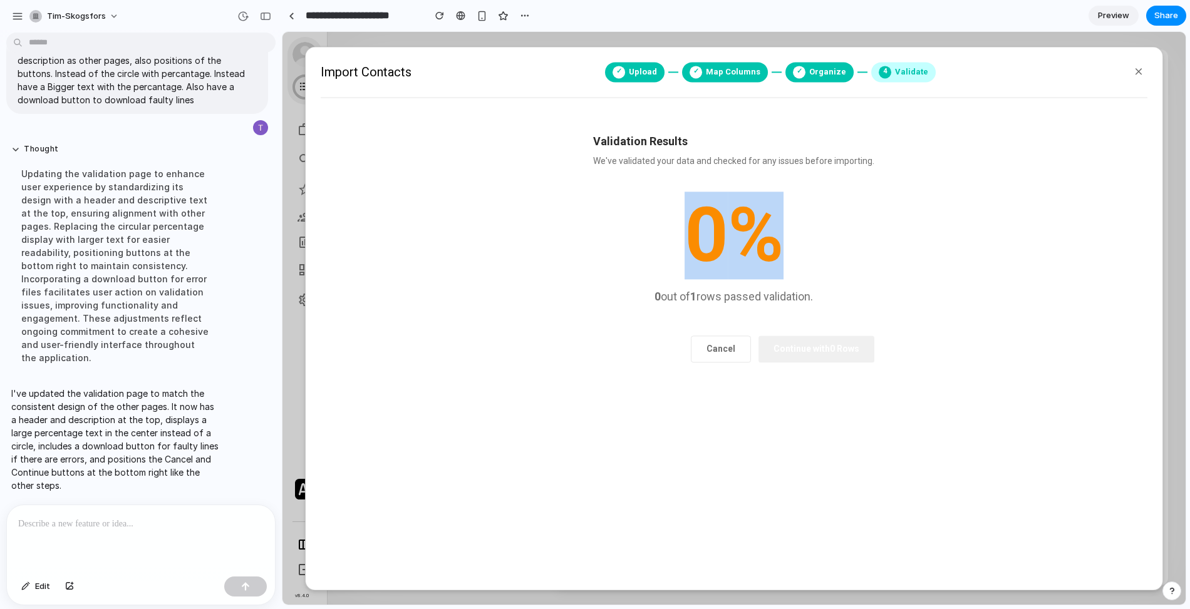
drag, startPoint x: 700, startPoint y: 255, endPoint x: 809, endPoint y: 255, distance: 108.9
click at [810, 254] on div "0 %" at bounding box center [733, 235] width 281 height 75
click at [831, 286] on div "0 % 0 out of 1 rows passed validation." at bounding box center [733, 252] width 281 height 108
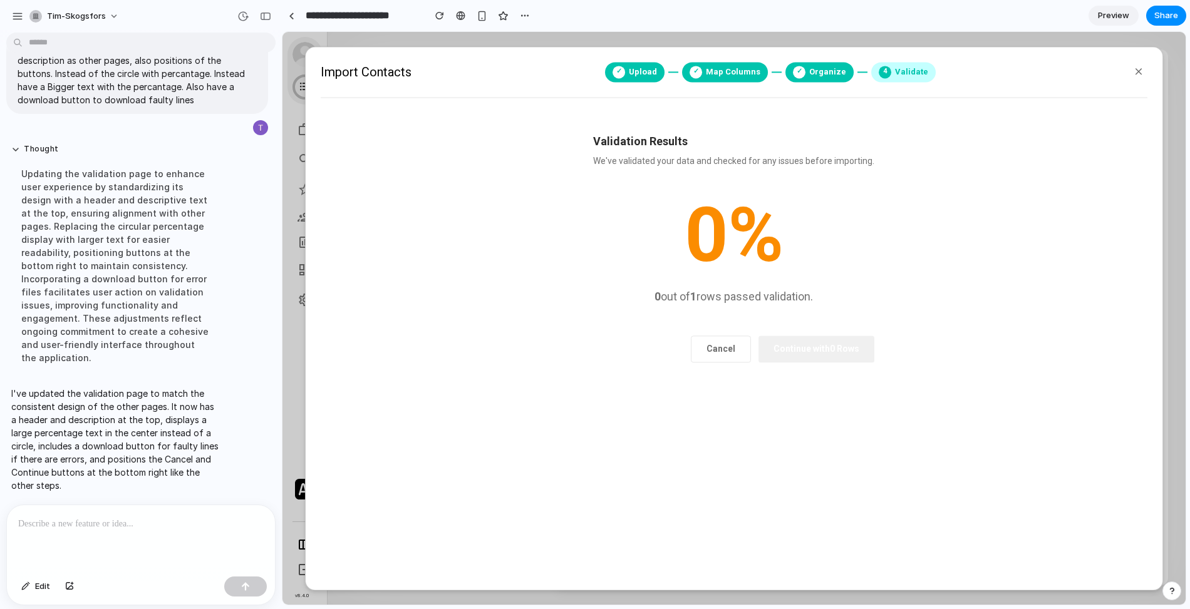
click at [712, 335] on div "Validation Results We've validated your data and checked for any issues before …" at bounding box center [733, 248] width 321 height 270
click at [120, 548] on div at bounding box center [141, 538] width 268 height 66
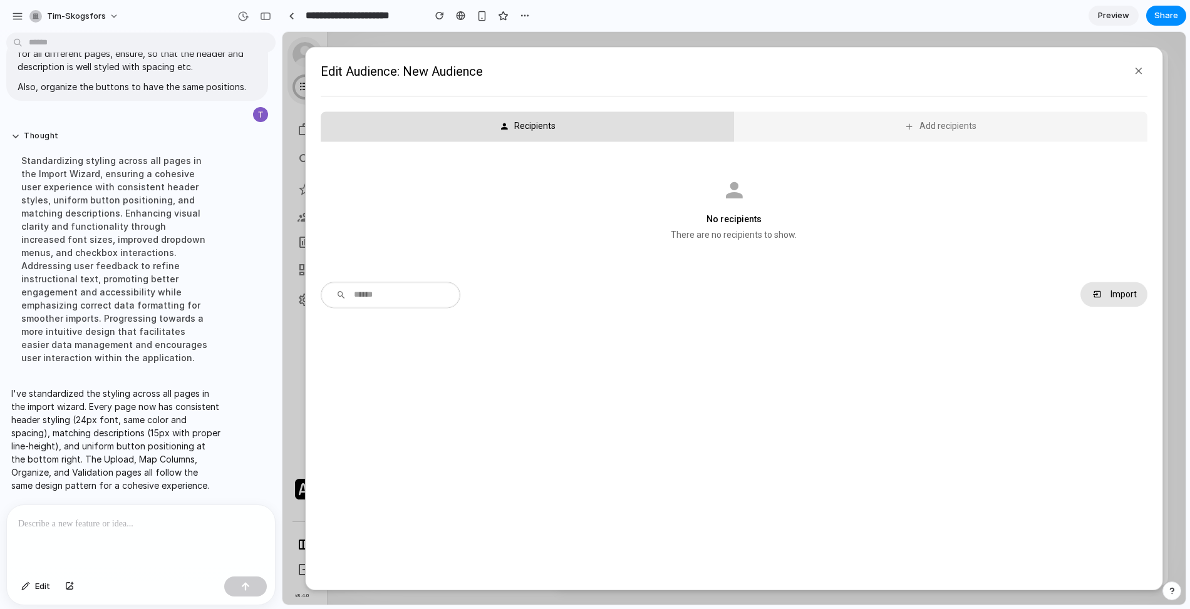
click at [1111, 286] on button "Import" at bounding box center [1113, 294] width 66 height 25
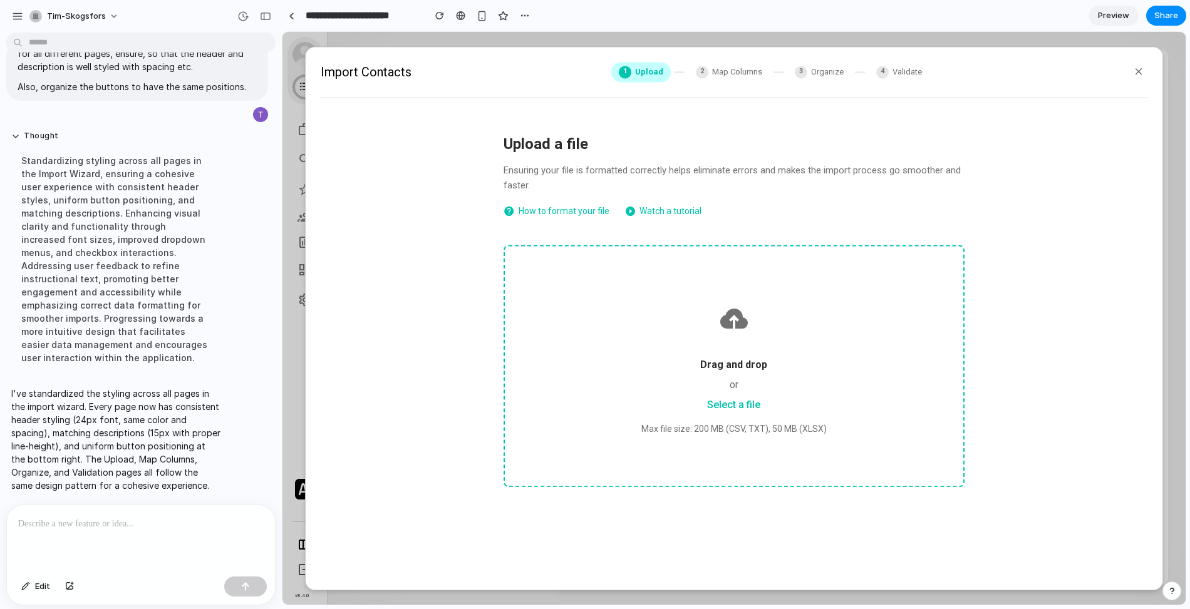
click at [767, 303] on div at bounding box center [734, 319] width 398 height 46
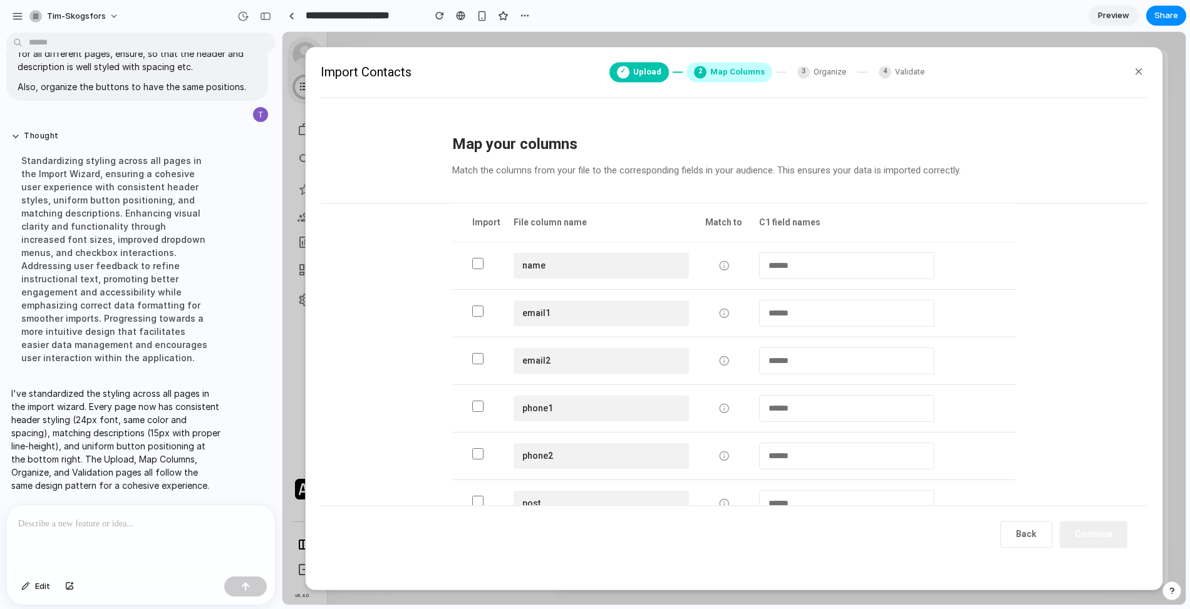
click at [836, 321] on select "**********" at bounding box center [846, 313] width 175 height 27
select select "*******"
click at [759, 300] on select "**********" at bounding box center [846, 313] width 175 height 27
click at [1082, 540] on button "Continue" at bounding box center [1093, 534] width 68 height 27
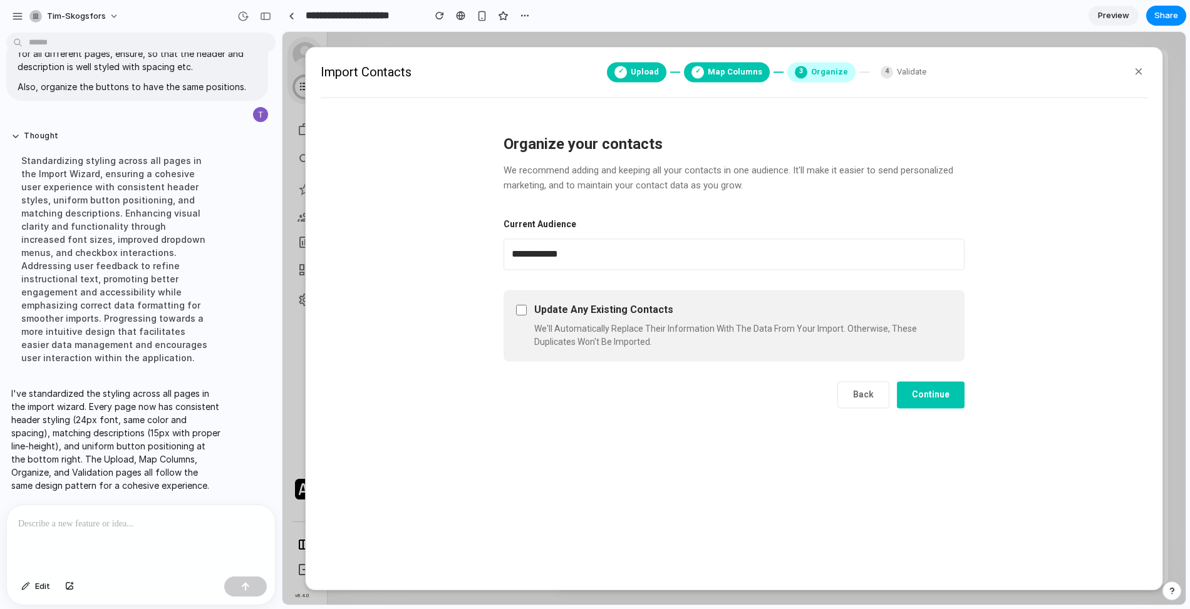
click at [877, 396] on button "Back" at bounding box center [863, 394] width 52 height 27
select select "*******"
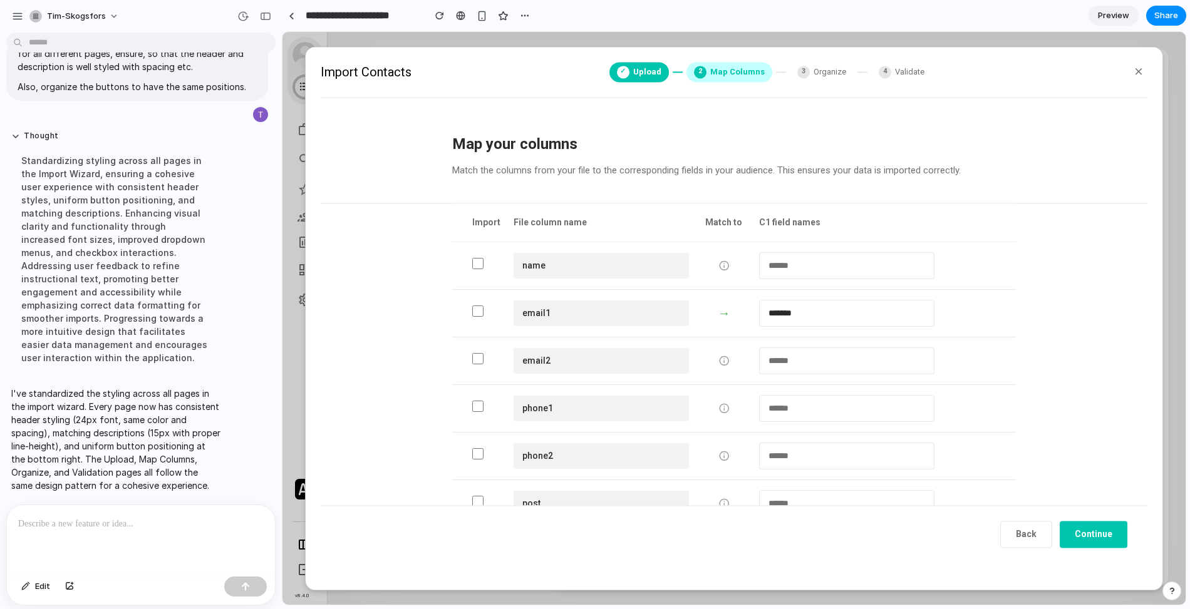
click at [1092, 540] on button "Continue" at bounding box center [1093, 534] width 68 height 27
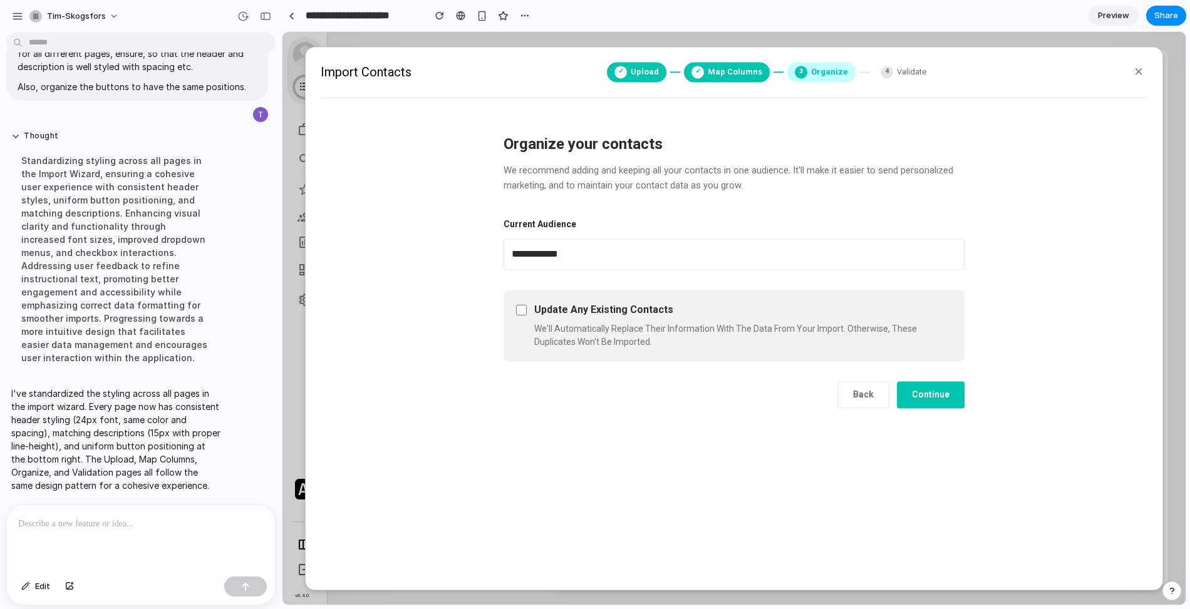
click at [929, 400] on button "Continue" at bounding box center [931, 394] width 68 height 27
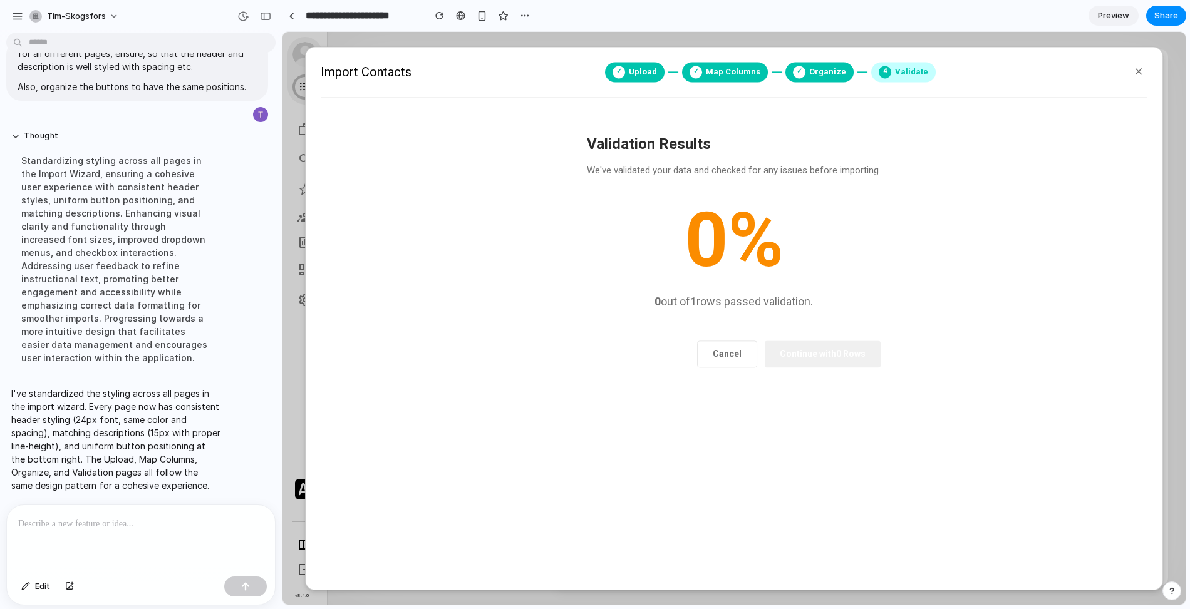
click at [741, 359] on button "Cancel" at bounding box center [727, 354] width 60 height 27
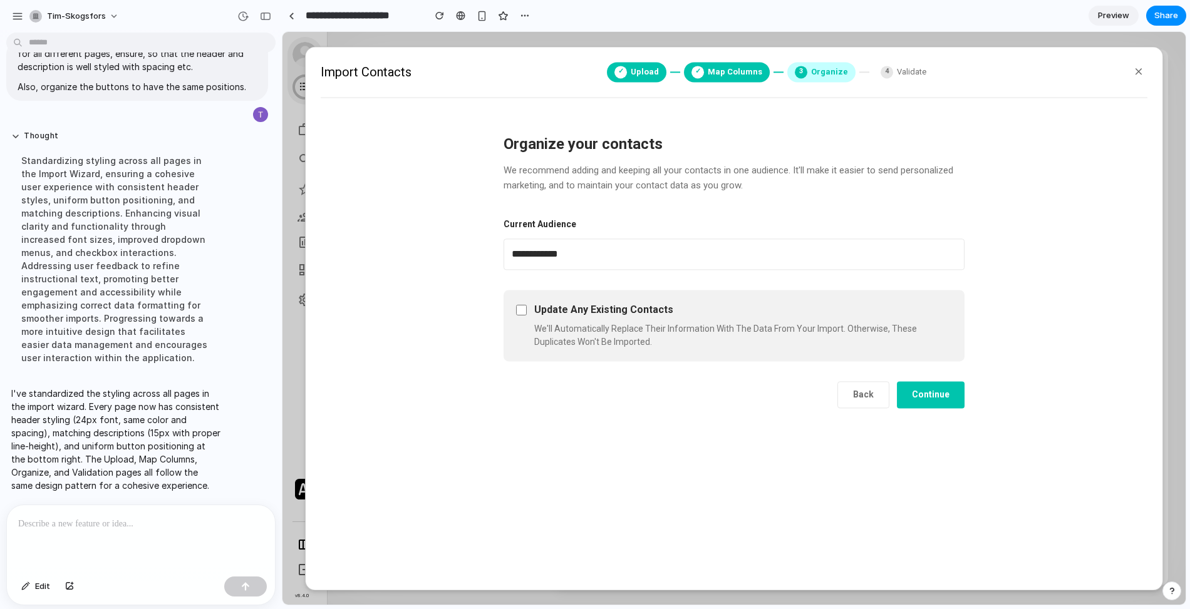
click at [874, 404] on button "Back" at bounding box center [863, 394] width 52 height 27
select select "*******"
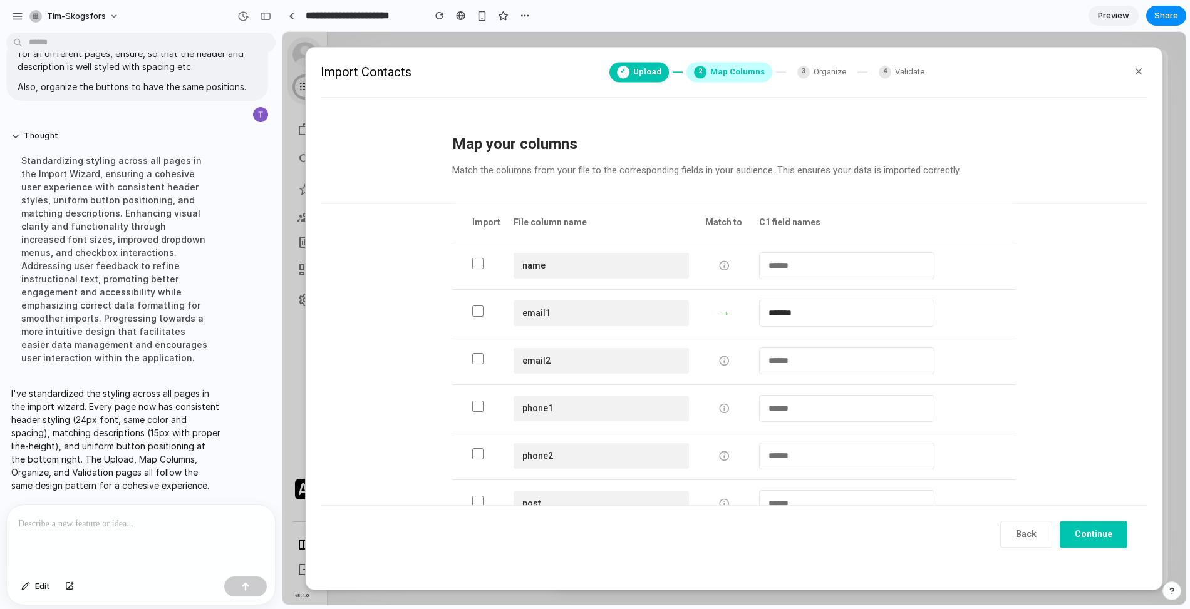
click at [1044, 542] on button "Back" at bounding box center [1026, 534] width 52 height 27
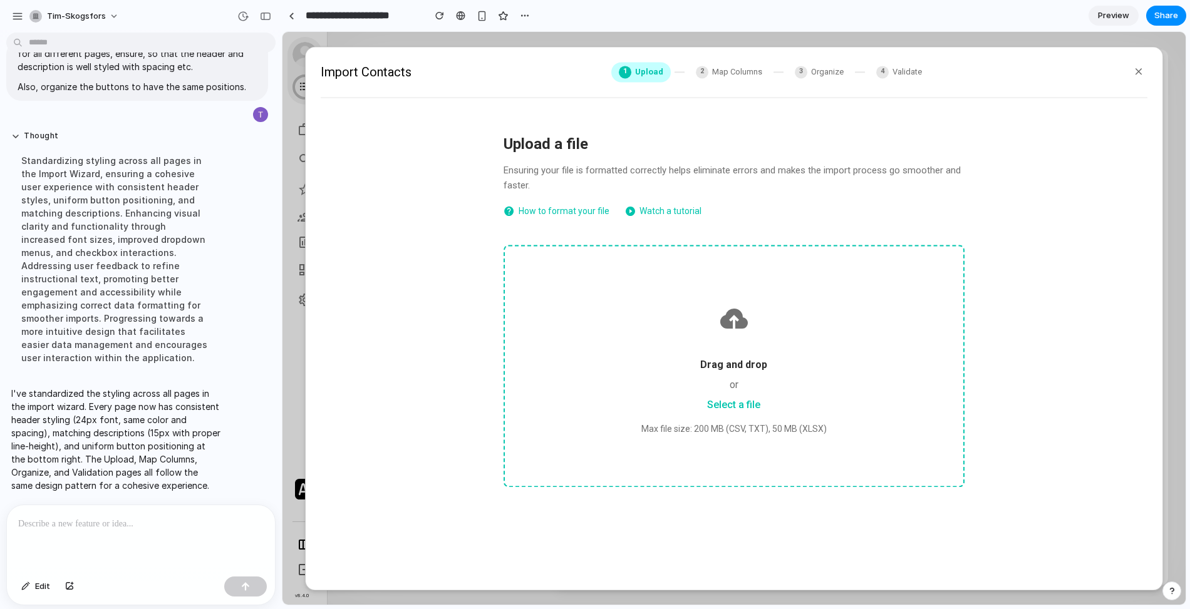
click at [843, 331] on div at bounding box center [734, 319] width 398 height 46
select select "*******"
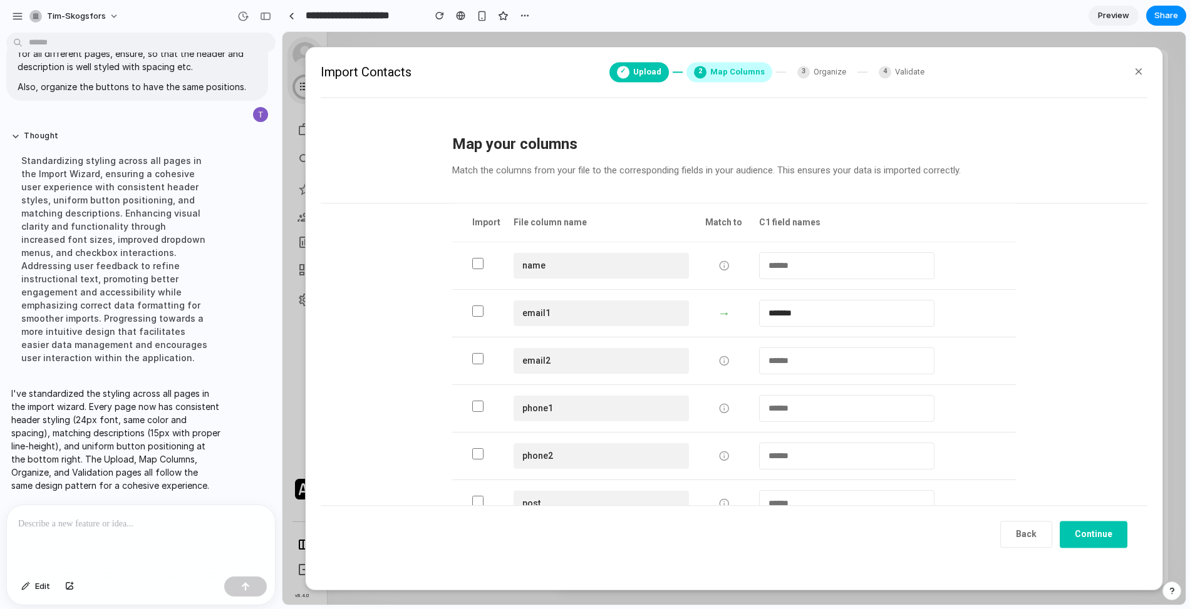
click at [177, 520] on p at bounding box center [140, 524] width 245 height 15
click at [221, 531] on p "**********" at bounding box center [140, 524] width 245 height 15
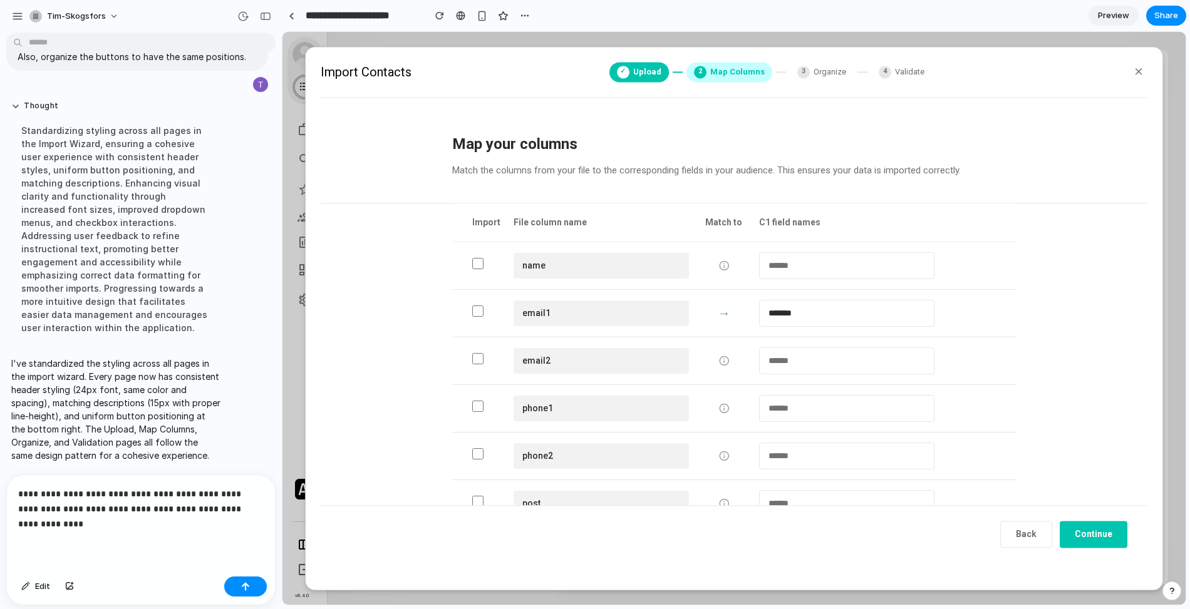
scroll to position [5861, 0]
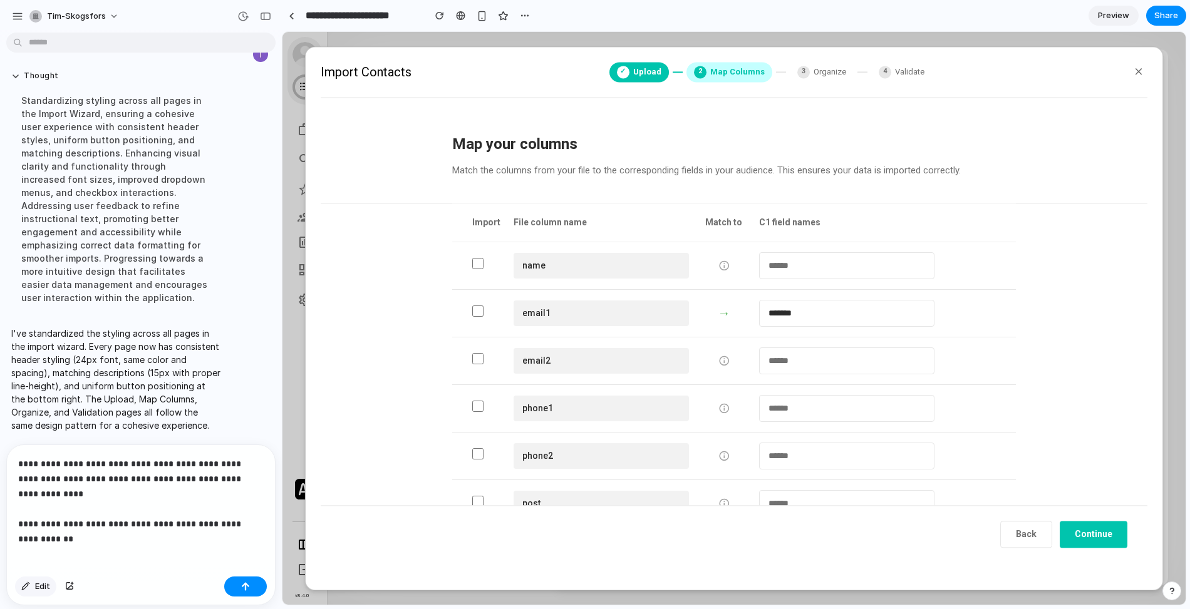
click at [38, 589] on span "Edit" at bounding box center [42, 586] width 15 height 13
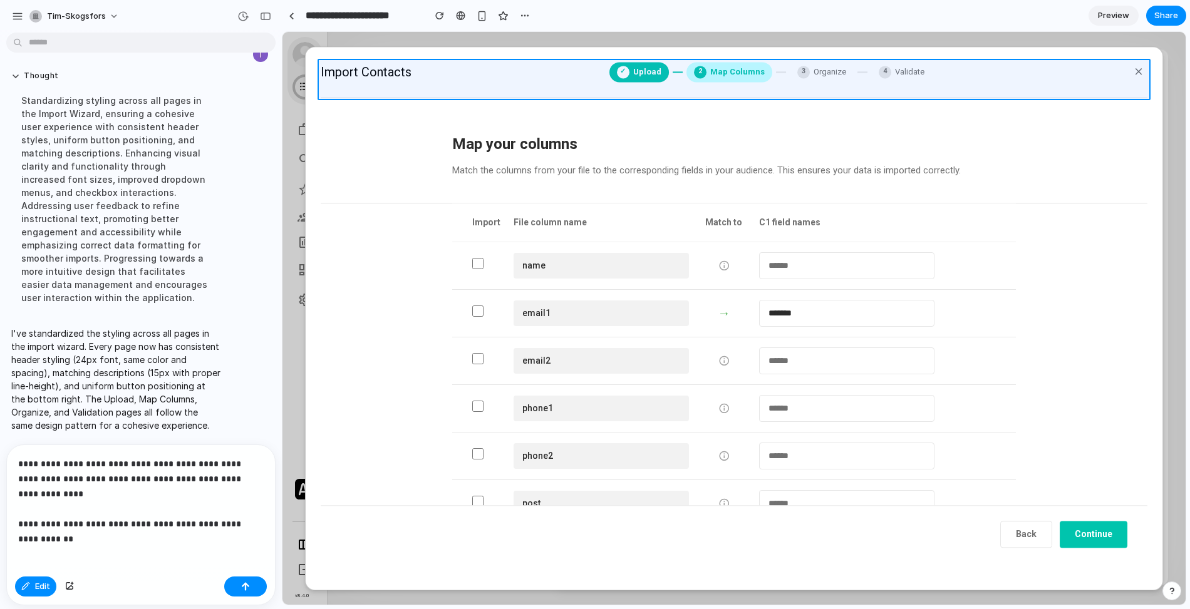
click at [823, 85] on div at bounding box center [733, 318] width 903 height 573
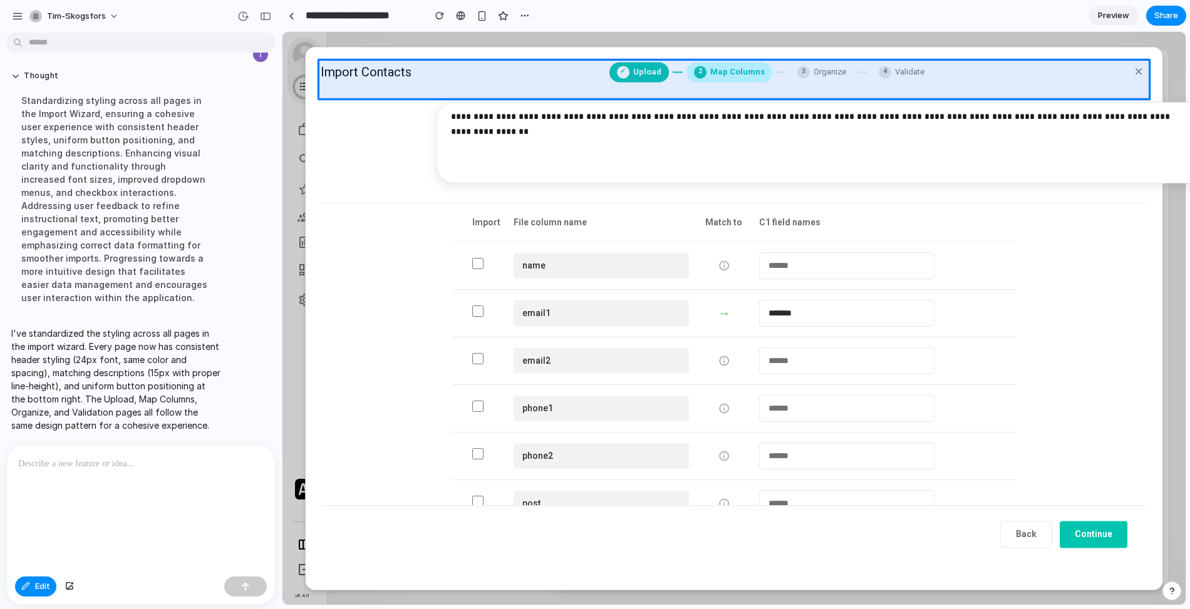
scroll to position [5833, 0]
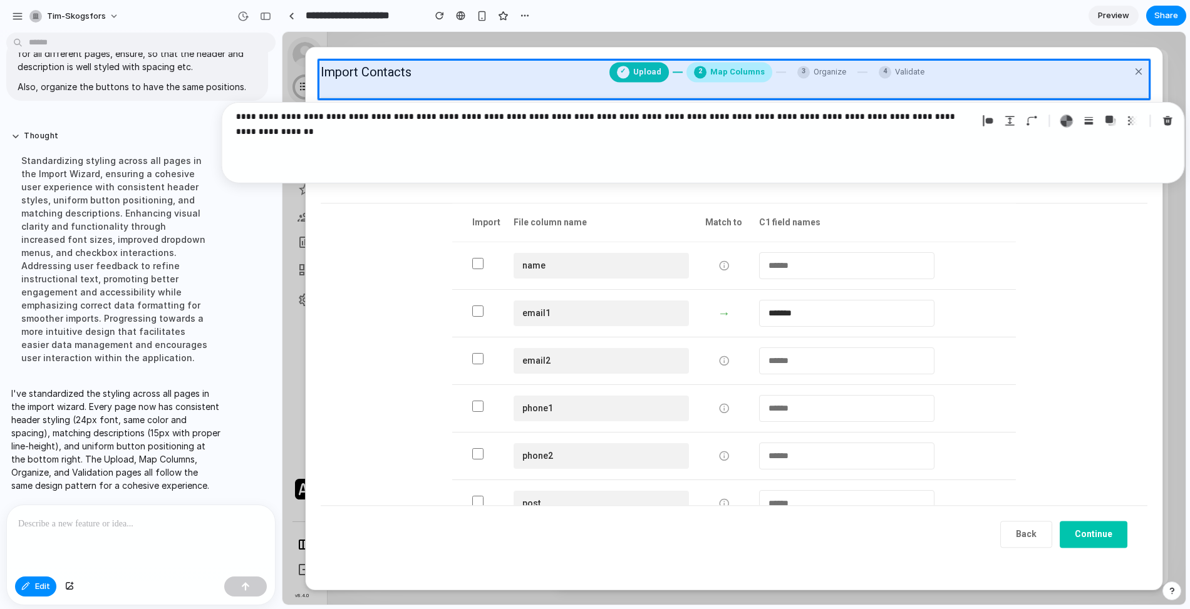
click at [333, 162] on div "**********" at bounding box center [702, 142] width 963 height 81
click at [281, 113] on p "**********" at bounding box center [603, 116] width 737 height 15
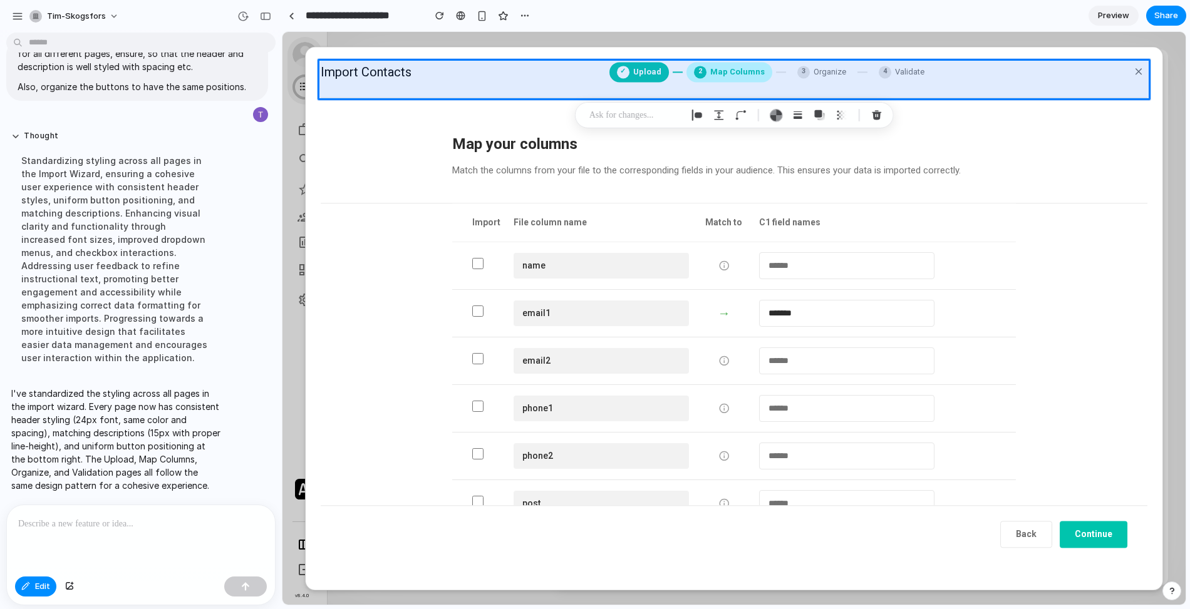
click at [98, 555] on div at bounding box center [141, 538] width 268 height 66
click at [46, 585] on span "Edit" at bounding box center [42, 586] width 15 height 13
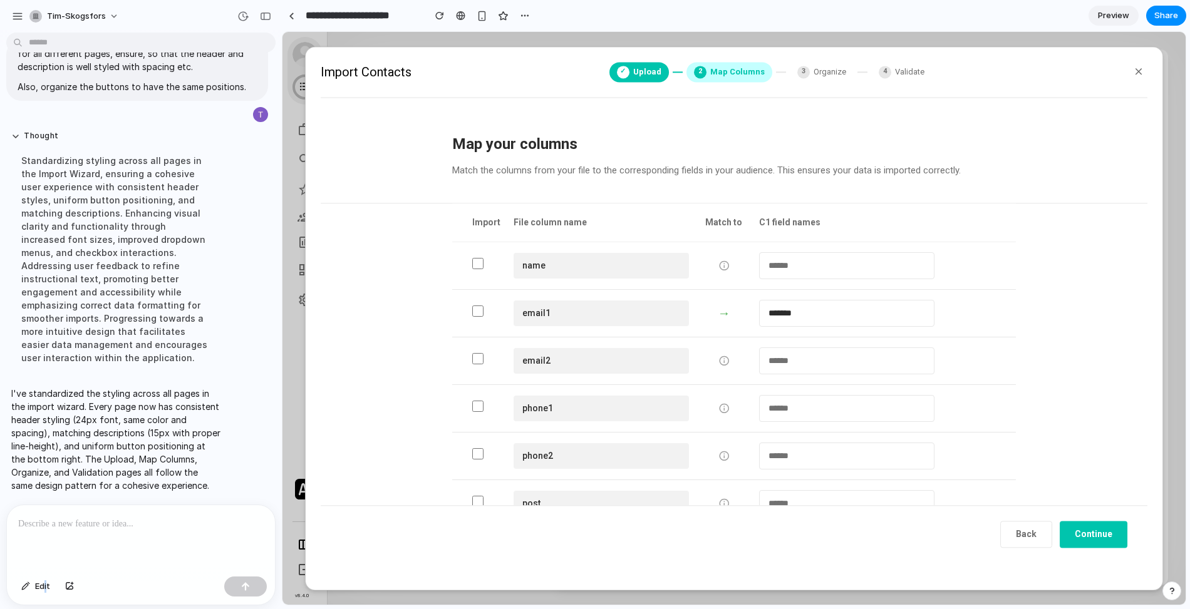
click at [81, 528] on p at bounding box center [140, 524] width 245 height 15
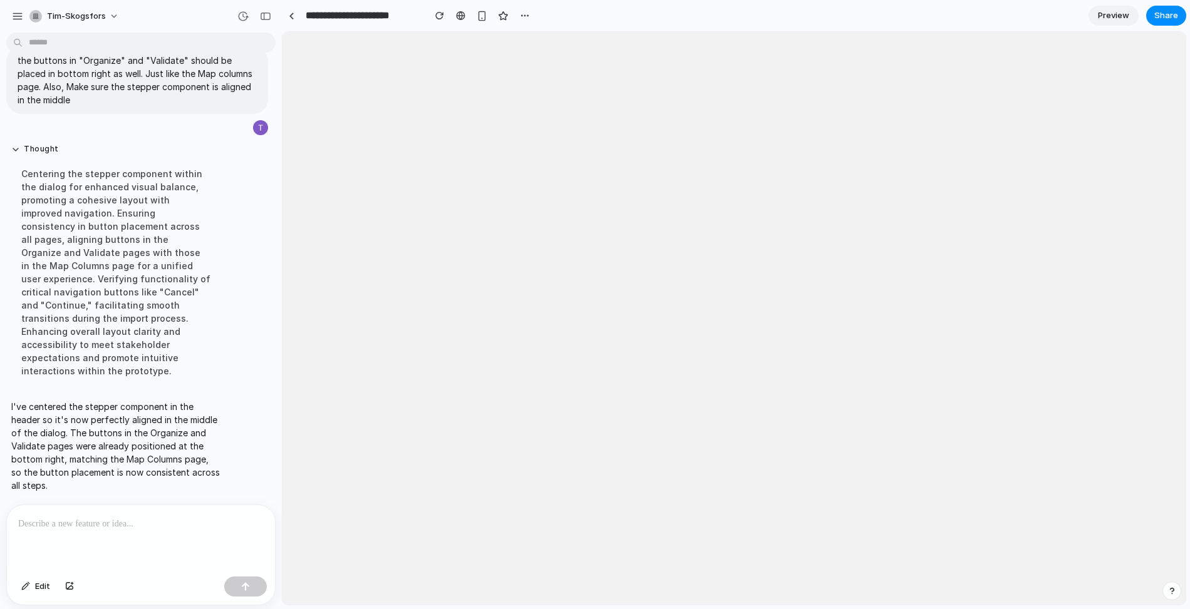
scroll to position [5189, 0]
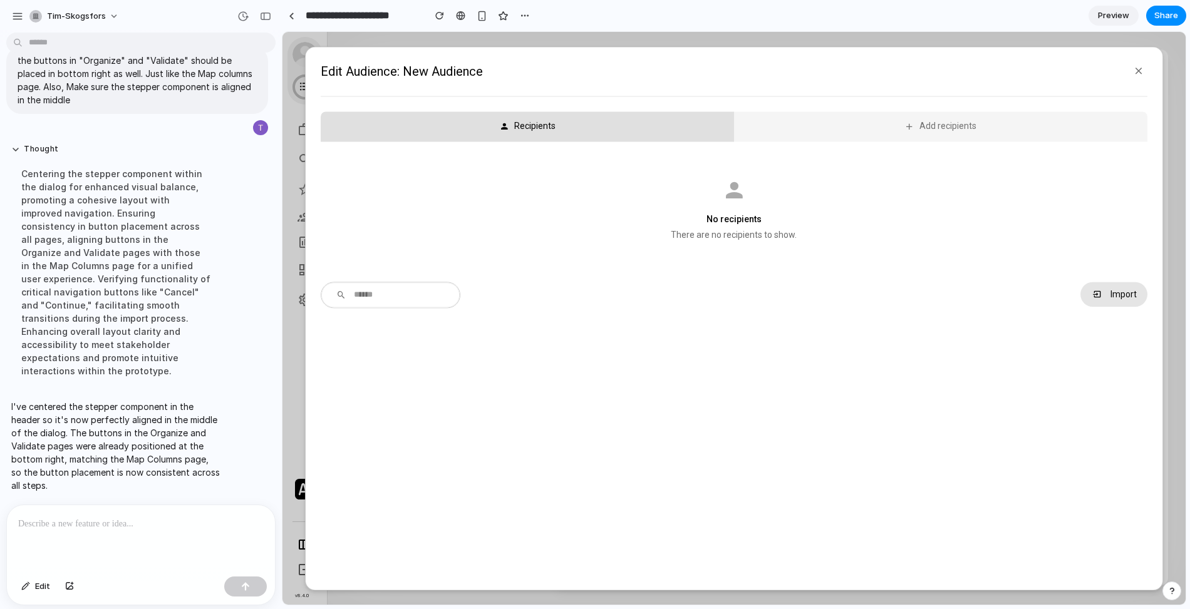
click at [1101, 299] on button "Import" at bounding box center [1113, 294] width 66 height 25
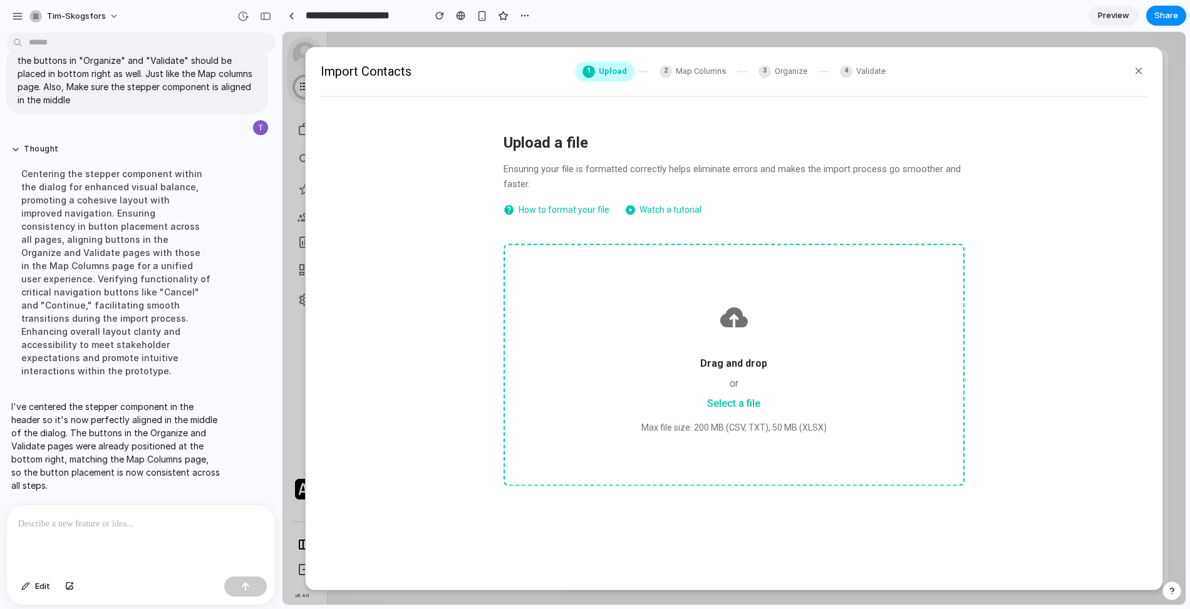
click at [719, 336] on icon at bounding box center [734, 319] width 30 height 36
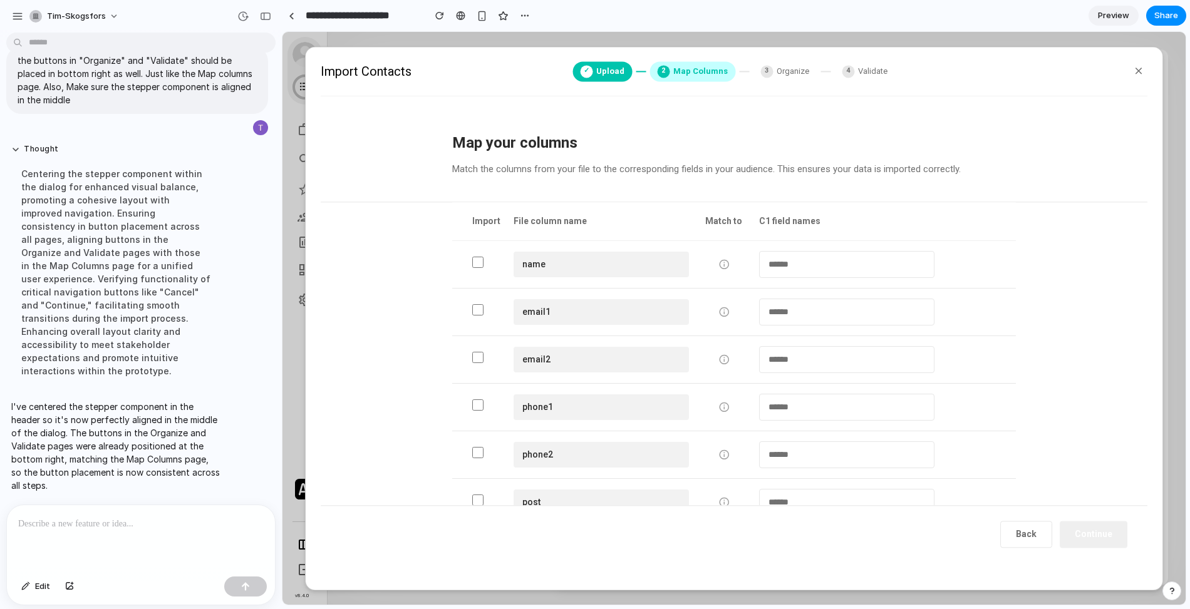
click at [805, 401] on select "**********" at bounding box center [846, 407] width 175 height 27
select select "*********"
click at [759, 394] on select "**********" at bounding box center [846, 407] width 175 height 27
click at [1083, 532] on button "Continue" at bounding box center [1093, 534] width 68 height 27
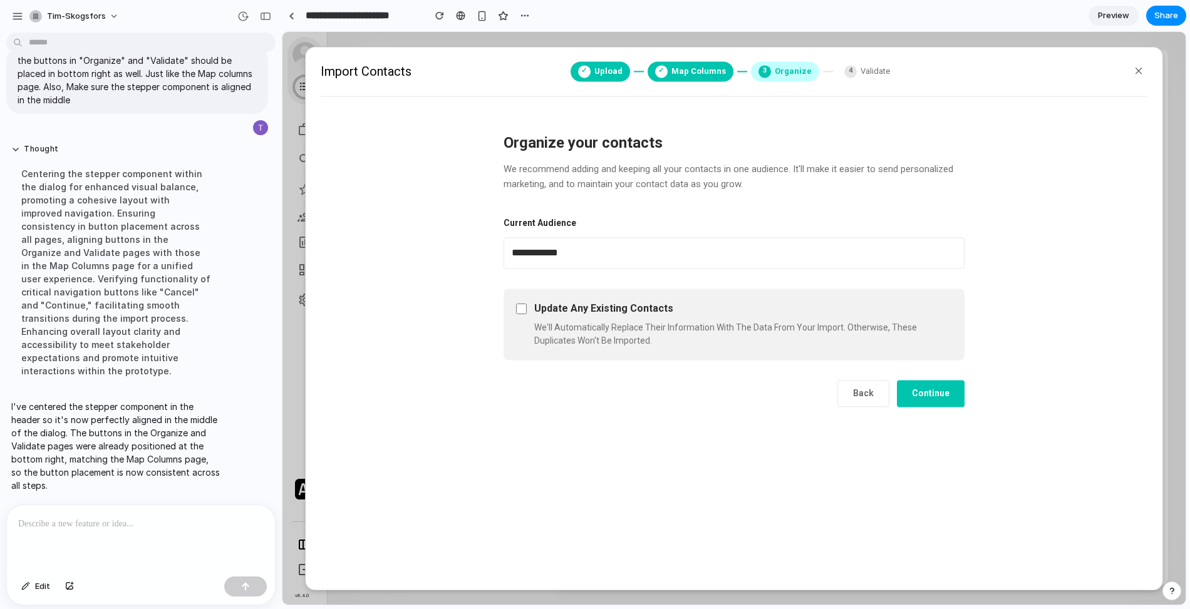
click at [922, 393] on button "Continue" at bounding box center [931, 393] width 68 height 27
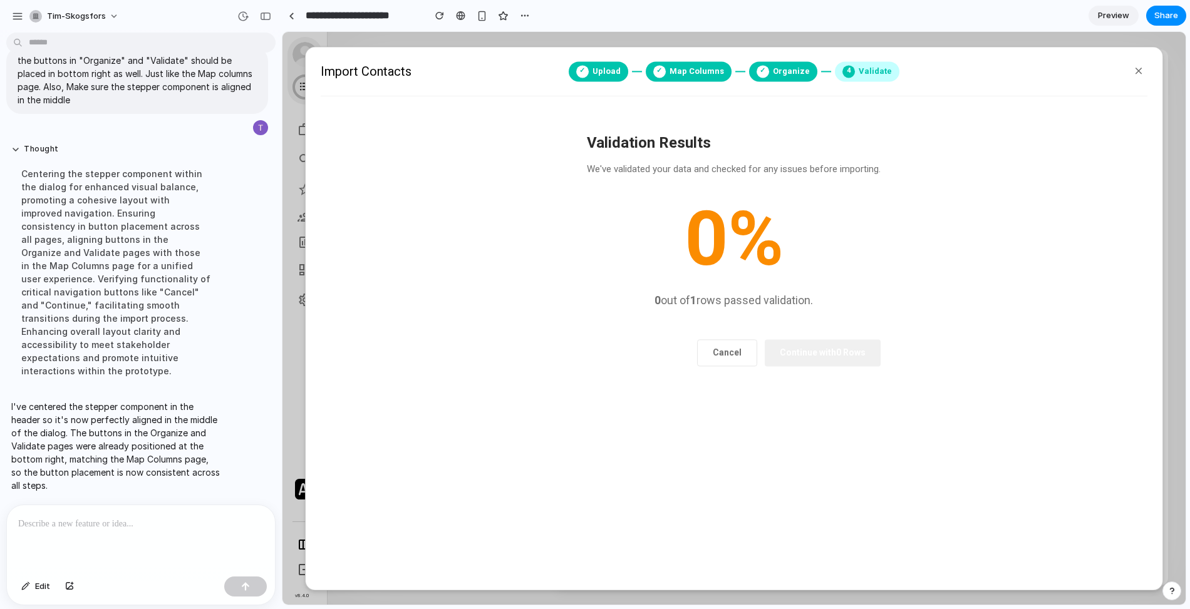
click at [746, 244] on div "0 %" at bounding box center [734, 239] width 294 height 75
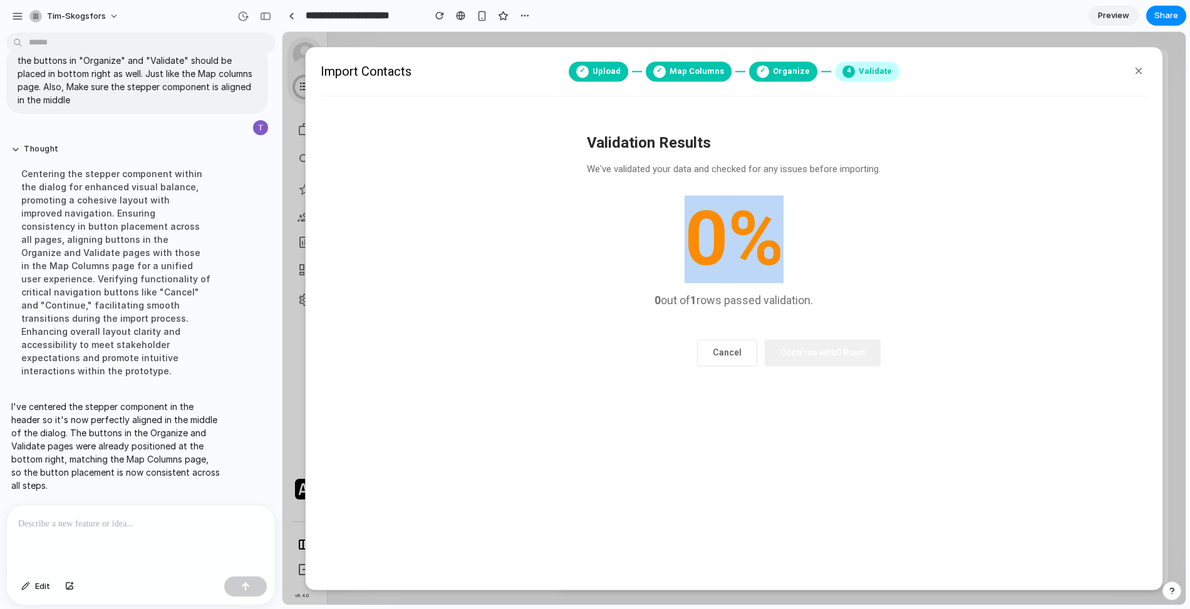
drag, startPoint x: 682, startPoint y: 250, endPoint x: 796, endPoint y: 252, distance: 113.3
click at [798, 252] on div "0 %" at bounding box center [734, 239] width 294 height 75
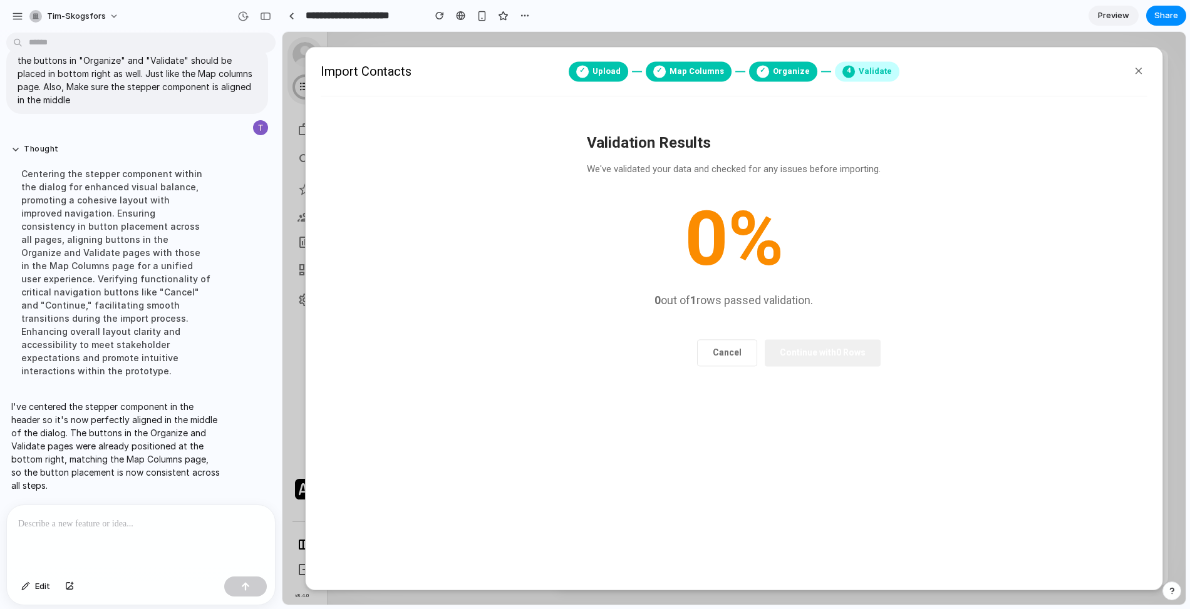
click at [803, 292] on p "0 out of 1 rows passed validation." at bounding box center [734, 301] width 294 height 18
click at [1166, 15] on span "Share" at bounding box center [1166, 15] width 24 height 13
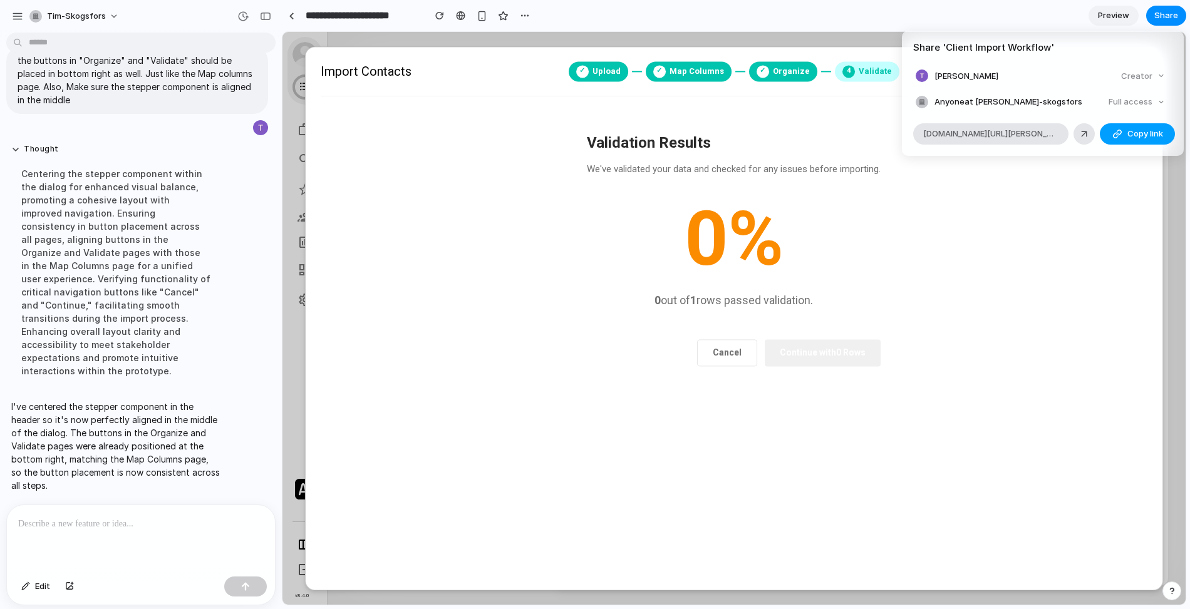
click at [1150, 129] on span "Copy link" at bounding box center [1145, 134] width 36 height 13
click at [440, 15] on div "Share ' Client Import Workflow ' Tim Skogsfors Creator Anyone at Tim-skogsfors …" at bounding box center [595, 304] width 1190 height 609
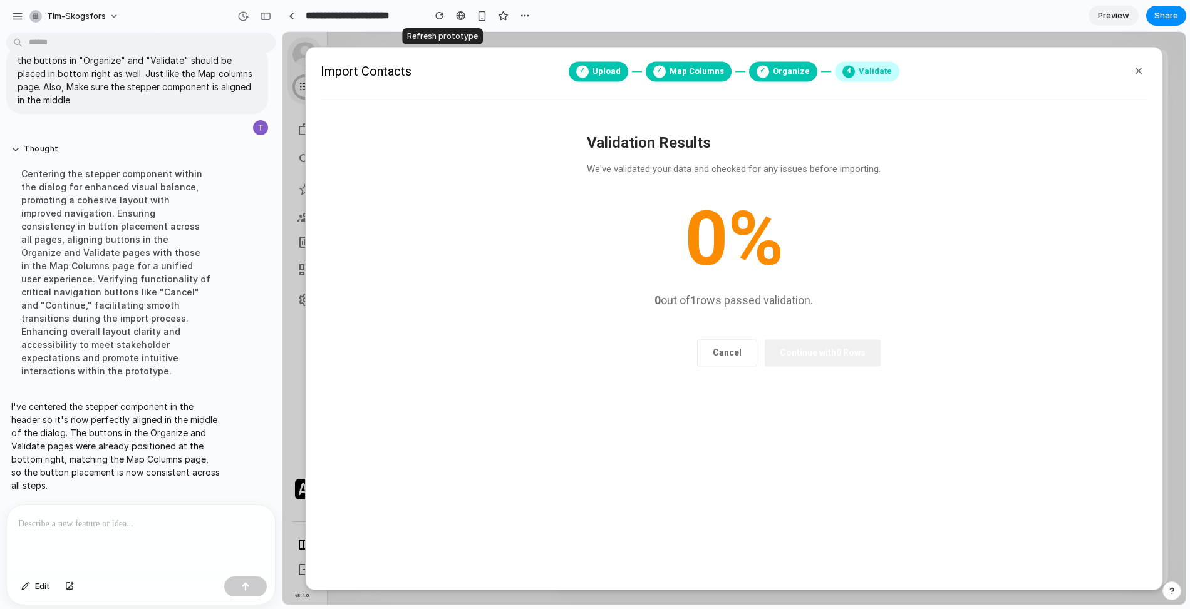
click at [440, 15] on div "button" at bounding box center [439, 15] width 9 height 9
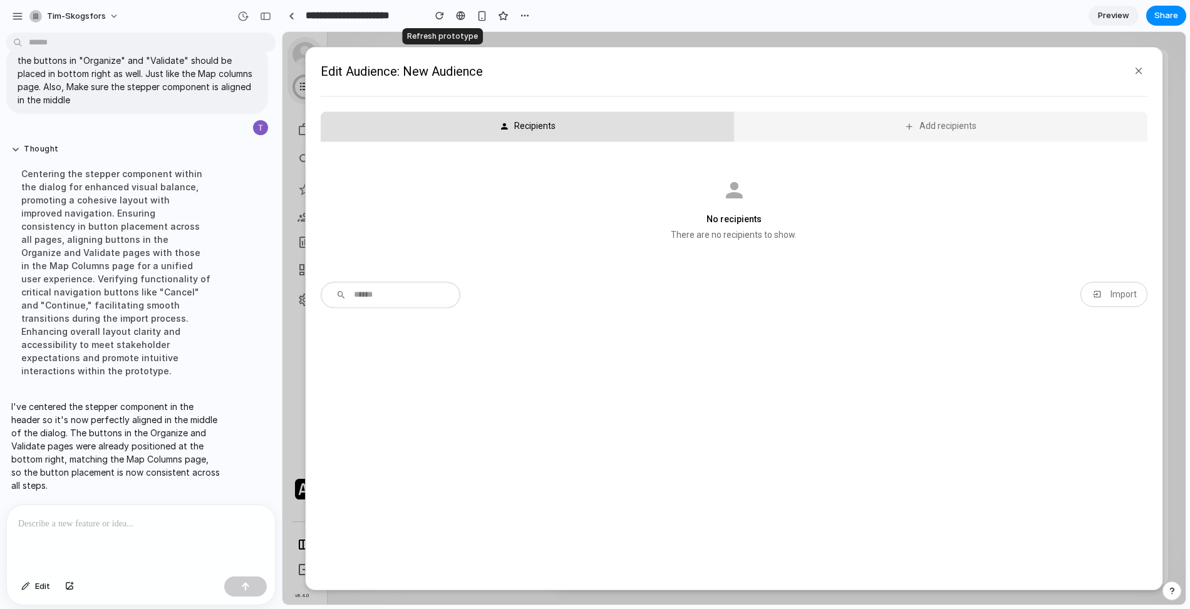
scroll to position [0, 0]
click at [1111, 292] on div "Import" at bounding box center [1122, 294] width 27 height 10
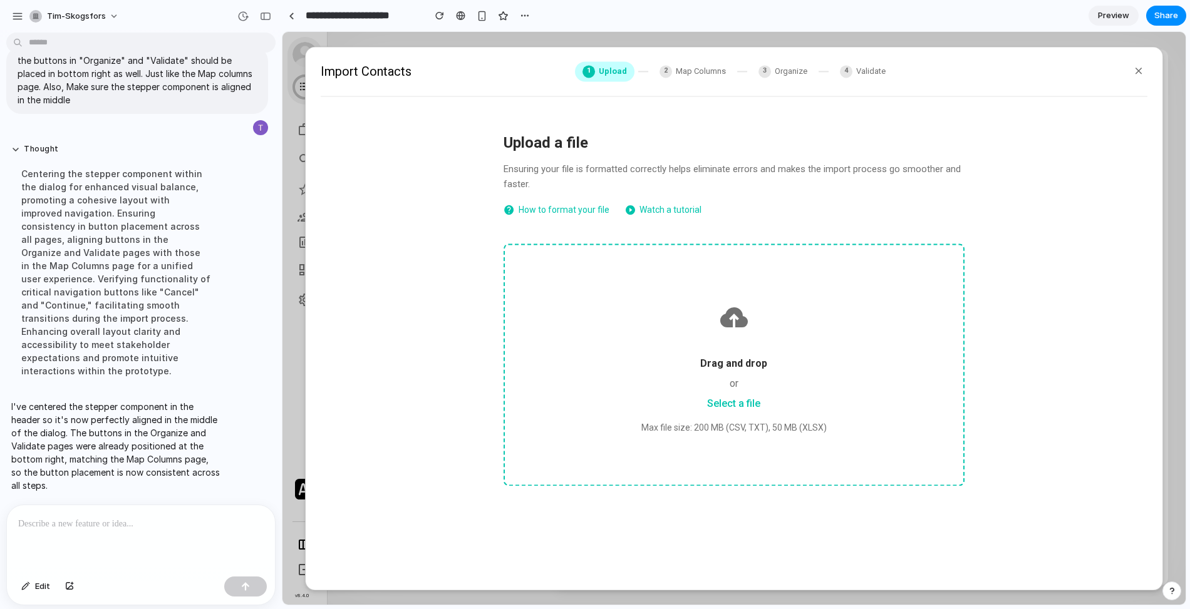
click at [704, 311] on div at bounding box center [734, 318] width 398 height 46
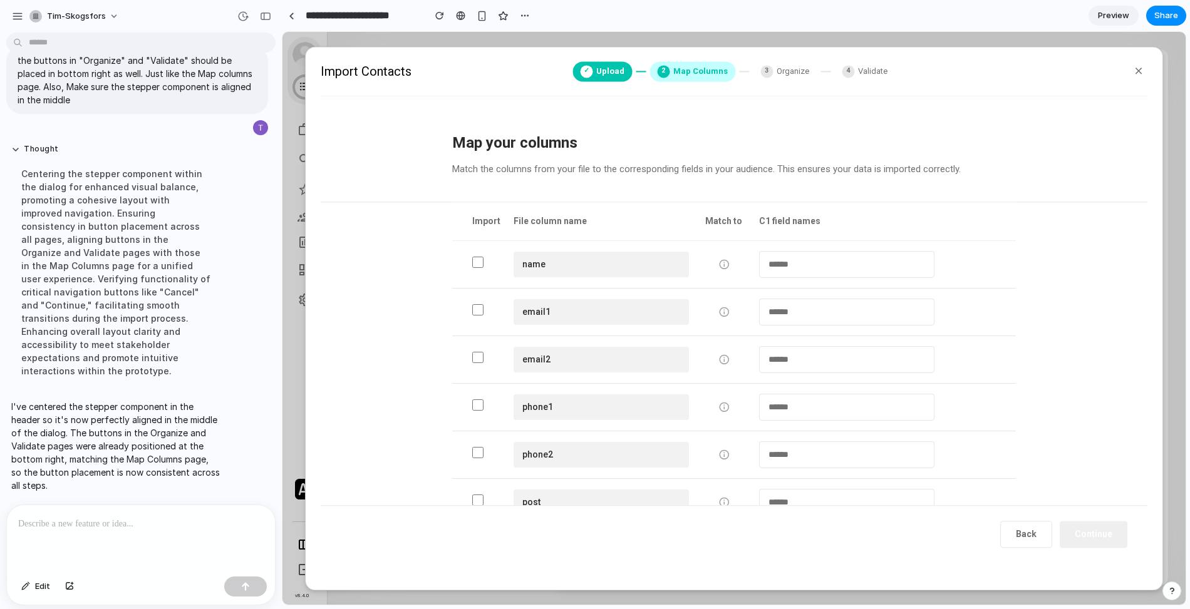
click at [843, 456] on select "**********" at bounding box center [846, 454] width 175 height 27
select select "**********"
click at [759, 441] on select "**********" at bounding box center [846, 454] width 175 height 27
click at [1088, 531] on button "Continue" at bounding box center [1093, 534] width 68 height 27
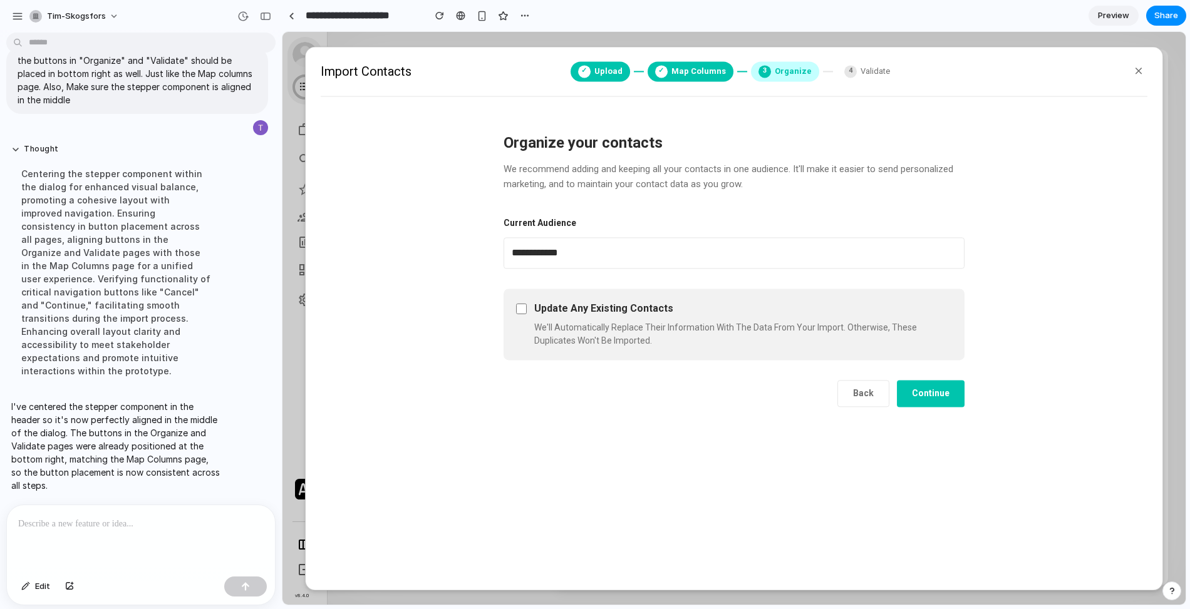
click at [937, 386] on button "Continue" at bounding box center [931, 393] width 68 height 27
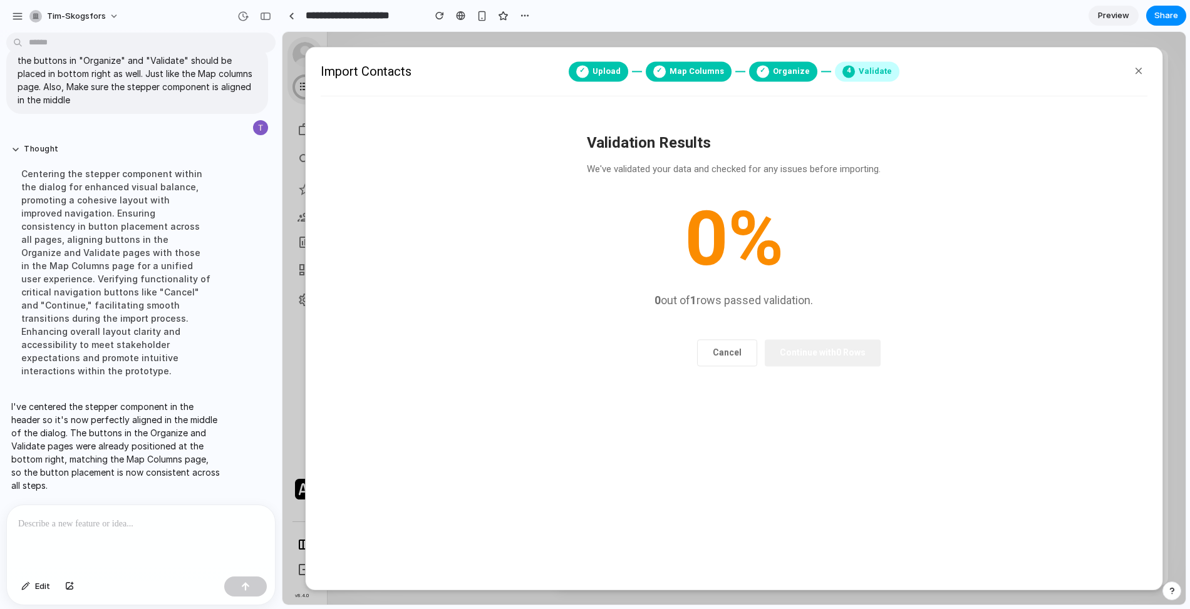
click at [742, 353] on button "Cancel" at bounding box center [727, 353] width 60 height 27
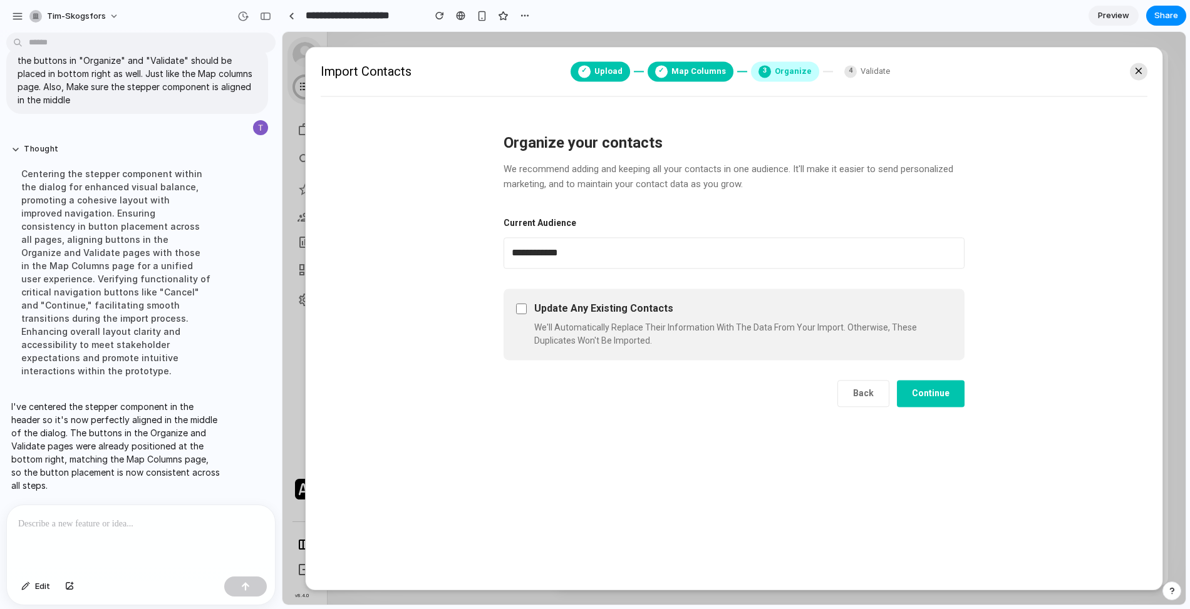
click at [1135, 76] on icon at bounding box center [1138, 70] width 11 height 13
click at [1155, 17] on span "Share" at bounding box center [1166, 15] width 24 height 13
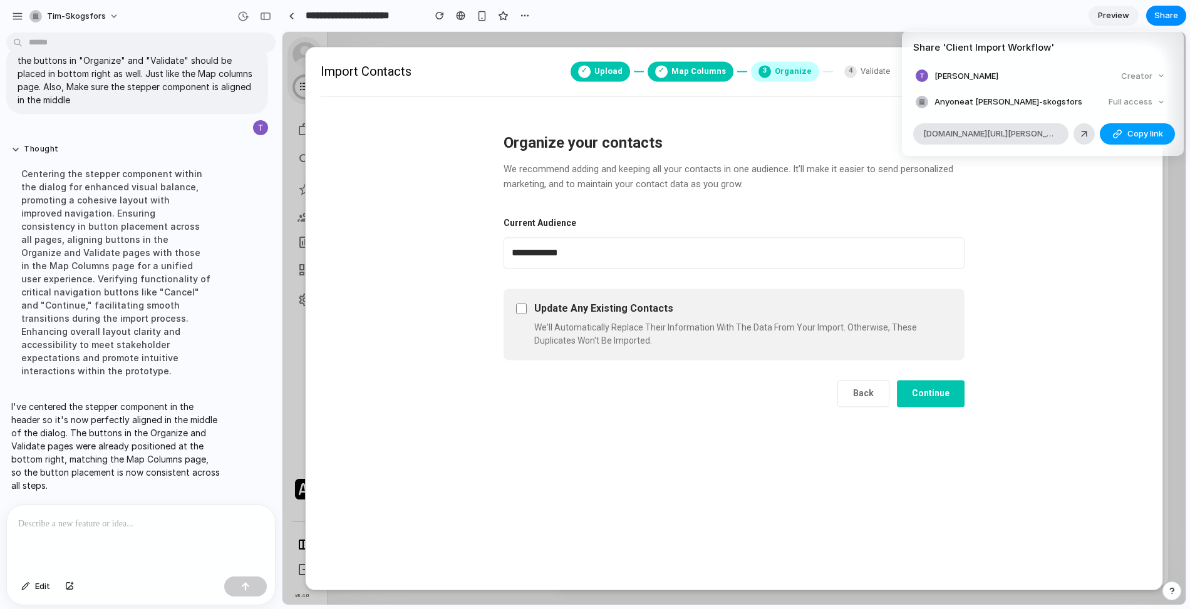
click at [1127, 135] on span "Copy link" at bounding box center [1145, 134] width 36 height 13
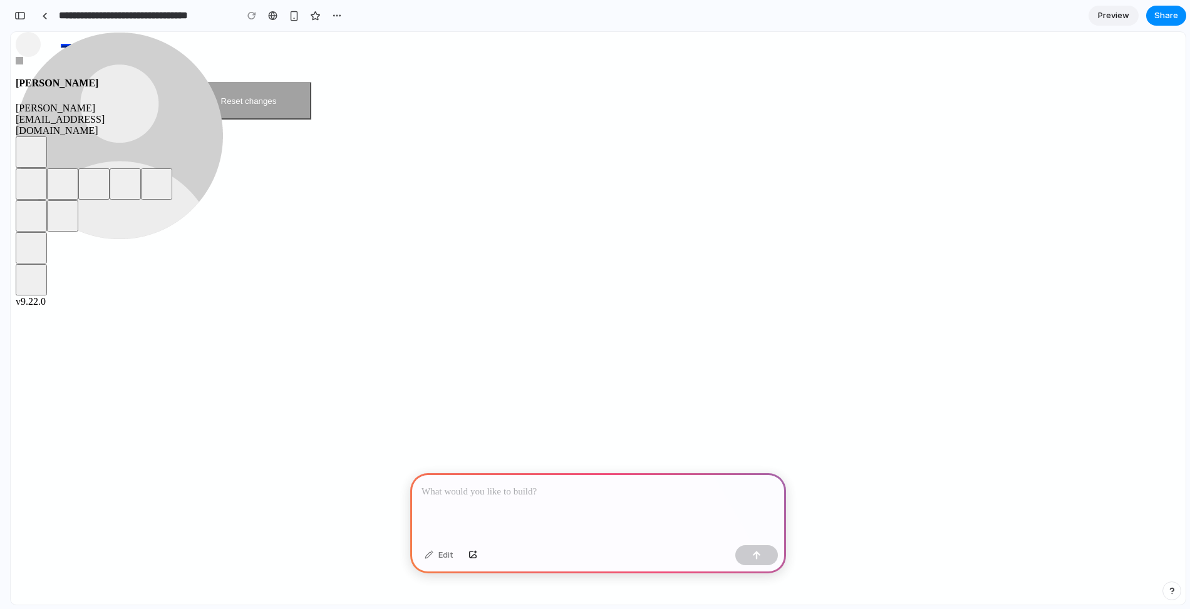
scroll to position [3, 0]
click at [31, 152] on icon "button" at bounding box center [31, 152] width 0 height 0
click at [769, 560] on div at bounding box center [756, 555] width 43 height 20
click at [723, 521] on div at bounding box center [598, 506] width 376 height 67
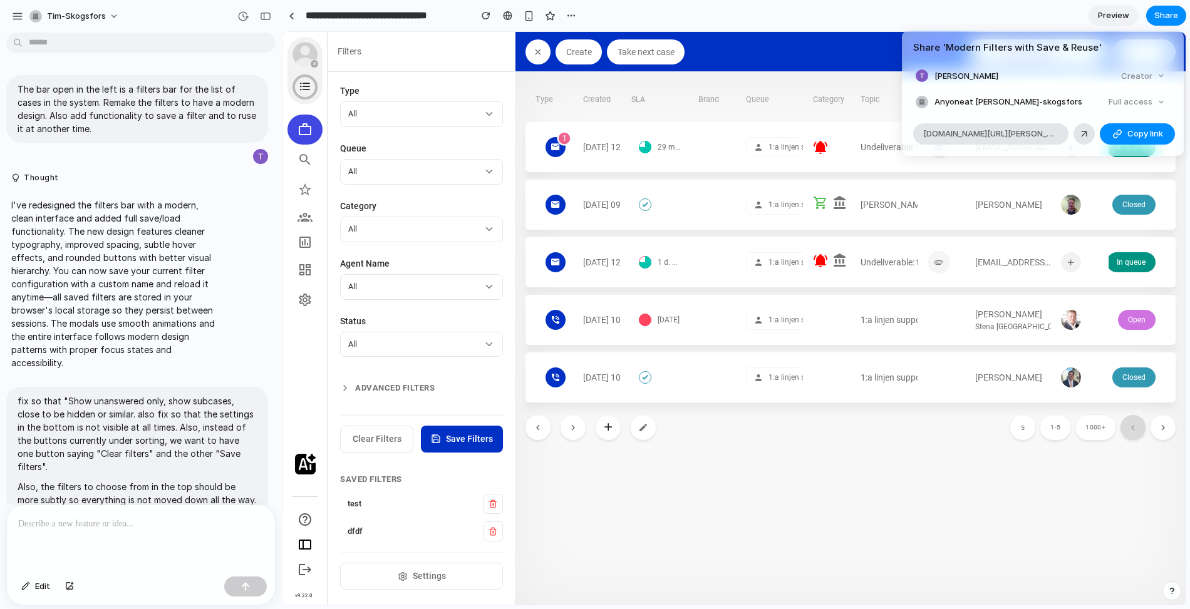
scroll to position [1516, 0]
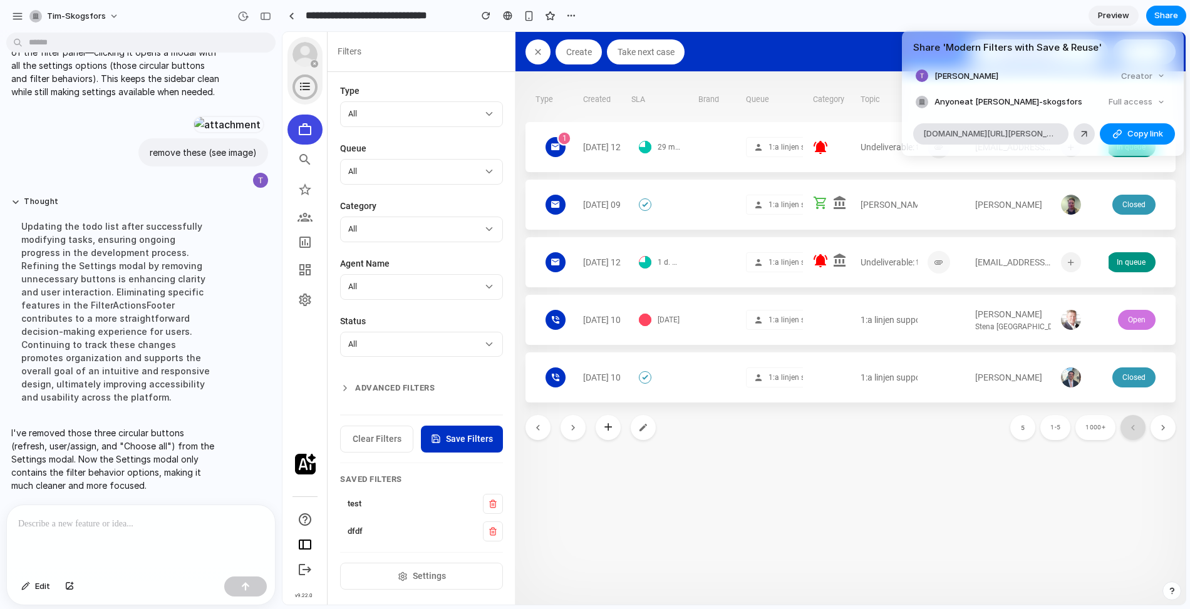
click at [14, 16] on div "Share ' Modern Filters with Save & Reuse ' [PERSON_NAME] Creator Anyone at [PER…" at bounding box center [595, 304] width 1190 height 609
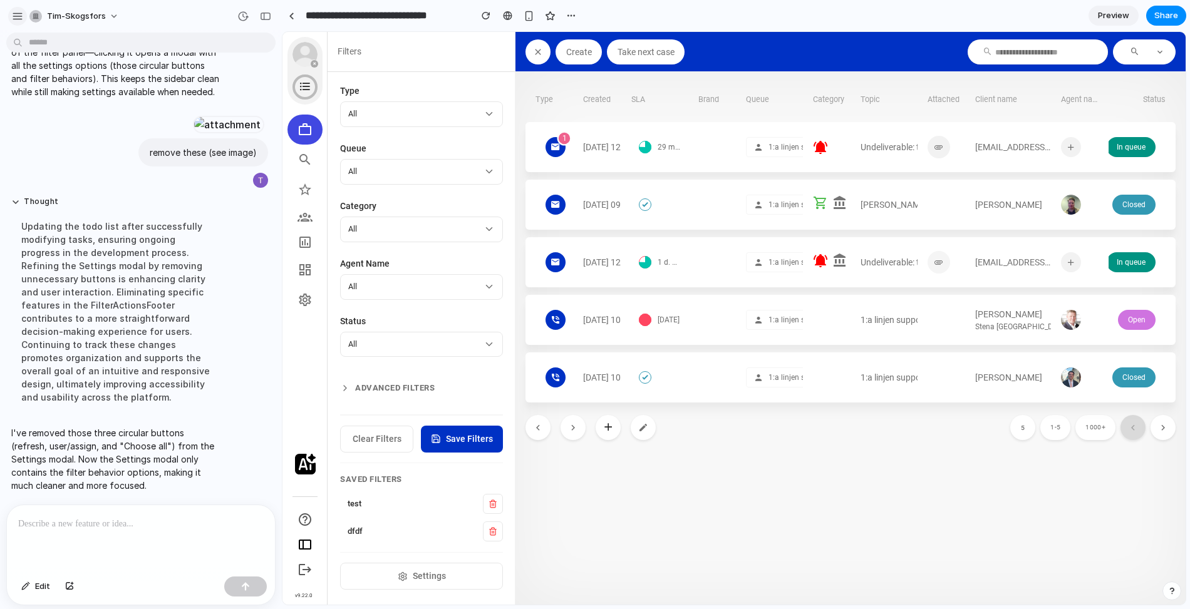
click at [16, 17] on div "button" at bounding box center [17, 16] width 11 height 11
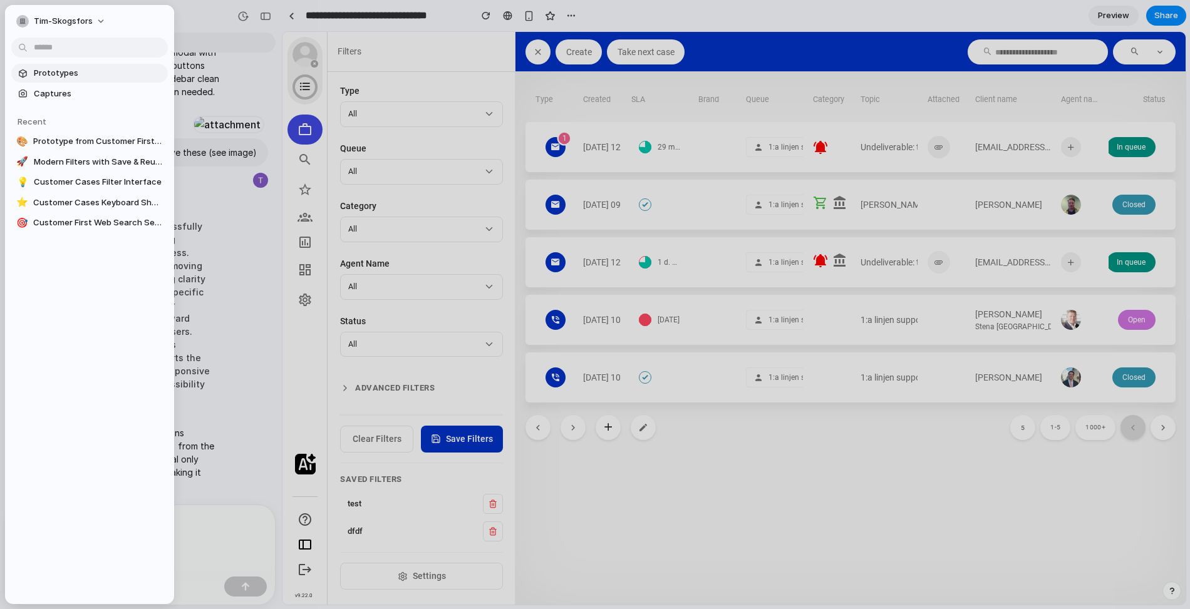
click at [58, 76] on span "Prototypes" at bounding box center [98, 73] width 129 height 13
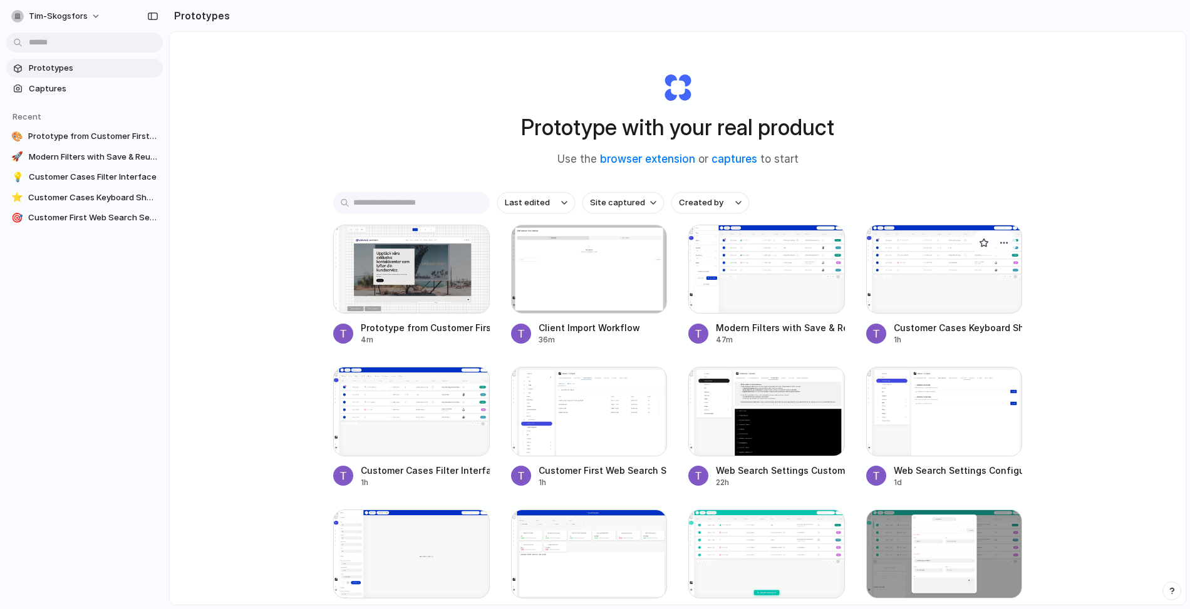
click at [932, 279] on div at bounding box center [944, 269] width 157 height 89
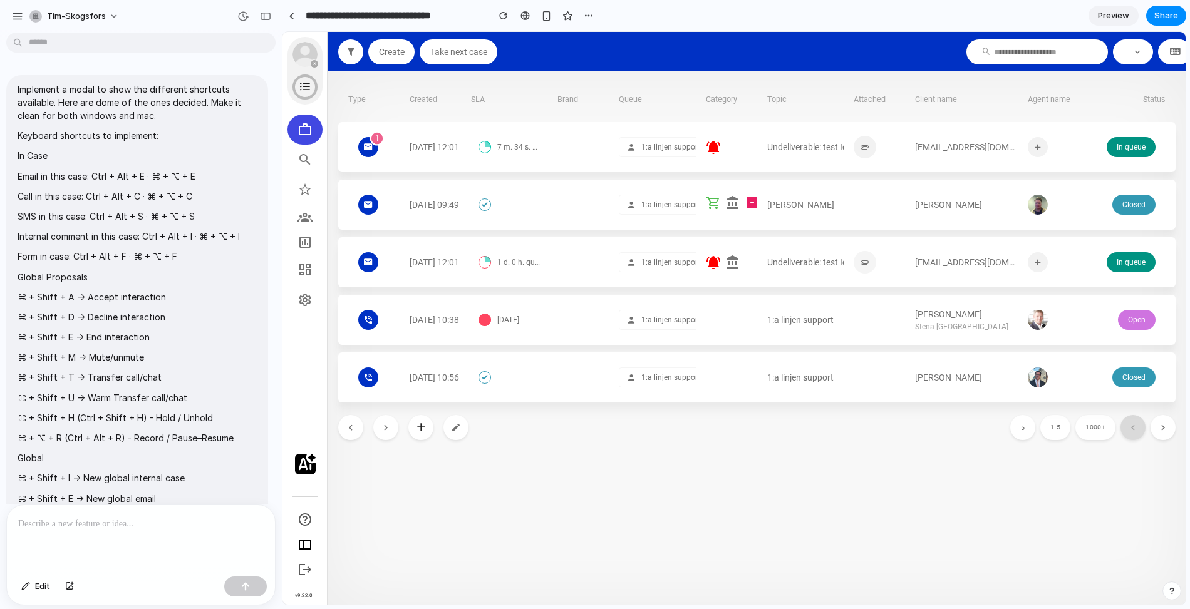
click at [601, 91] on section "Brand" at bounding box center [582, 99] width 51 height 35
click at [291, 14] on div at bounding box center [292, 16] width 6 height 7
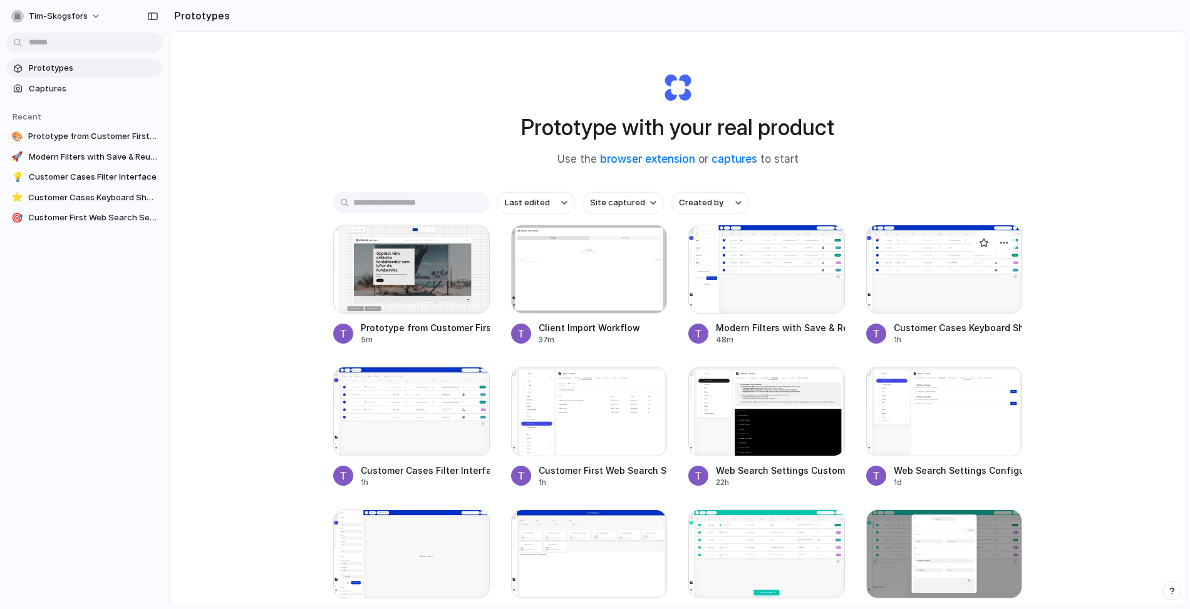
click at [935, 273] on div at bounding box center [944, 269] width 157 height 89
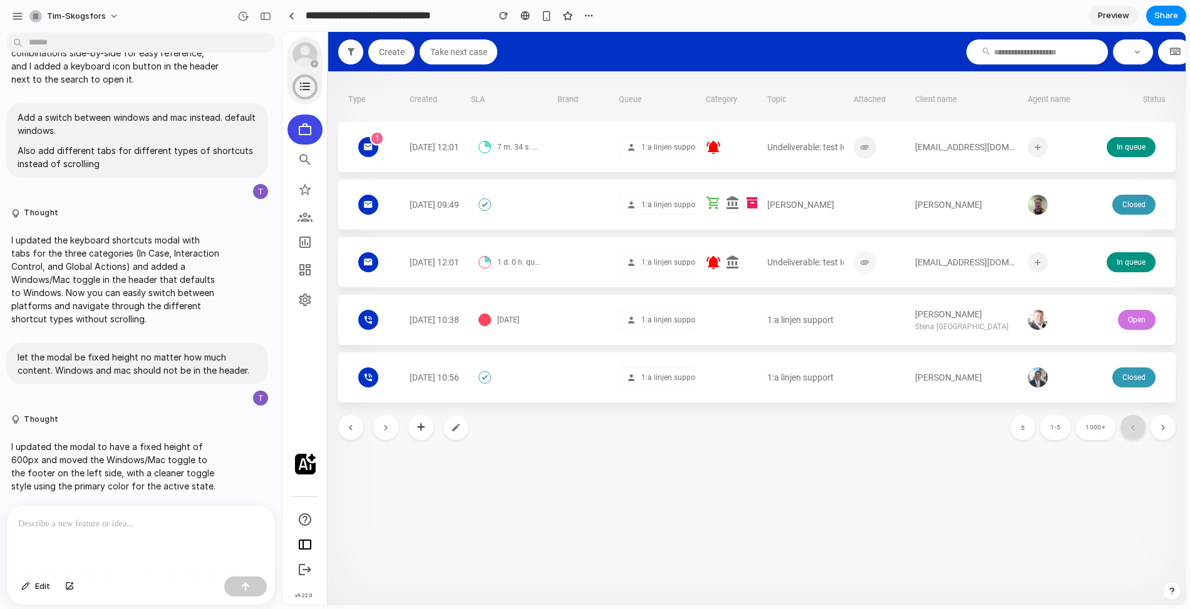
click at [1169, 53] on icon "button" at bounding box center [1174, 52] width 13 height 13
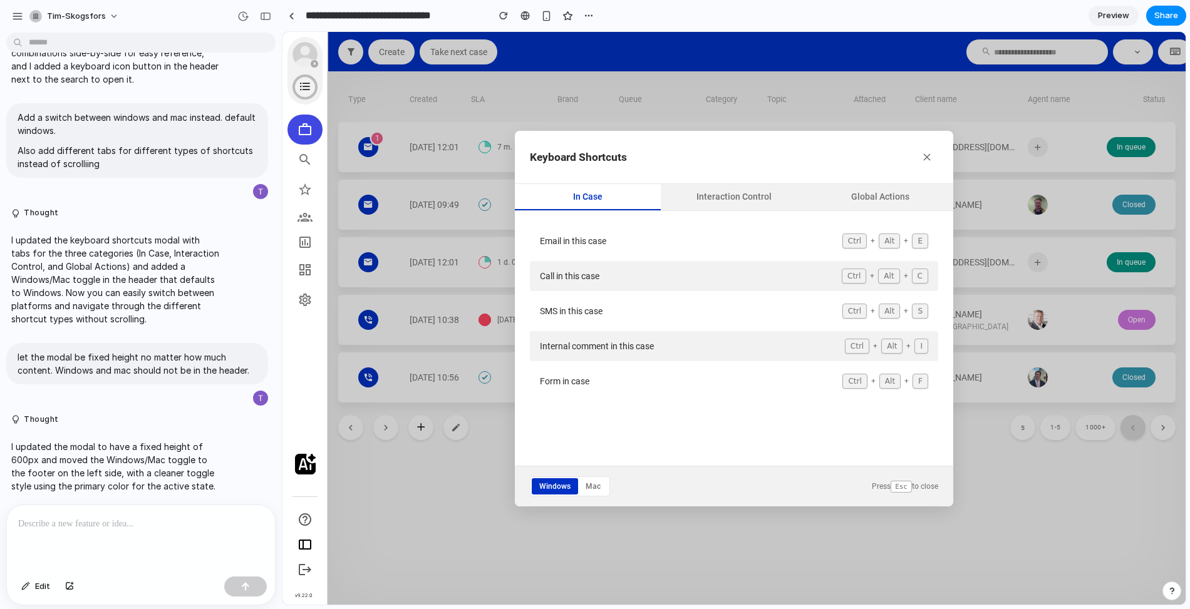
click at [752, 203] on button "Interaction Control" at bounding box center [734, 197] width 146 height 26
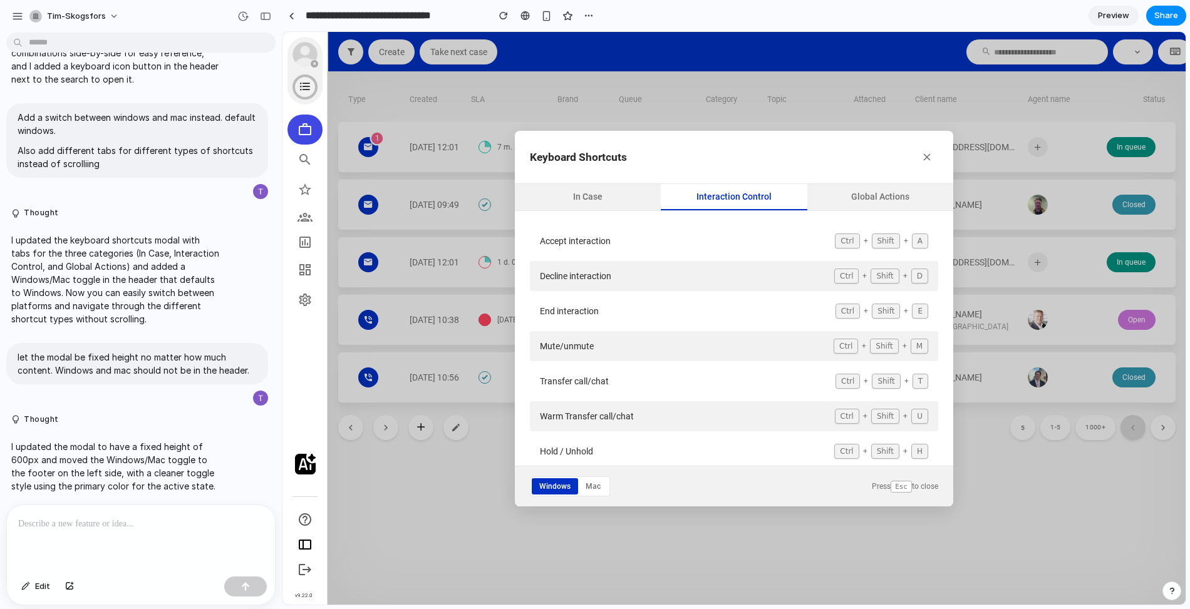
click at [869, 203] on button "Global Actions" at bounding box center [880, 197] width 146 height 26
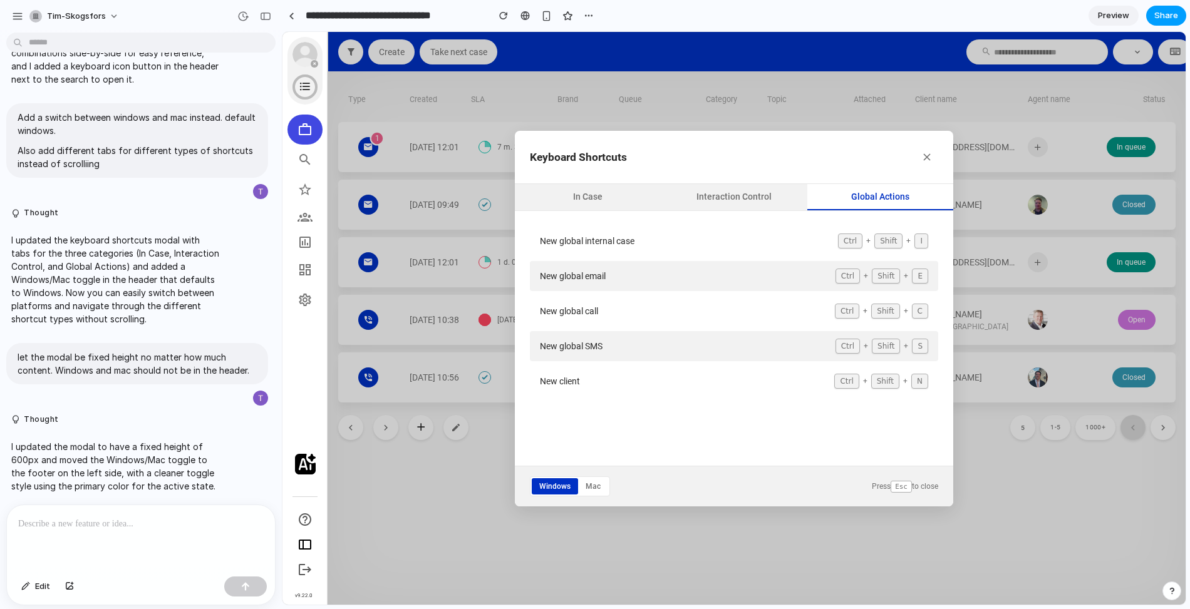
click at [1160, 14] on span "Share" at bounding box center [1166, 15] width 24 height 13
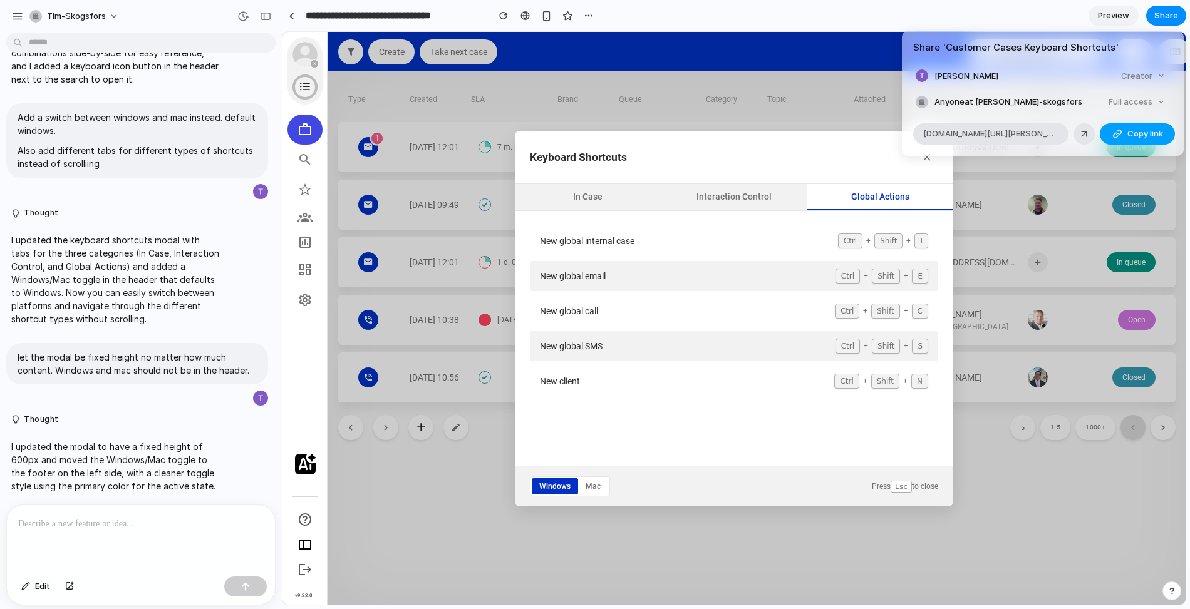
click at [1147, 135] on span "Copy link" at bounding box center [1145, 134] width 36 height 13
click at [505, 93] on div "Share ' Customer Cases Keyboard Shortcuts ' [PERSON_NAME] Creator Anyone at [PE…" at bounding box center [595, 304] width 1190 height 609
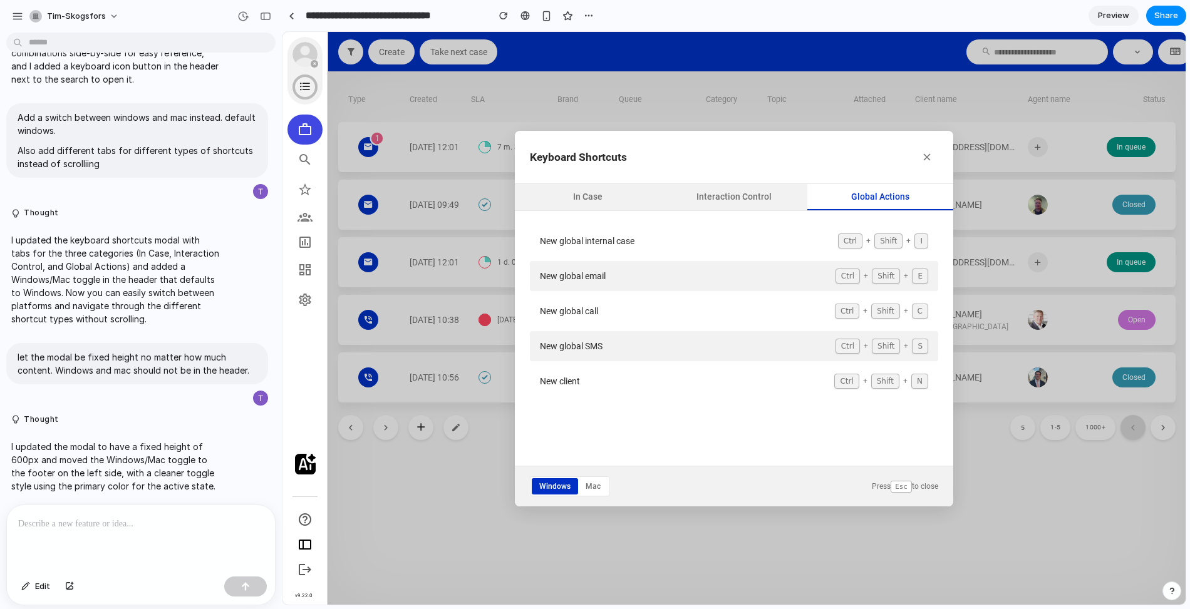
click at [592, 487] on button "Mac" at bounding box center [593, 486] width 30 height 16
click at [568, 488] on button "Windows" at bounding box center [555, 486] width 46 height 16
click at [605, 487] on button "Mac" at bounding box center [593, 486] width 30 height 16
click at [542, 490] on button "Windows" at bounding box center [555, 486] width 46 height 16
